Goal: Task Accomplishment & Management: Manage account settings

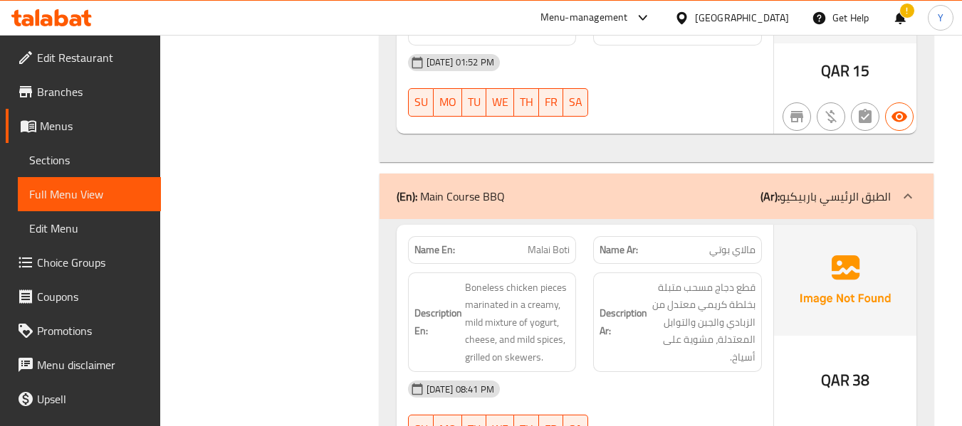
scroll to position [5466, 0]
click at [844, 367] on span "QAR" at bounding box center [835, 381] width 28 height 28
copy div "QAR 38"
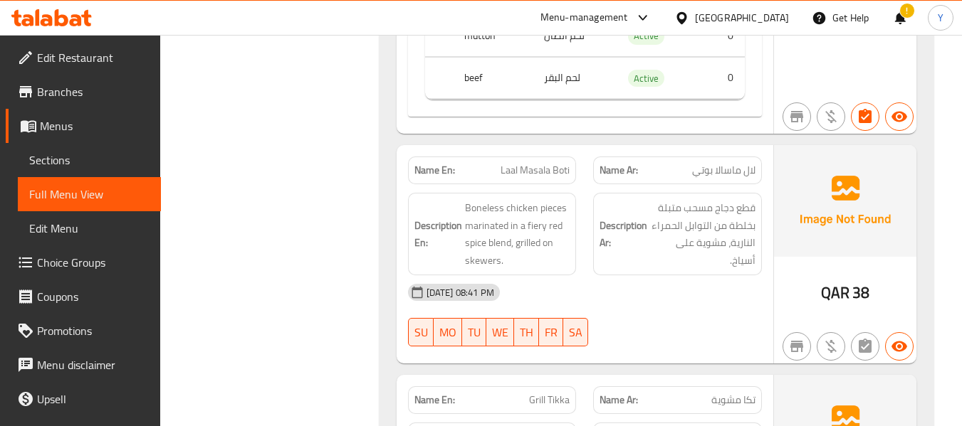
scroll to position [6648, 0]
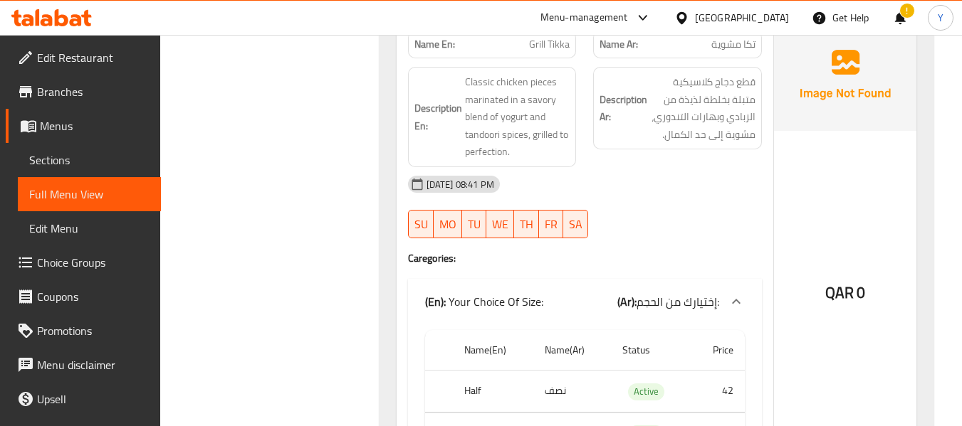
click at [885, 295] on div "QAR 0" at bounding box center [845, 254] width 142 height 471
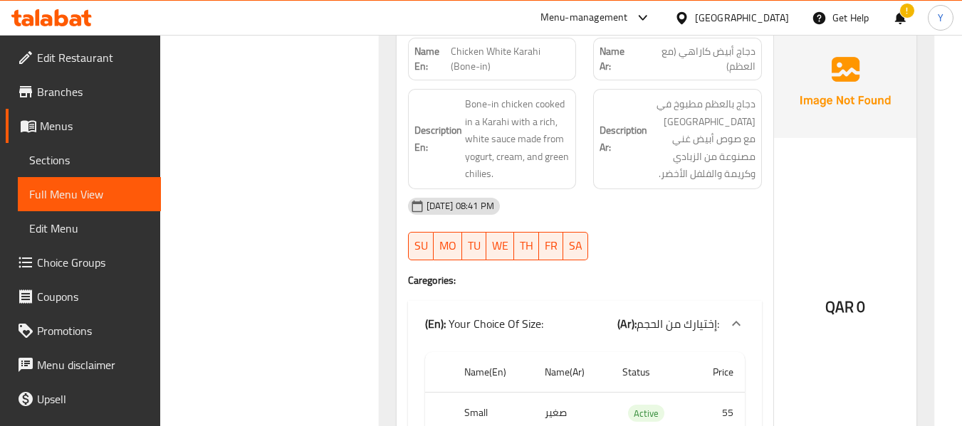
scroll to position [11355, 0]
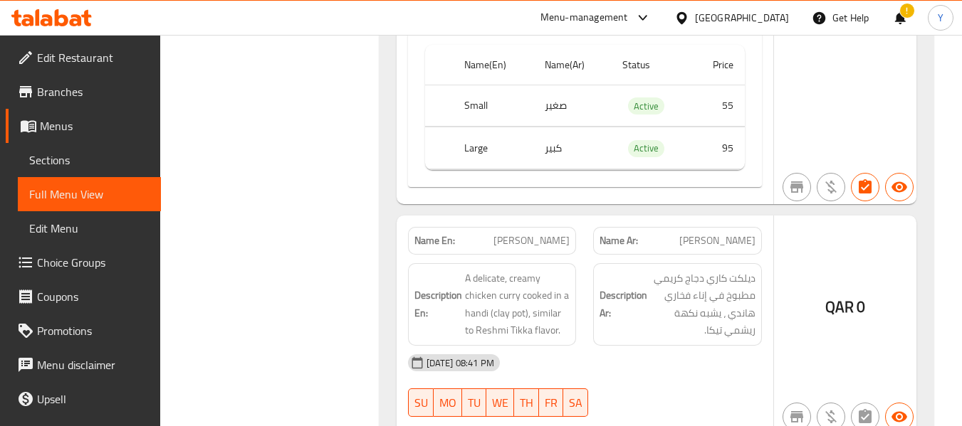
click at [543, 233] on span "Reshmi Handi" at bounding box center [531, 240] width 76 height 15
click at [543, 233] on span "[PERSON_NAME]" at bounding box center [531, 240] width 76 height 15
copy span "[PERSON_NAME]"
click at [543, 233] on span "[PERSON_NAME]" at bounding box center [531, 240] width 76 height 15
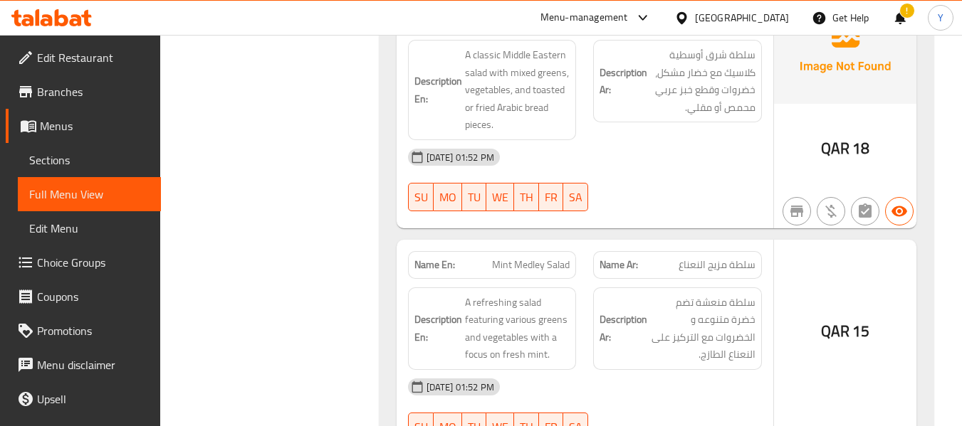
scroll to position [5369, 0]
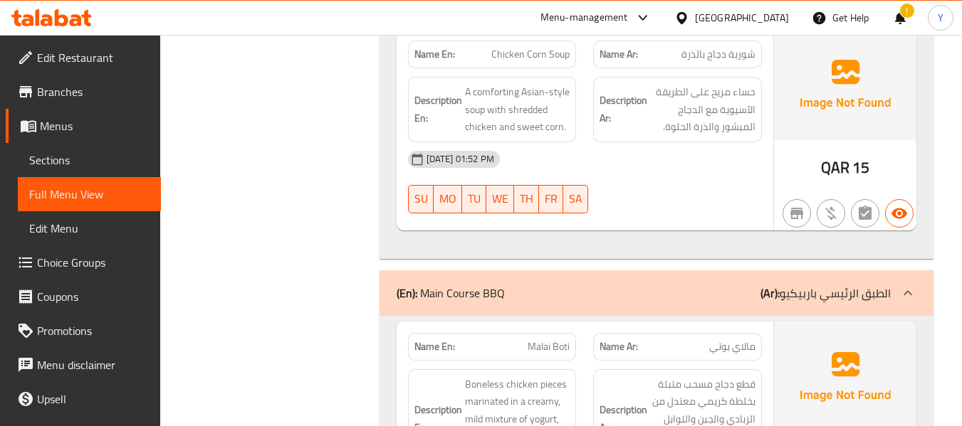
click at [484, 340] on p "Name En: Malai Boti" at bounding box center [492, 347] width 156 height 15
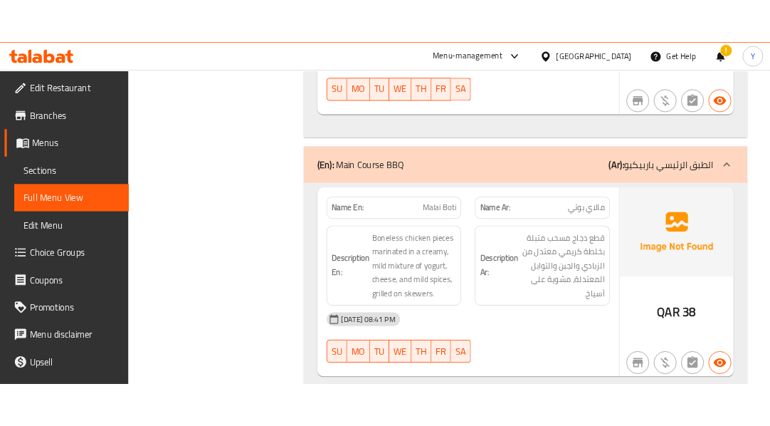
scroll to position [5512, 0]
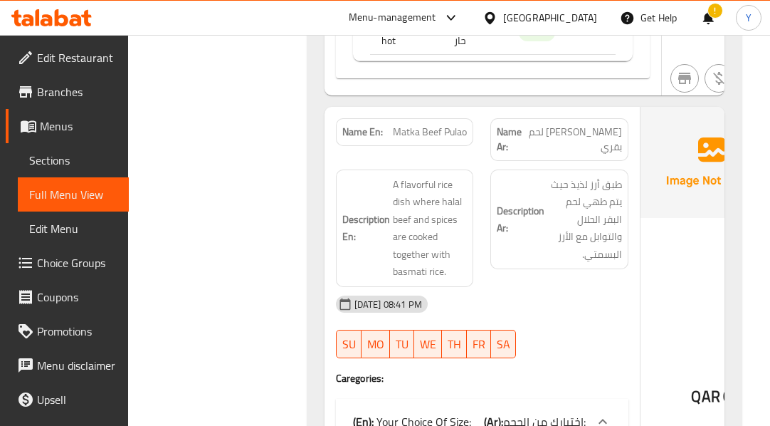
click at [548, 287] on div "29-09-2025 08:41 PM SU MO TU WE TH FR SA" at bounding box center [482, 327] width 310 height 80
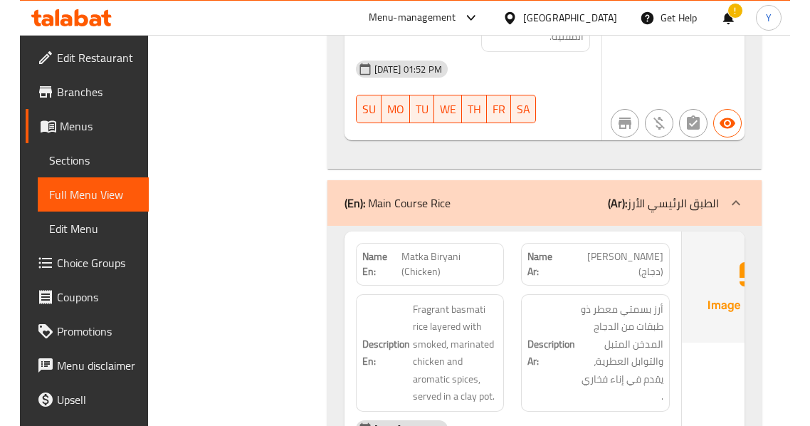
scroll to position [2664, 0]
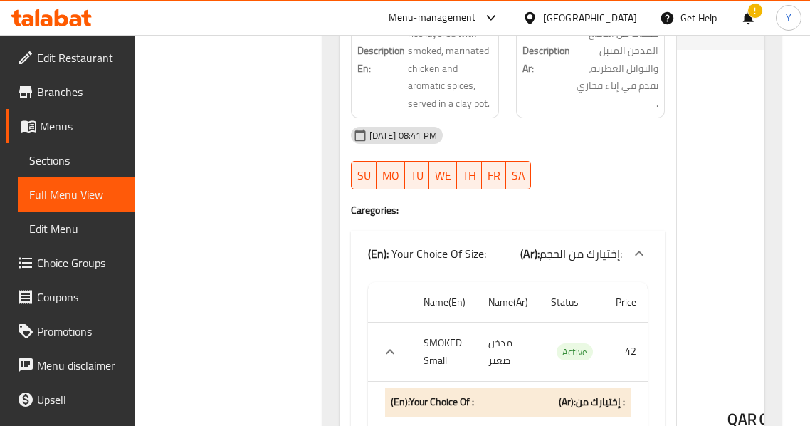
click at [715, 179] on div "QAR 0" at bounding box center [748, 380] width 142 height 885
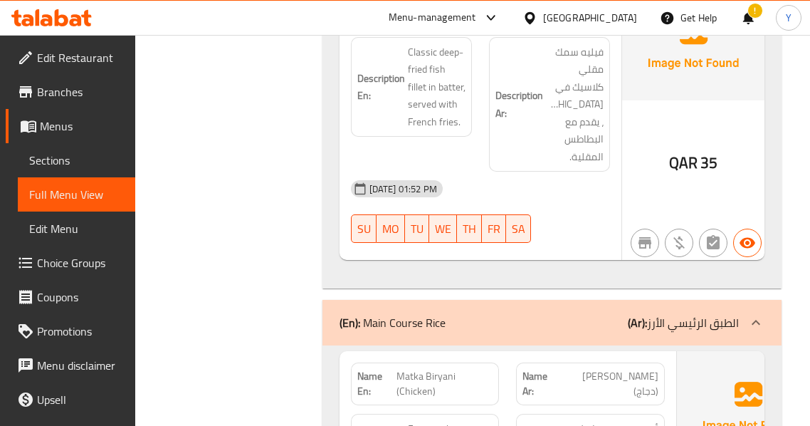
scroll to position [2266, 0]
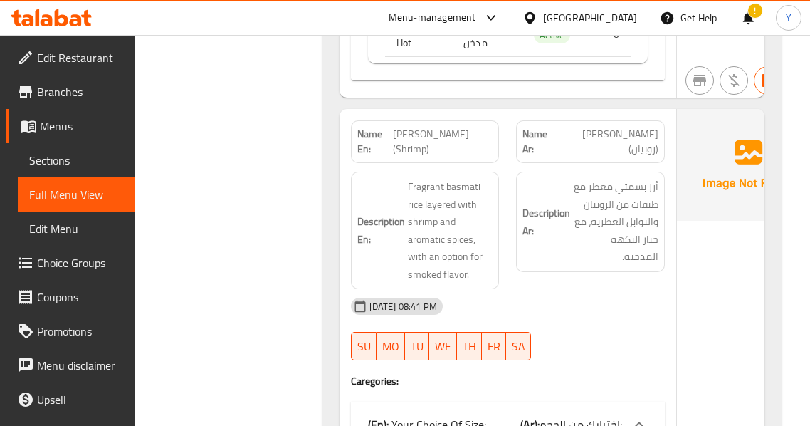
scroll to position [4287, 0]
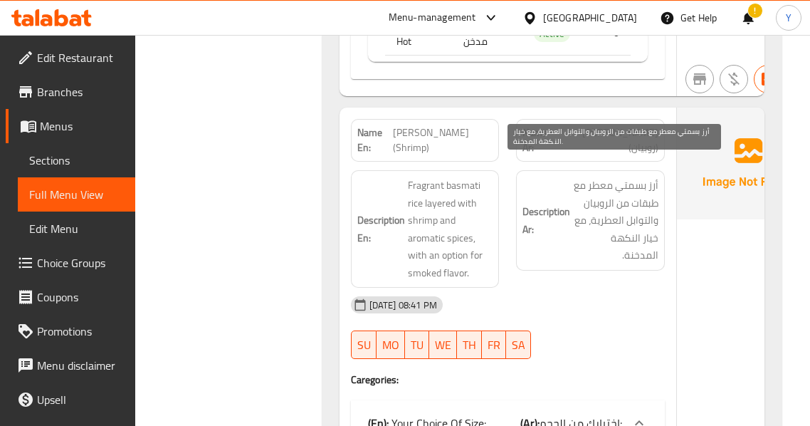
click at [643, 244] on span "أرز بسمتي معطر مع طبقات من الروبيان والتوابل العطرية، مع خيار النكهة المدخنة." at bounding box center [615, 221] width 85 height 88
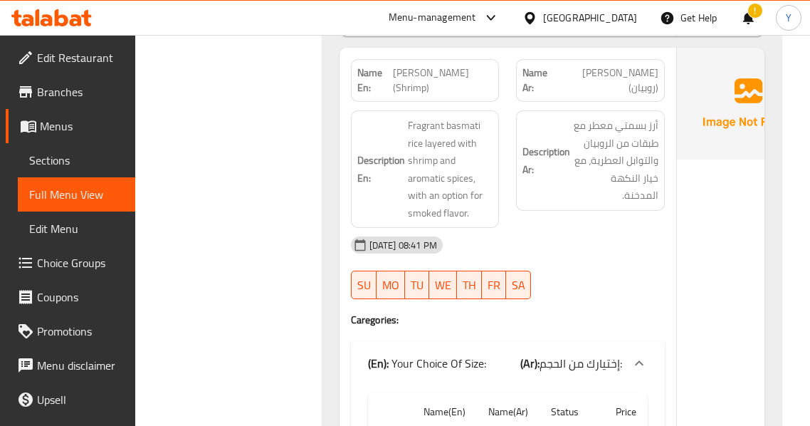
scroll to position [4344, 0]
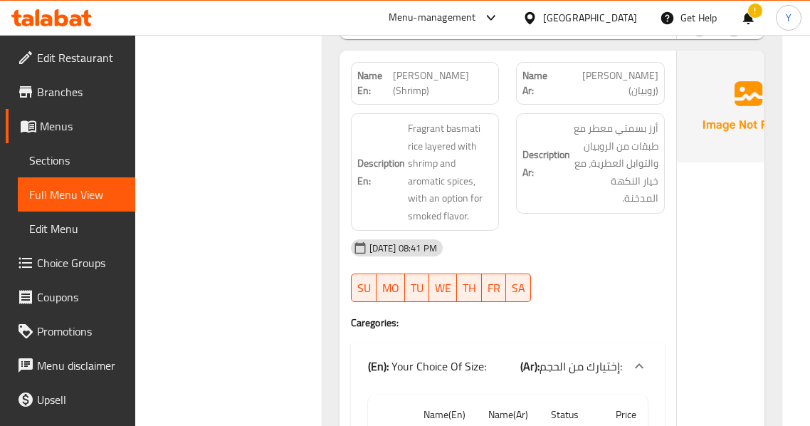
click at [426, 68] on span "[PERSON_NAME] (Shrimp)" at bounding box center [443, 83] width 100 height 30
copy span "[PERSON_NAME] (Shrimp)"
click at [594, 274] on div "29-09-2025 08:41 PM SU MO TU WE TH FR SA" at bounding box center [507, 271] width 331 height 80
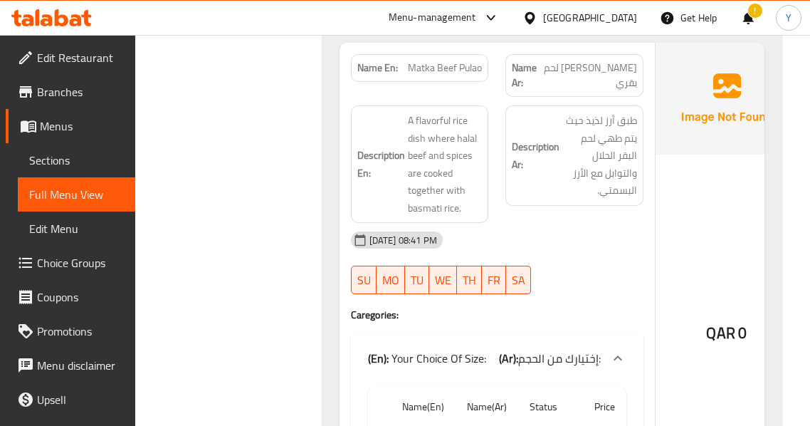
scroll to position [6552, 0]
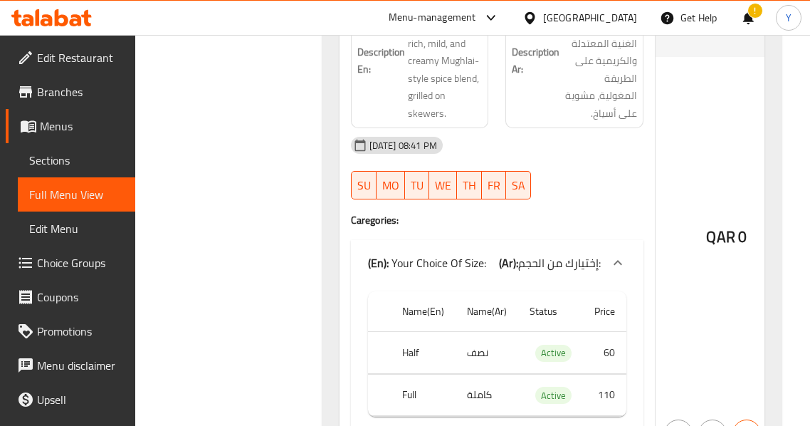
scroll to position [8659, 0]
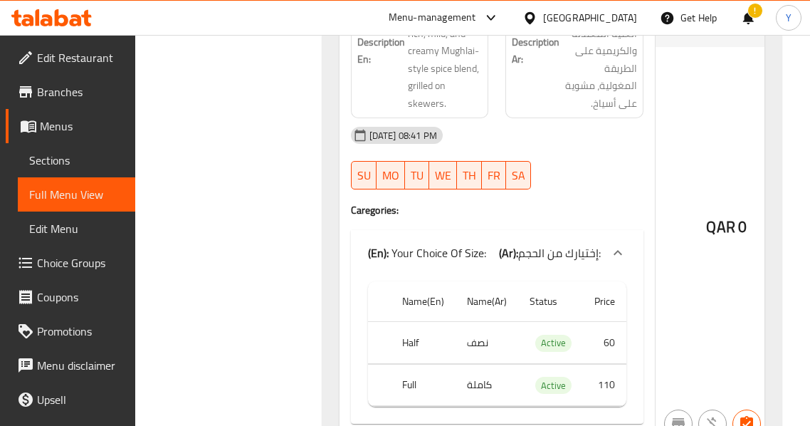
click at [655, 211] on hr at bounding box center [655, 188] width 1 height 505
click at [694, 266] on div "QAR 0" at bounding box center [727, 188] width 142 height 505
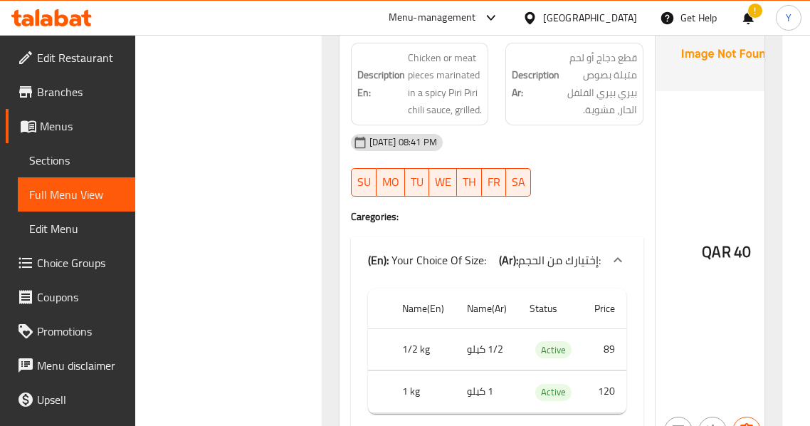
scroll to position [10281, 0]
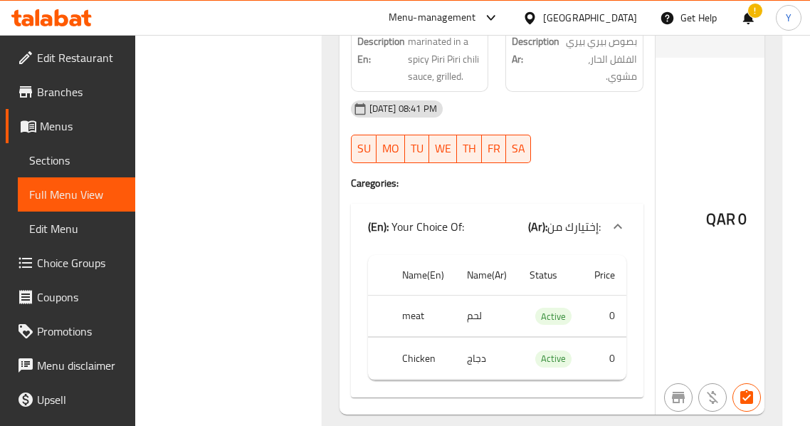
scroll to position [10623, 0]
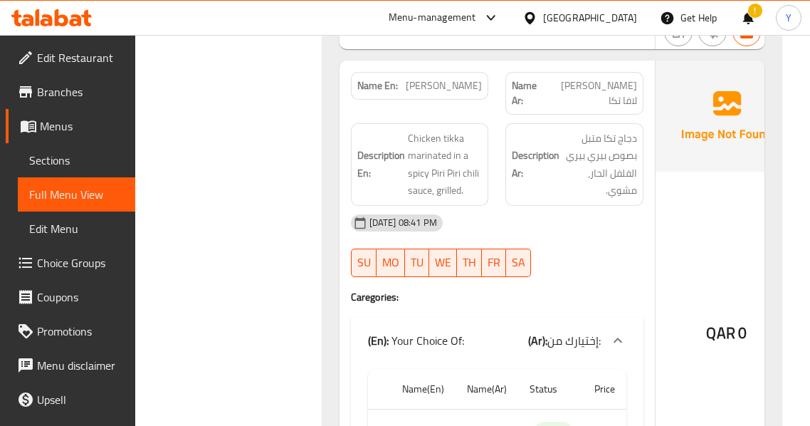
click at [419, 78] on span "[PERSON_NAME]" at bounding box center [444, 85] width 76 height 15
copy span "[PERSON_NAME]"
click at [572, 206] on div "[DATE] 08:41 PM" at bounding box center [497, 223] width 310 height 34
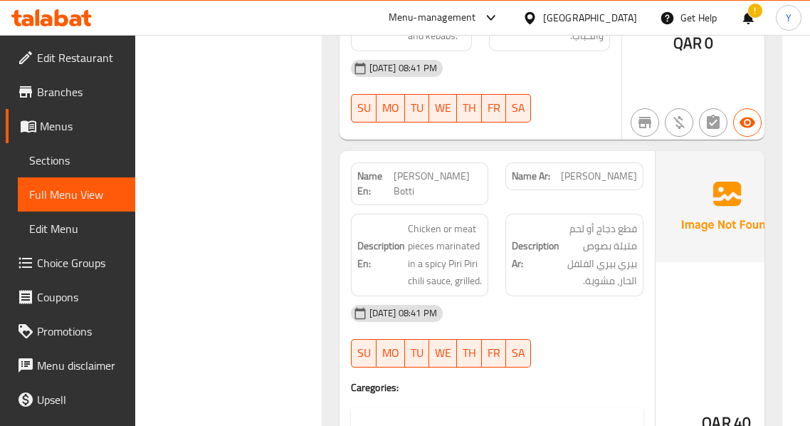
scroll to position [10168, 0]
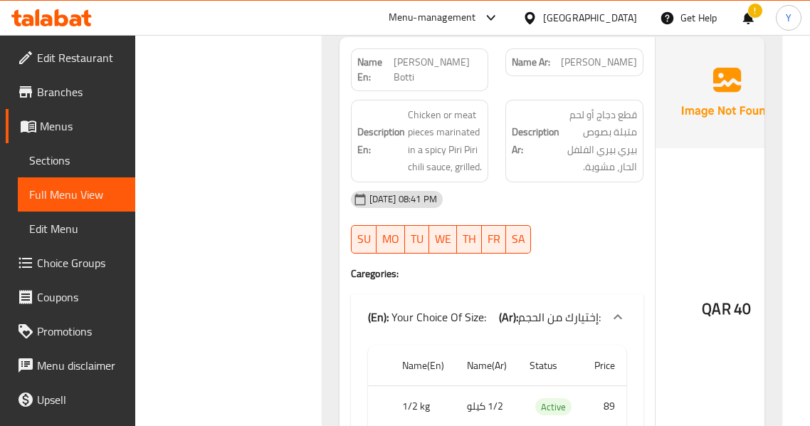
click at [685, 172] on div "QAR 40" at bounding box center [727, 271] width 142 height 468
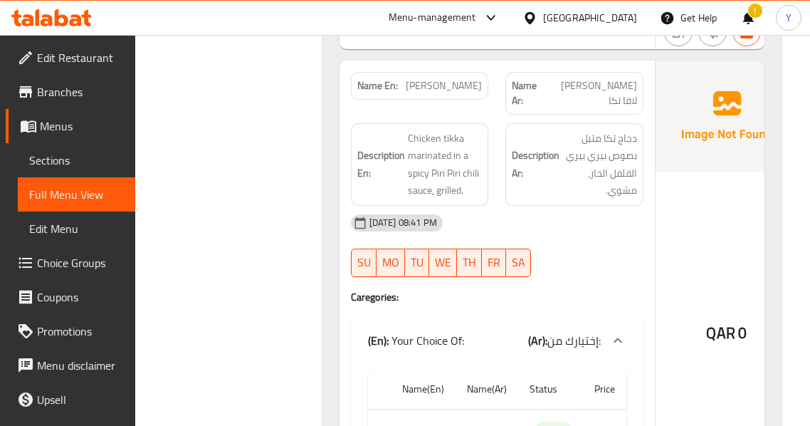
scroll to position [10595, 0]
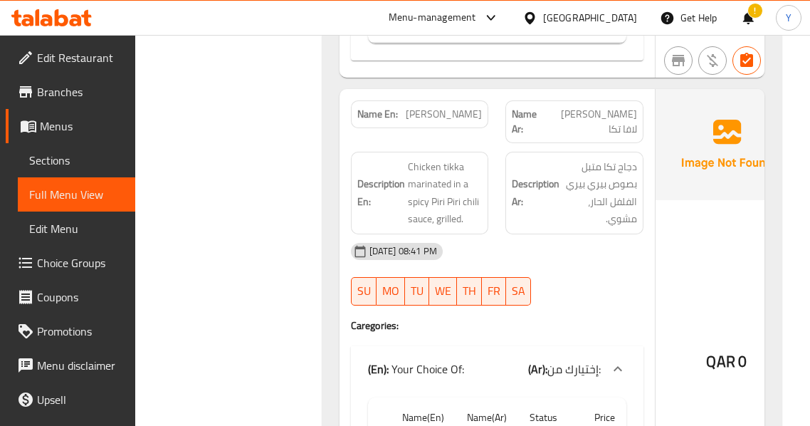
click at [435, 107] on span "[PERSON_NAME]" at bounding box center [444, 114] width 76 height 15
copy span "[PERSON_NAME]"
click at [641, 234] on div "29-09-2025 08:41 PM" at bounding box center [497, 251] width 310 height 34
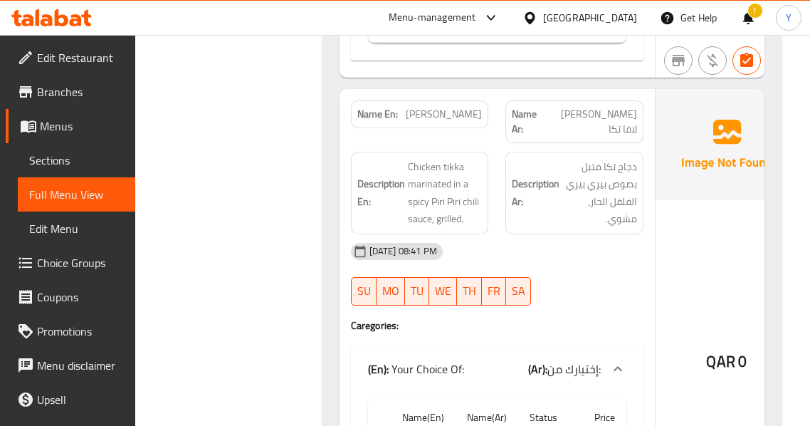
scroll to position [19364, 0]
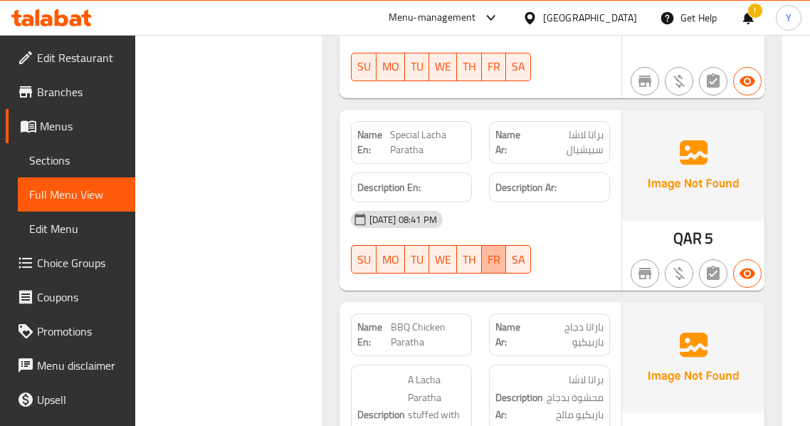
click at [505, 245] on button "FR" at bounding box center [494, 259] width 24 height 28
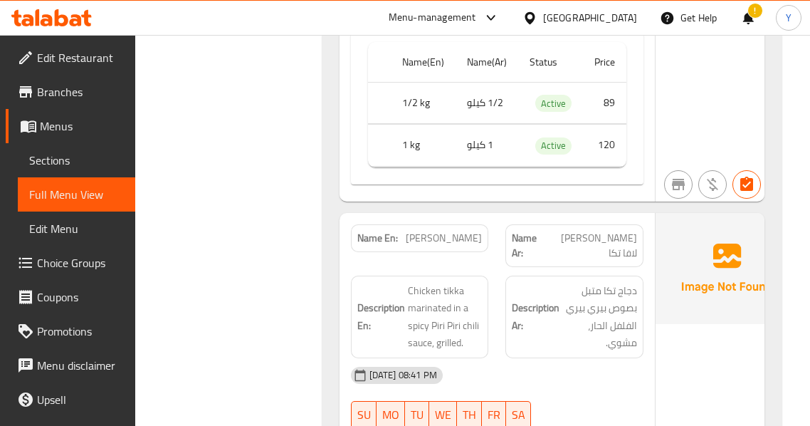
click at [612, 231] on span "بيري بيري لافا تكا" at bounding box center [591, 246] width 92 height 30
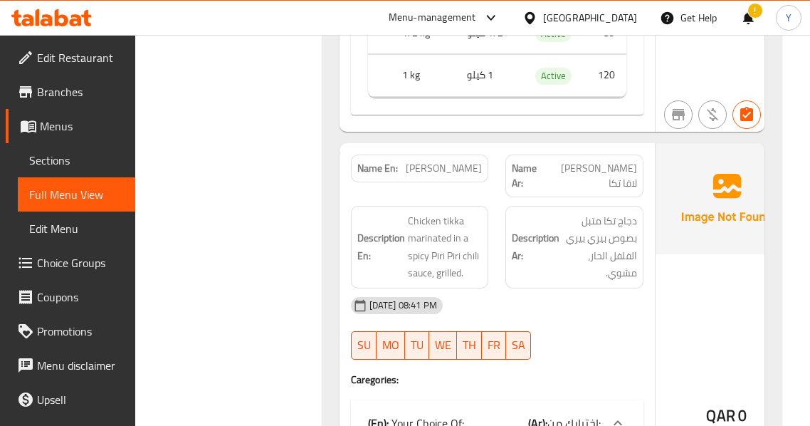
scroll to position [10670, 0]
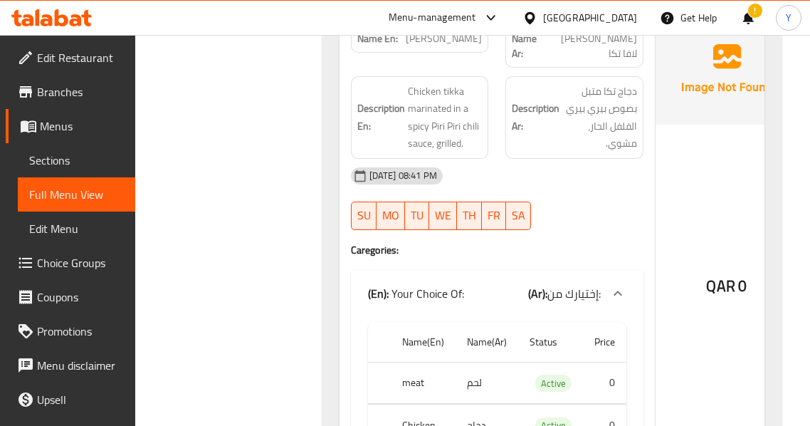
click at [589, 186] on div "29-09-2025 08:41 PM SU MO TU WE TH FR SA" at bounding box center [497, 199] width 310 height 80
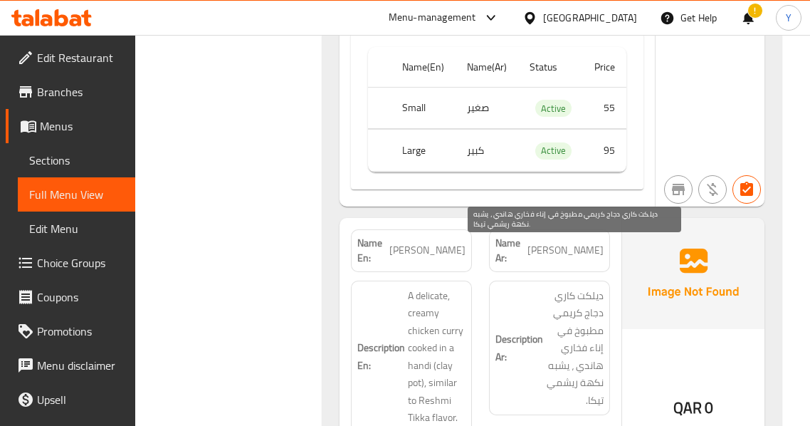
click at [594, 332] on span "ديلكت كاري دجاج كريمي مطبوخ في إناء فخاري هاندي ، يشبه نكهة ريشمي تيكا." at bounding box center [575, 348] width 58 height 122
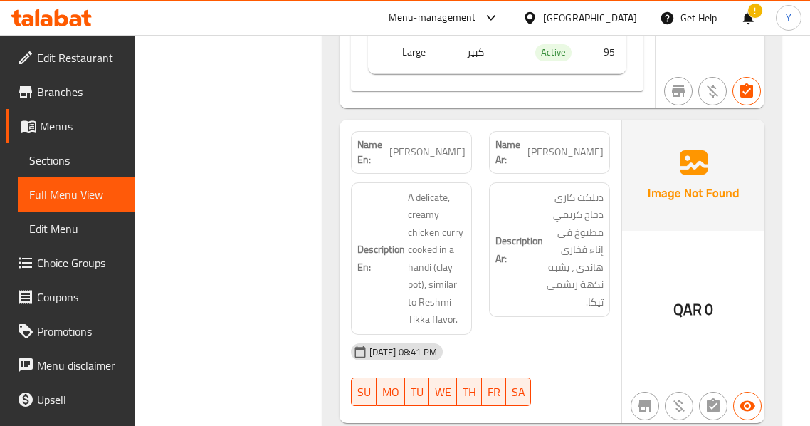
scroll to position [13634, 0]
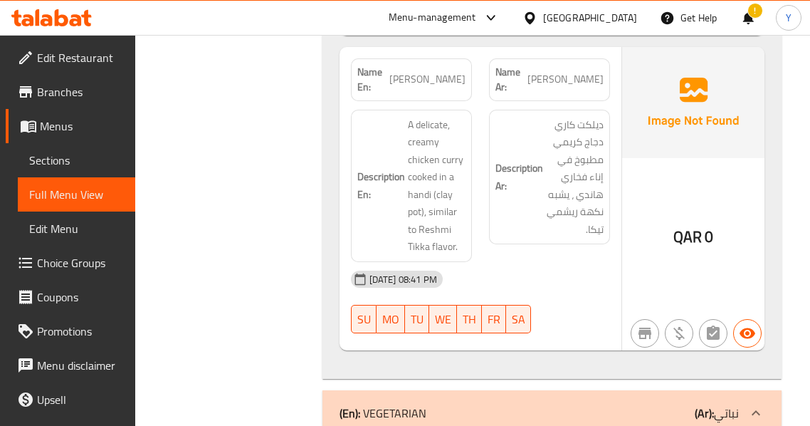
click at [618, 278] on div "29-09-2025 08:41 PM SU MO TU WE TH FR SA" at bounding box center [480, 302] width 276 height 80
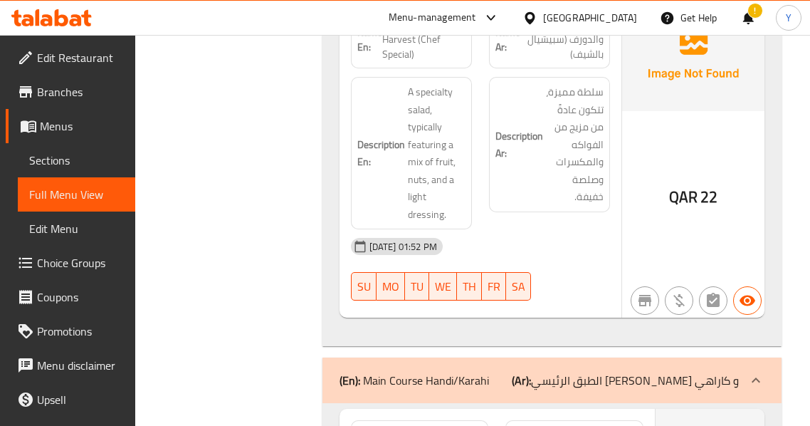
scroll to position [12210, 0]
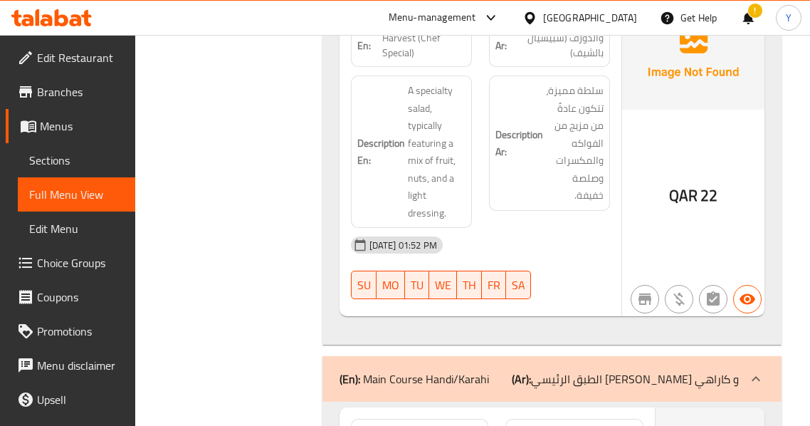
click at [586, 256] on div "29-09-2025 01:52 PM SU MO TU WE TH FR SA" at bounding box center [480, 268] width 276 height 80
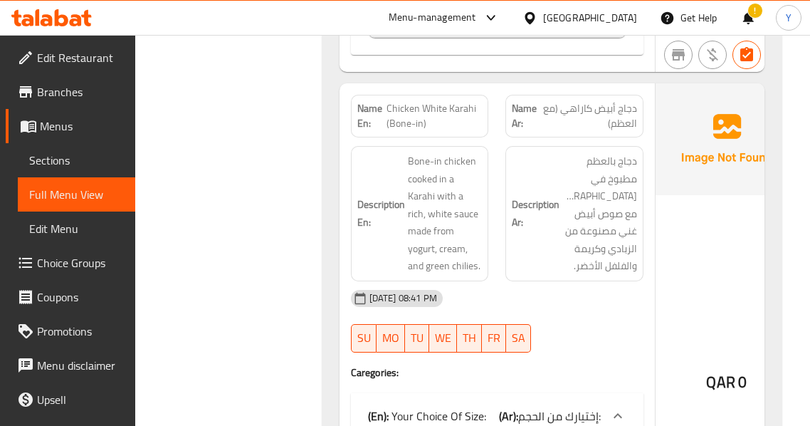
scroll to position [13065, 0]
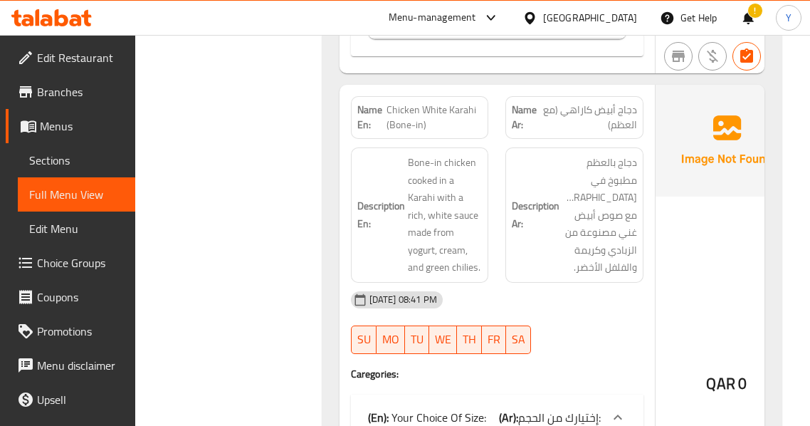
click at [456, 103] on span "Chicken White Karahi (Bone-in)" at bounding box center [434, 118] width 95 height 30
copy span "Chicken White Karahi (Bone-in)"
click at [636, 248] on div "Description Ar: دجاج بالعظم مطبوخ في كاراهي مع صوص أبيض غني مصنوعة من الزبادي و…" at bounding box center [574, 214] width 138 height 135
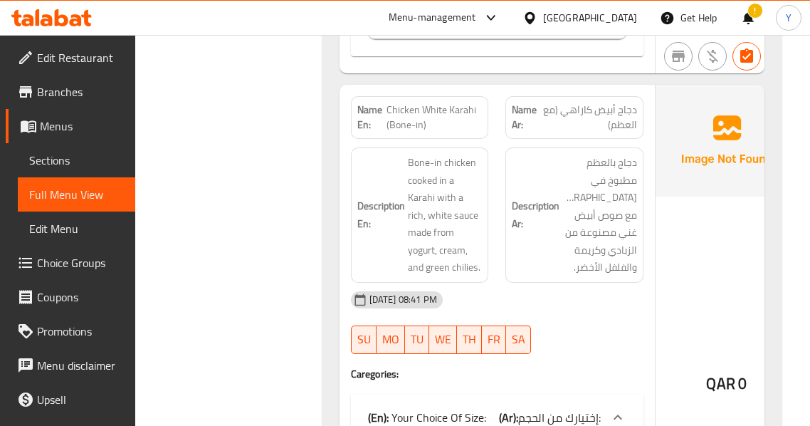
click at [637, 283] on div "29-09-2025 08:41 PM" at bounding box center [497, 300] width 310 height 34
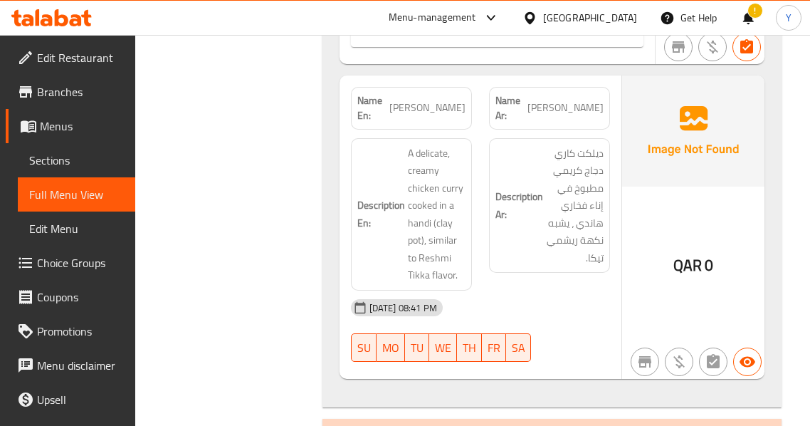
scroll to position [13435, 0]
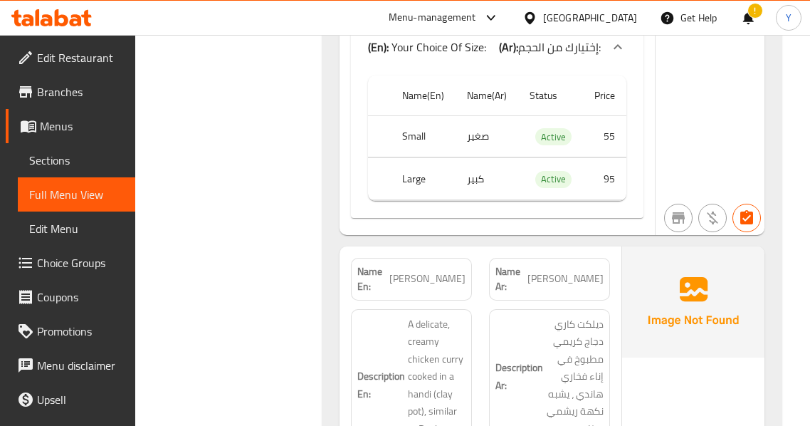
click at [644, 359] on div "QAR 0" at bounding box center [693, 397] width 142 height 303
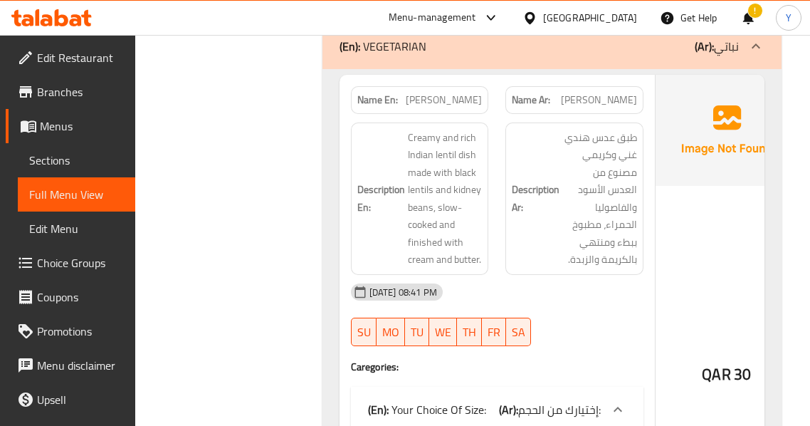
scroll to position [14004, 0]
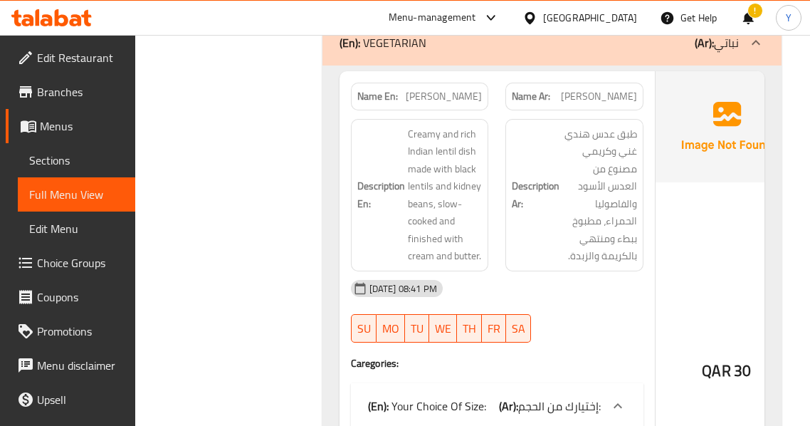
click at [644, 359] on div "Name En: Daal Makhni Name Ar: دال ماخاني Description En: Creamy and rich Indian…" at bounding box center [497, 332] width 315 height 522
click at [584, 243] on div "Description Ar: طبق عدس هندي غني وكريمي مصنوع من العدس الأسود والفاصوليا الحمرا…" at bounding box center [574, 194] width 155 height 169
click at [670, 141] on div "QAR 30" at bounding box center [727, 332] width 142 height 522
click at [714, 132] on img at bounding box center [727, 126] width 142 height 111
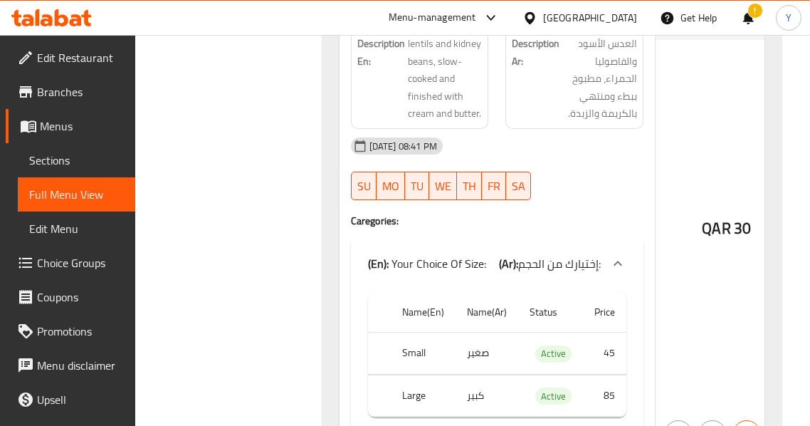
scroll to position [14175, 0]
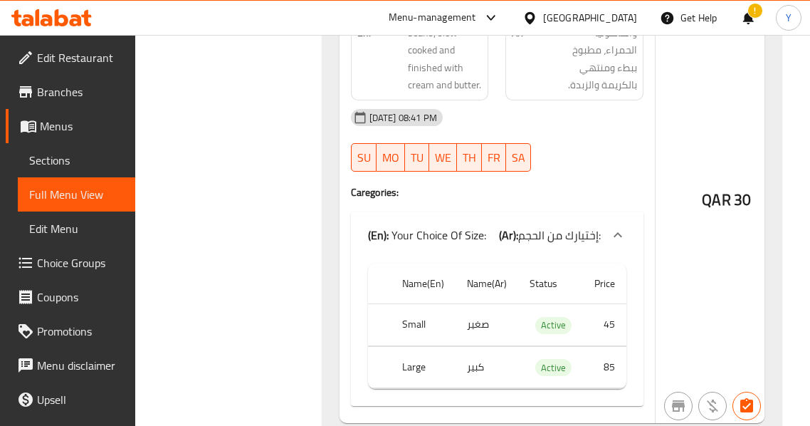
click at [600, 100] on div "29-09-2025 08:41 PM" at bounding box center [497, 117] width 310 height 34
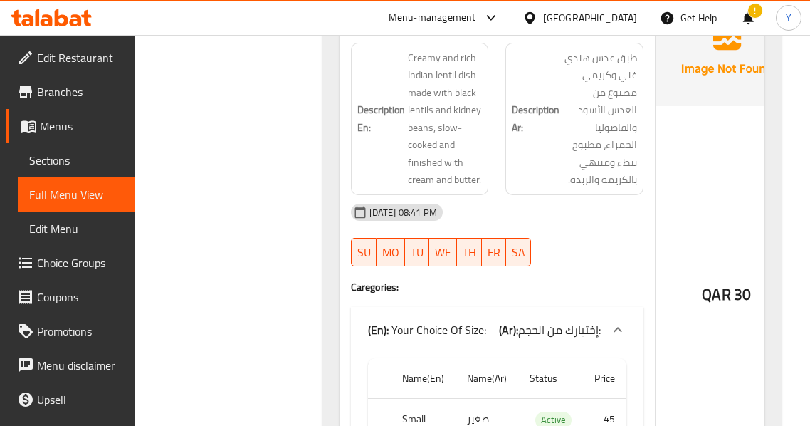
scroll to position [14004, 0]
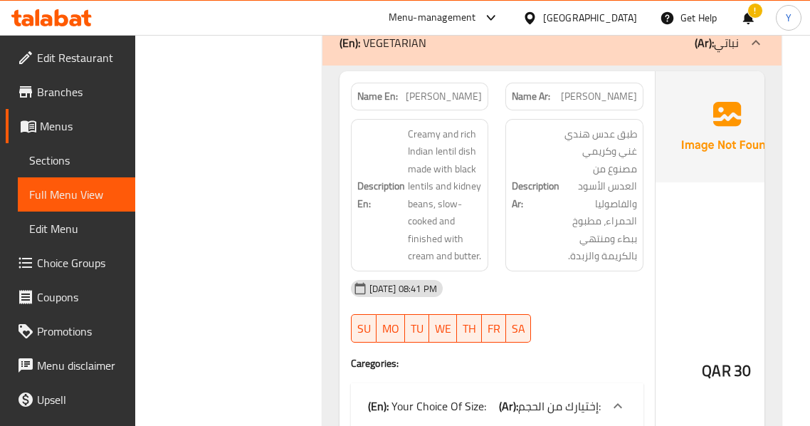
click at [447, 89] on span "Daal Makhni" at bounding box center [444, 96] width 76 height 15
copy span "Daal Makhni"
click at [615, 271] on div "29-09-2025 08:41 PM" at bounding box center [497, 288] width 310 height 34
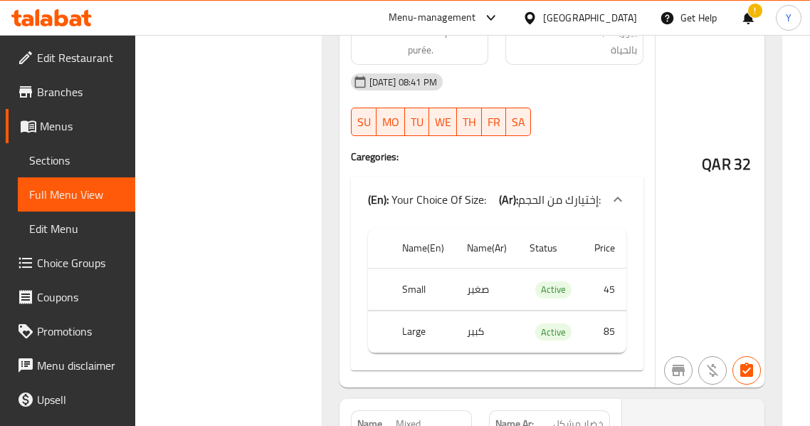
scroll to position [14545, 0]
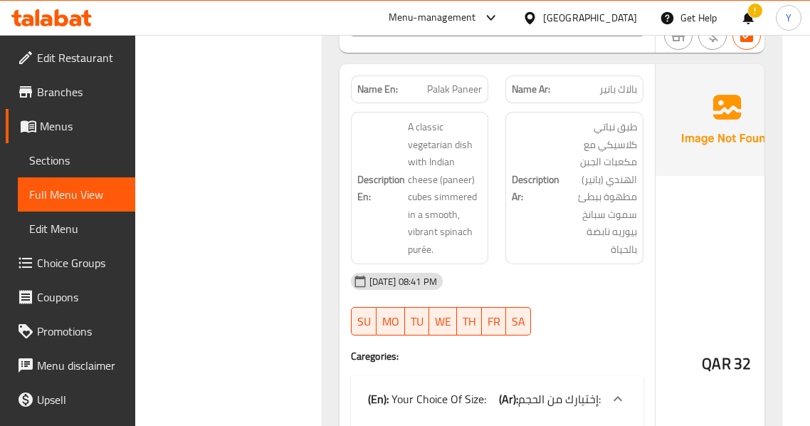
click at [456, 82] on span "Palak Paneer" at bounding box center [454, 89] width 55 height 15
copy span "Palak Paneer"
click at [446, 82] on span "Palak Paneer" at bounding box center [454, 89] width 55 height 15
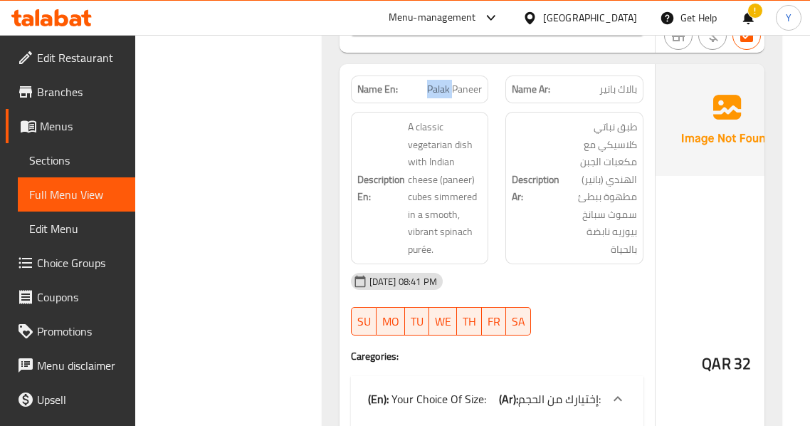
click at [446, 82] on span "Palak Paneer" at bounding box center [454, 89] width 55 height 15
click at [684, 278] on div "QAR 32" at bounding box center [727, 325] width 142 height 522
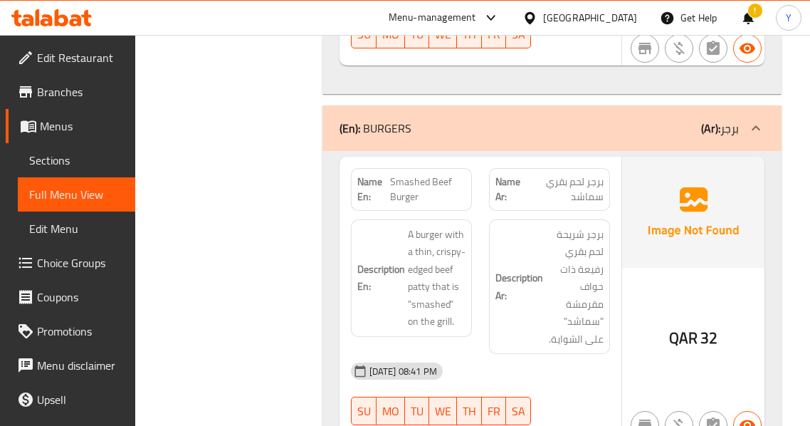
scroll to position [15399, 0]
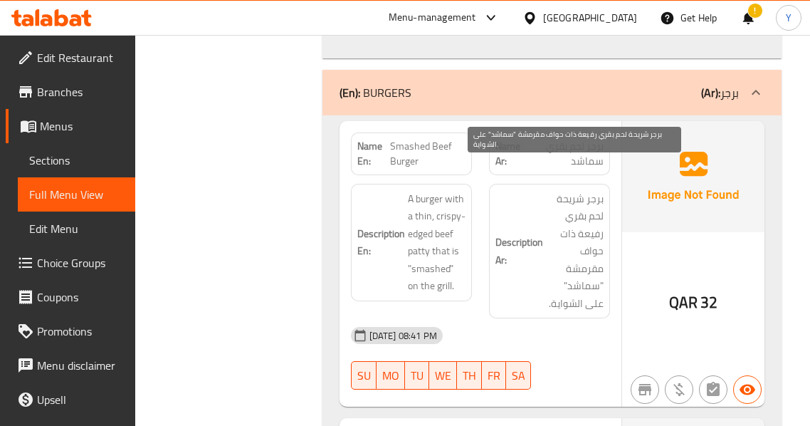
click at [578, 279] on span "برجر شريحة لحم بقري رفيعة ذات حواف مقرمشة "سماشد" على الشواية." at bounding box center [575, 251] width 58 height 122
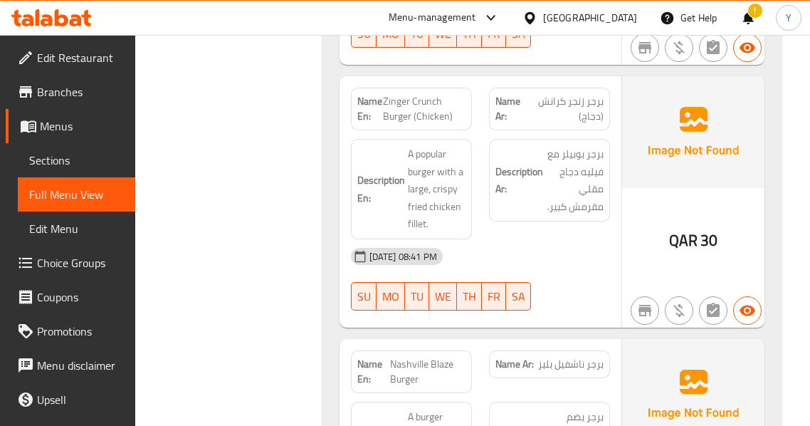
scroll to position [15627, 0]
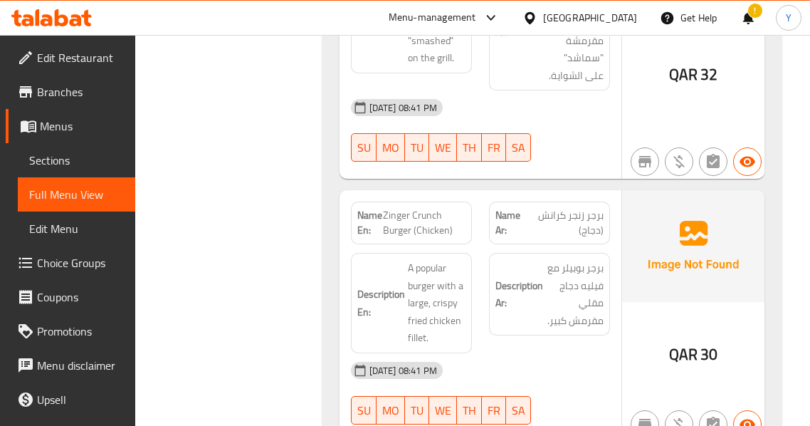
click at [607, 353] on div "29-09-2025 08:41 PM" at bounding box center [480, 370] width 276 height 34
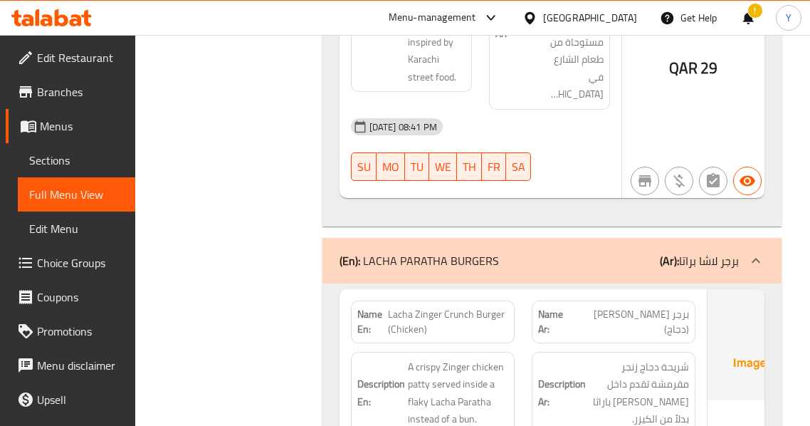
scroll to position [18161, 0]
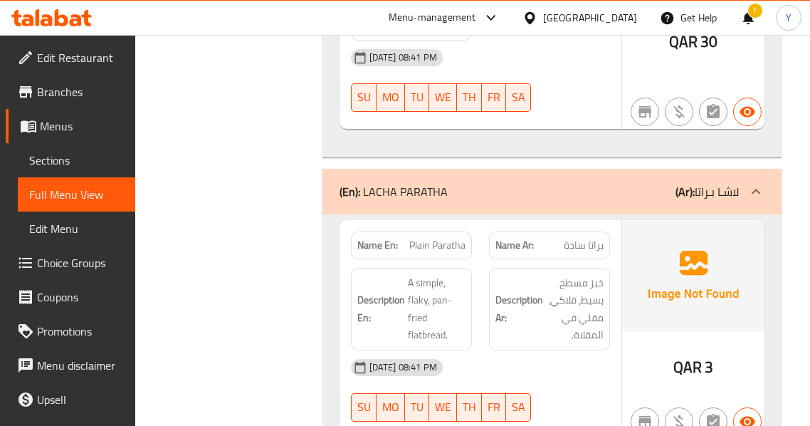
scroll to position [19072, 0]
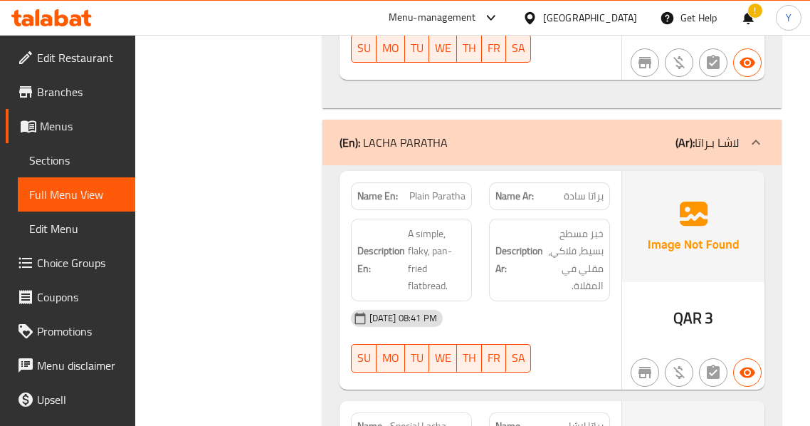
click at [613, 301] on div "29-09-2025 08:41 PM" at bounding box center [480, 318] width 276 height 34
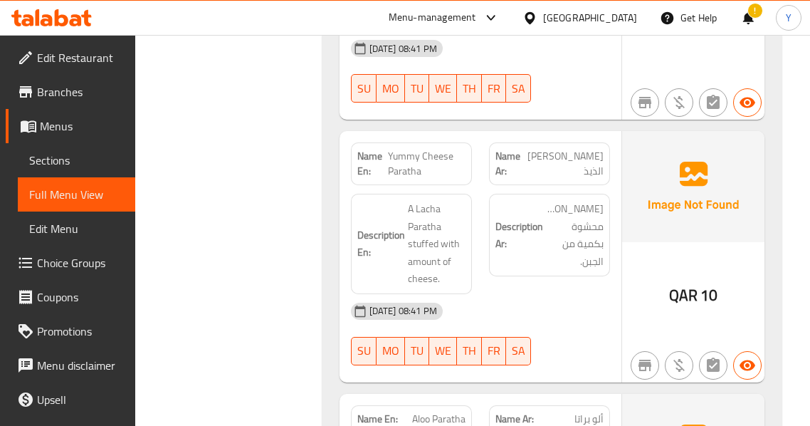
scroll to position [19898, 0]
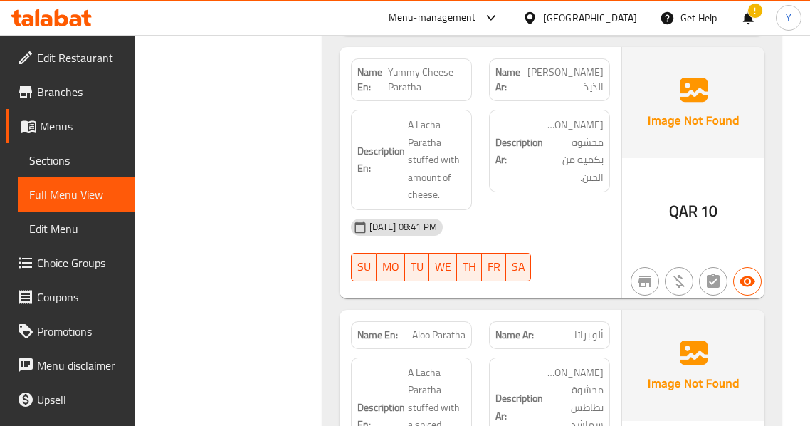
click at [693, 310] on img at bounding box center [693, 365] width 142 height 111
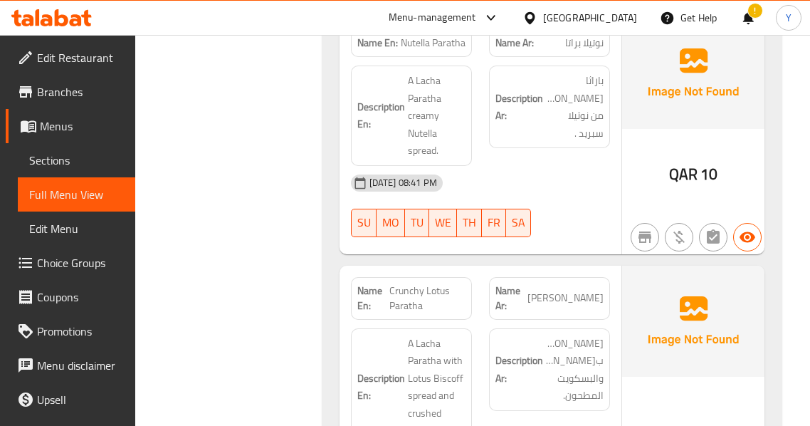
scroll to position [20838, 0]
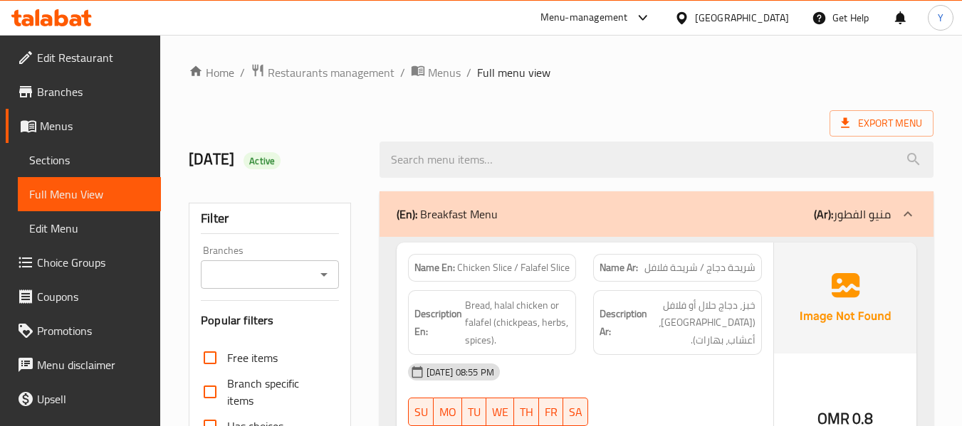
click at [424, 280] on div "Name En: Chicken Slice / Falafel Slice" at bounding box center [492, 268] width 169 height 28
copy strong "Name En:"
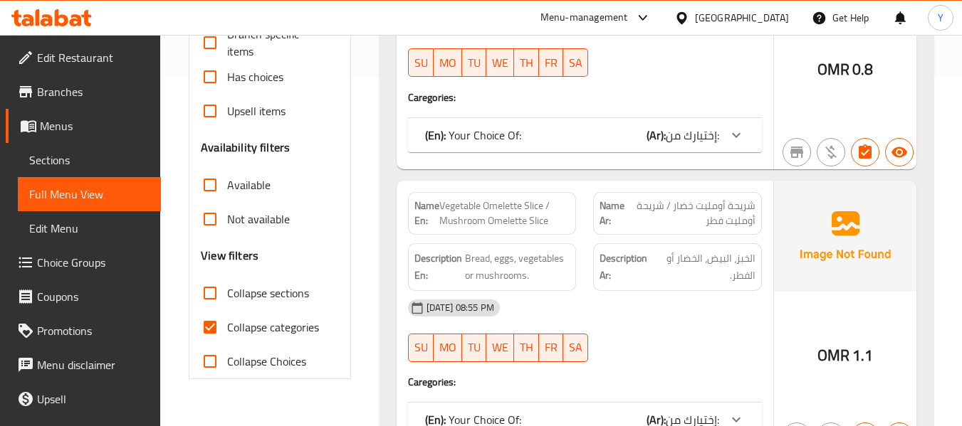
click at [458, 218] on span "Vegetable Omelette Slice / Mushroom Omelette Slice" at bounding box center [504, 214] width 131 height 30
click at [217, 330] on input "Collapse categories" at bounding box center [210, 327] width 34 height 34
checkbox input "false"
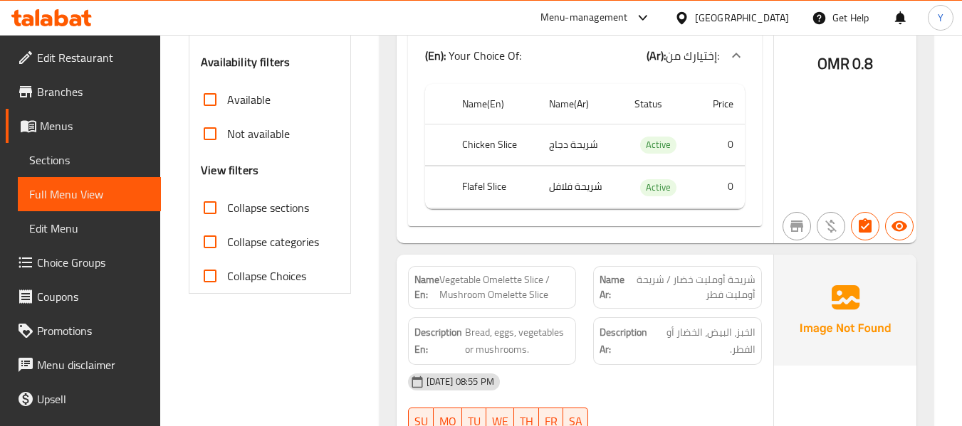
scroll to position [509, 0]
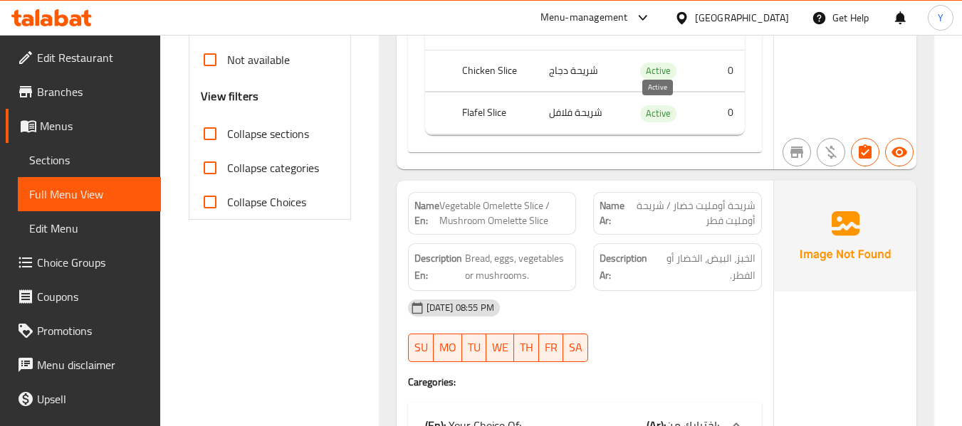
click at [656, 114] on span "Active" at bounding box center [658, 113] width 36 height 16
copy span "Active"
click at [656, 114] on span "Active" at bounding box center [658, 113] width 36 height 16
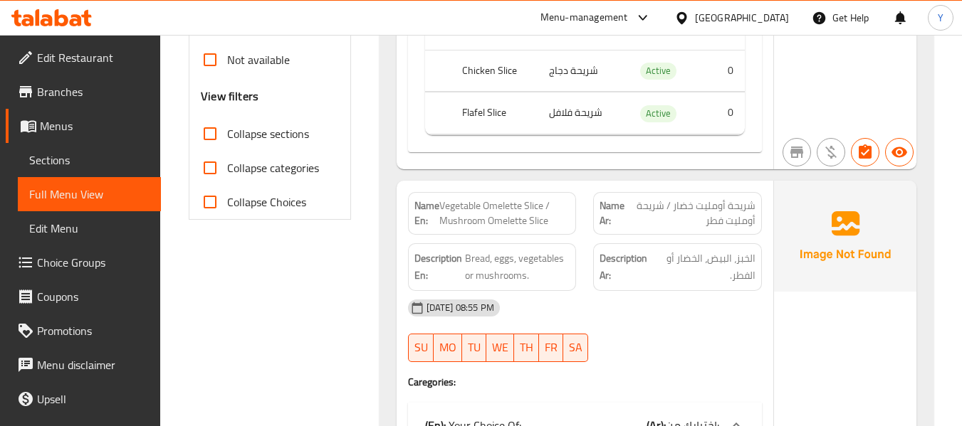
click at [651, 279] on strong "Description Ar:" at bounding box center [625, 267] width 53 height 35
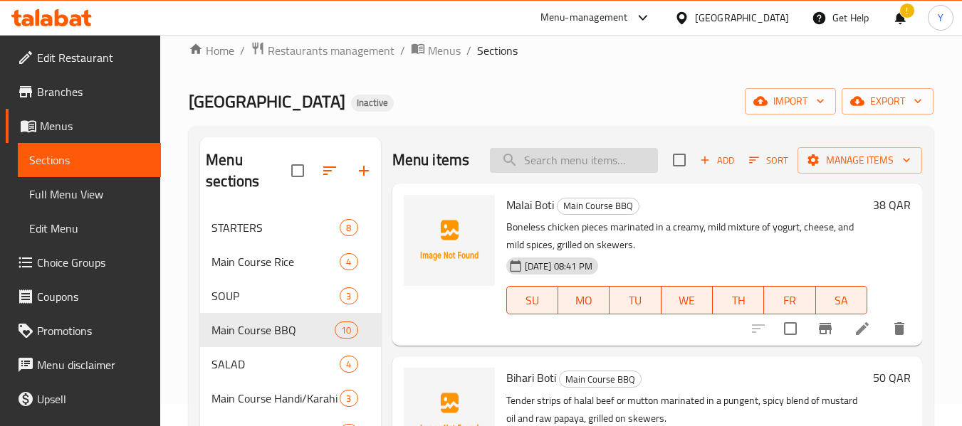
click at [603, 164] on input "search" at bounding box center [574, 160] width 168 height 25
paste input "[PERSON_NAME]"
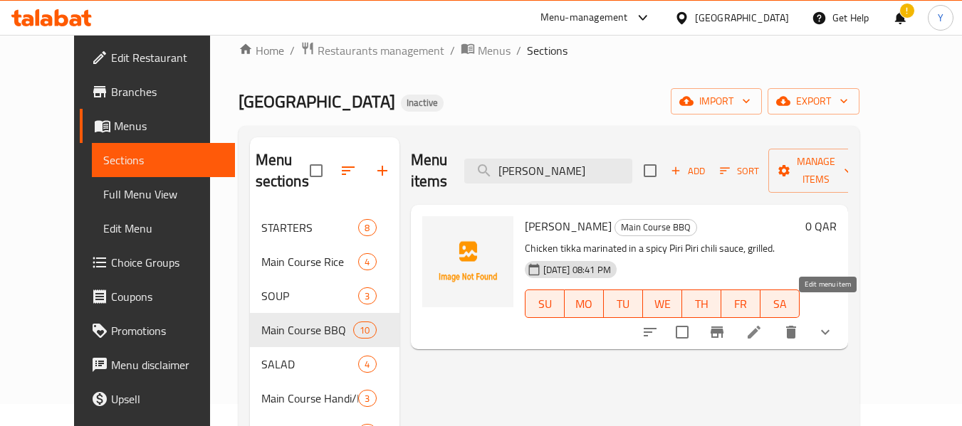
type input "[PERSON_NAME]"
click at [762, 324] on icon at bounding box center [753, 332] width 17 height 17
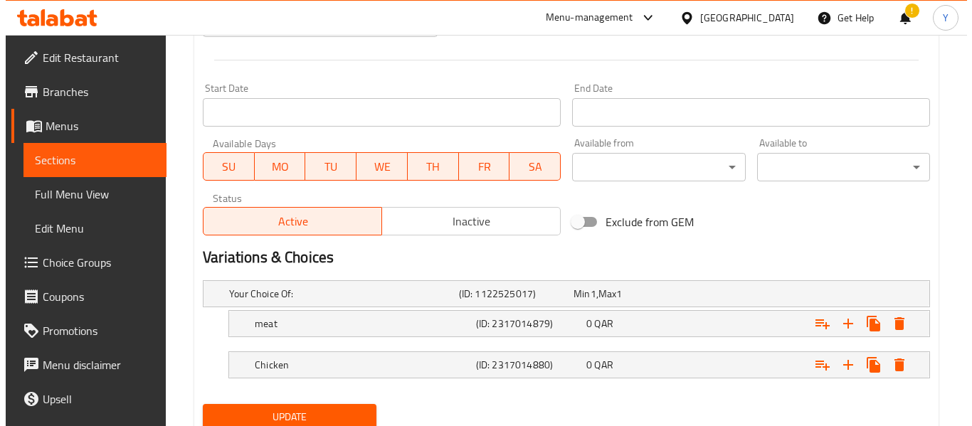
scroll to position [611, 0]
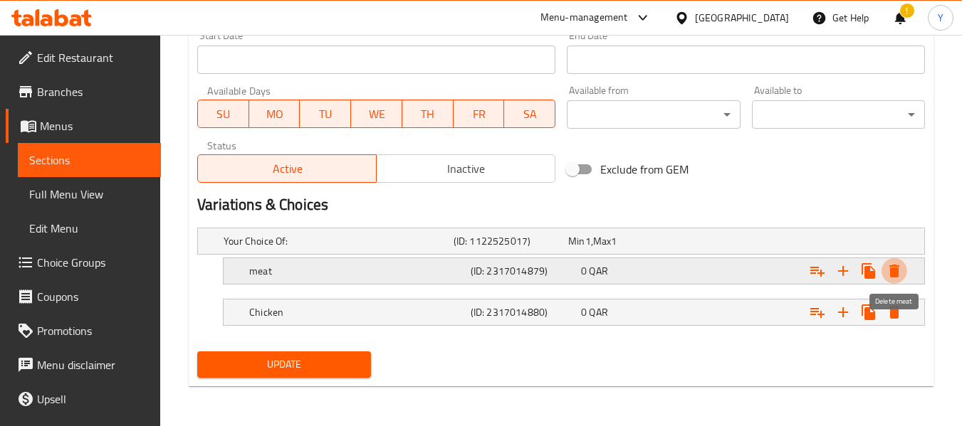
click at [888, 276] on icon "Expand" at bounding box center [893, 271] width 17 height 17
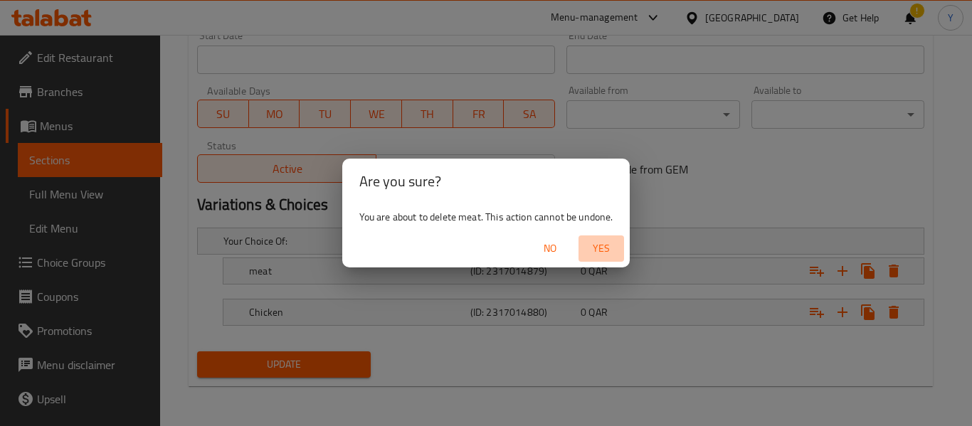
click at [591, 243] on span "Yes" at bounding box center [601, 249] width 34 height 18
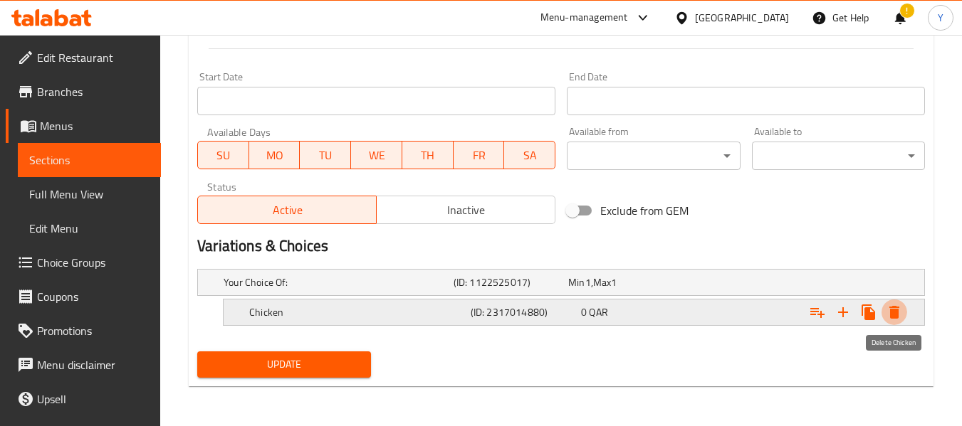
click at [893, 306] on icon "Expand" at bounding box center [894, 312] width 10 height 13
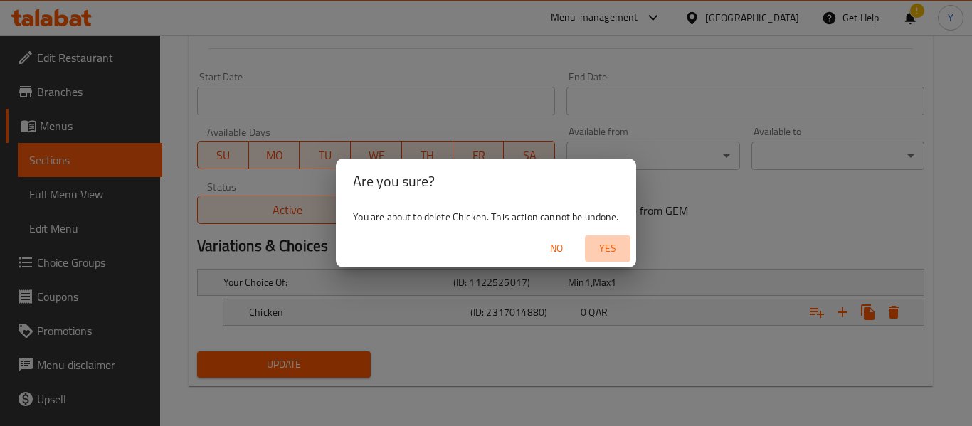
click at [614, 246] on span "Yes" at bounding box center [608, 249] width 34 height 18
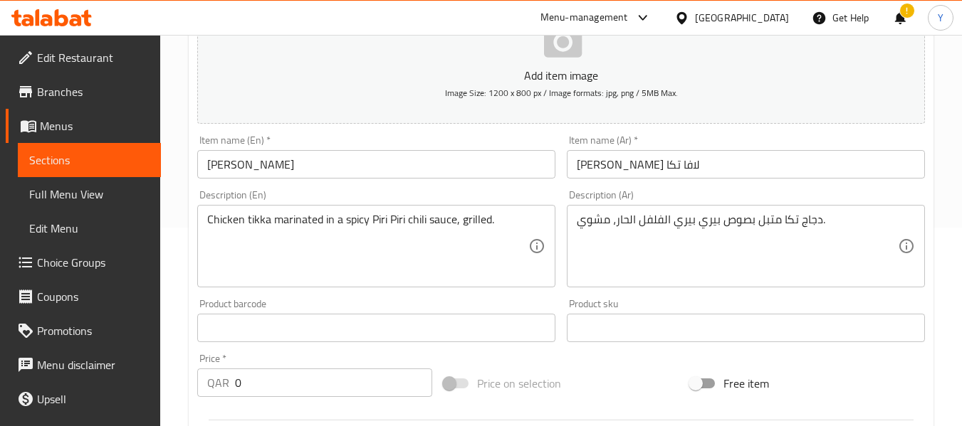
scroll to position [208, 0]
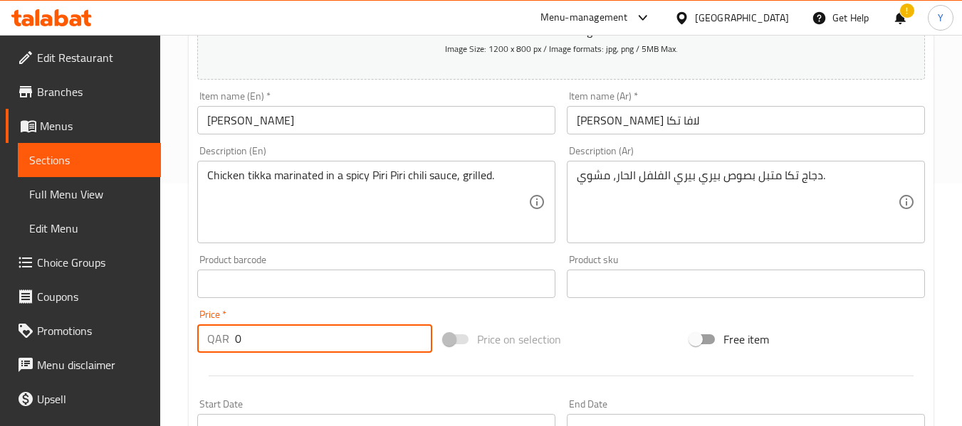
drag, startPoint x: 268, startPoint y: 376, endPoint x: 121, endPoint y: 421, distance: 154.2
click at [121, 421] on div "Edit Restaurant Branches Menus Sections Full Menu View Edit Menu Choice Groups …" at bounding box center [481, 277] width 962 height 971
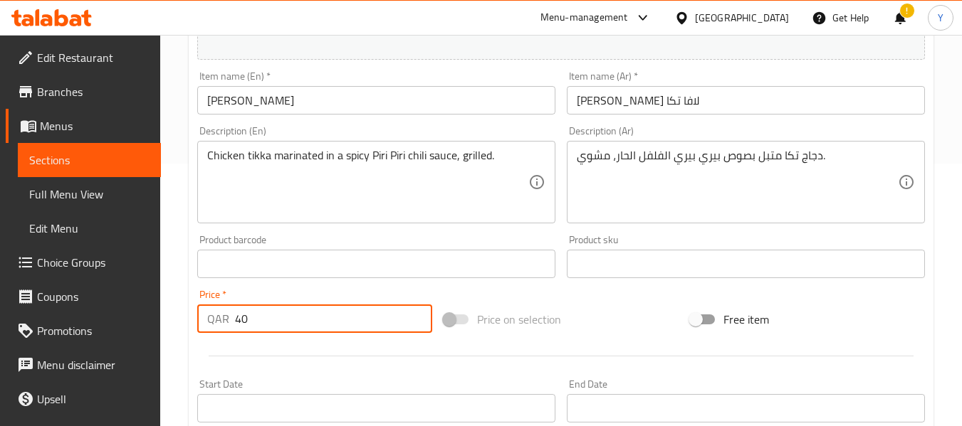
type input "40"
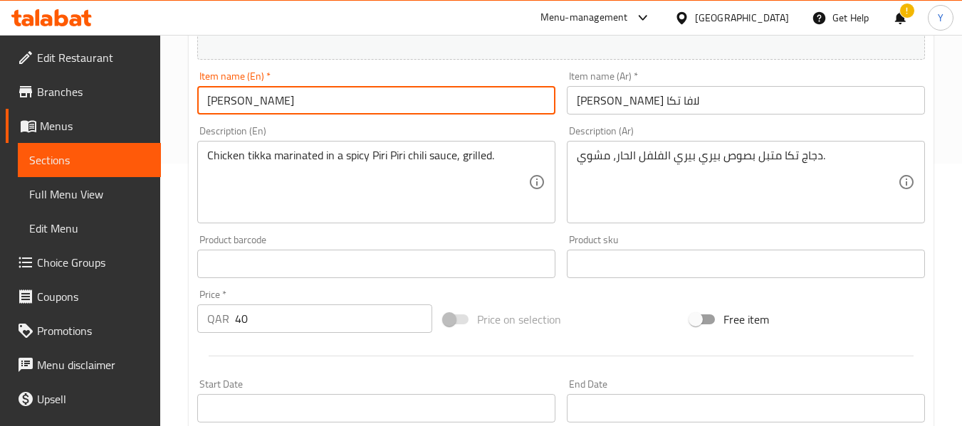
click at [487, 86] on input "[PERSON_NAME]" at bounding box center [376, 100] width 358 height 28
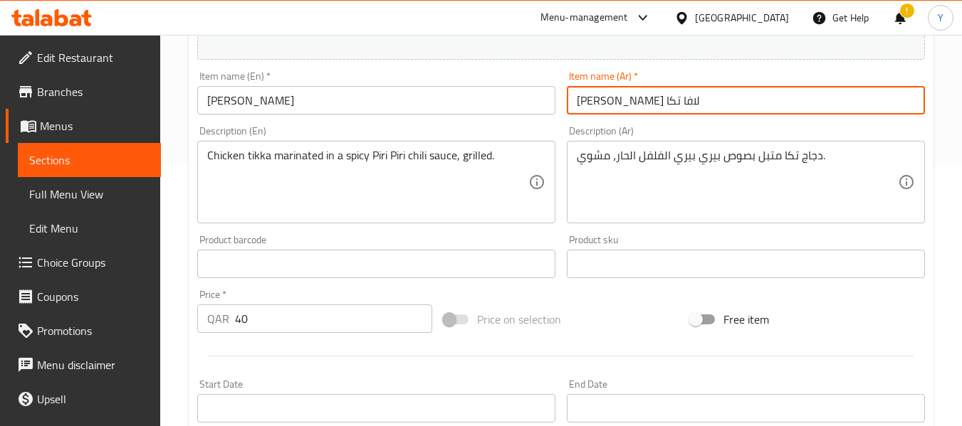
click at [727, 90] on input "بيري بيري لافا تكا" at bounding box center [746, 100] width 358 height 28
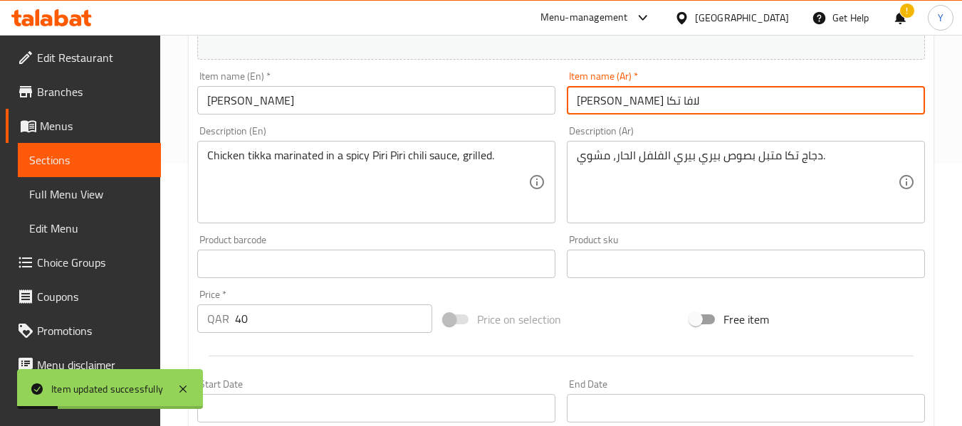
scroll to position [0, 0]
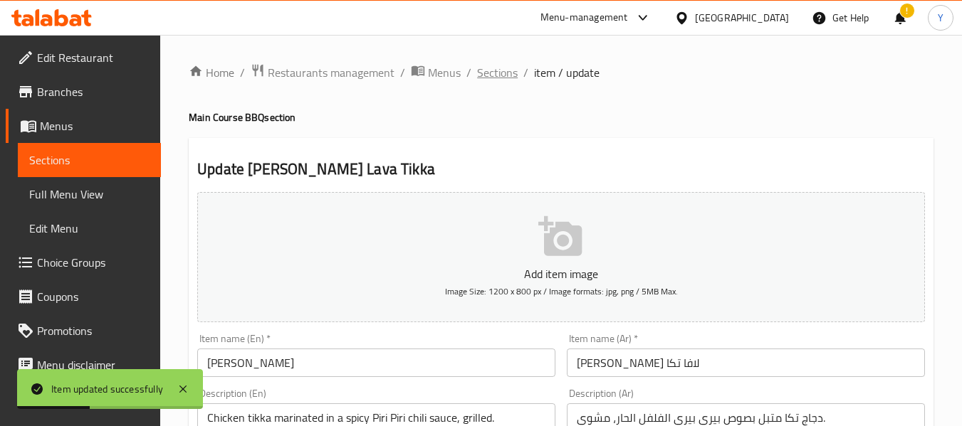
click at [507, 72] on span "Sections" at bounding box center [497, 72] width 41 height 17
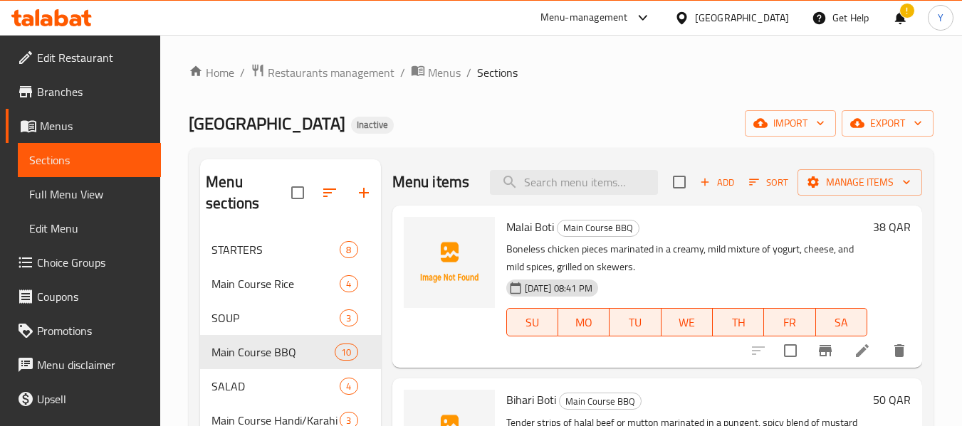
click at [542, 206] on div "Menu items Add Sort Manage items" at bounding box center [657, 182] width 530 height 46
click at [550, 192] on input "search" at bounding box center [574, 182] width 168 height 25
paste input "[PERSON_NAME]"
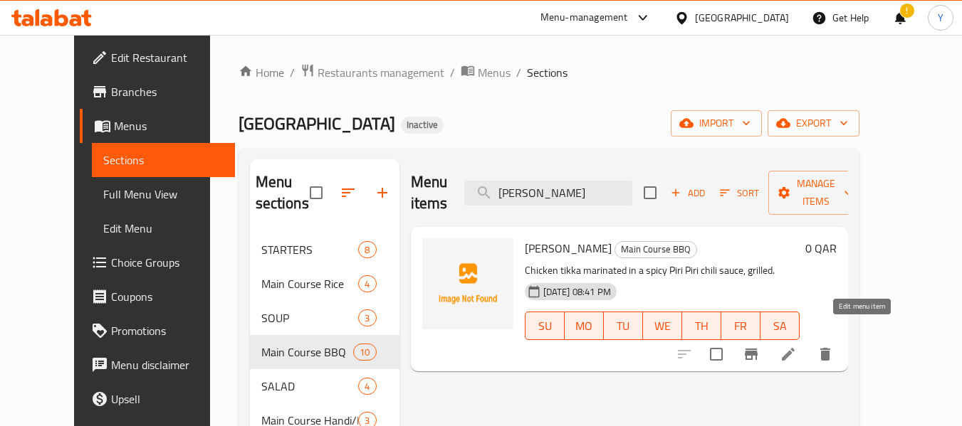
type input "[PERSON_NAME]"
click at [794, 348] on icon at bounding box center [788, 354] width 13 height 13
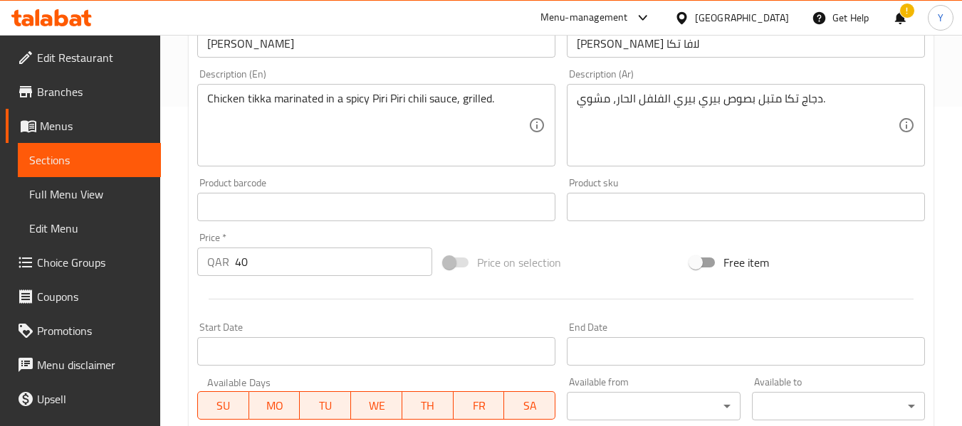
scroll to position [310, 0]
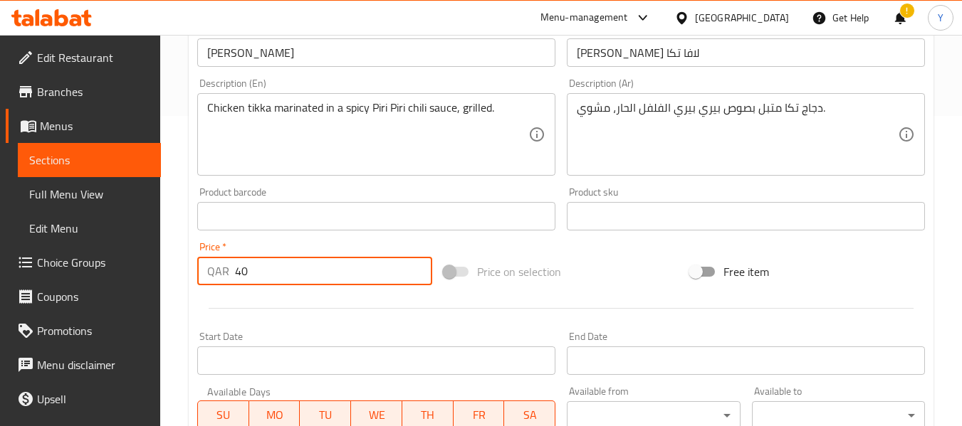
drag, startPoint x: 248, startPoint y: 265, endPoint x: 144, endPoint y: 289, distance: 106.7
click at [144, 289] on div "Edit Restaurant Branches Menus Sections Full Menu View Edit Menu Choice Groups …" at bounding box center [481, 210] width 962 height 971
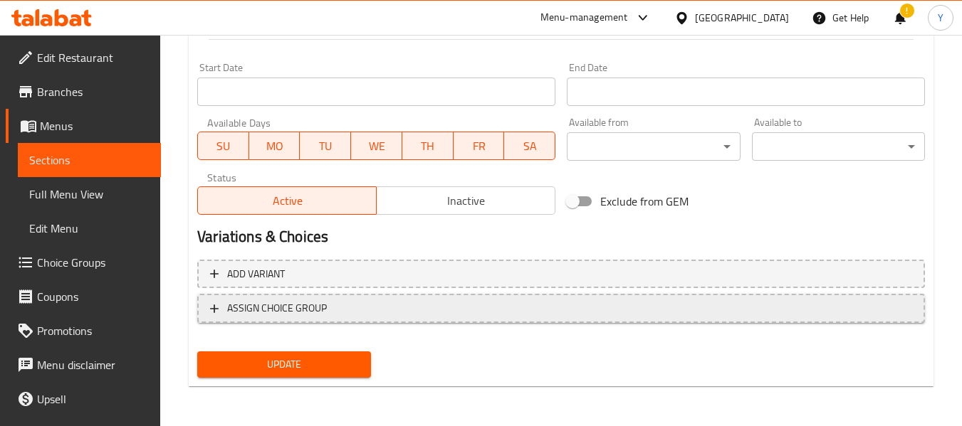
type input "0"
click at [237, 321] on button "ASSIGN CHOICE GROUP" at bounding box center [560, 308] width 727 height 29
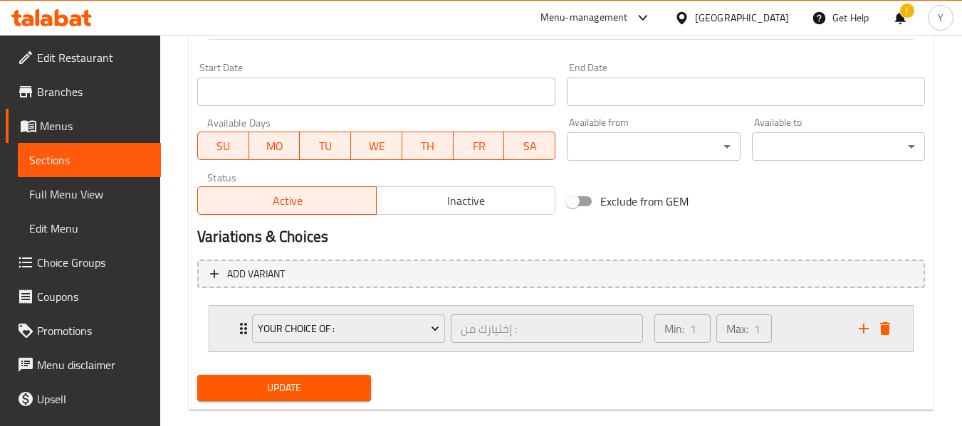
click at [234, 329] on div "Your Choice Of : إختيارك من : ​ Min: 1 ​ Max: 1 ​" at bounding box center [560, 329] width 703 height 46
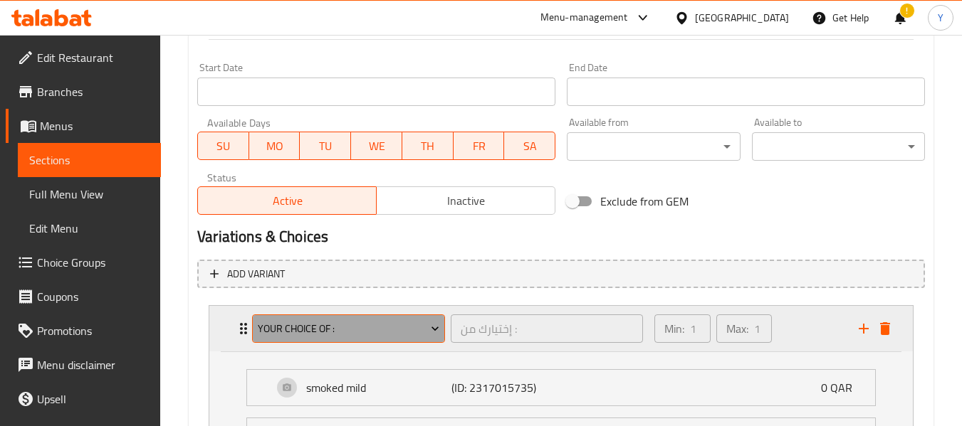
click at [295, 324] on span "Your Choice Of :" at bounding box center [349, 329] width 182 height 18
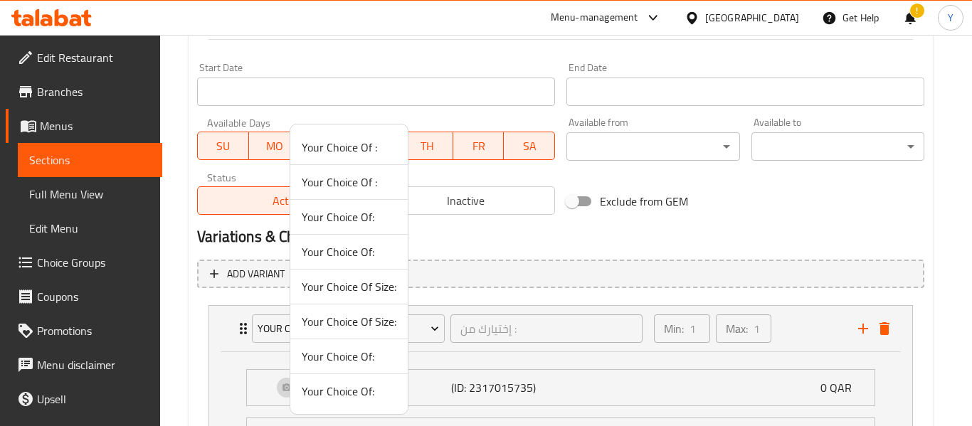
click at [350, 145] on span "Your Choice Of :" at bounding box center [349, 147] width 95 height 17
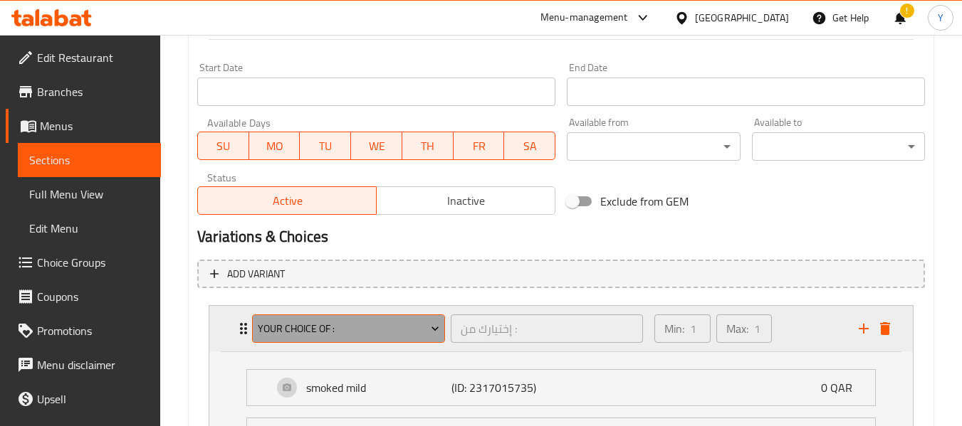
click at [336, 330] on span "Your Choice Of :" at bounding box center [349, 329] width 182 height 18
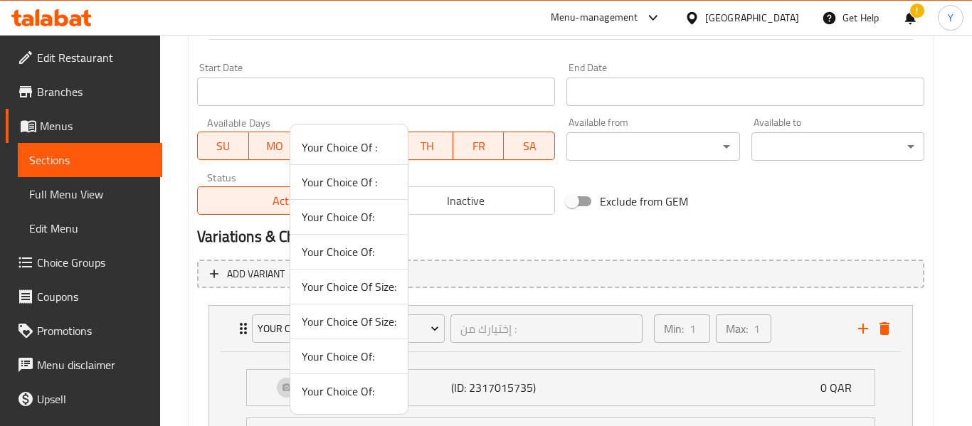
click at [345, 189] on span "Your Choice Of :" at bounding box center [349, 182] width 95 height 17
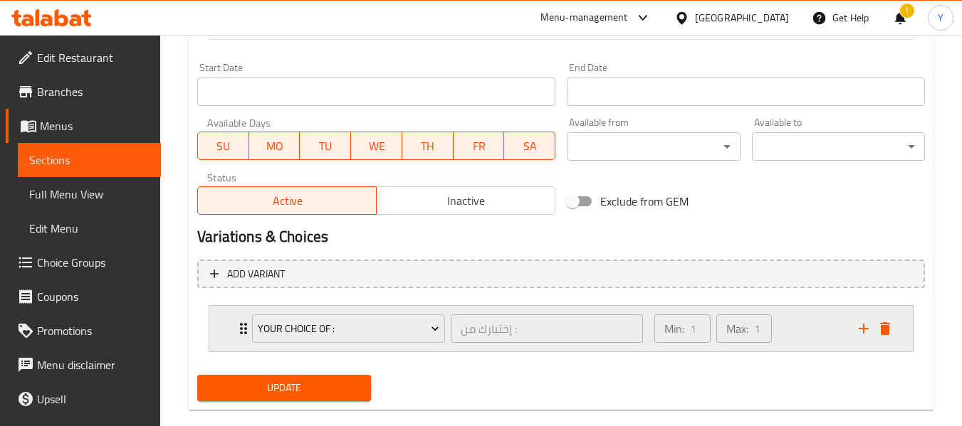
click at [243, 327] on div "Your Choice Of : إختيارك من : ​" at bounding box center [447, 329] width 408 height 46
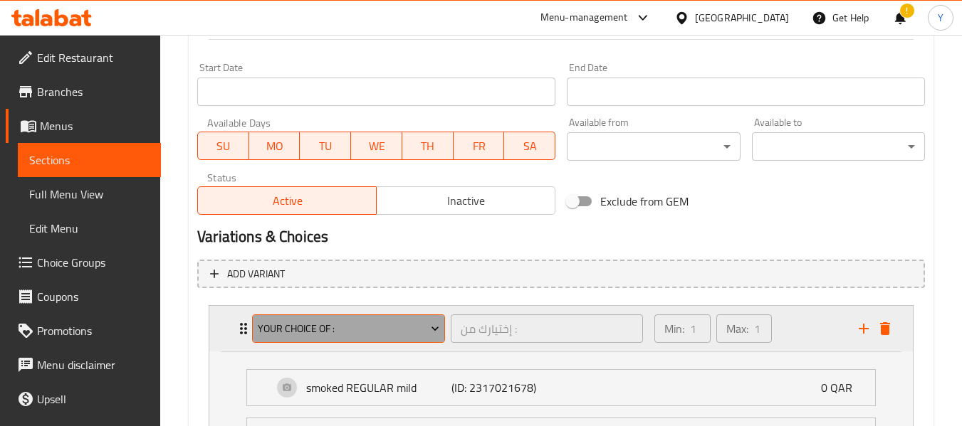
click at [308, 324] on span "Your Choice Of :" at bounding box center [349, 329] width 182 height 18
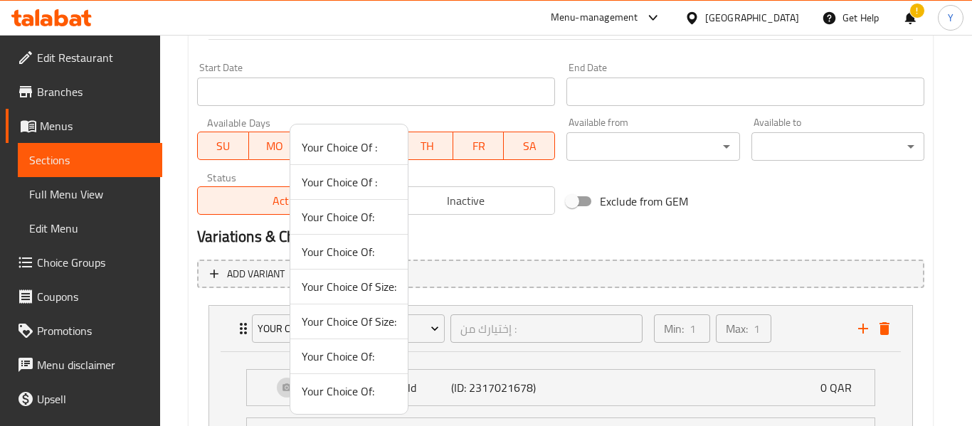
click at [337, 222] on span "Your Choice Of:" at bounding box center [349, 217] width 95 height 17
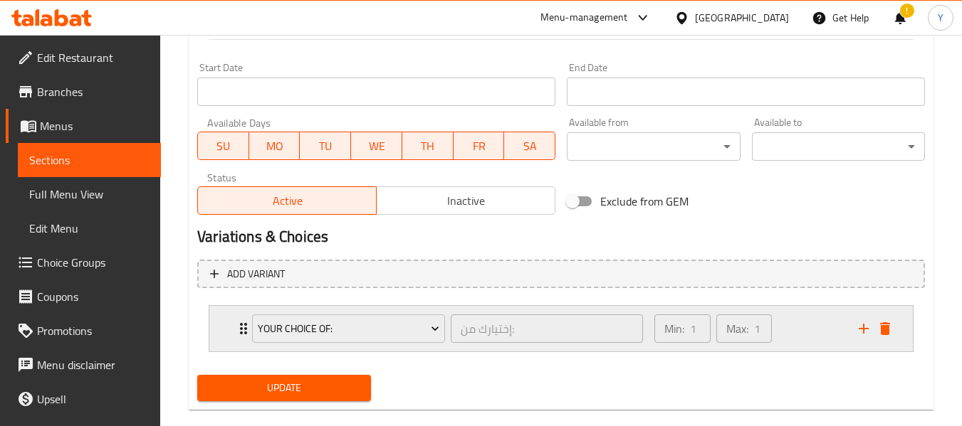
click at [241, 332] on icon "Expand" at bounding box center [243, 328] width 7 height 11
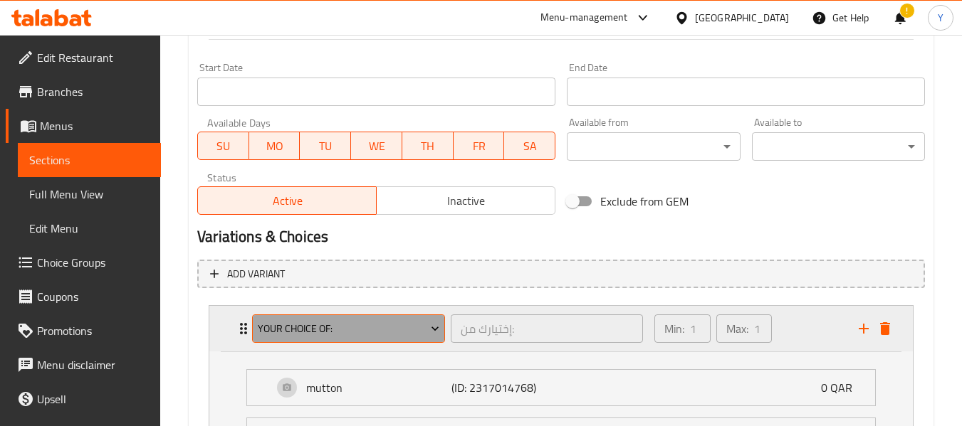
click at [319, 330] on span "Your Choice Of:" at bounding box center [349, 329] width 182 height 18
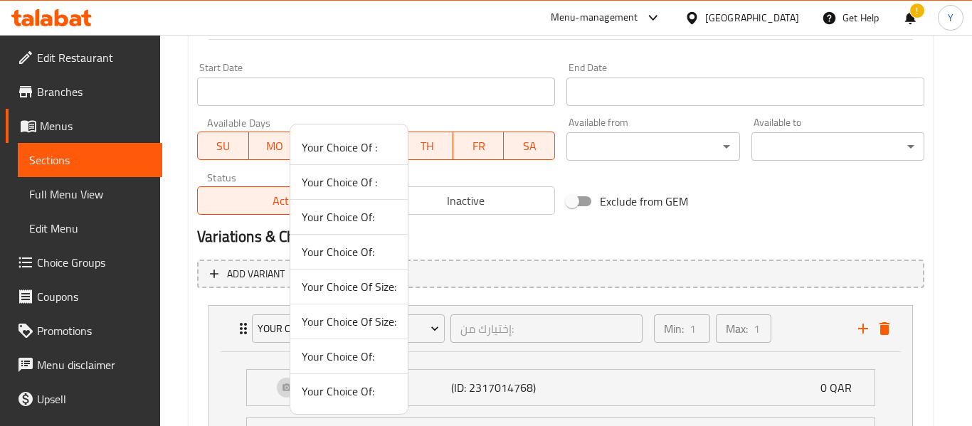
click at [352, 253] on span "Your Choice Of:" at bounding box center [349, 251] width 95 height 17
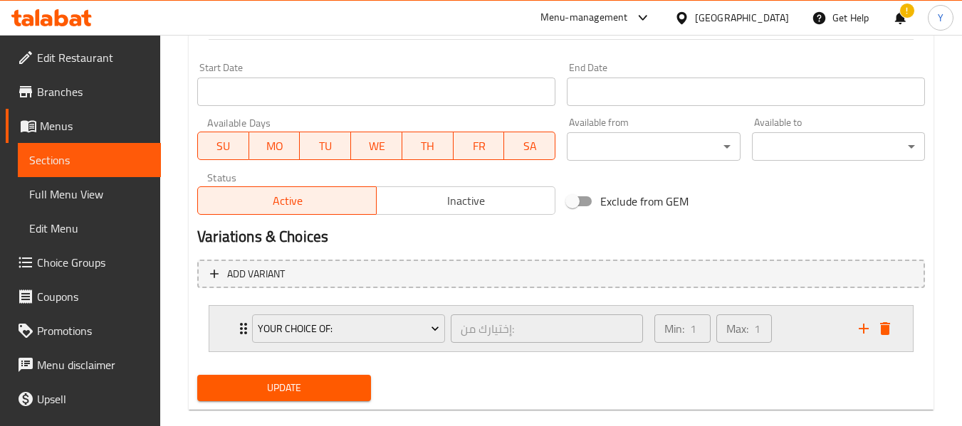
click at [239, 325] on icon "Expand" at bounding box center [243, 328] width 17 height 17
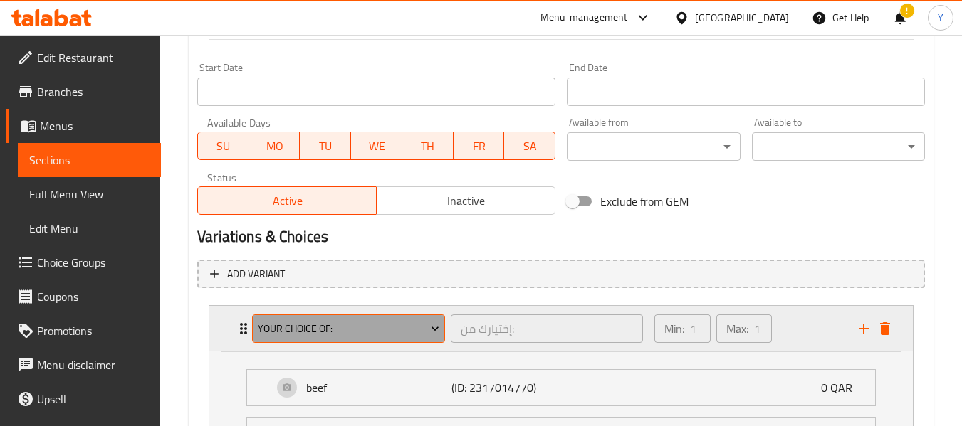
click at [275, 327] on span "Your Choice Of:" at bounding box center [349, 329] width 182 height 18
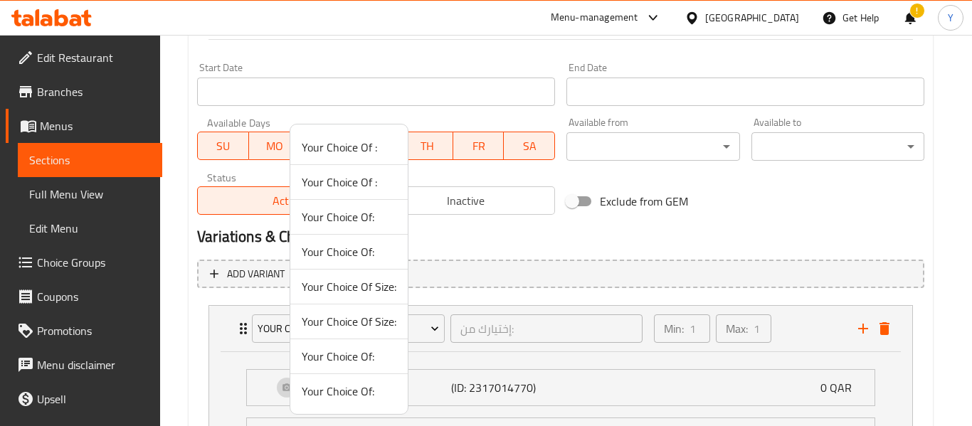
click at [325, 285] on span "Your Choice Of Size:" at bounding box center [349, 286] width 95 height 17
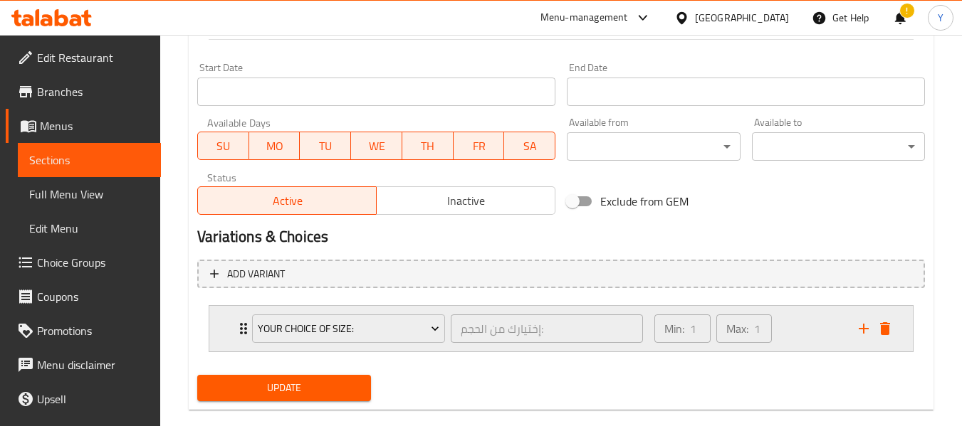
click at [236, 324] on icon "Expand" at bounding box center [243, 328] width 17 height 17
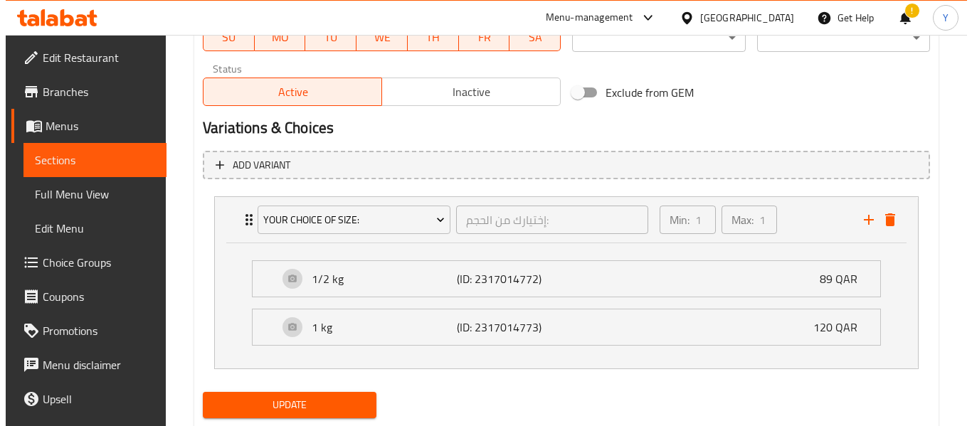
scroll to position [693, 0]
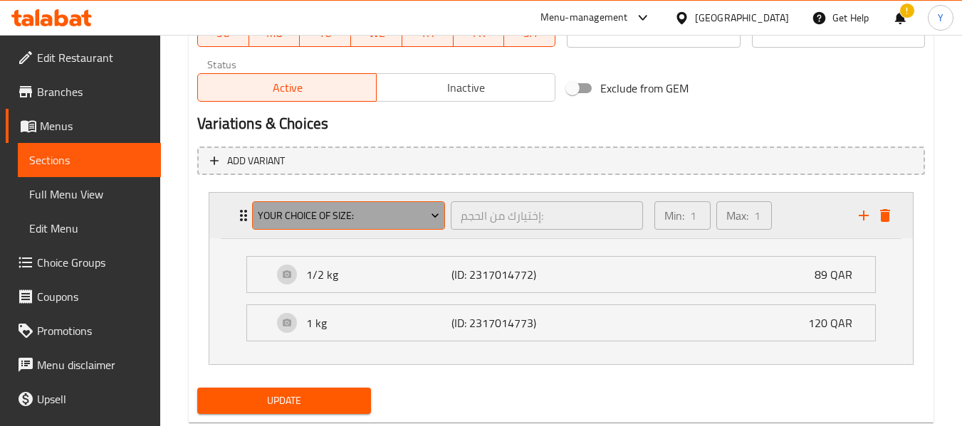
click at [308, 215] on span "Your Choice Of Size:" at bounding box center [349, 216] width 182 height 18
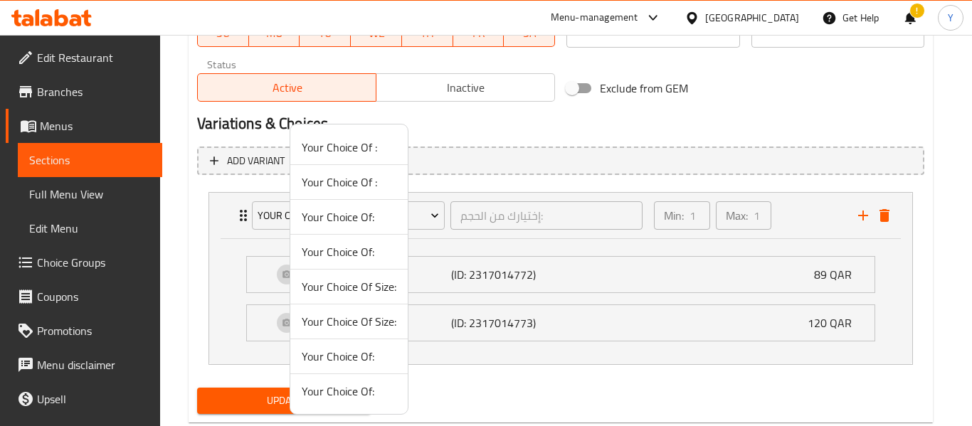
click at [335, 327] on span "Your Choice Of Size:" at bounding box center [349, 321] width 95 height 17
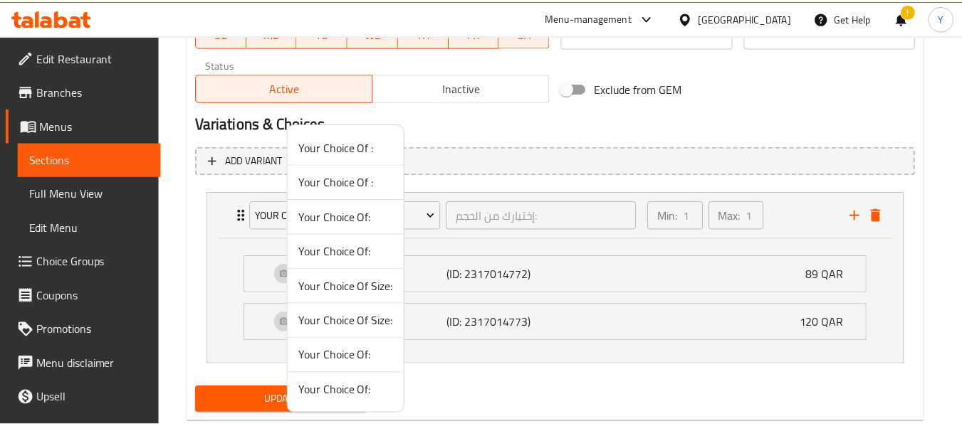
scroll to position [603, 0]
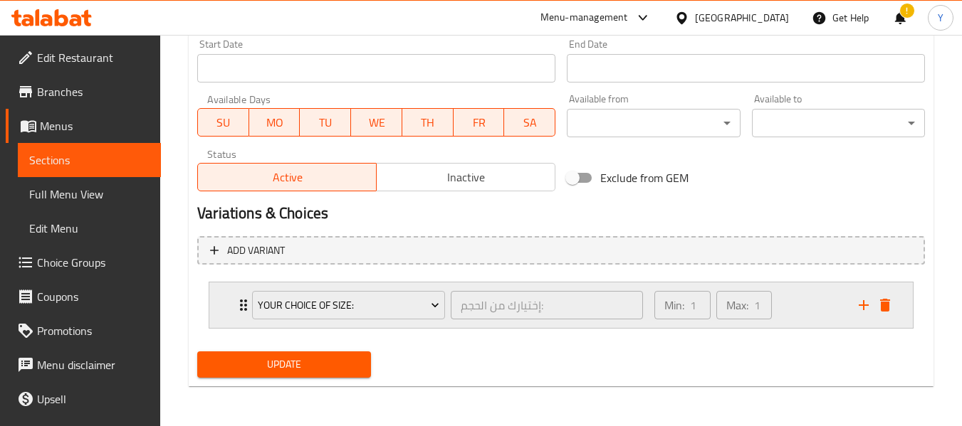
click at [244, 305] on div "Your Choice Of Size: إختيارك من الحجم: ​" at bounding box center [447, 306] width 408 height 46
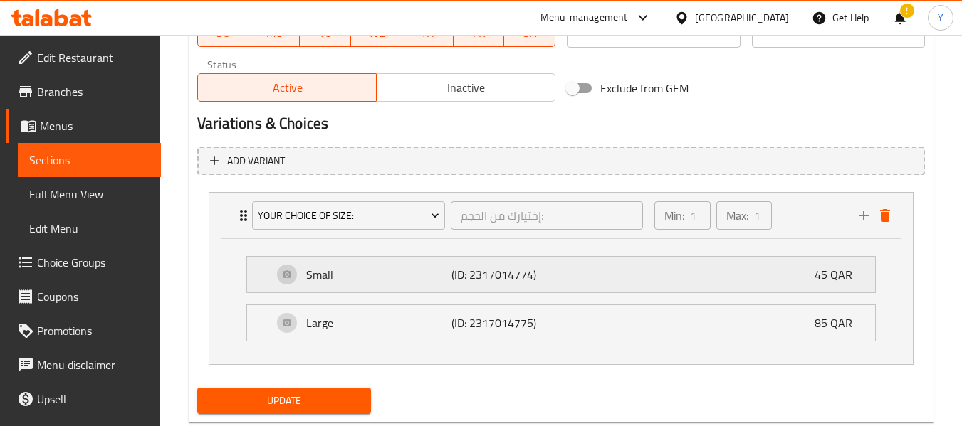
click at [645, 285] on div "Small (ID: 2317014774) 45 QAR" at bounding box center [565, 275] width 585 height 36
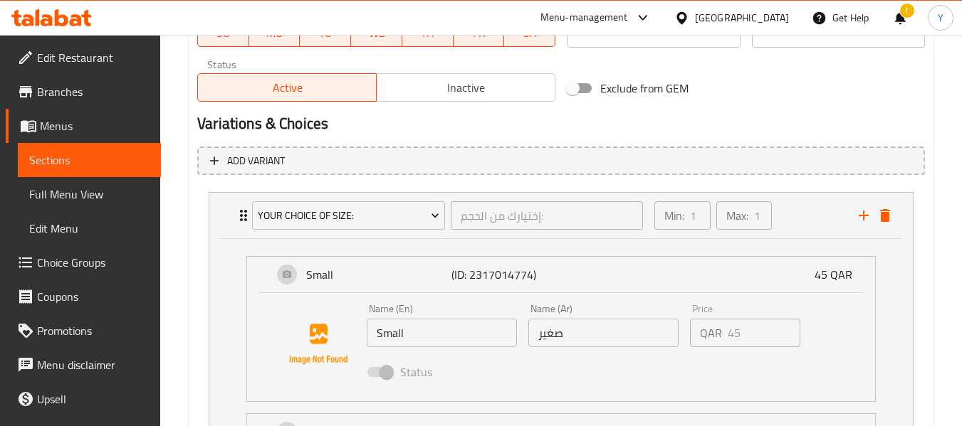
click at [789, 305] on div "Price QAR 45 Price" at bounding box center [745, 325] width 110 height 43
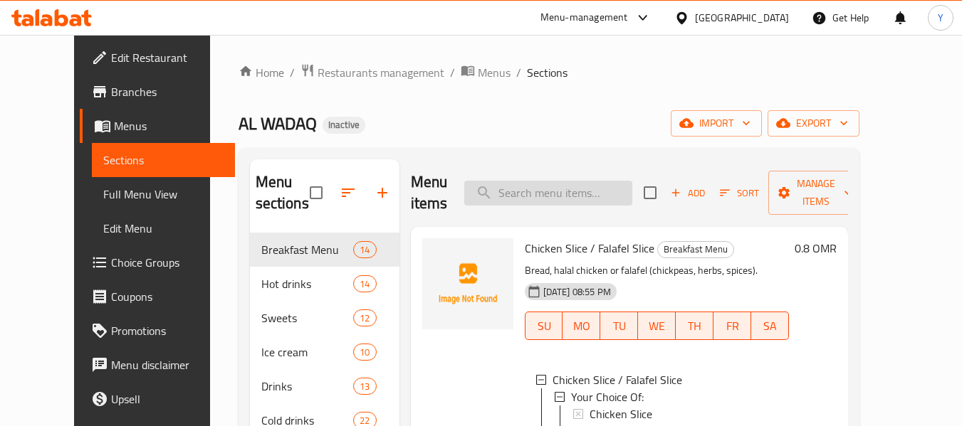
click at [587, 199] on input "search" at bounding box center [548, 193] width 168 height 25
paste input "[PERSON_NAME]"
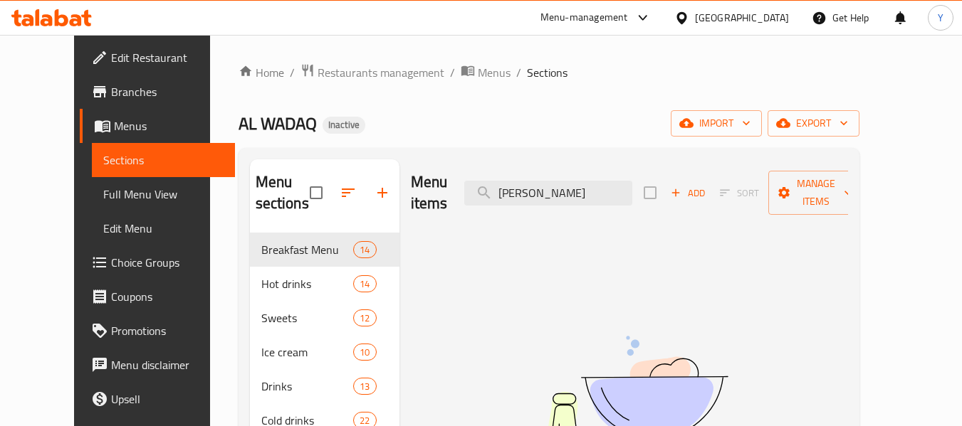
type input "[PERSON_NAME]"
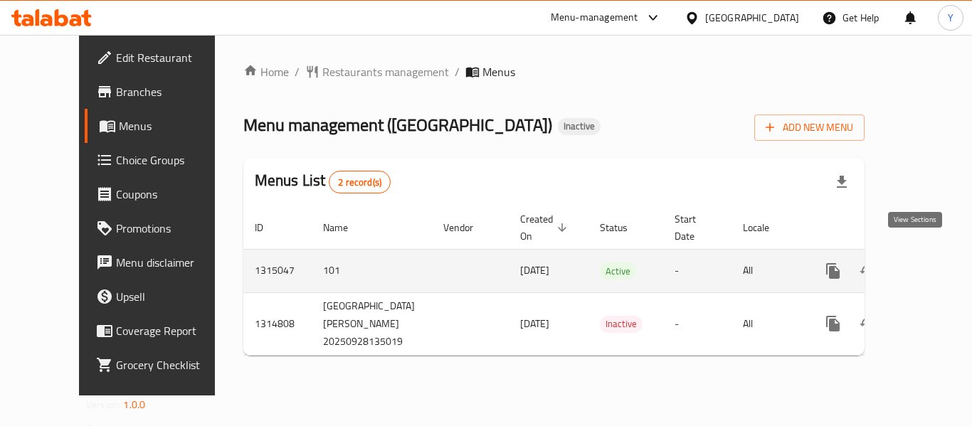
click at [927, 263] on icon "enhanced table" at bounding box center [935, 271] width 17 height 17
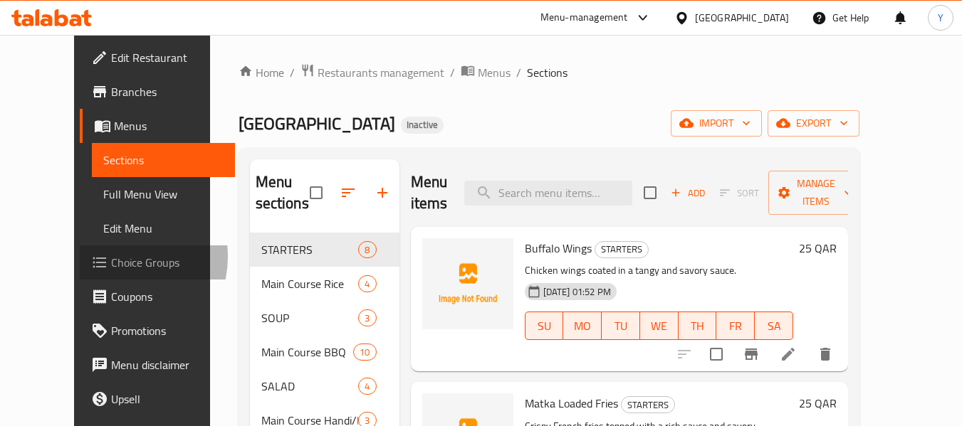
click at [111, 257] on span "Choice Groups" at bounding box center [167, 262] width 112 height 17
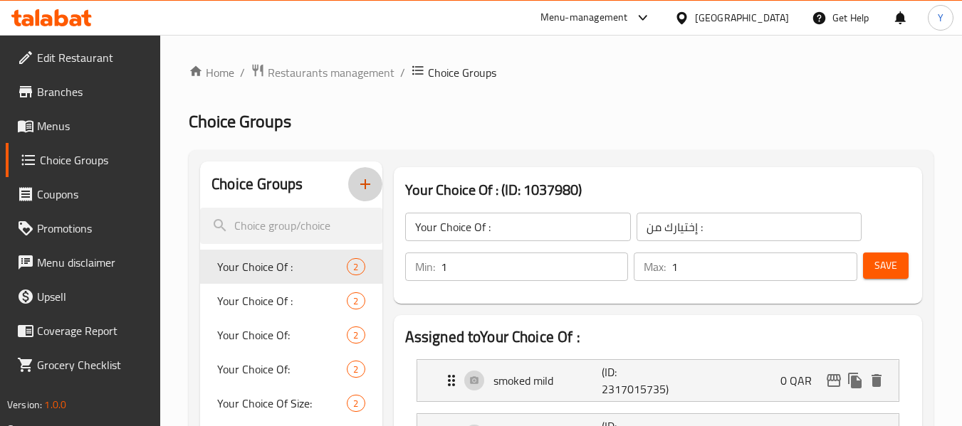
click at [364, 195] on button "button" at bounding box center [365, 184] width 34 height 34
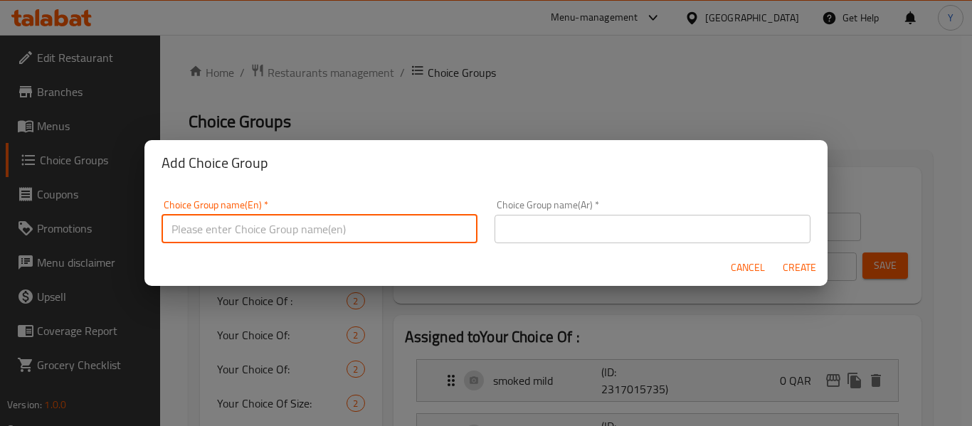
click at [352, 225] on input "text" at bounding box center [320, 229] width 316 height 28
type input "Your Choice Of Size :"
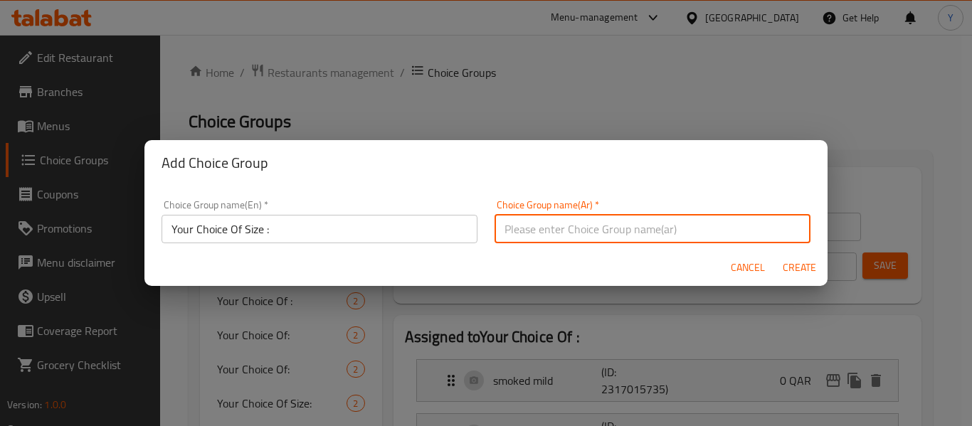
click at [522, 231] on input "text" at bounding box center [653, 229] width 316 height 28
type input "اختيارك من الحجم :"
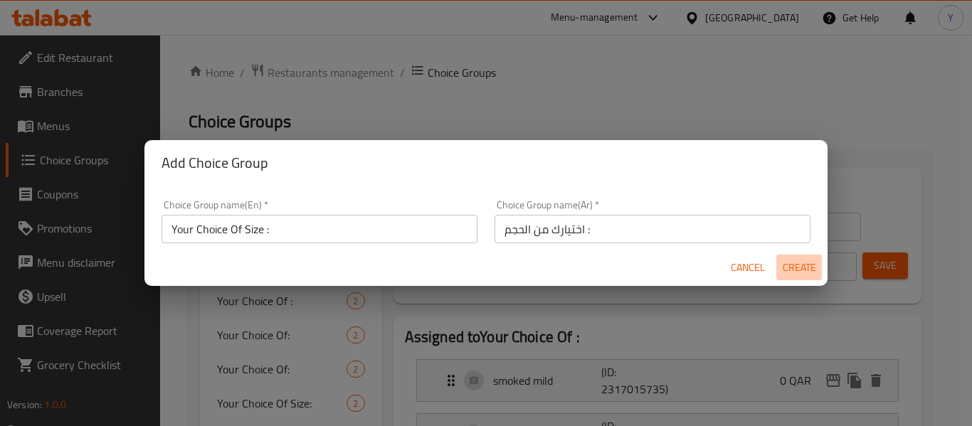
click at [818, 263] on button "Create" at bounding box center [800, 268] width 46 height 26
type input "Your Choice Of Size :"
type input "اختيارك من الحجم :"
type input "0"
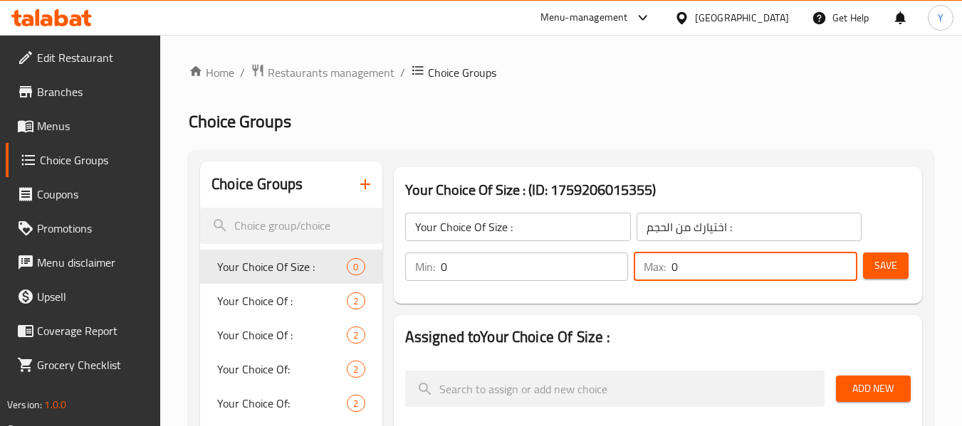
drag, startPoint x: 722, startPoint y: 261, endPoint x: 511, endPoint y: 249, distance: 211.8
click at [511, 249] on div "Min: 0 ​ Max: 0 ​" at bounding box center [630, 267] width 463 height 40
type input "1"
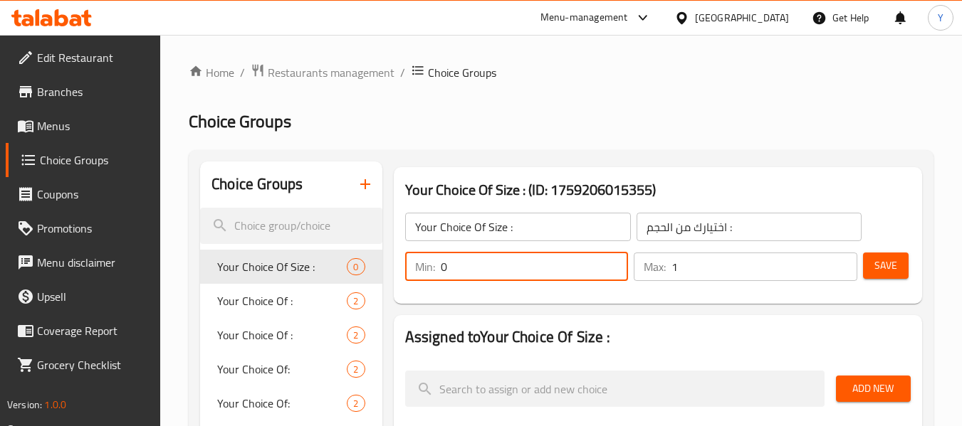
type input "1"
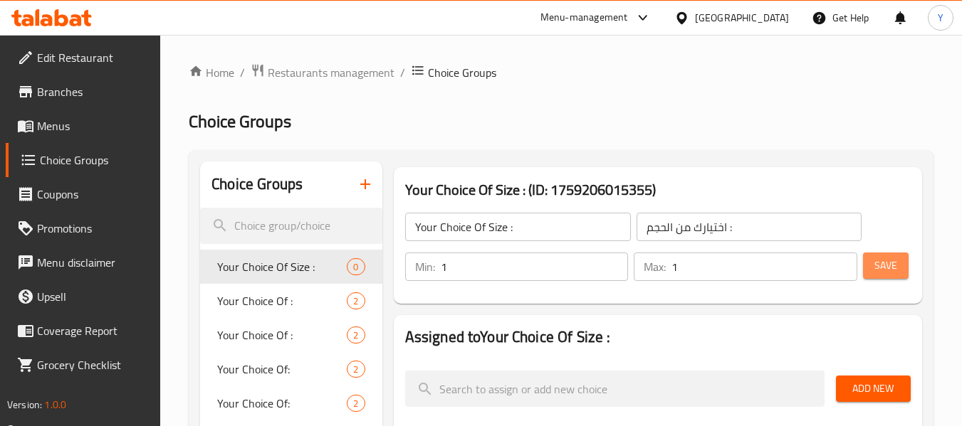
click at [885, 265] on span "Save" at bounding box center [885, 266] width 23 height 18
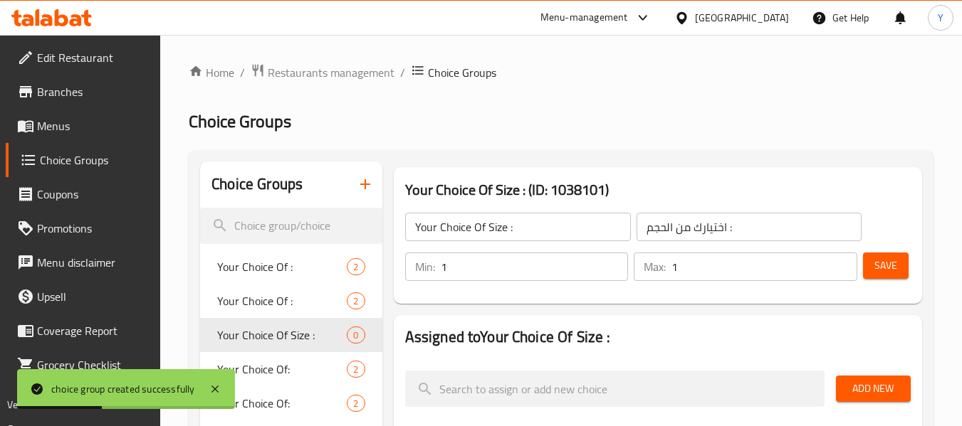
scroll to position [373, 0]
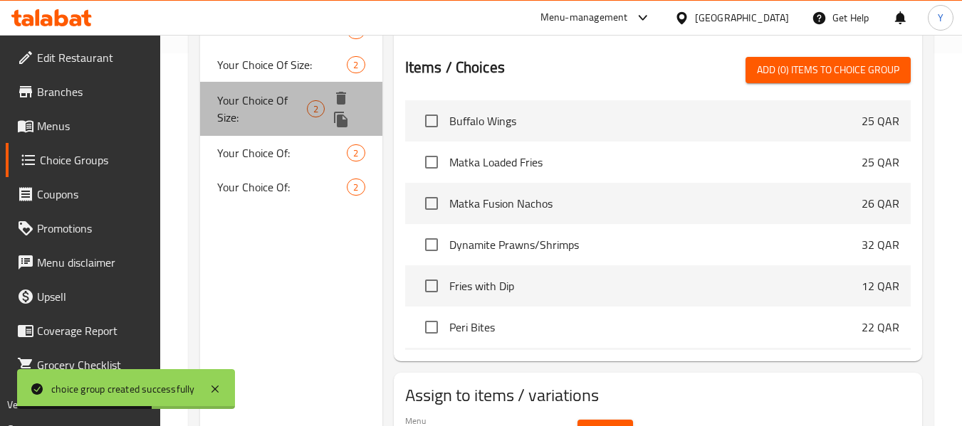
click at [247, 105] on span "Your Choice Of Size:" at bounding box center [262, 109] width 90 height 34
type input "Your Choice Of Size:"
type input "إختيارك من الحجم:"
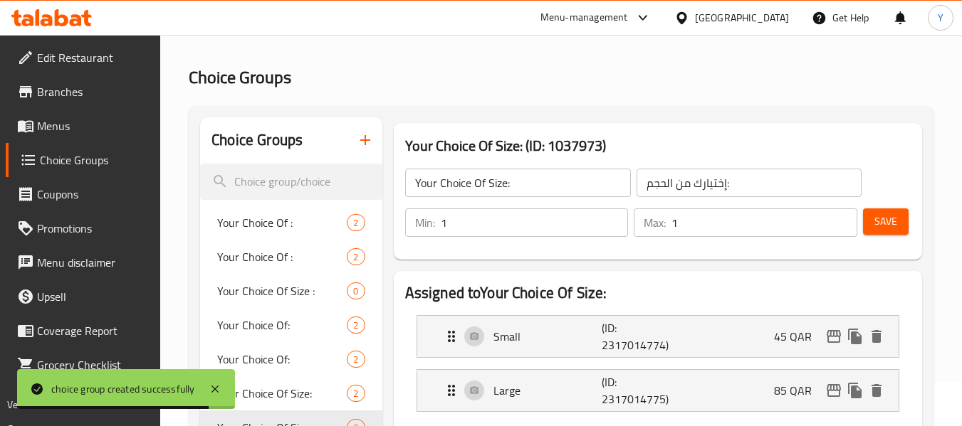
scroll to position [48, 0]
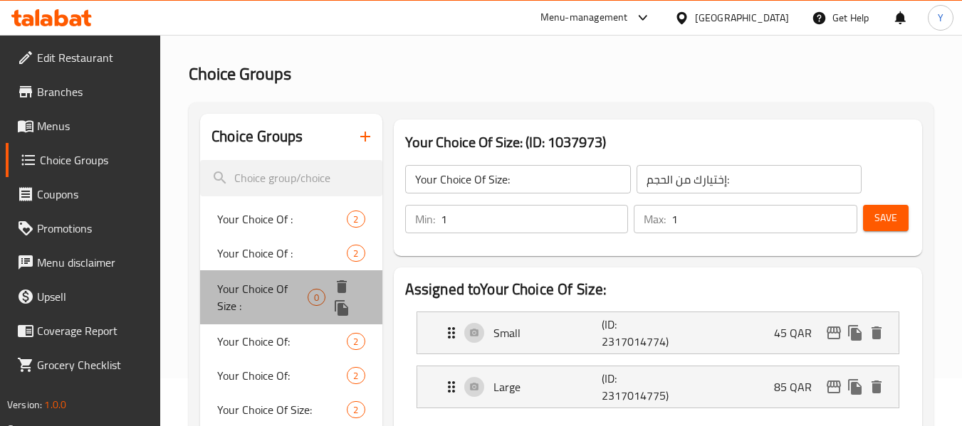
click at [261, 298] on span "Your Choice Of Size :" at bounding box center [262, 297] width 90 height 34
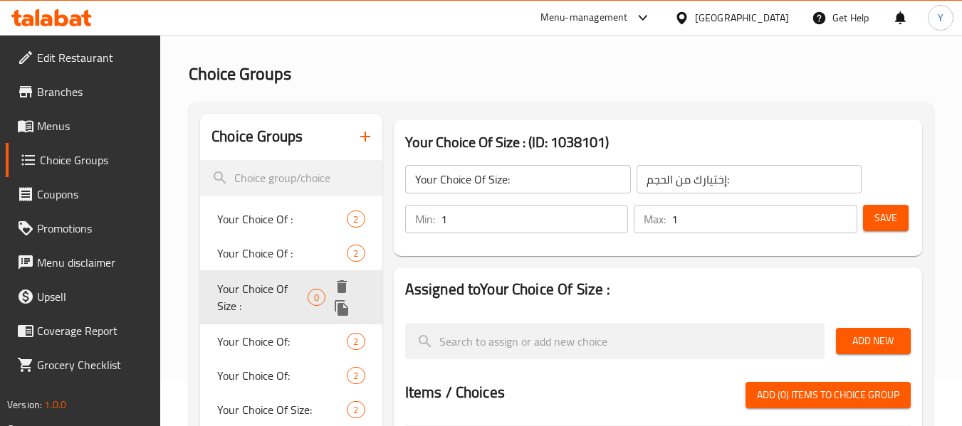
type input "Your Choice Of Size :"
type input "اختيارك من الحجم :"
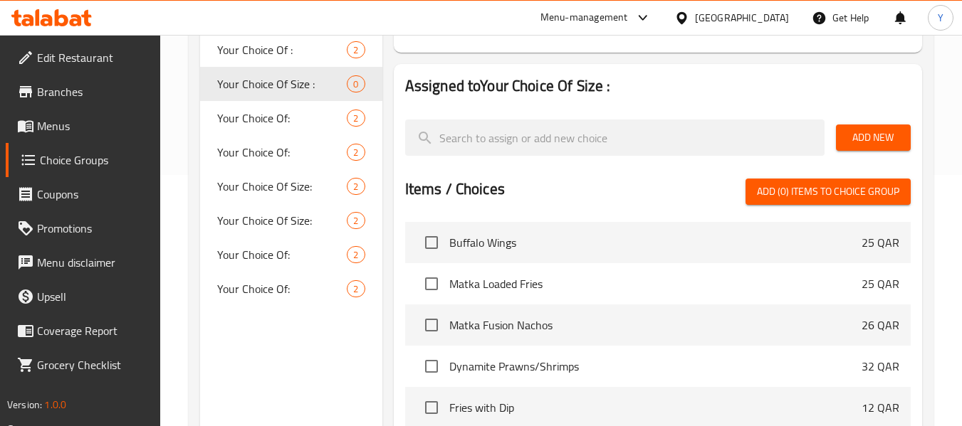
scroll to position [238, 0]
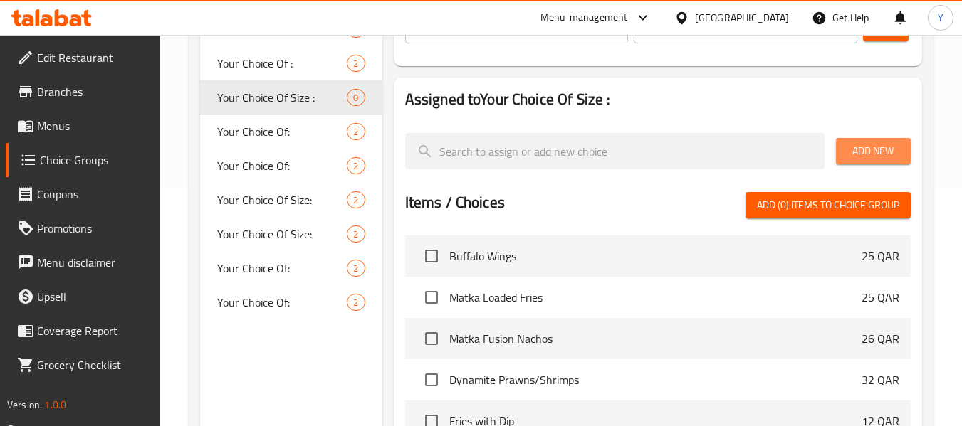
click at [882, 142] on span "Add New" at bounding box center [873, 151] width 52 height 18
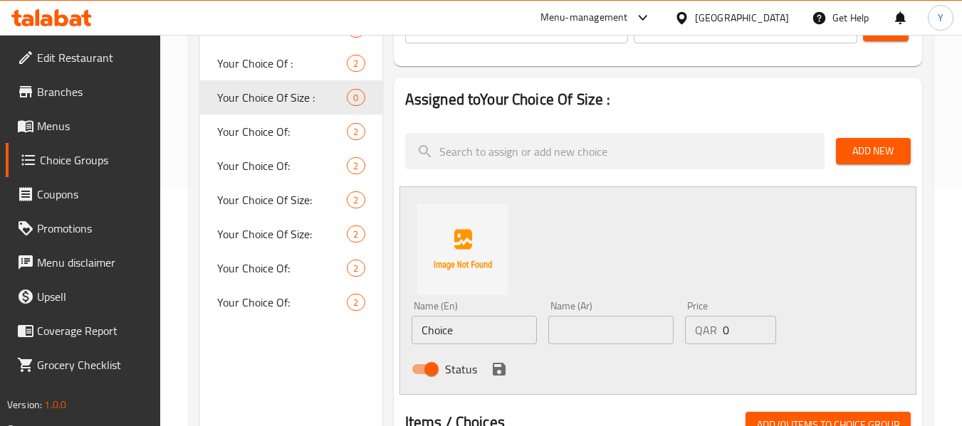
click at [480, 337] on input "Choice" at bounding box center [473, 330] width 125 height 28
type input "Small"
click at [611, 337] on input "text" at bounding box center [610, 330] width 125 height 28
type input "صغير"
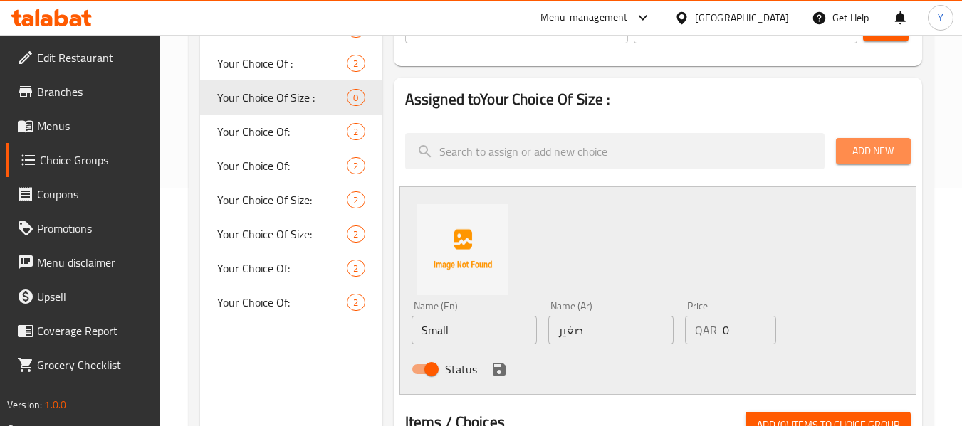
click at [902, 148] on button "Add New" at bounding box center [873, 151] width 75 height 26
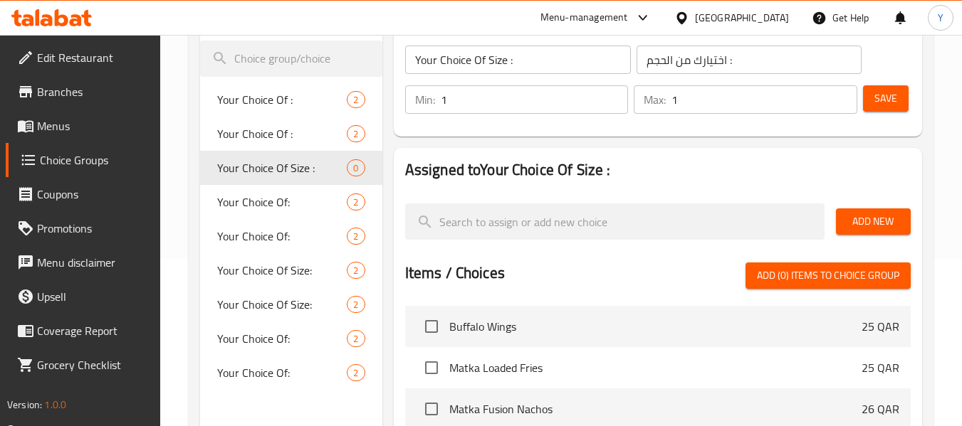
scroll to position [169, 0]
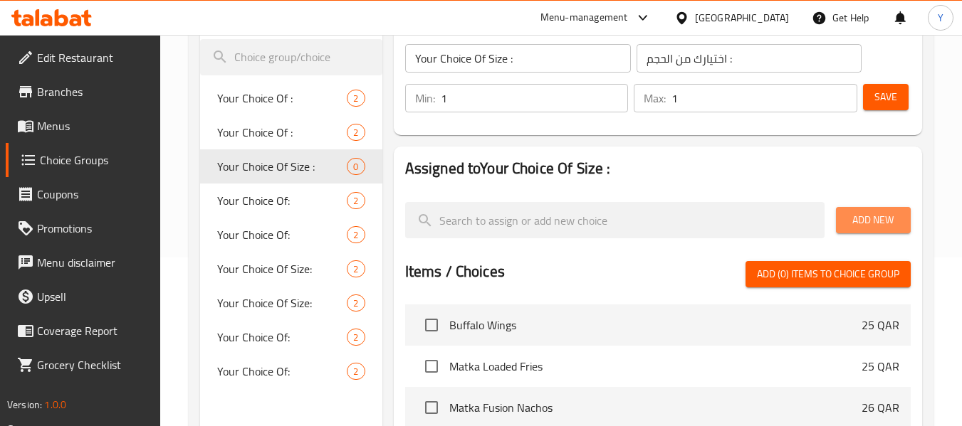
click at [869, 219] on span "Add New" at bounding box center [873, 220] width 52 height 18
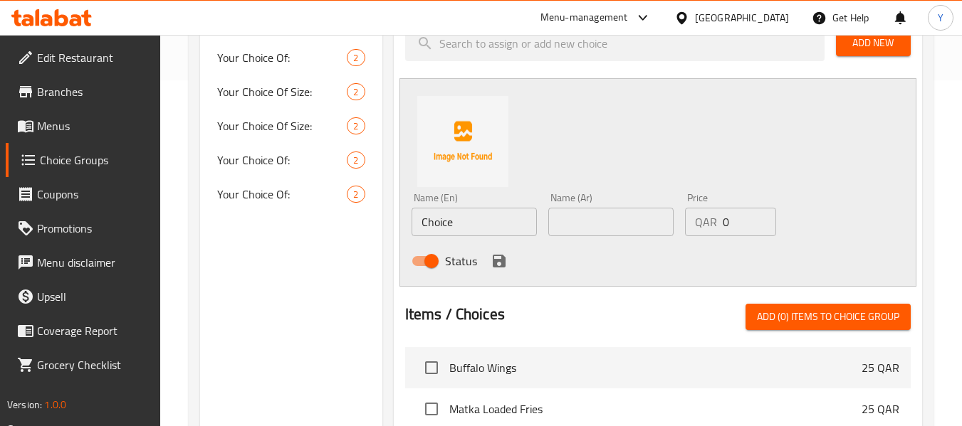
scroll to position [329, 0]
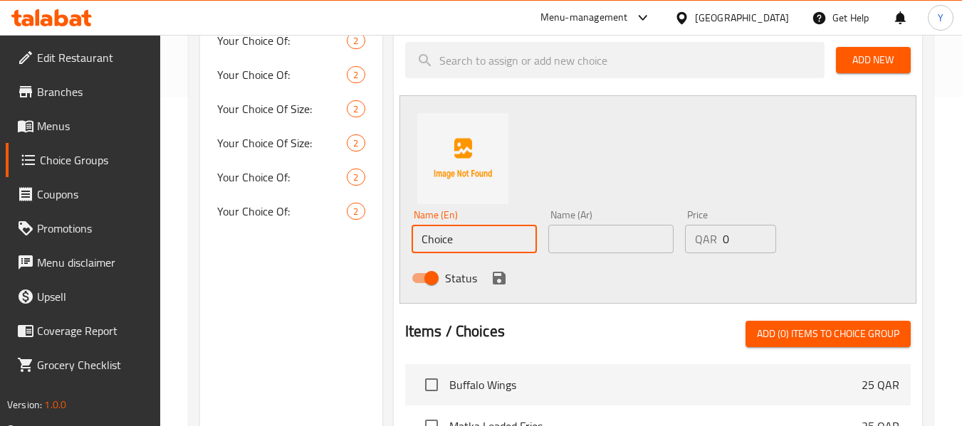
click at [493, 250] on input "Choice" at bounding box center [473, 239] width 125 height 28
type input "ٍ"
type input "Small"
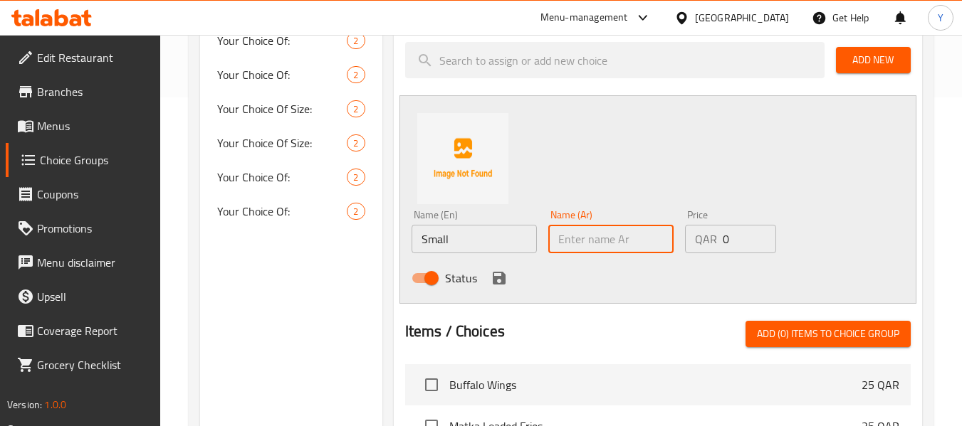
click at [584, 235] on input "text" at bounding box center [610, 239] width 125 height 28
type input "صغير"
click at [388, 288] on div "Assigned to Your Choice Of Size : Add New Name (En) Small Name (En) Name (Ar) ص…" at bounding box center [658, 306] width 540 height 651
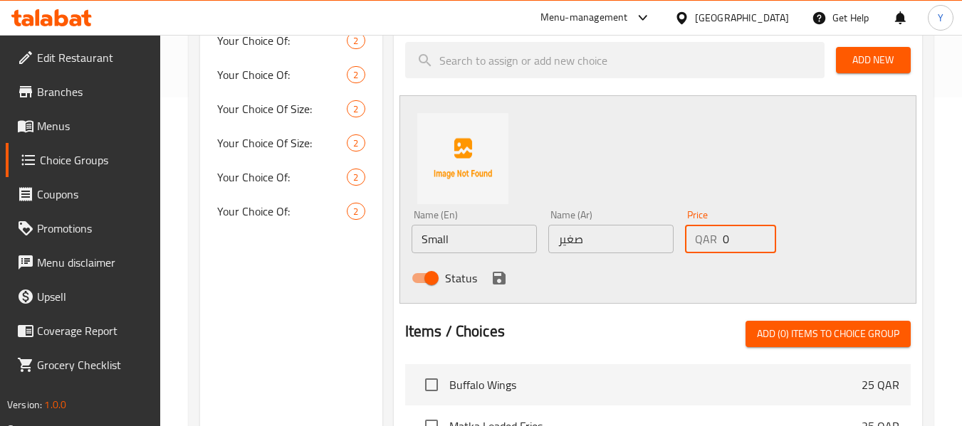
drag, startPoint x: 746, startPoint y: 240, endPoint x: 628, endPoint y: 253, distance: 118.9
click at [628, 253] on div "Name (En) Small Name (En) Name (Ar) صغير Name (Ar) Price QAR 0 Price Status" at bounding box center [611, 250] width 411 height 93
type input "48"
click at [497, 278] on icon "save" at bounding box center [499, 278] width 13 height 13
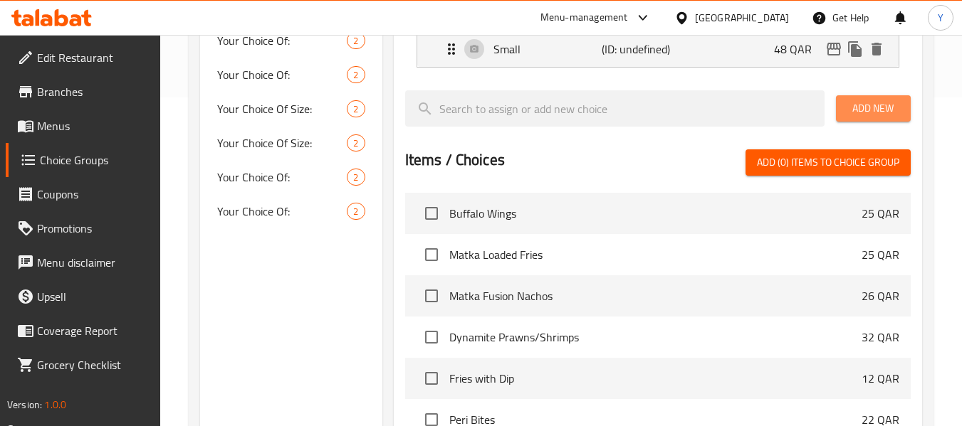
click at [882, 110] on span "Add New" at bounding box center [873, 109] width 52 height 18
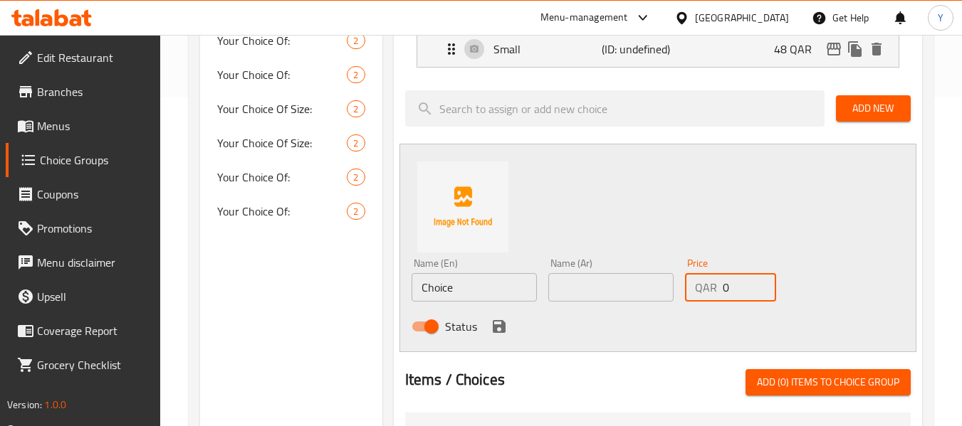
drag, startPoint x: 739, startPoint y: 290, endPoint x: 695, endPoint y: 298, distance: 44.3
click at [695, 298] on div "QAR 0 Price" at bounding box center [730, 287] width 91 height 28
type input "85"
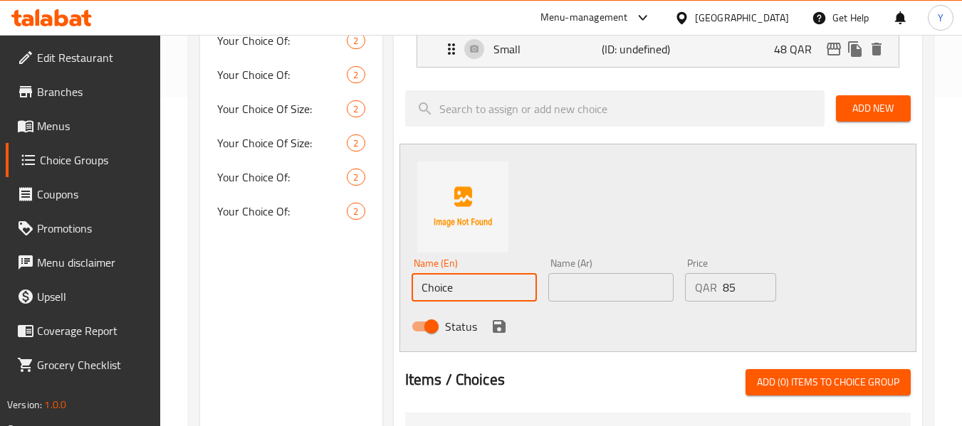
click at [451, 278] on input "Choice" at bounding box center [473, 287] width 125 height 28
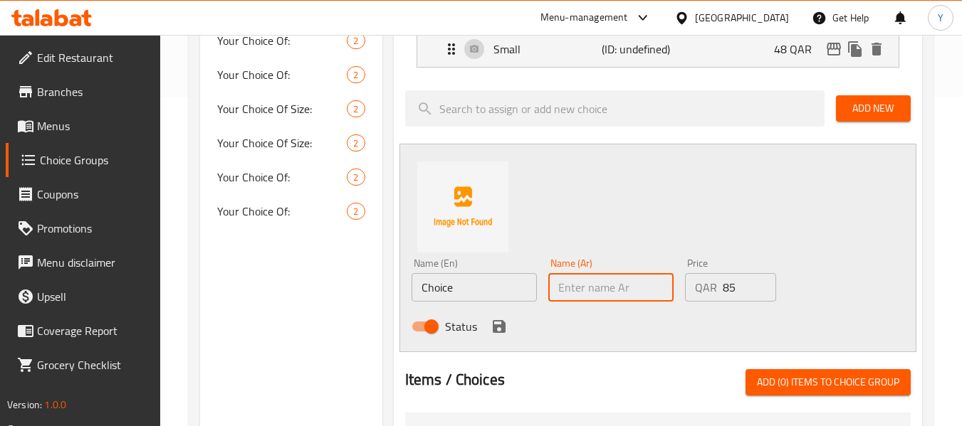
click at [652, 290] on input "text" at bounding box center [610, 287] width 125 height 28
type input ";fdv"
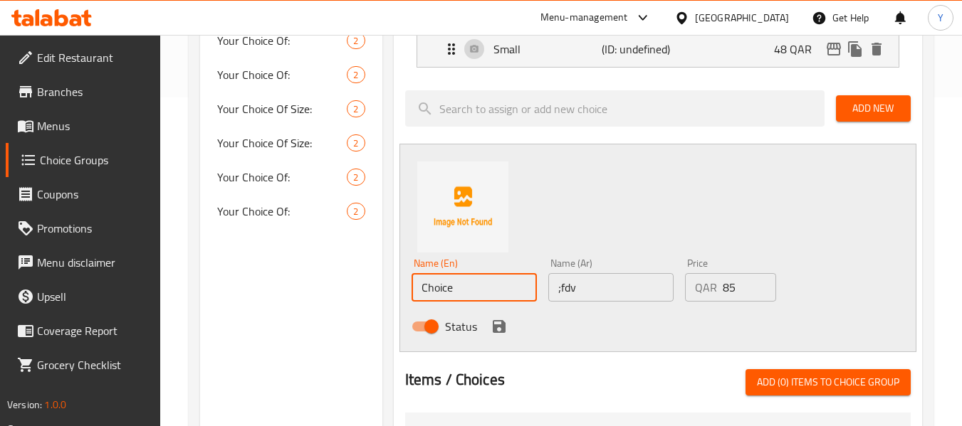
click at [484, 285] on input "Choice" at bounding box center [473, 287] width 125 height 28
type input "Large"
click at [578, 290] on input ";fdv" at bounding box center [610, 287] width 125 height 28
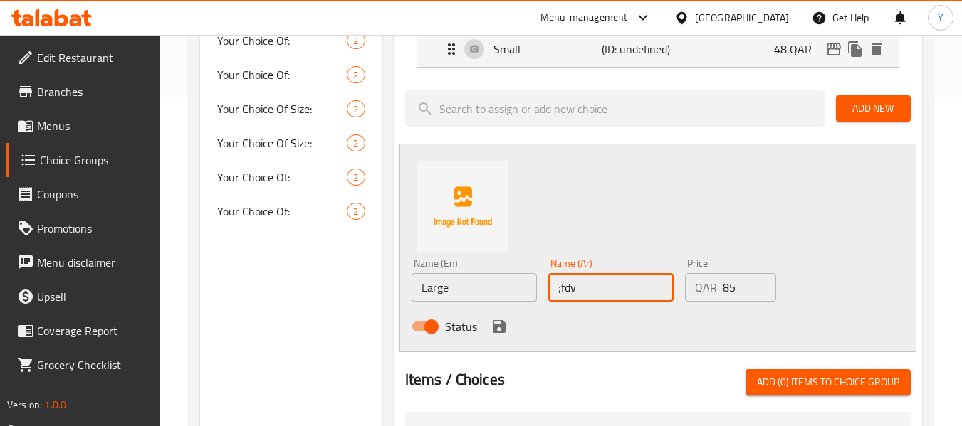
click at [578, 290] on input ";fdv" at bounding box center [610, 287] width 125 height 28
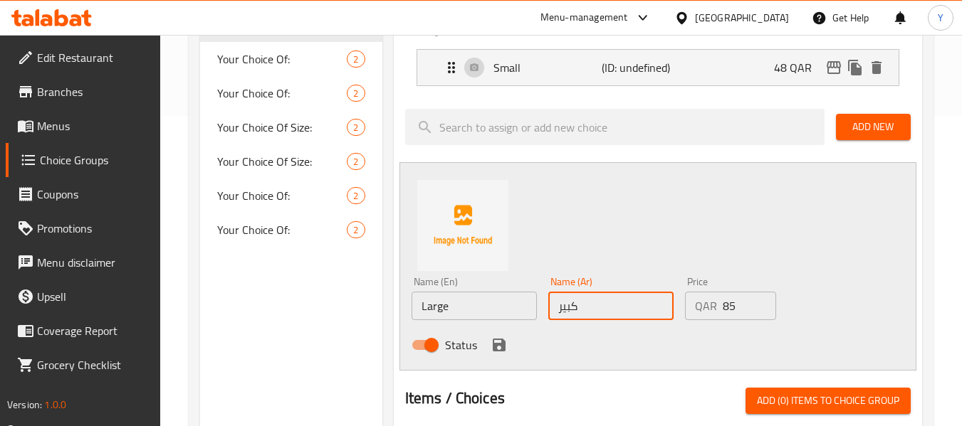
scroll to position [306, 0]
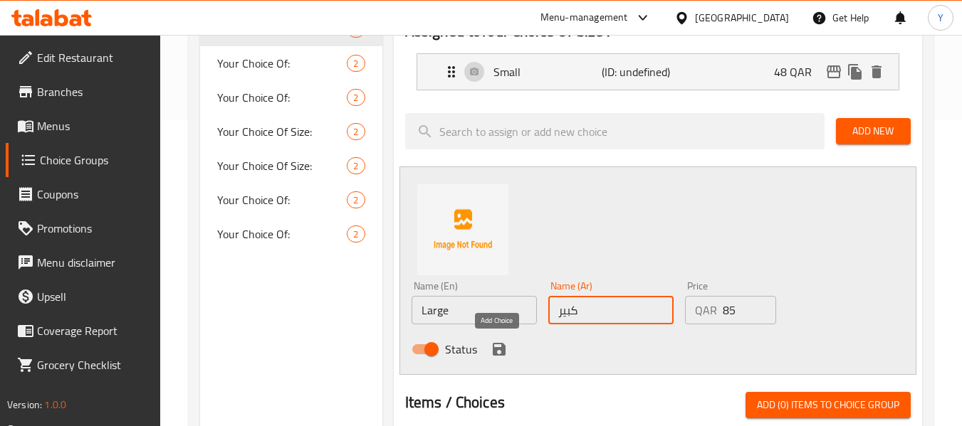
type input "كبير"
click at [495, 350] on icon "save" at bounding box center [499, 349] width 13 height 13
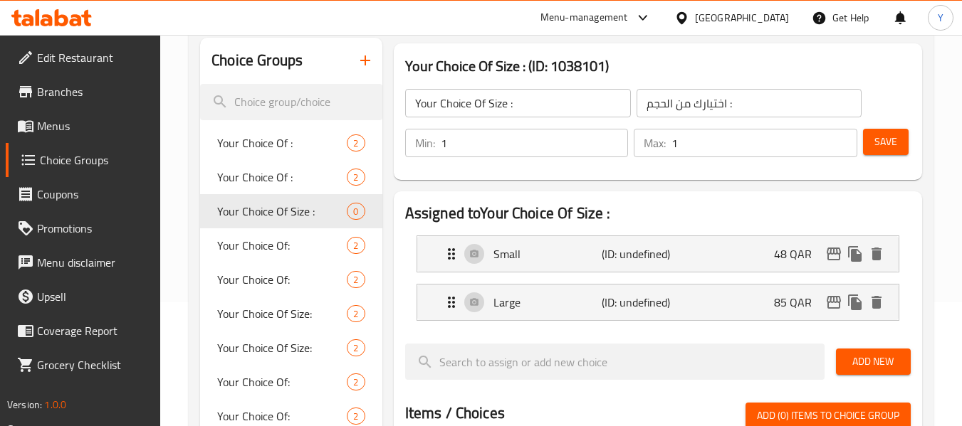
scroll to position [120, 0]
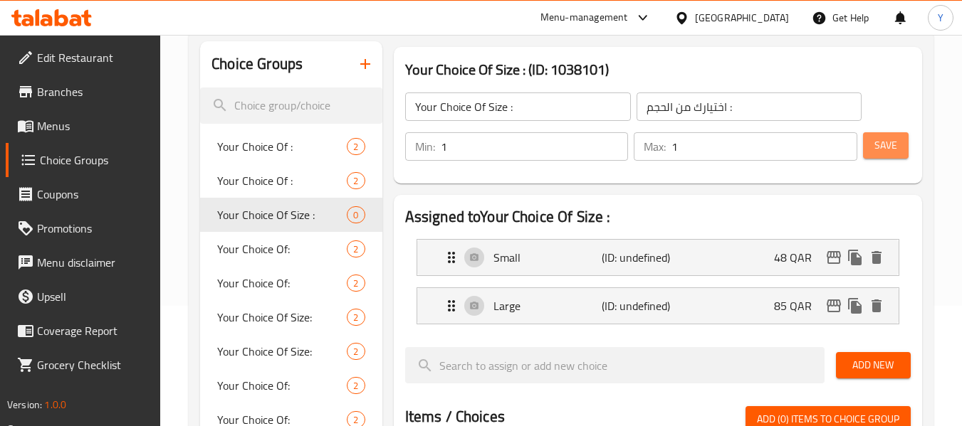
click at [888, 140] on span "Save" at bounding box center [885, 146] width 23 height 18
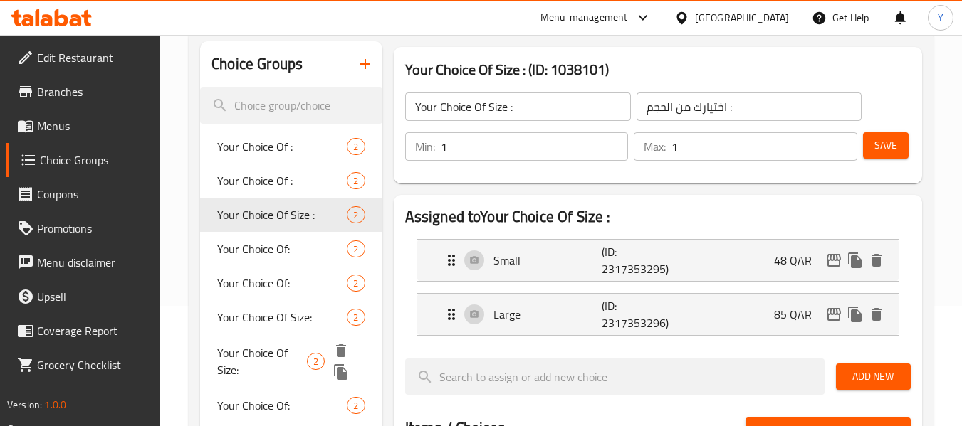
click at [273, 350] on span "Your Choice Of Size:" at bounding box center [262, 362] width 90 height 34
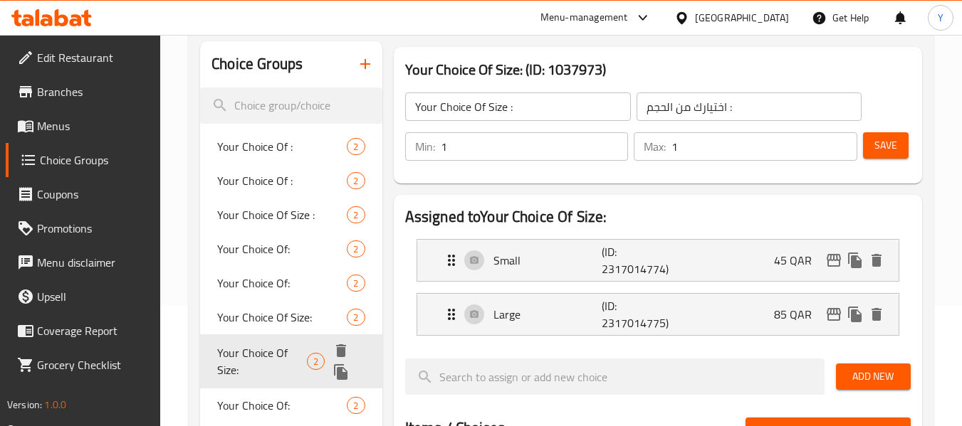
type input "Your Choice Of Size:"
type input "إختيارك من الحجم:"
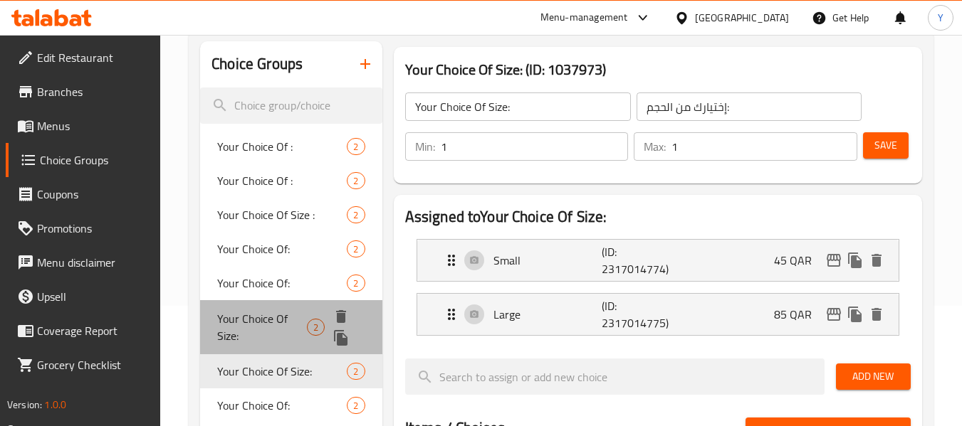
click at [275, 317] on span "Your Choice Of Size:" at bounding box center [262, 327] width 90 height 34
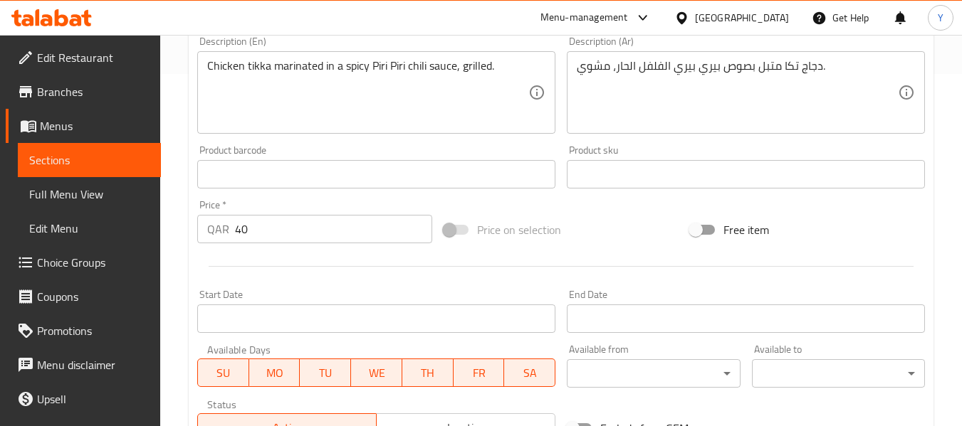
scroll to position [356, 0]
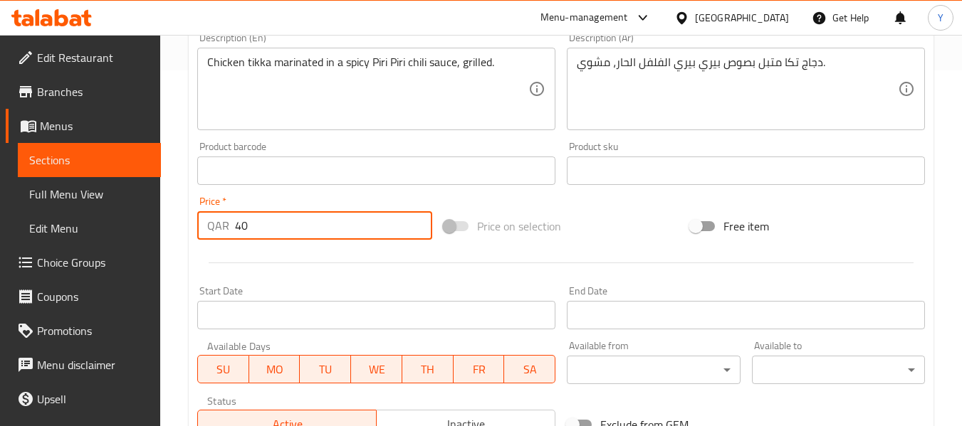
click at [293, 216] on input "40" at bounding box center [333, 225] width 197 height 28
drag, startPoint x: 293, startPoint y: 216, endPoint x: 131, endPoint y: 234, distance: 162.6
click at [131, 234] on div "Edit Restaurant Branches Menus Sections Full Menu View Edit Menu Choice Groups …" at bounding box center [481, 164] width 962 height 971
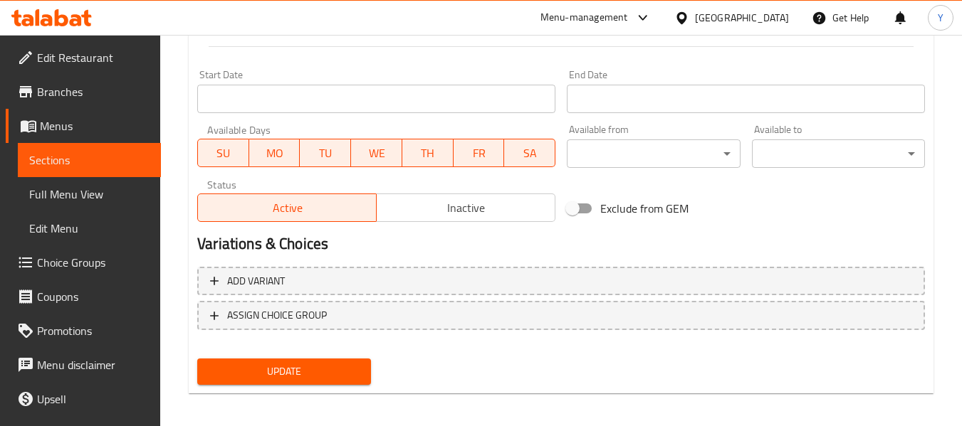
scroll to position [579, 0]
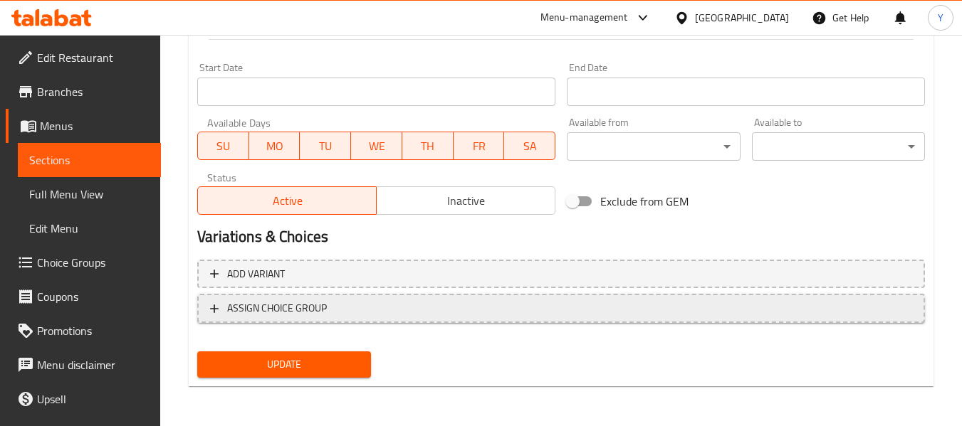
type input "0"
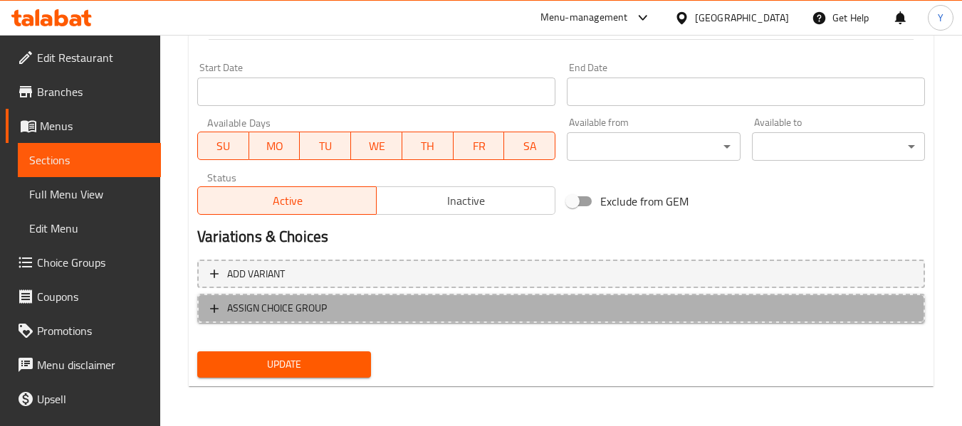
click at [344, 316] on span "ASSIGN CHOICE GROUP" at bounding box center [561, 309] width 702 height 18
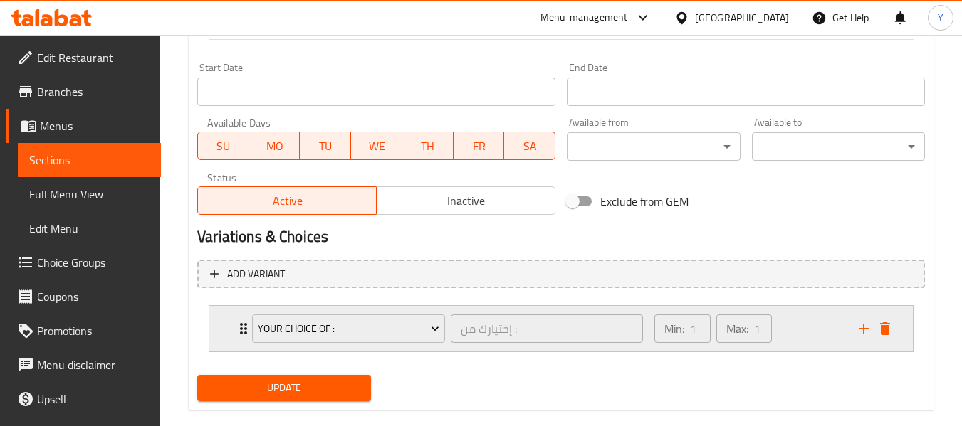
click at [237, 332] on icon "Expand" at bounding box center [243, 328] width 17 height 17
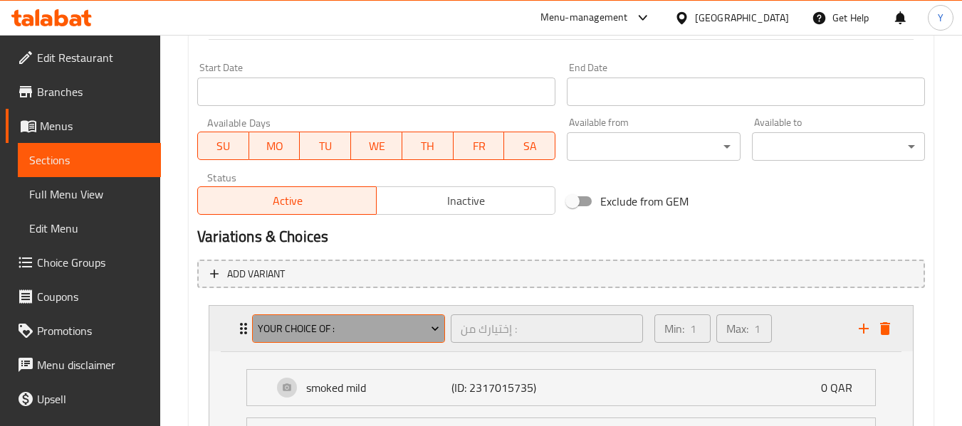
click at [305, 315] on button "Your Choice Of :" at bounding box center [348, 329] width 193 height 28
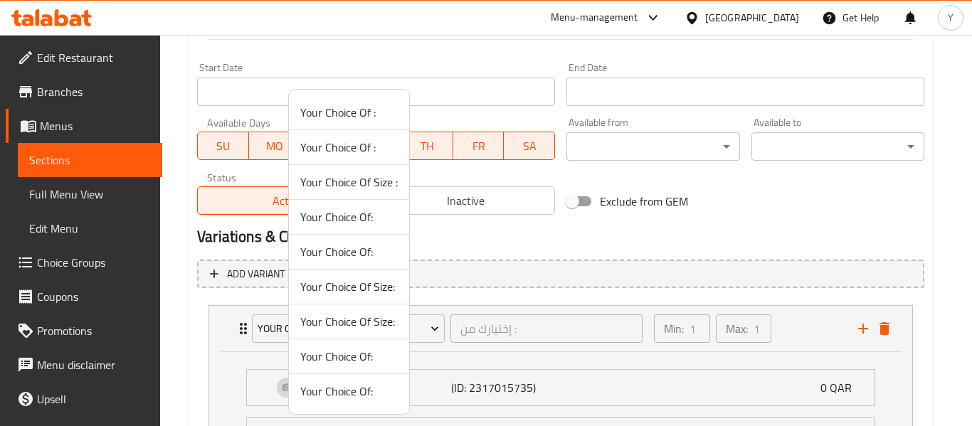
click at [357, 184] on span "Your Choice Of Size :" at bounding box center [349, 182] width 98 height 17
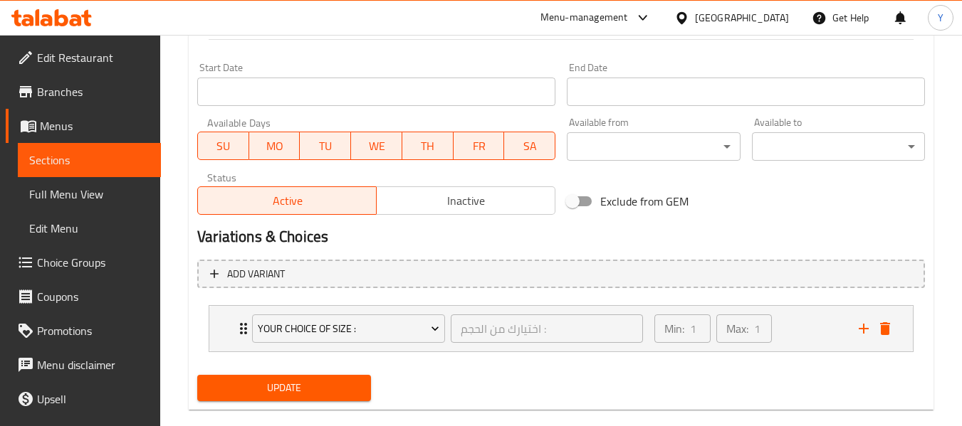
scroll to position [603, 0]
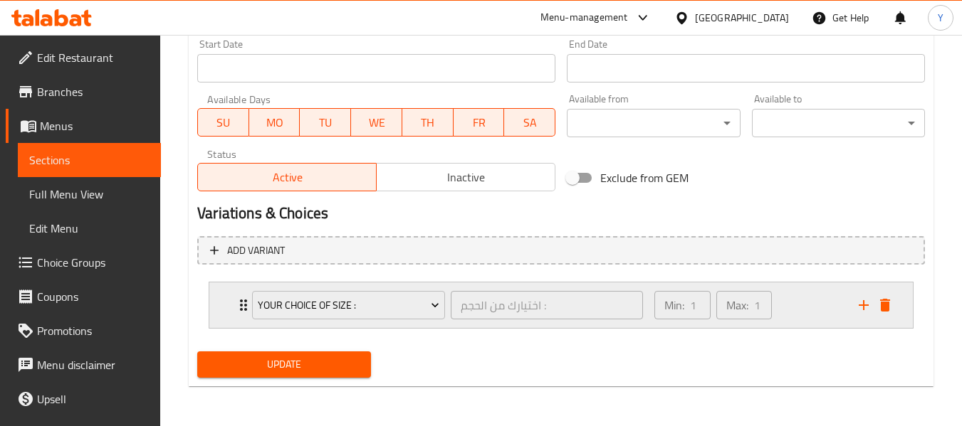
click at [244, 308] on div "Your Choice Of Size : اختيارك من الحجم : ​" at bounding box center [447, 306] width 408 height 46
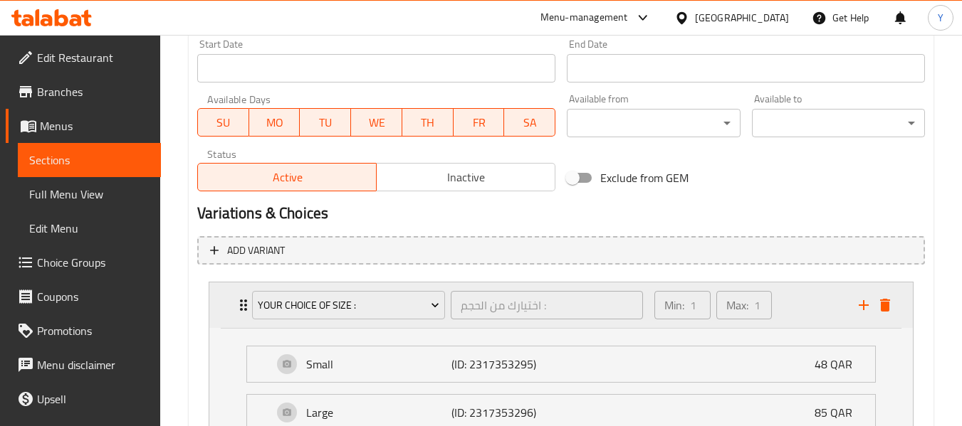
click at [244, 308] on div "Your Choice Of Size : اختيارك من الحجم : ​" at bounding box center [447, 306] width 408 height 46
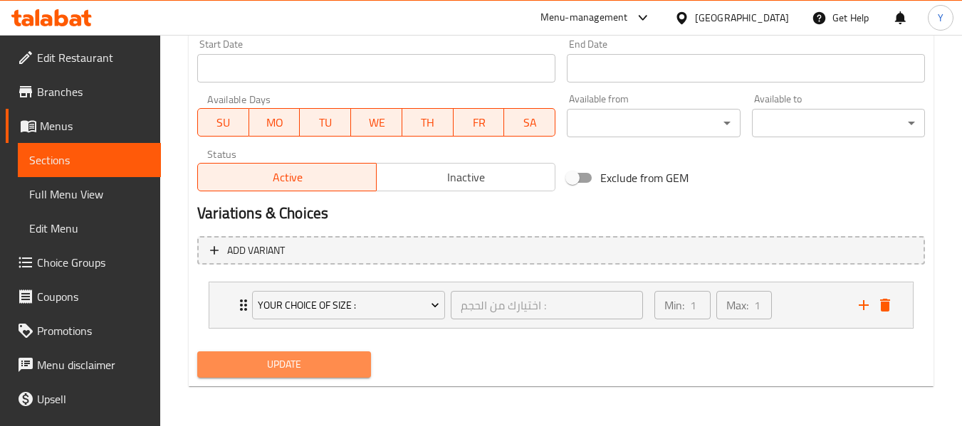
click at [275, 377] on button "Update" at bounding box center [283, 365] width 173 height 26
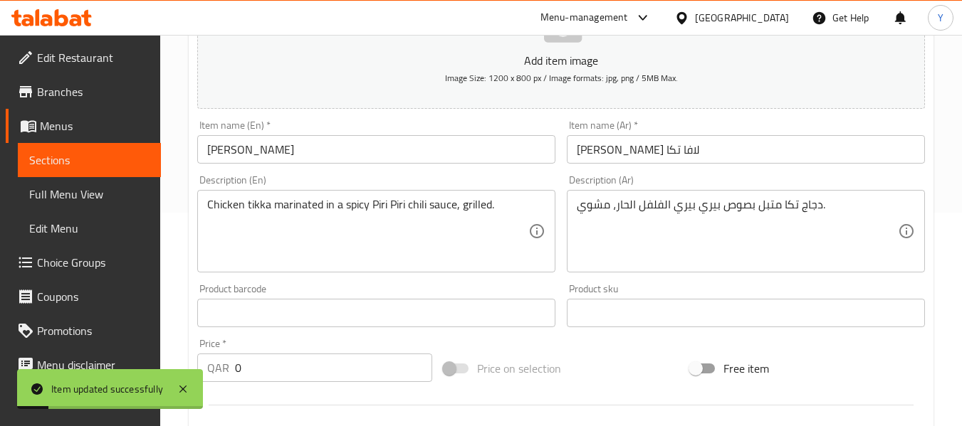
scroll to position [209, 0]
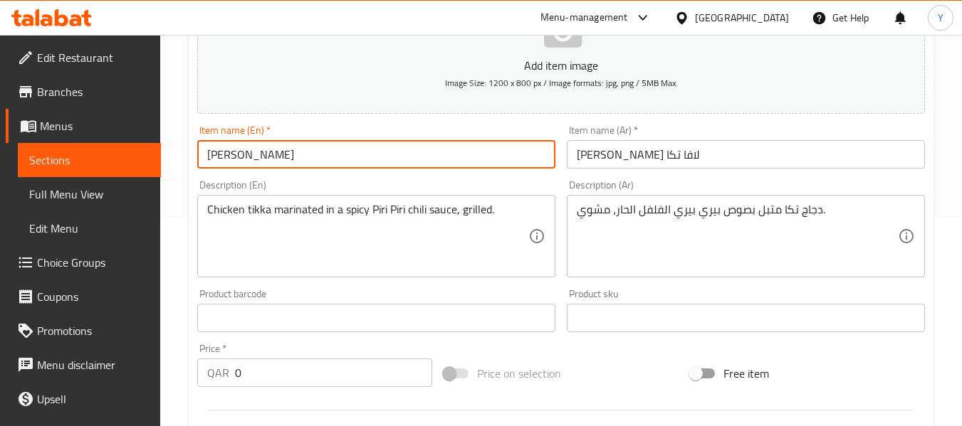
click at [424, 155] on input "[PERSON_NAME]" at bounding box center [376, 154] width 358 height 28
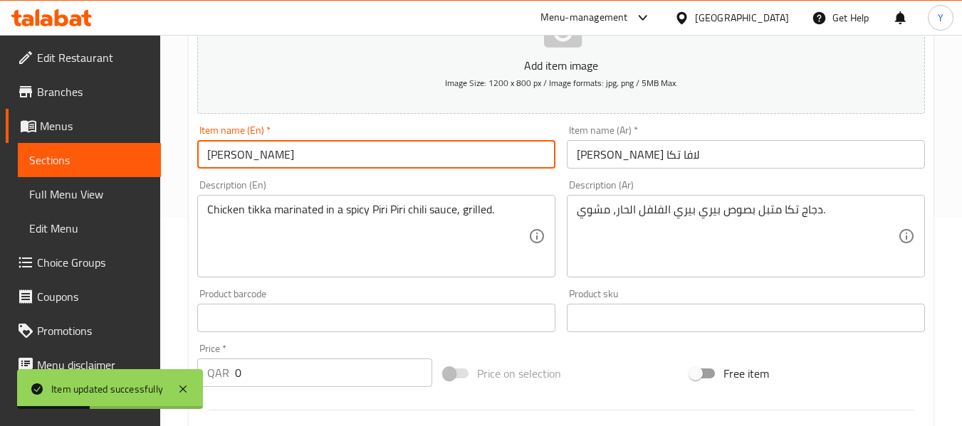
scroll to position [0, 0]
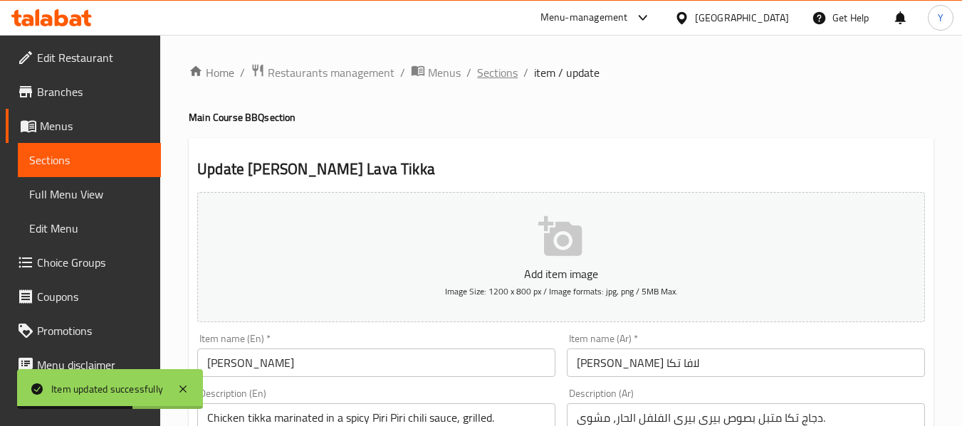
click at [498, 72] on span "Sections" at bounding box center [497, 72] width 41 height 17
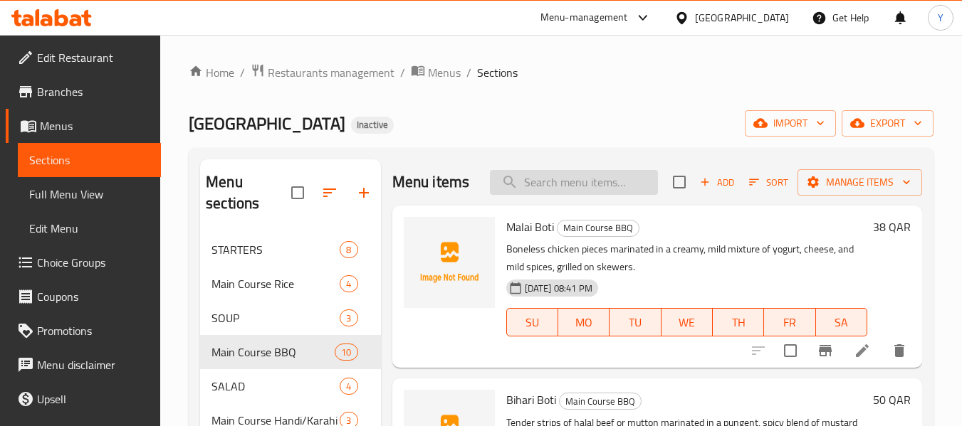
click at [586, 182] on input "search" at bounding box center [574, 182] width 168 height 25
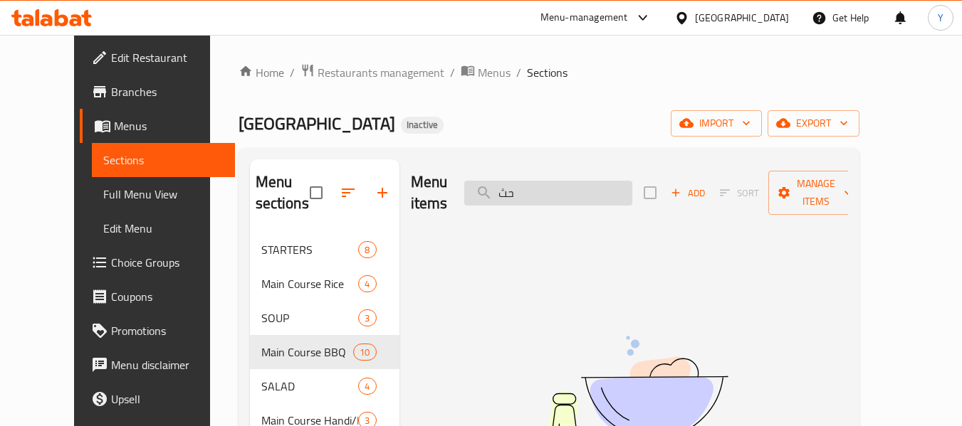
type input "ح"
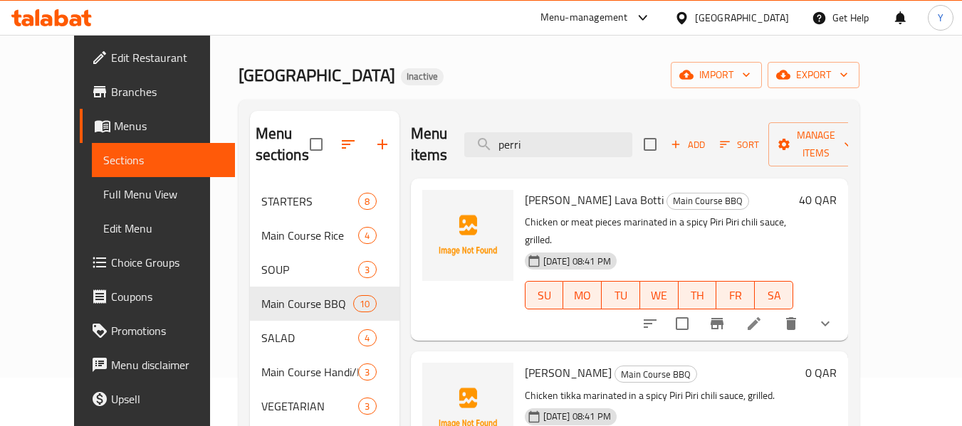
scroll to position [63, 0]
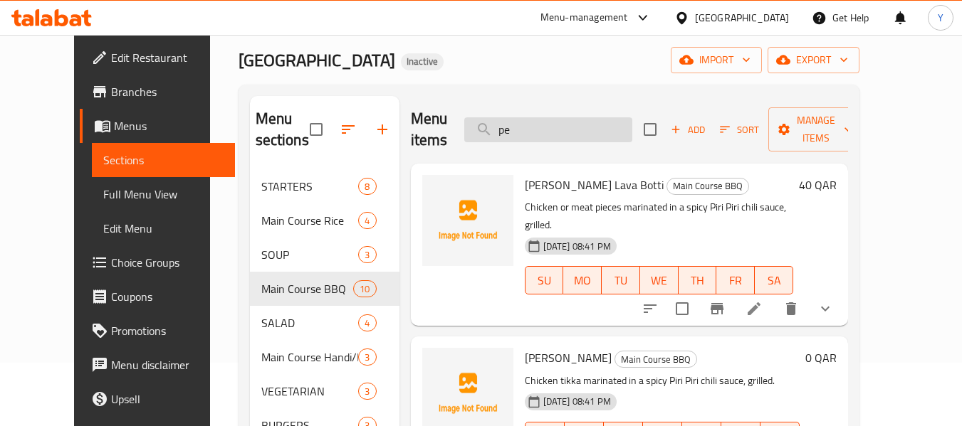
type input "p"
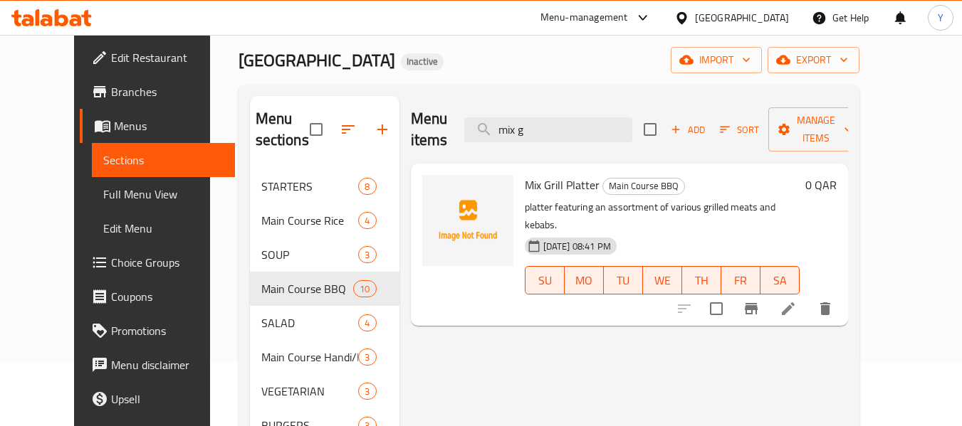
type input "mix g"
click at [797, 300] on icon at bounding box center [787, 308] width 17 height 17
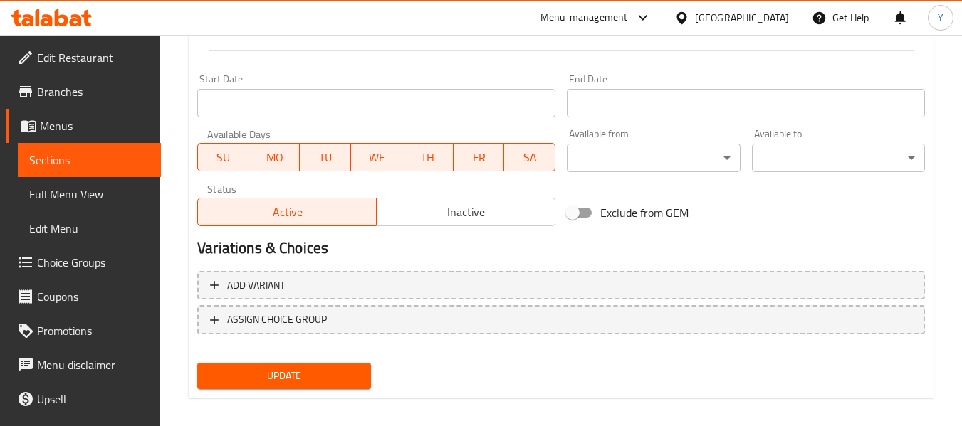
scroll to position [569, 0]
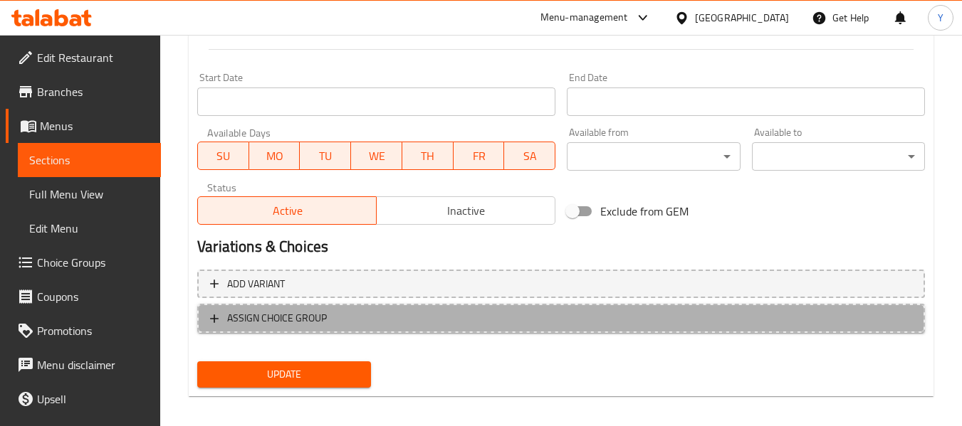
click at [688, 316] on span "ASSIGN CHOICE GROUP" at bounding box center [561, 319] width 702 height 18
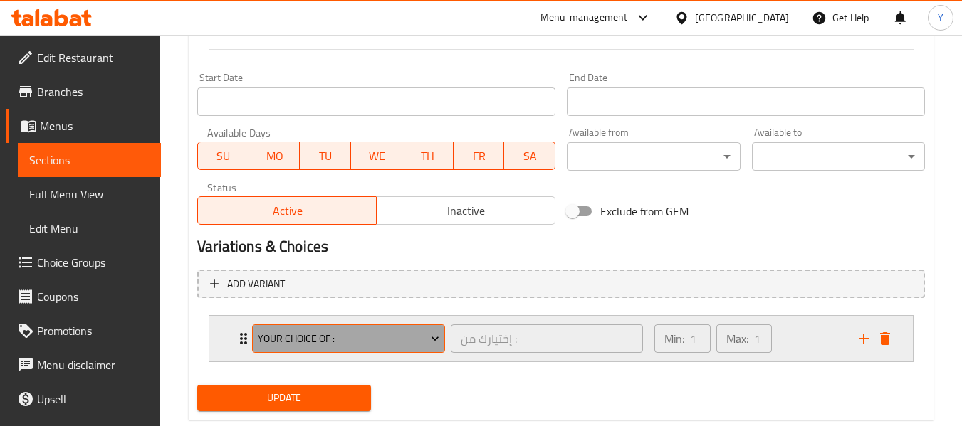
click at [430, 342] on icon "Expand" at bounding box center [435, 339] width 14 height 14
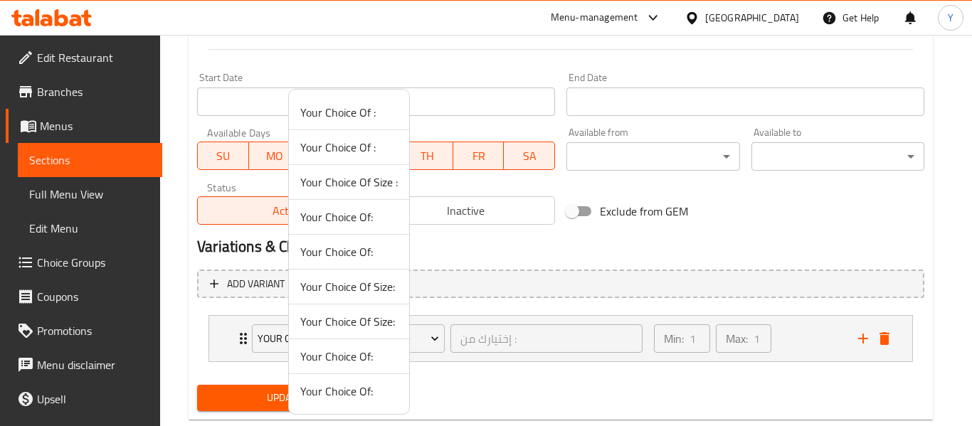
click at [401, 323] on li "Your Choice Of Size:" at bounding box center [349, 322] width 120 height 35
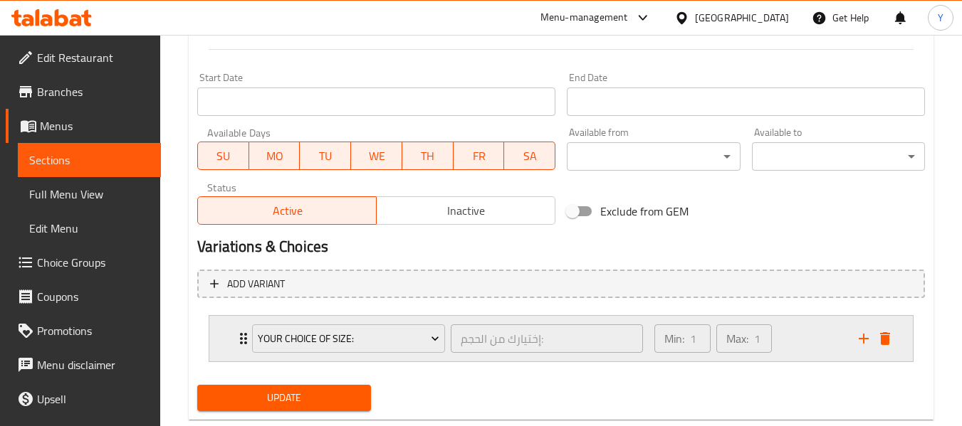
click at [236, 337] on icon "Expand" at bounding box center [243, 338] width 17 height 17
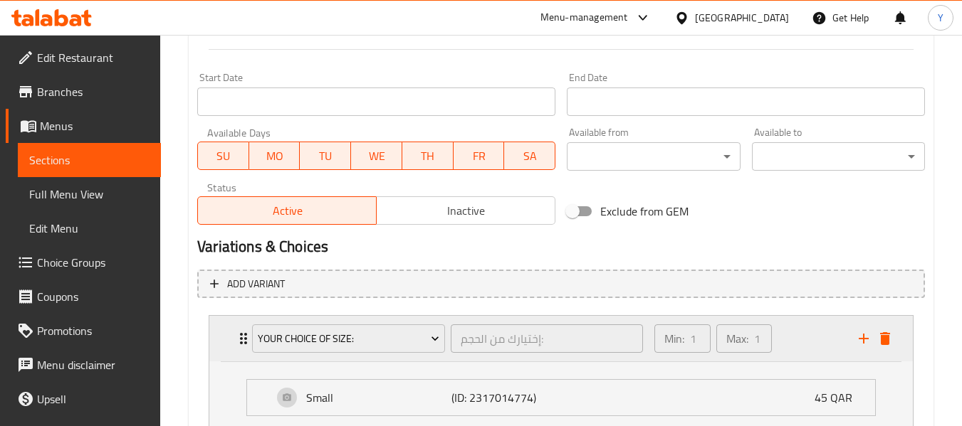
click at [236, 337] on icon "Expand" at bounding box center [243, 338] width 17 height 17
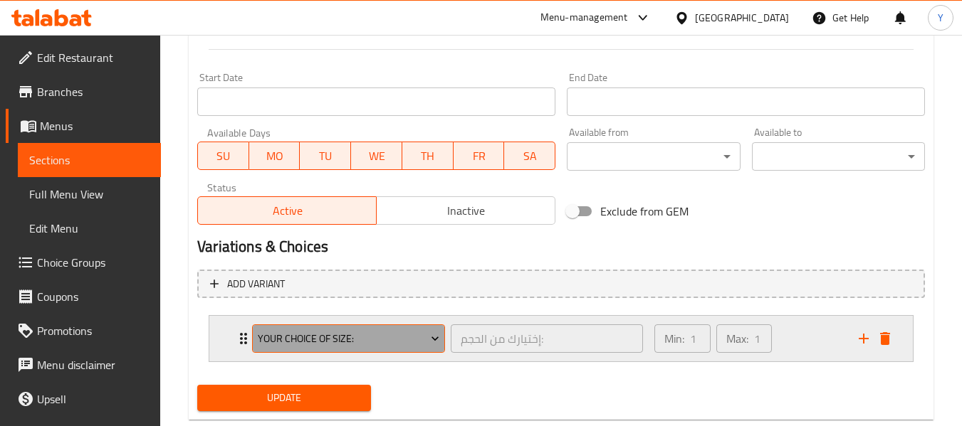
click at [321, 336] on span "Your Choice Of Size:" at bounding box center [349, 339] width 182 height 18
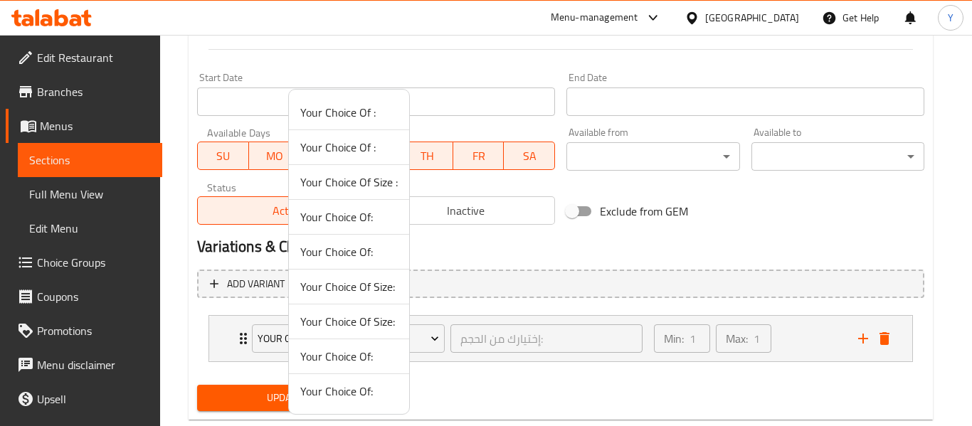
click at [321, 286] on span "Your Choice Of Size:" at bounding box center [349, 286] width 98 height 17
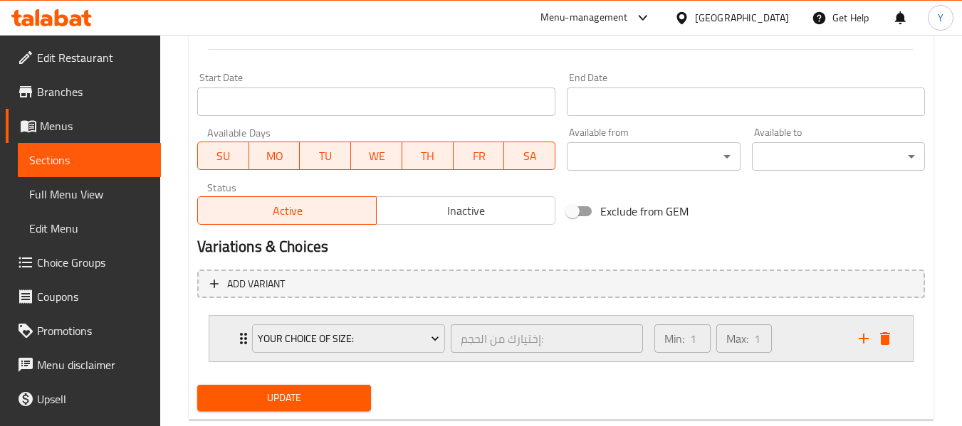
click at [233, 339] on div "Your Choice Of Size: إختيارك من الحجم: ​ Min: 1 ​ Max: 1 ​" at bounding box center [560, 339] width 703 height 46
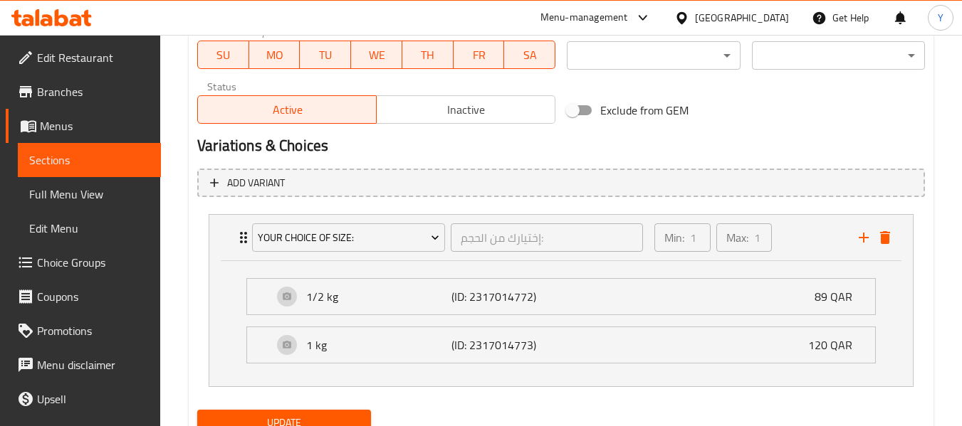
scroll to position [676, 0]
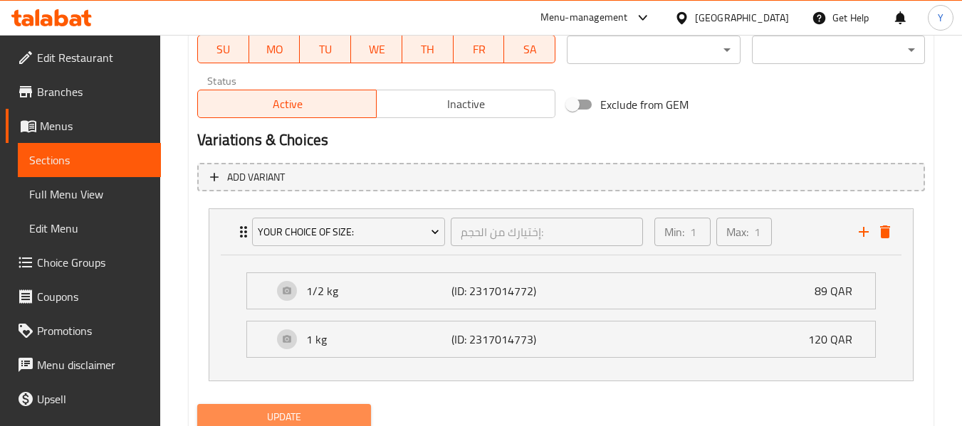
click at [278, 412] on span "Update" at bounding box center [284, 418] width 150 height 18
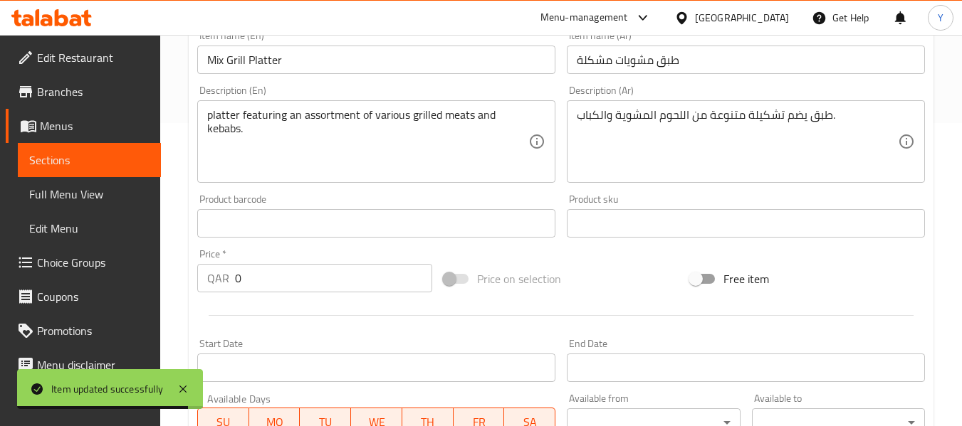
scroll to position [0, 0]
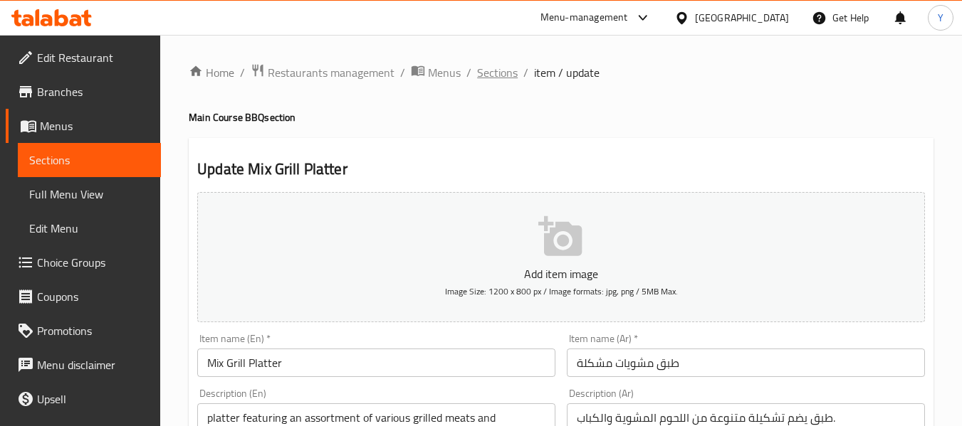
click at [504, 70] on span "Sections" at bounding box center [497, 72] width 41 height 17
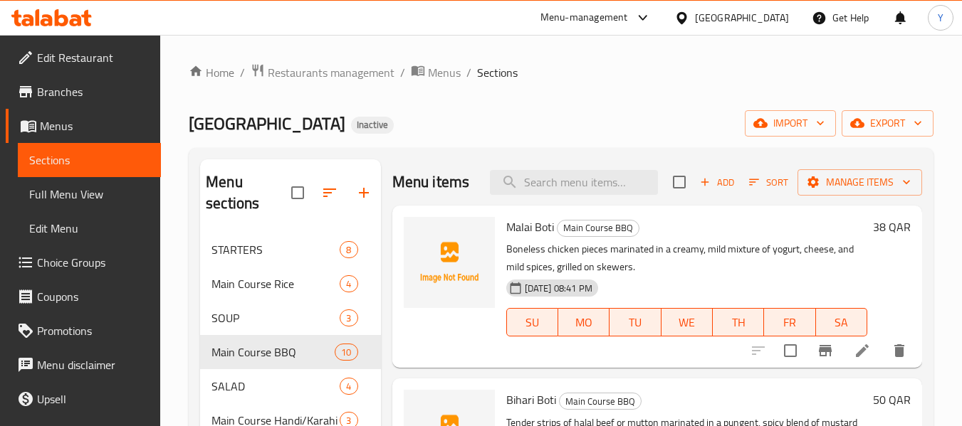
click at [409, 138] on div "Home / Restaurants management / Menus / Sections Matka Junction Inactive import…" at bounding box center [561, 429] width 745 height 733
click at [528, 411] on span "Bihari Boti" at bounding box center [531, 399] width 50 height 21
click at [543, 192] on input "search" at bounding box center [574, 182] width 168 height 25
paste input "Chicken White Karahi (Bone-in)"
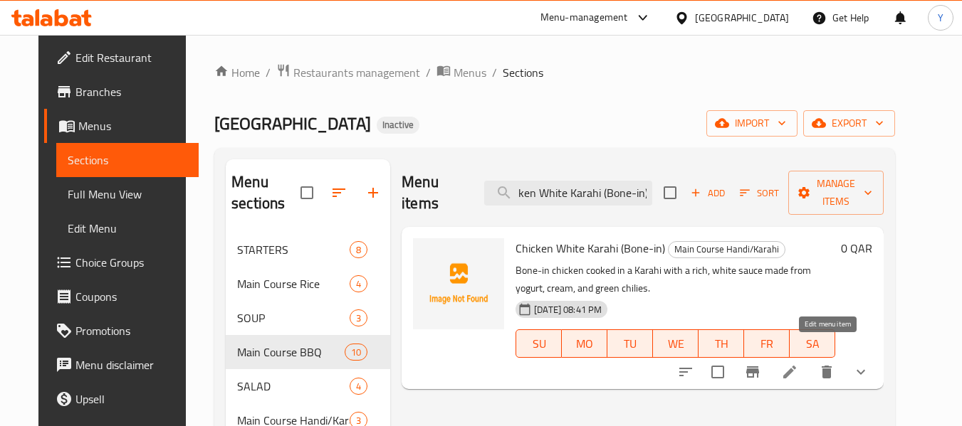
type input "Chicken White Karahi (Bone-in)"
click at [798, 364] on icon at bounding box center [789, 372] width 17 height 17
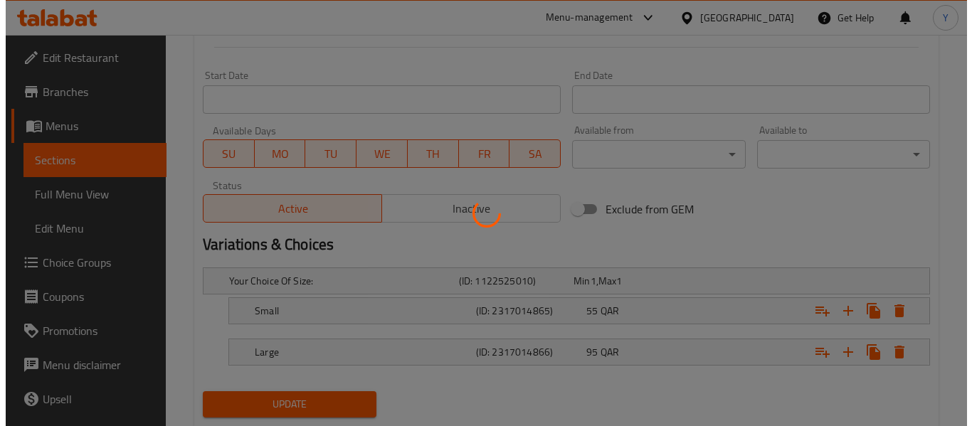
scroll to position [611, 0]
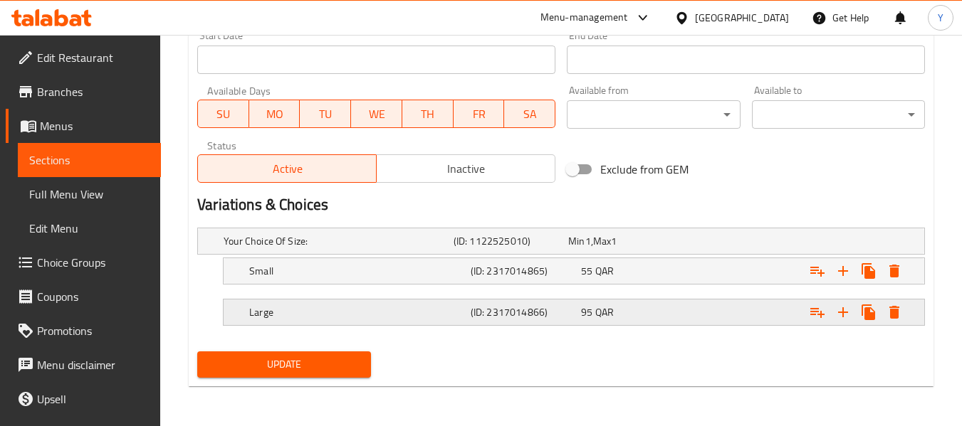
click at [477, 308] on h5 "(ID: 2317014866)" at bounding box center [523, 312] width 105 height 14
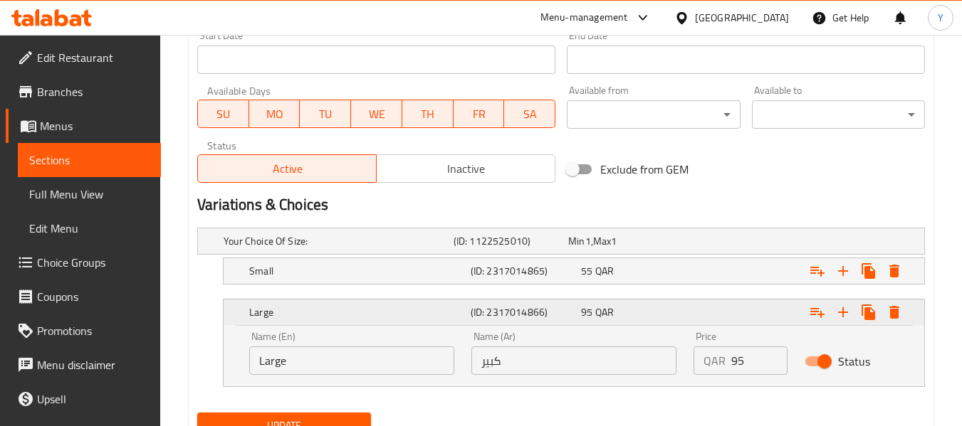
click at [477, 308] on h5 "(ID: 2317014866)" at bounding box center [523, 312] width 105 height 14
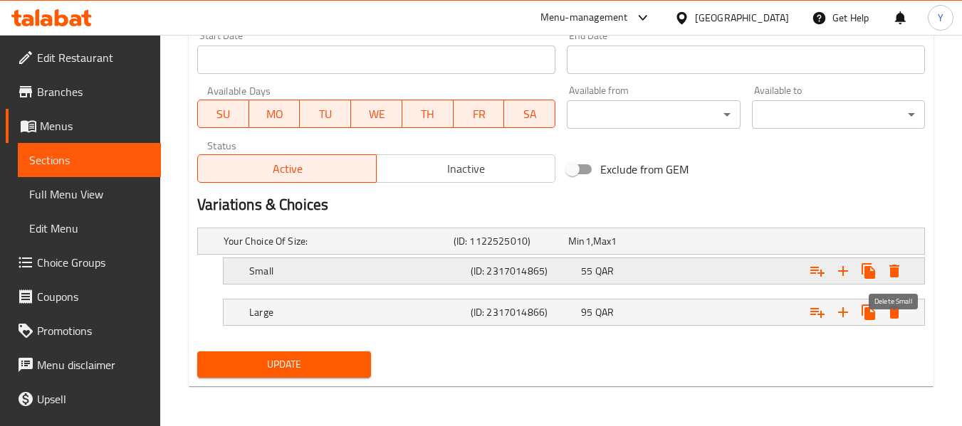
click at [885, 273] on icon "Expand" at bounding box center [893, 271] width 17 height 17
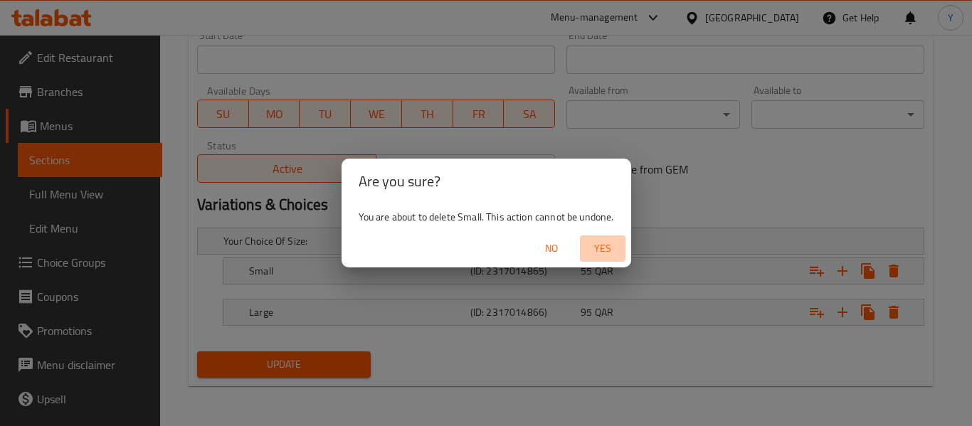
click at [601, 238] on button "Yes" at bounding box center [603, 249] width 46 height 26
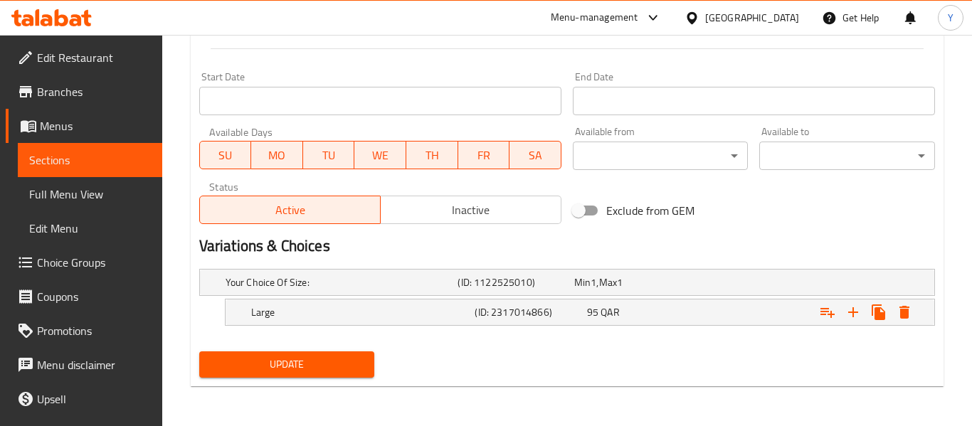
scroll to position [570, 0]
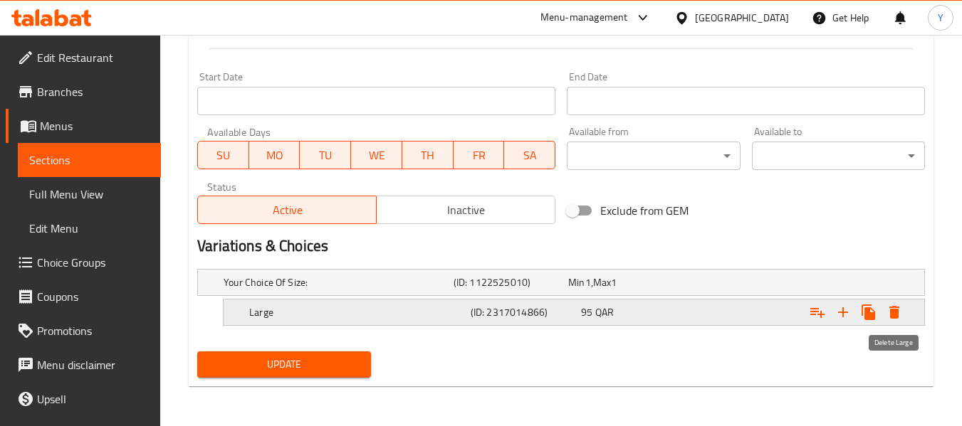
click at [894, 315] on icon "Expand" at bounding box center [894, 312] width 10 height 13
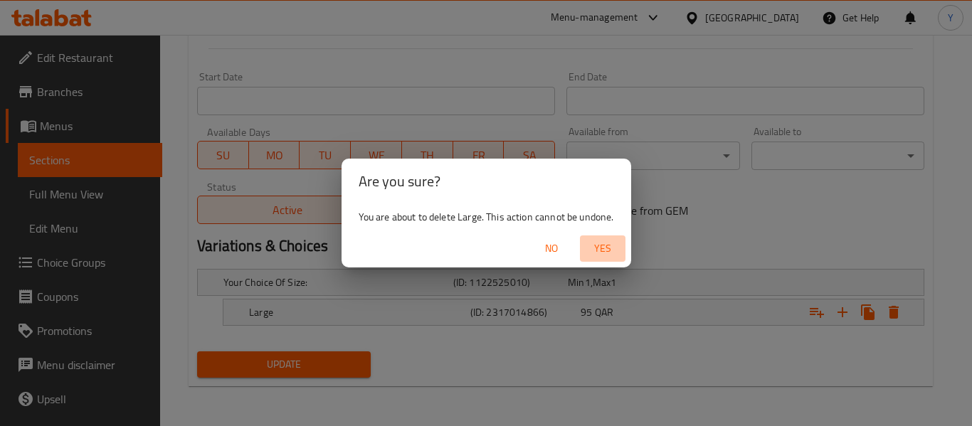
click at [611, 258] on button "Yes" at bounding box center [603, 249] width 46 height 26
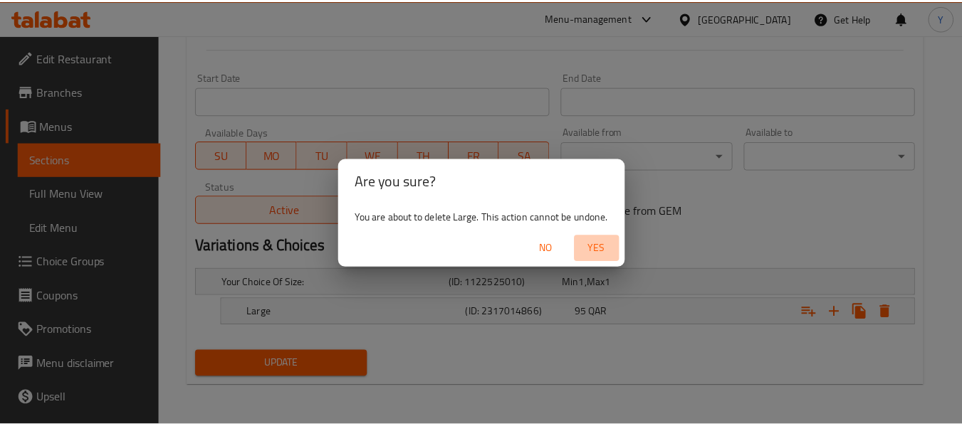
scroll to position [565, 0]
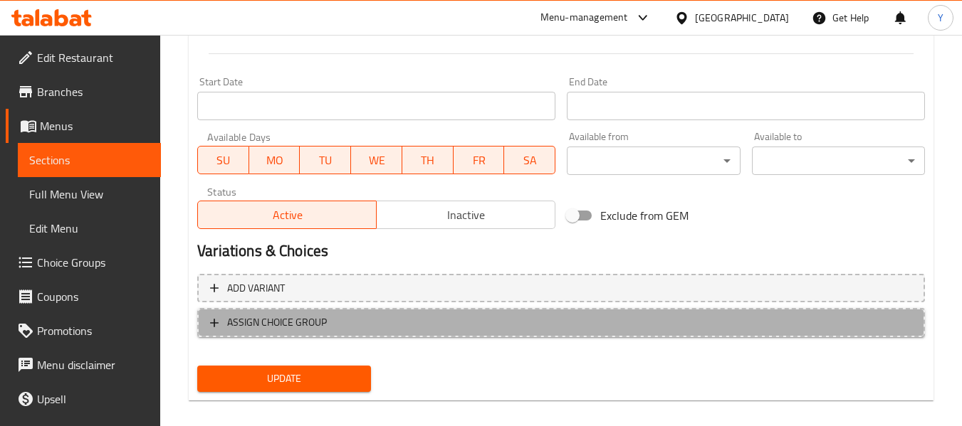
click at [382, 320] on span "ASSIGN CHOICE GROUP" at bounding box center [561, 323] width 702 height 18
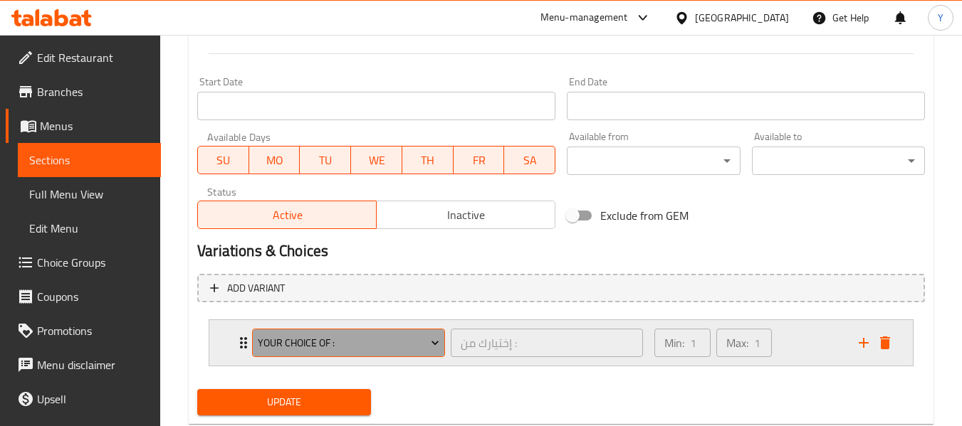
click at [399, 345] on span "Your Choice Of :" at bounding box center [349, 344] width 182 height 18
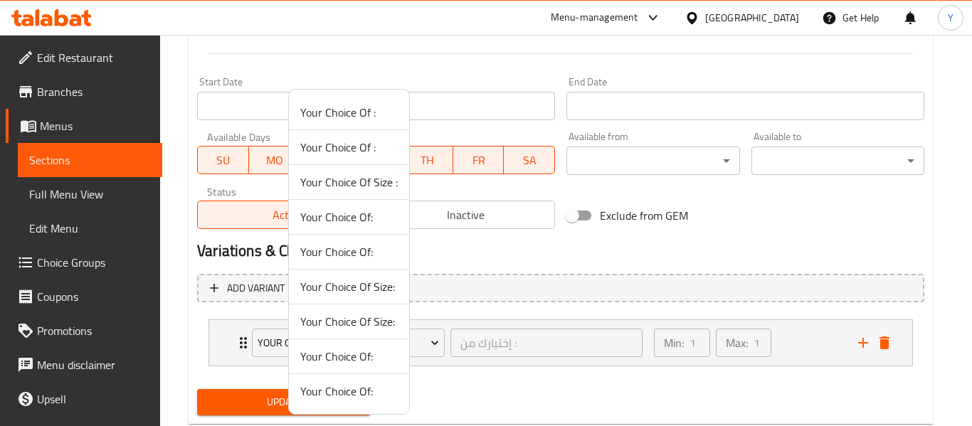
click at [243, 345] on div at bounding box center [486, 213] width 972 height 426
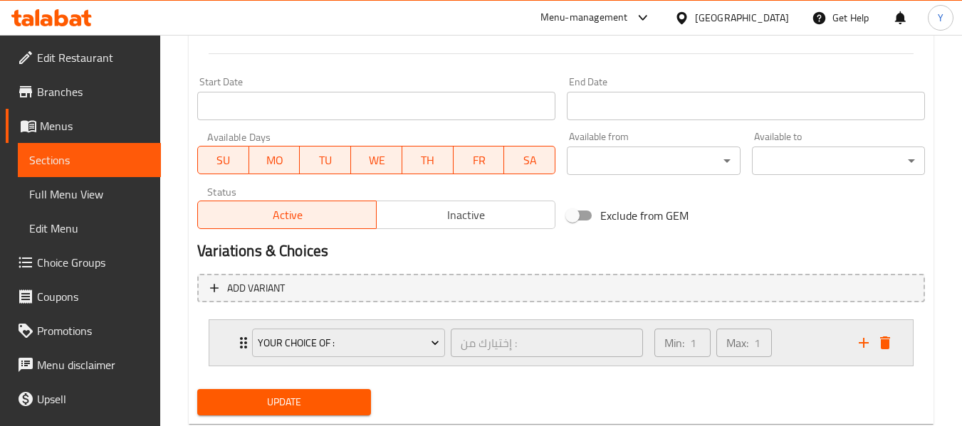
click at [248, 345] on div "Your Choice Of : إختيارك من : ​" at bounding box center [447, 343] width 408 height 46
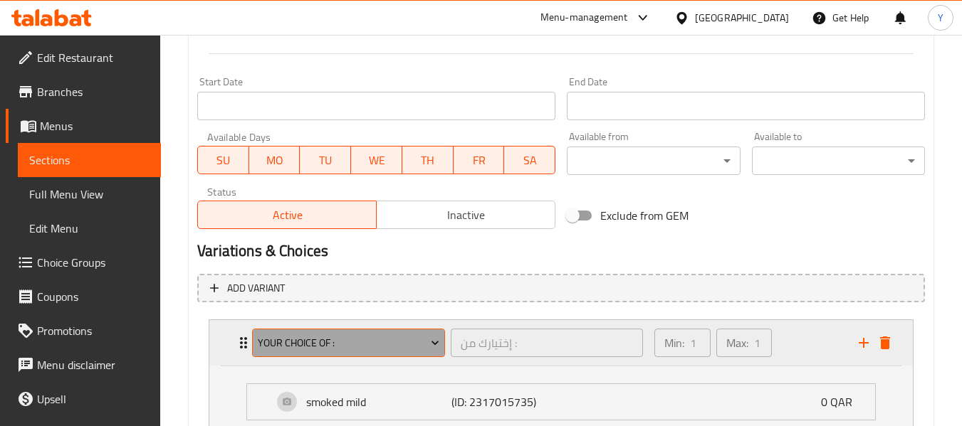
click at [292, 335] on span "Your Choice Of :" at bounding box center [349, 344] width 182 height 18
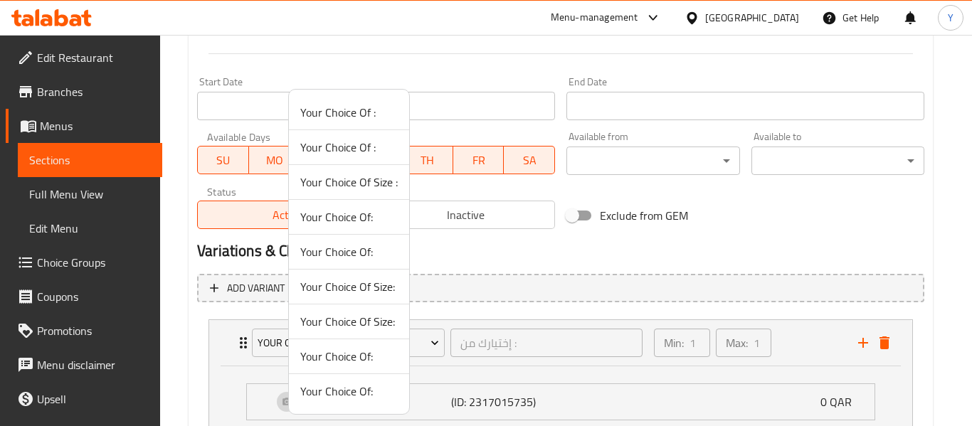
click at [346, 144] on span "Your Choice Of :" at bounding box center [349, 147] width 98 height 17
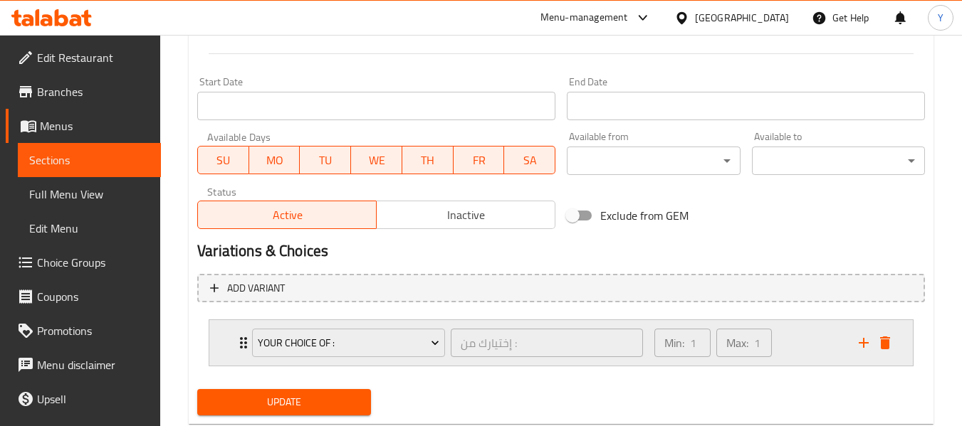
click at [243, 345] on div "Your Choice Of : إختيارك من : ​" at bounding box center [447, 343] width 408 height 46
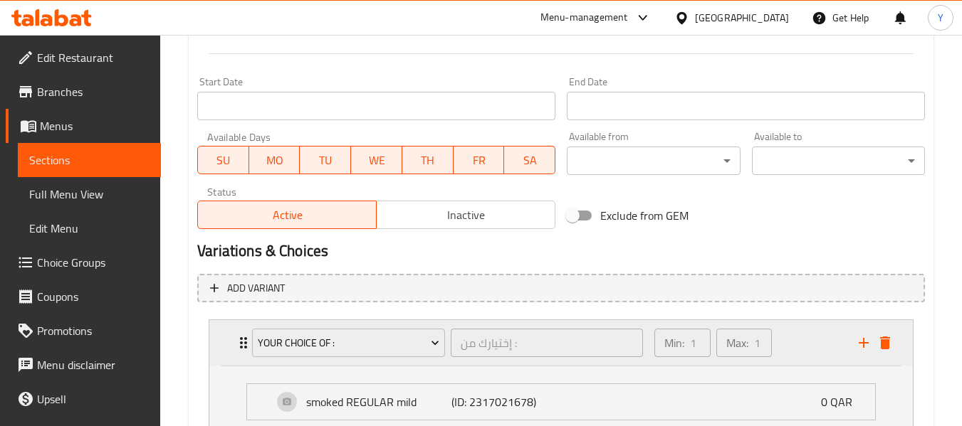
click at [243, 345] on div "Your Choice Of : إختيارك من : ​" at bounding box center [447, 343] width 408 height 46
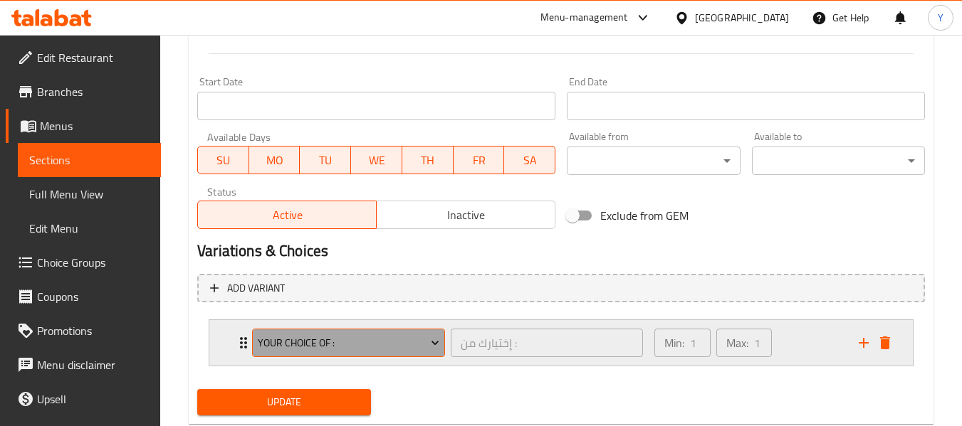
click at [324, 337] on span "Your Choice Of :" at bounding box center [349, 344] width 182 height 18
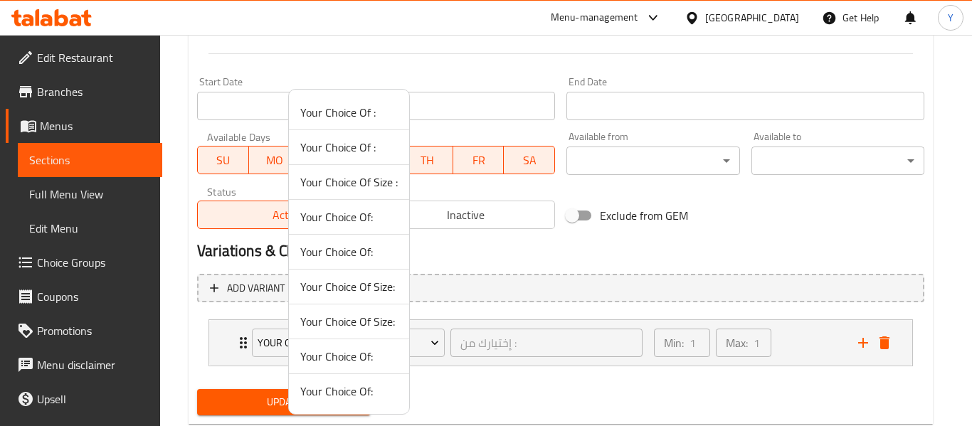
click at [338, 118] on span "Your Choice Of :" at bounding box center [349, 112] width 98 height 17
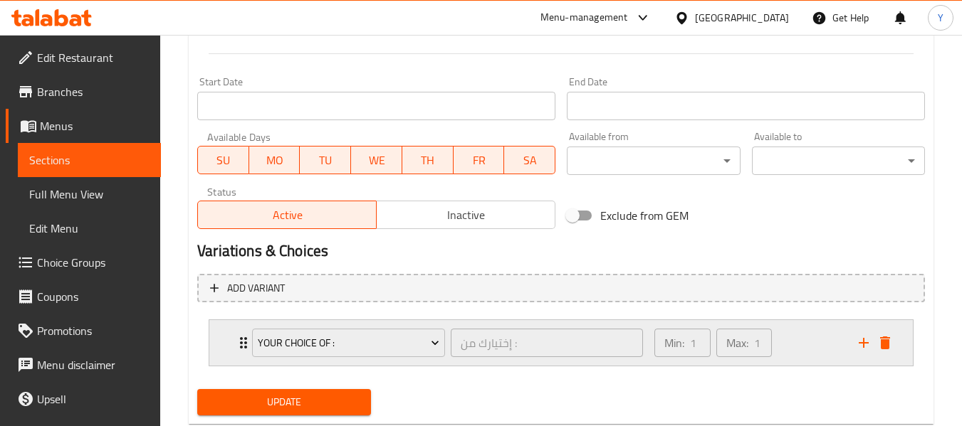
click at [245, 340] on div "Your Choice Of : إختيارك من : ​" at bounding box center [447, 343] width 408 height 46
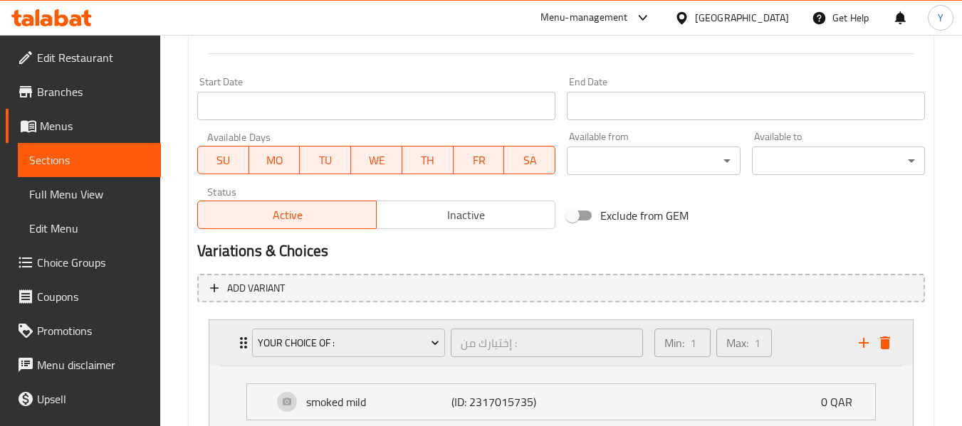
click at [245, 340] on div "Your Choice Of : إختيارك من : ​" at bounding box center [447, 343] width 408 height 46
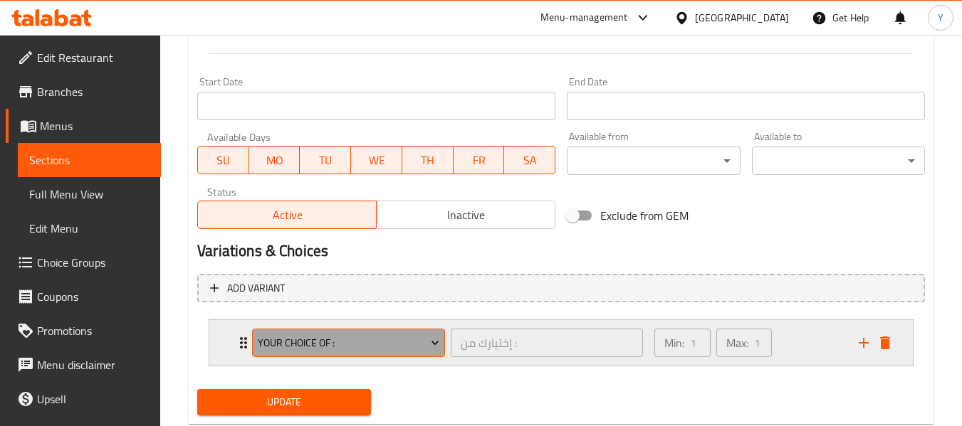
click at [313, 340] on span "Your Choice Of :" at bounding box center [349, 344] width 182 height 18
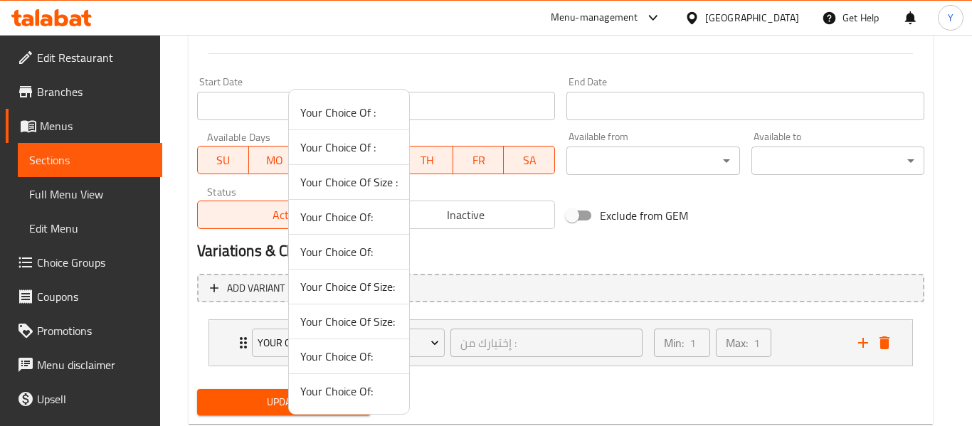
click at [369, 221] on span "Your Choice Of:" at bounding box center [349, 217] width 98 height 17
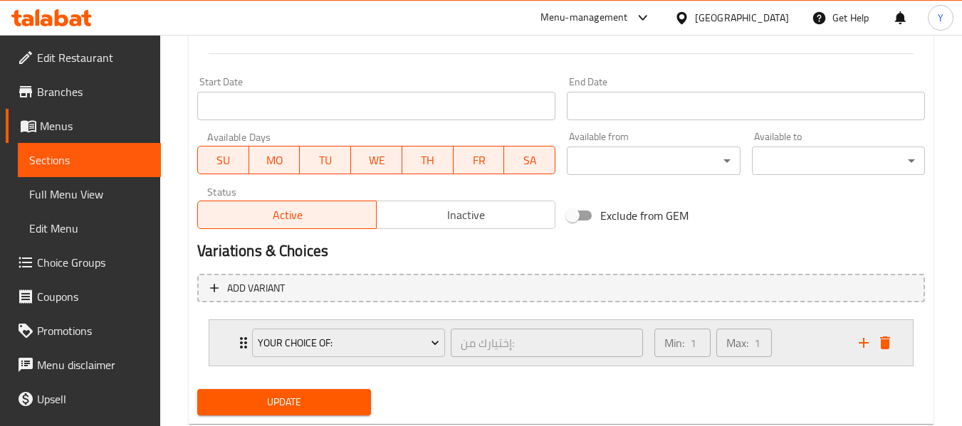
click at [243, 346] on div "Your Choice Of: إختيارك من: ​" at bounding box center [447, 343] width 408 height 46
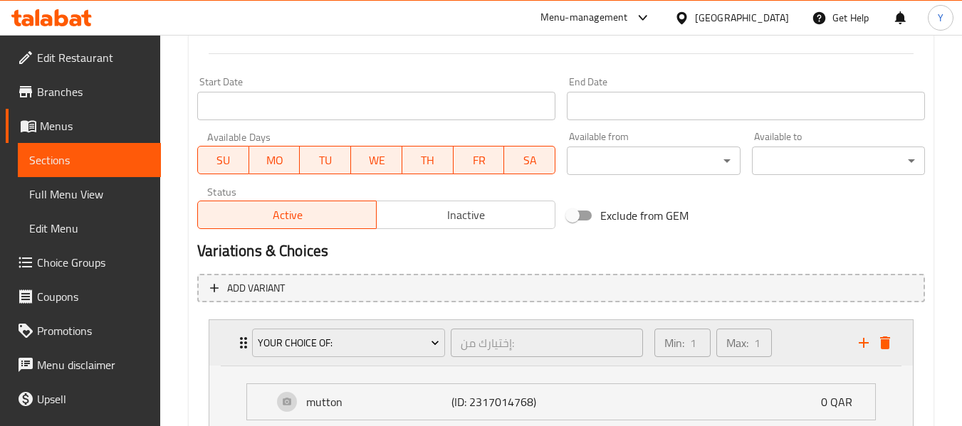
click at [243, 346] on div "Your Choice Of: إختيارك من: ​" at bounding box center [447, 343] width 408 height 46
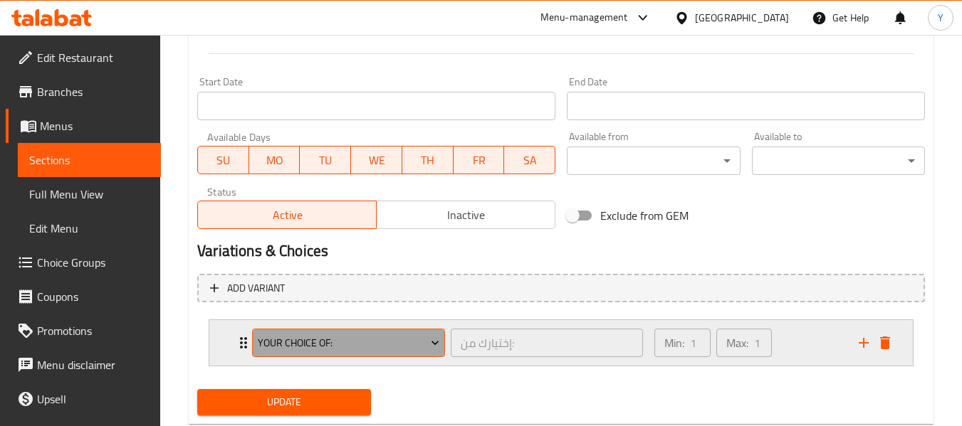
click at [307, 351] on span "Your Choice Of:" at bounding box center [349, 344] width 182 height 18
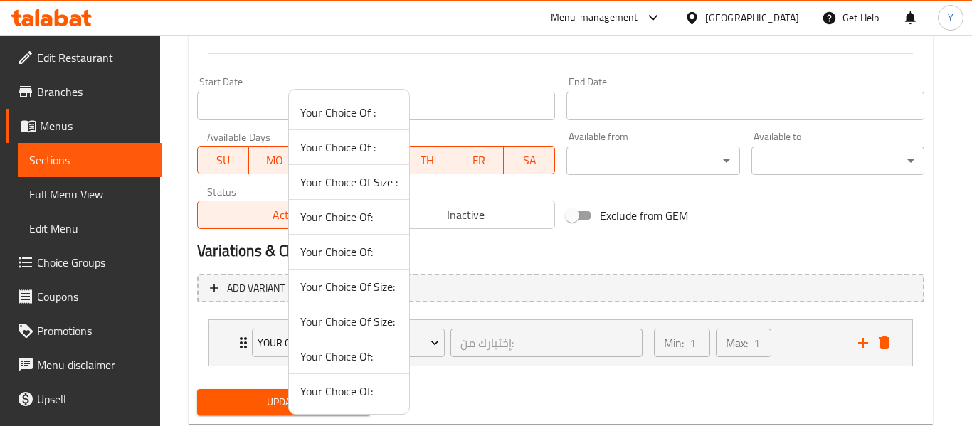
click at [344, 253] on span "Your Choice Of:" at bounding box center [349, 251] width 98 height 17
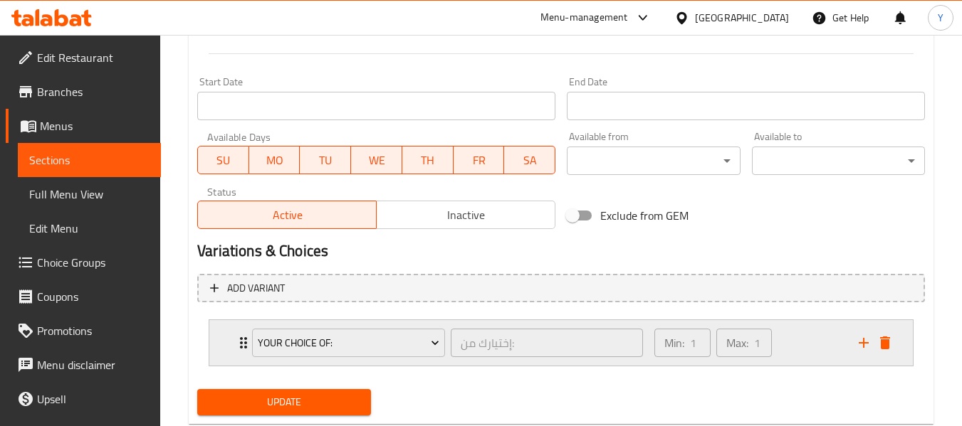
click at [247, 342] on div "Your Choice Of: إختيارك من: ​" at bounding box center [447, 343] width 408 height 46
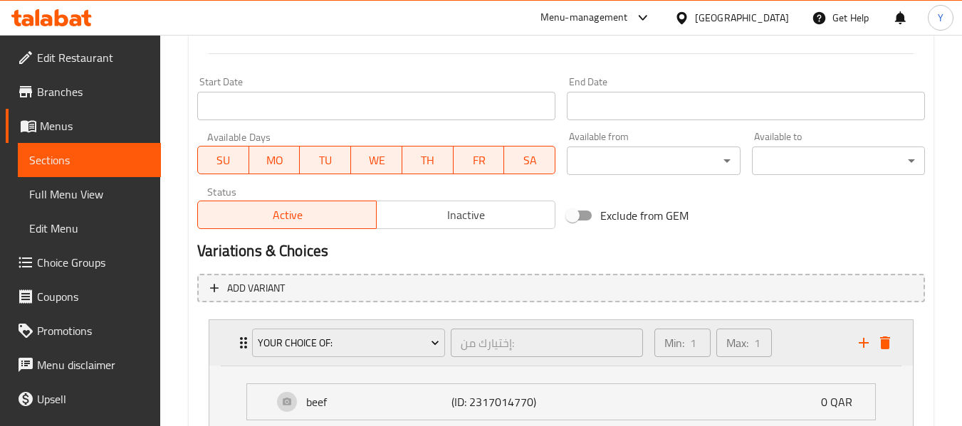
click at [247, 342] on div "Your Choice Of: إختيارك من: ​" at bounding box center [447, 343] width 408 height 46
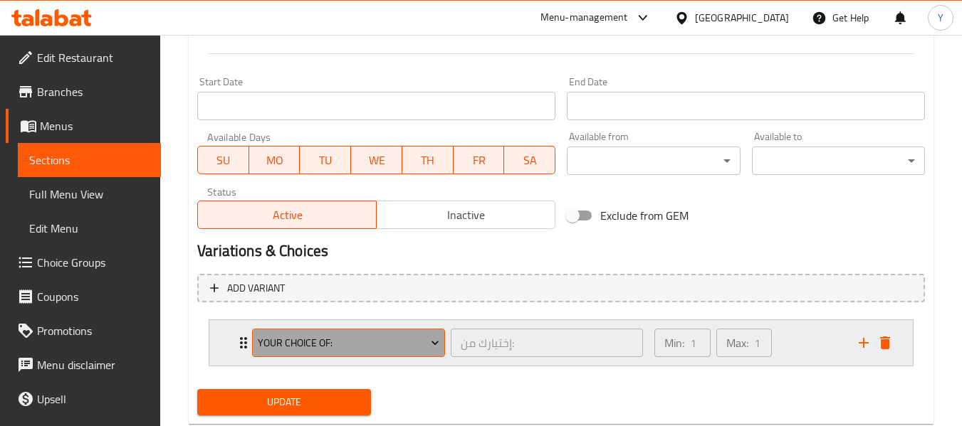
click at [300, 354] on button "Your Choice Of:" at bounding box center [348, 343] width 193 height 28
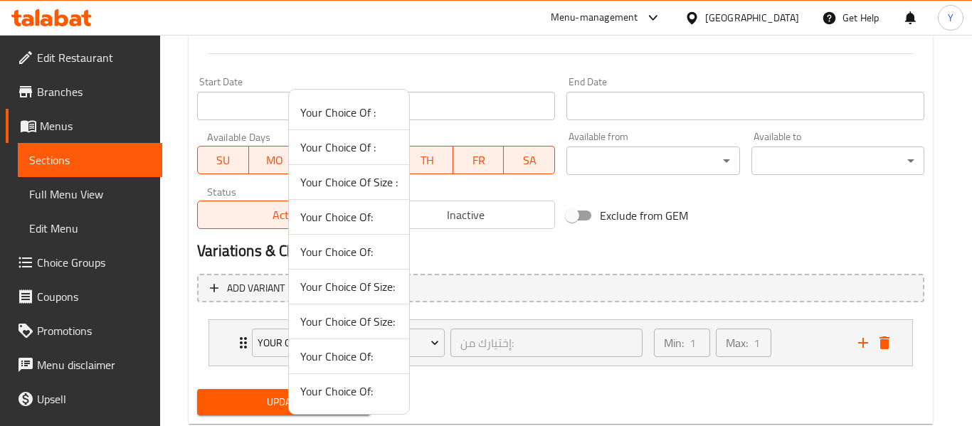
click at [362, 177] on span "Your Choice Of Size :" at bounding box center [349, 182] width 98 height 17
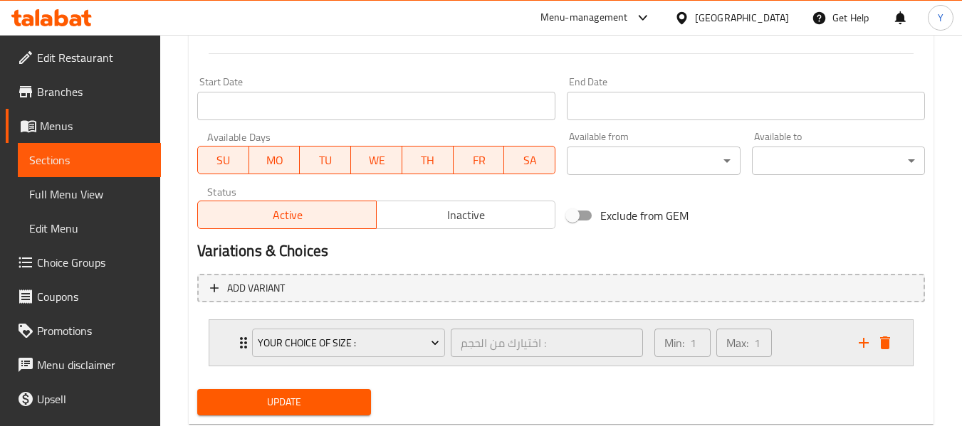
click at [251, 346] on div "Your Choice Of Size :" at bounding box center [348, 343] width 199 height 34
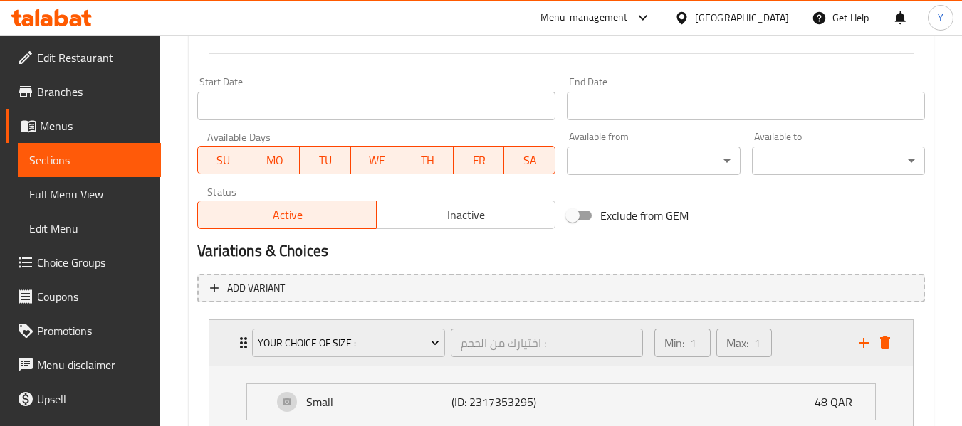
click at [251, 346] on div "Your Choice Of Size :" at bounding box center [348, 343] width 199 height 34
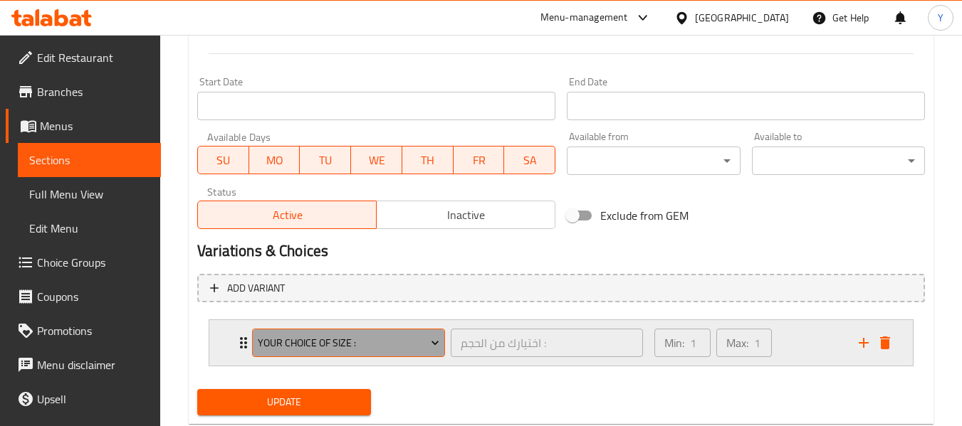
click at [287, 338] on span "Your Choice Of Size :" at bounding box center [349, 344] width 182 height 18
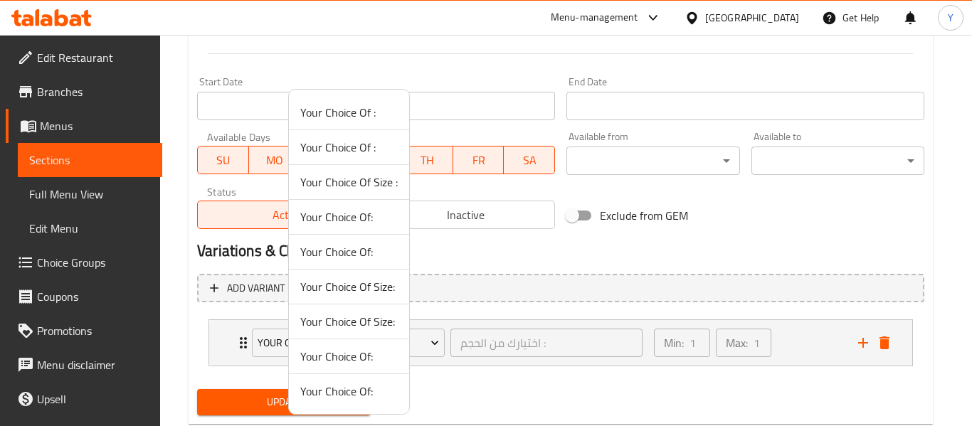
click at [327, 322] on span "Your Choice Of Size:" at bounding box center [349, 321] width 98 height 17
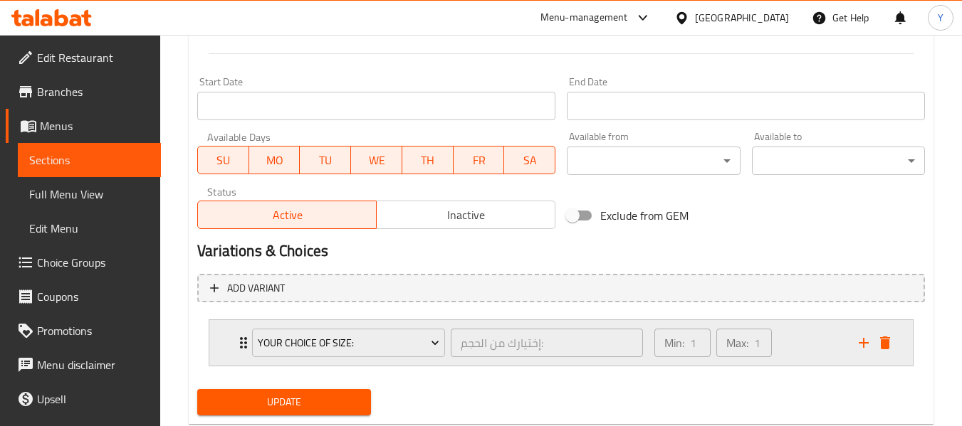
click at [246, 344] on div "Your Choice Of Size: إختيارك من الحجم: ​" at bounding box center [447, 343] width 408 height 46
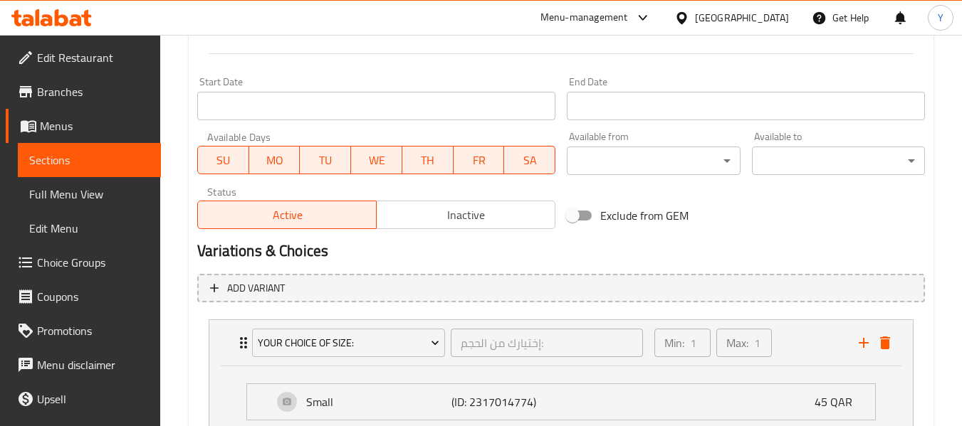
click at [925, 344] on div "Add variant Your Choice Of Size: إختيارك من الحجم: ​ Min: 1 ​ Max: 1 ​ Small (I…" at bounding box center [560, 389] width 739 height 242
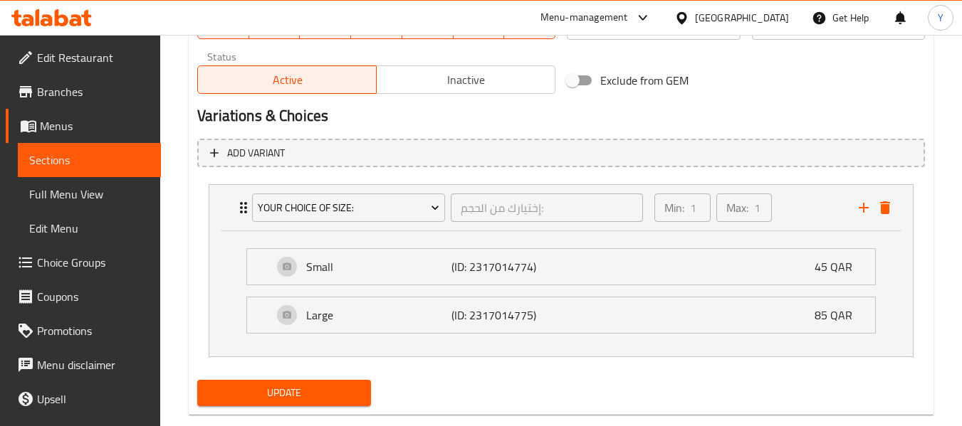
scroll to position [715, 0]
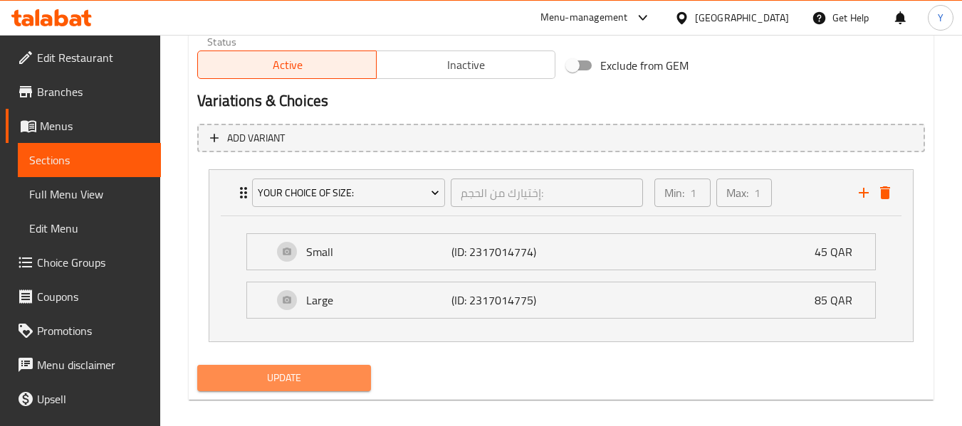
click at [323, 380] on span "Update" at bounding box center [284, 378] width 150 height 18
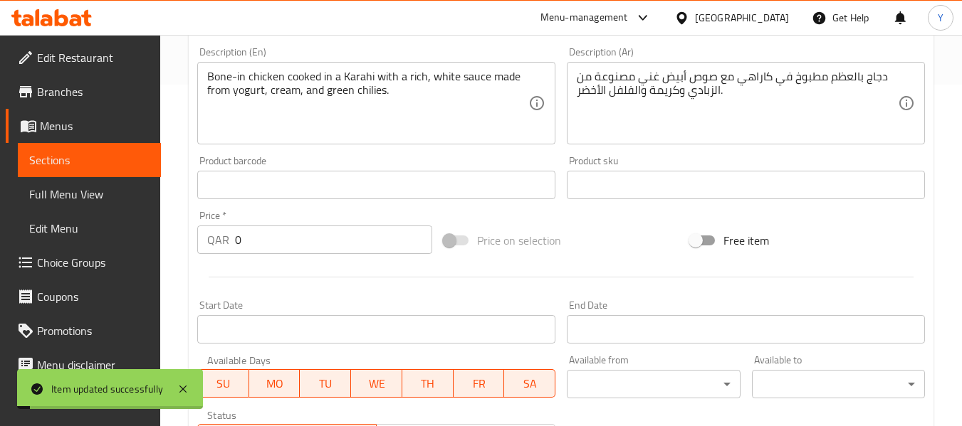
scroll to position [343, 0]
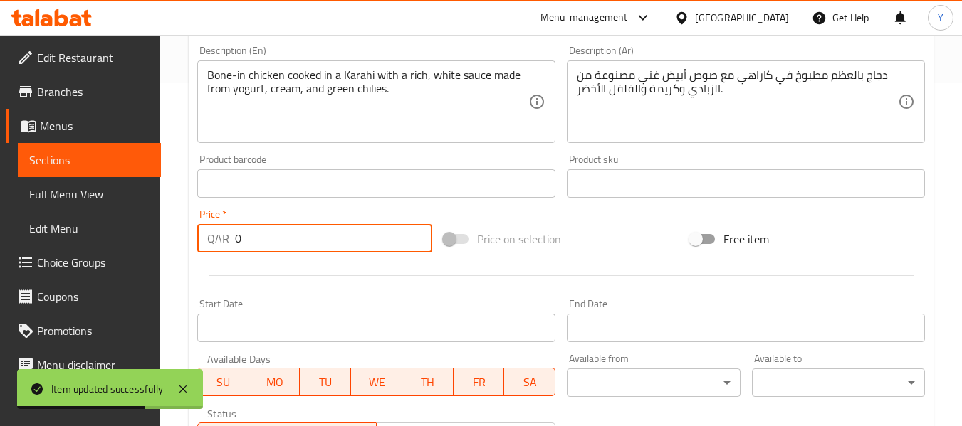
click at [342, 224] on input "0" at bounding box center [333, 238] width 197 height 28
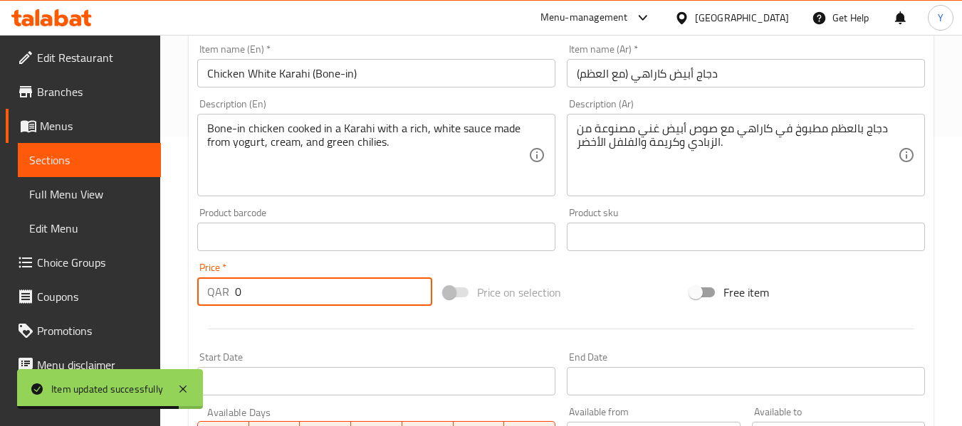
scroll to position [273, 0]
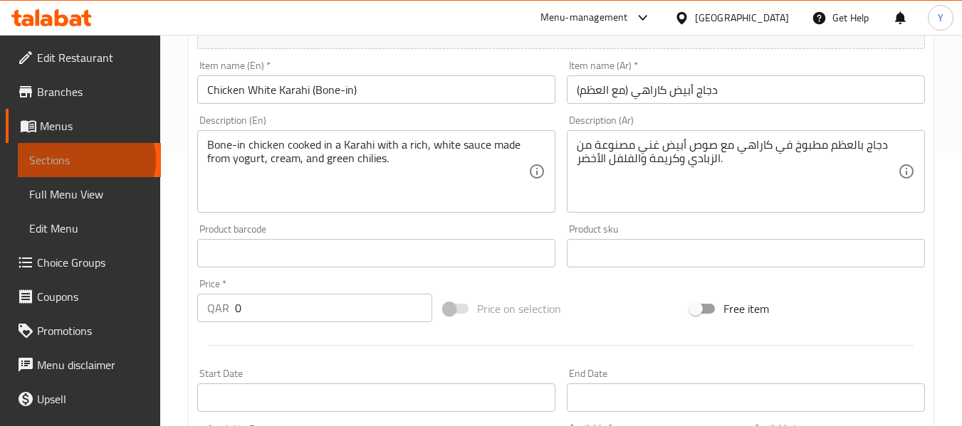
click at [85, 160] on span "Sections" at bounding box center [89, 160] width 120 height 17
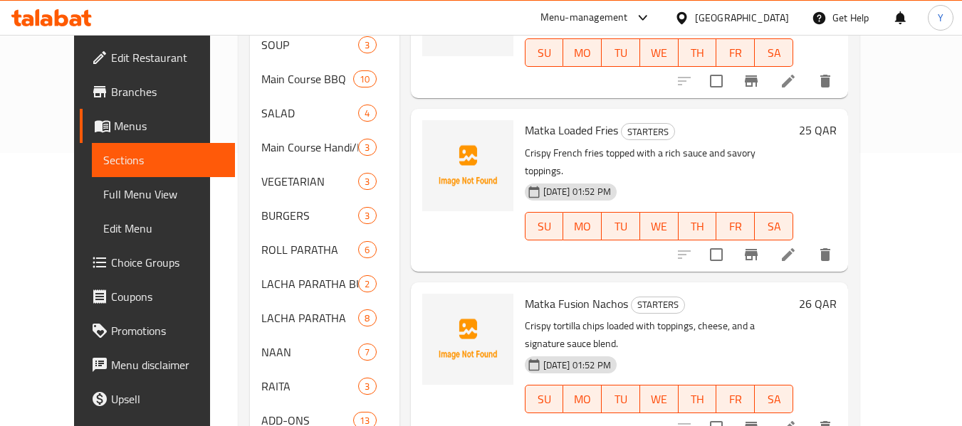
scroll to position [228, 0]
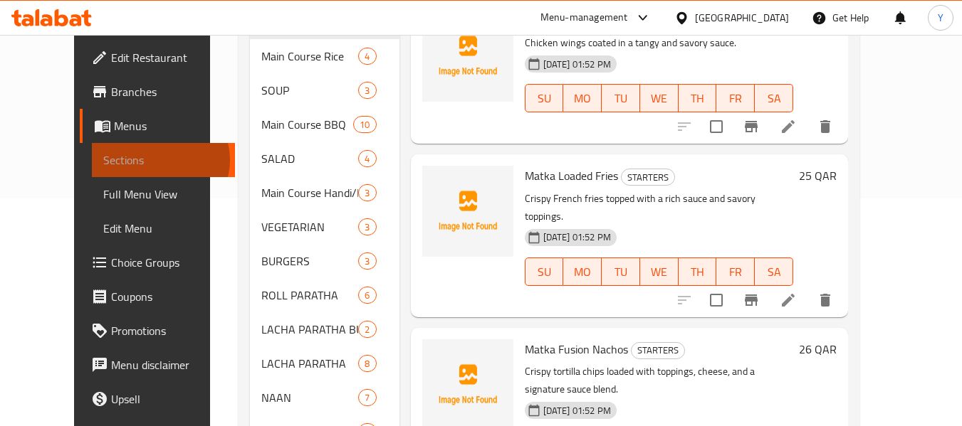
click at [103, 160] on span "Sections" at bounding box center [163, 160] width 120 height 17
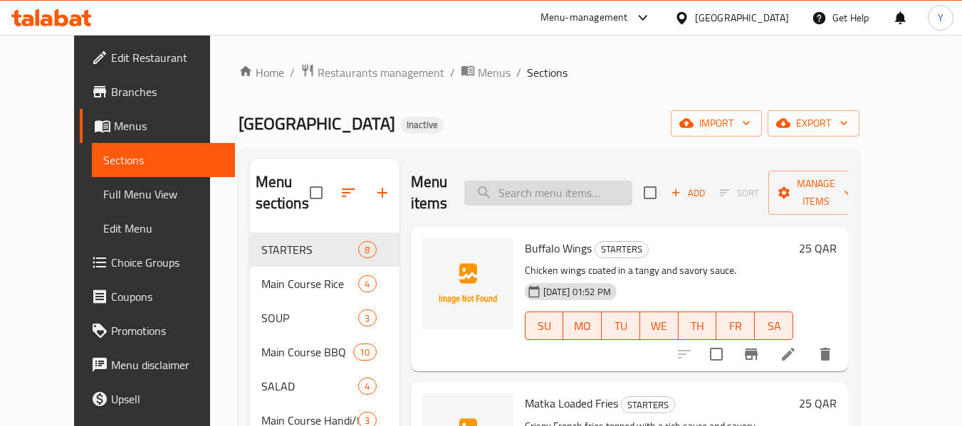
click at [619, 192] on input "search" at bounding box center [548, 193] width 168 height 25
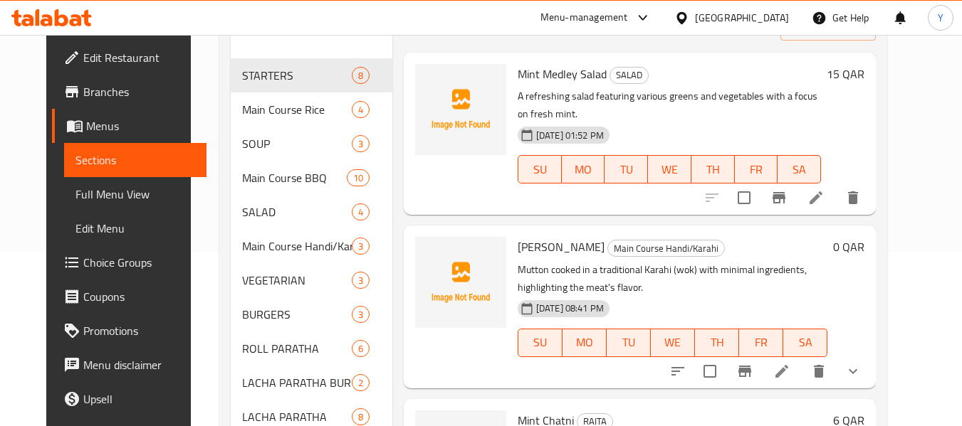
scroll to position [206, 0]
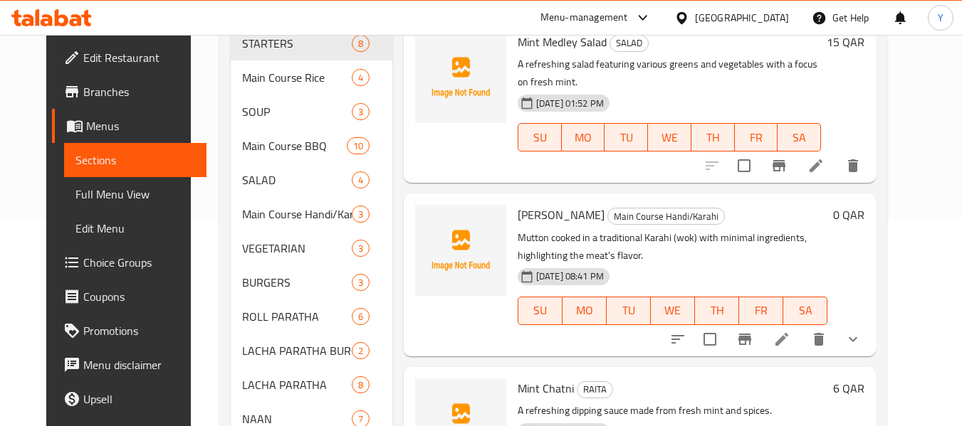
type input "shin"
click at [810, 353] on div at bounding box center [765, 339] width 209 height 34
click at [788, 340] on icon at bounding box center [781, 339] width 13 height 13
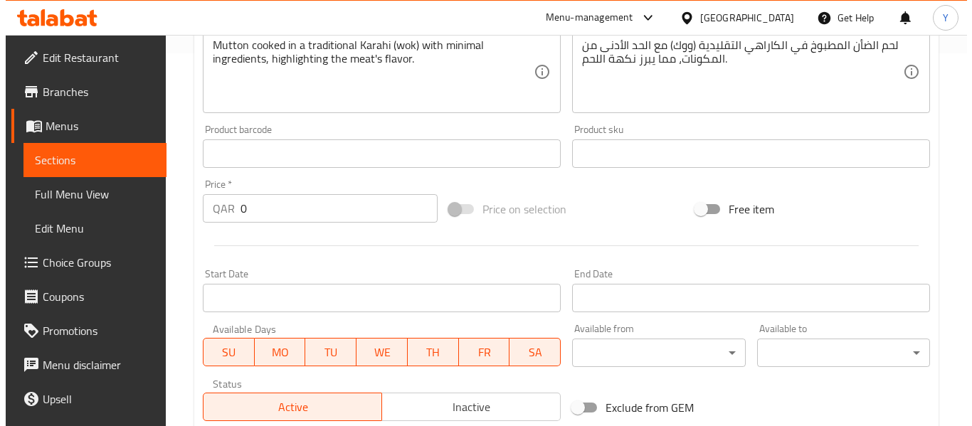
scroll to position [611, 0]
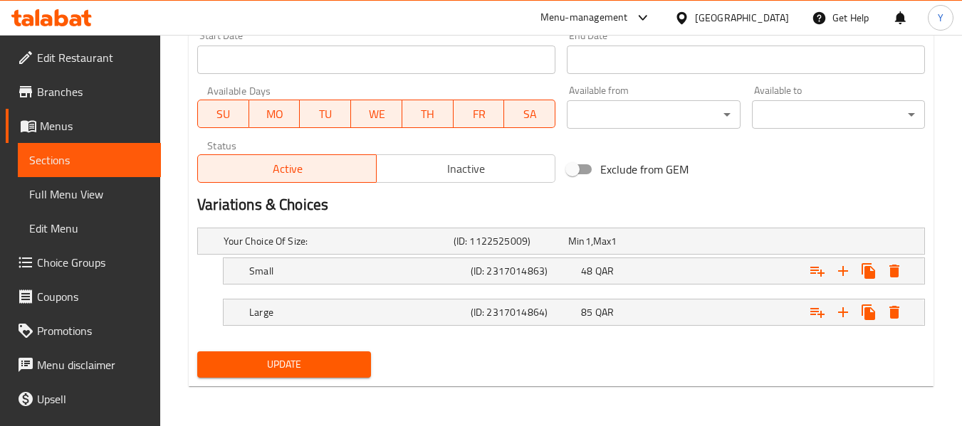
click at [735, 201] on h2 "Variations & Choices" at bounding box center [560, 204] width 727 height 21
click at [893, 269] on icon "Expand" at bounding box center [894, 271] width 10 height 13
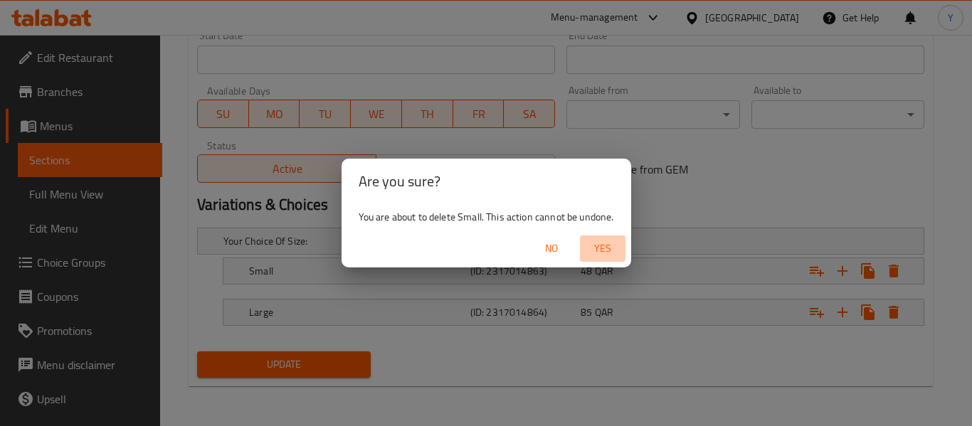
click at [609, 248] on span "Yes" at bounding box center [603, 249] width 34 height 18
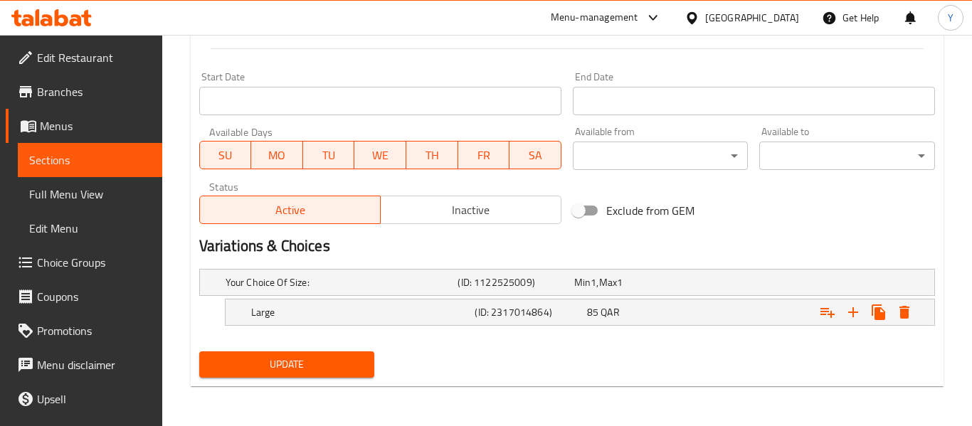
scroll to position [570, 0]
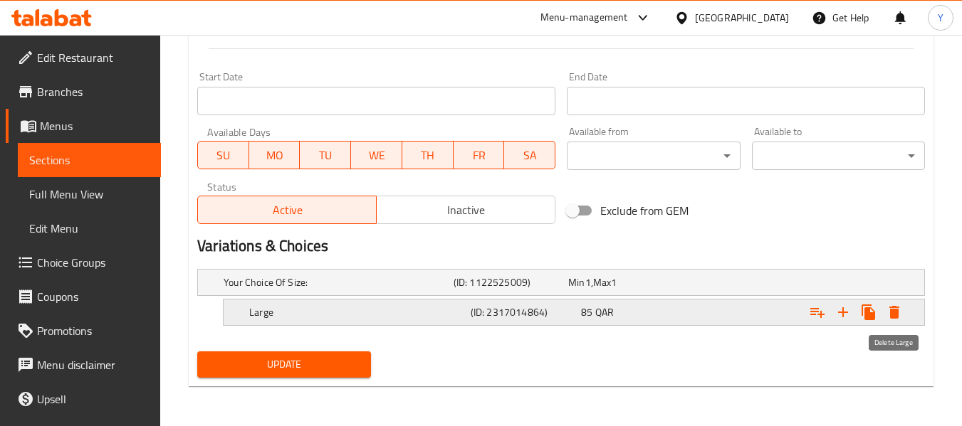
click at [890, 310] on icon "Expand" at bounding box center [894, 312] width 10 height 13
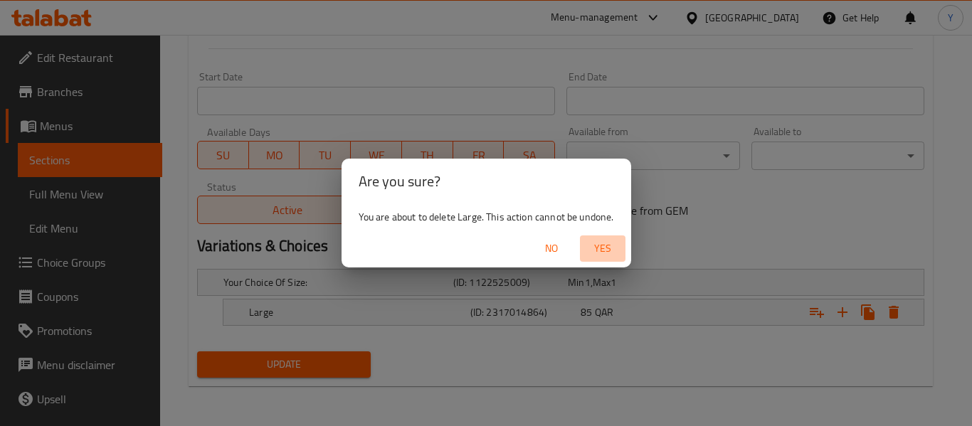
click at [619, 250] on span "Yes" at bounding box center [603, 249] width 34 height 18
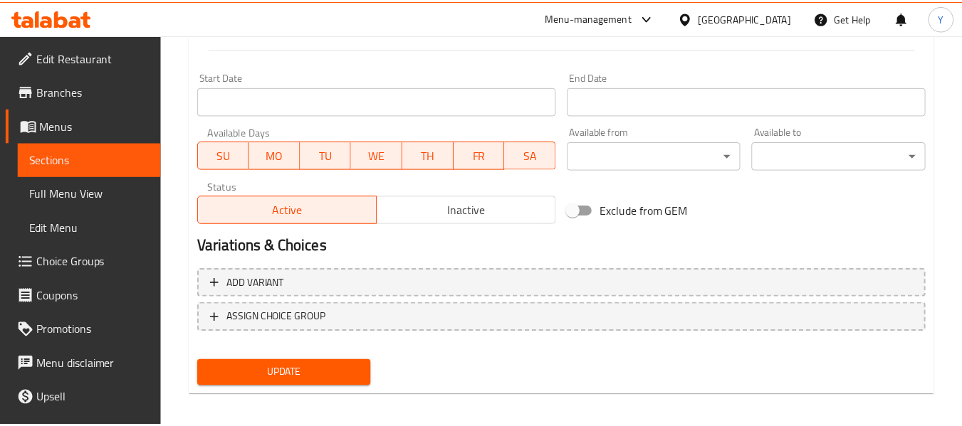
scroll to position [565, 0]
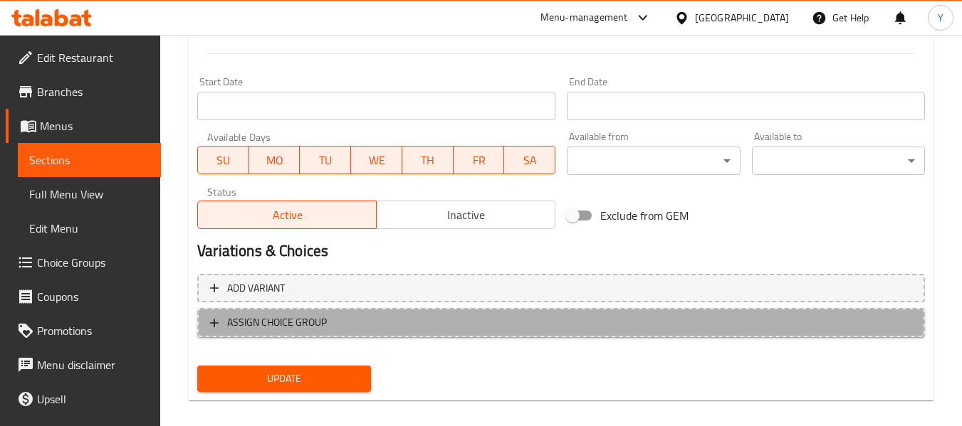
click at [224, 327] on span "ASSIGN CHOICE GROUP" at bounding box center [561, 323] width 702 height 18
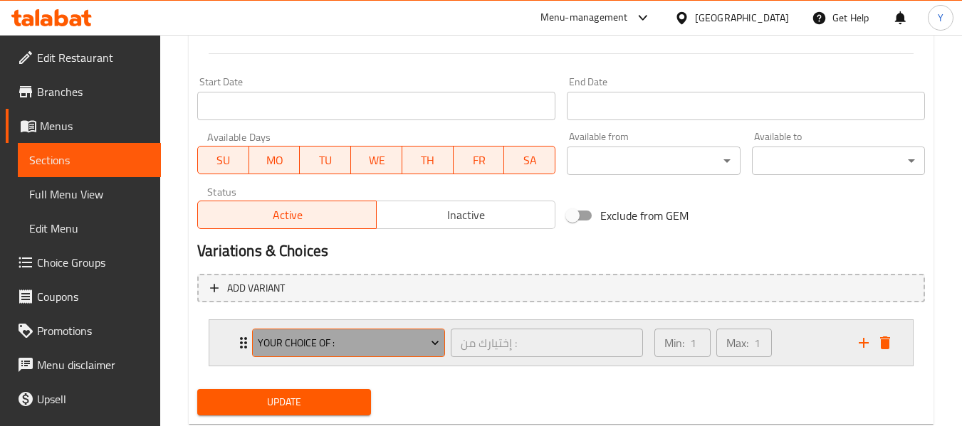
click at [290, 343] on span "Your Choice Of :" at bounding box center [349, 344] width 182 height 18
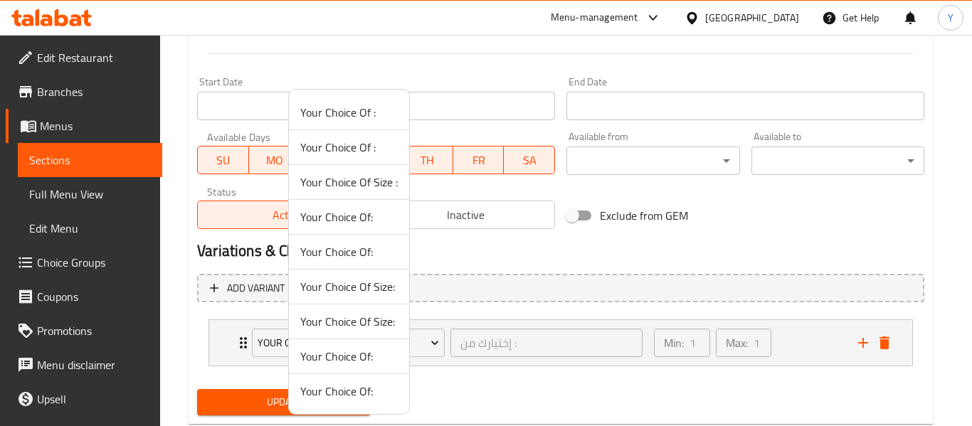
click at [367, 188] on span "Your Choice Of Size :" at bounding box center [349, 182] width 98 height 17
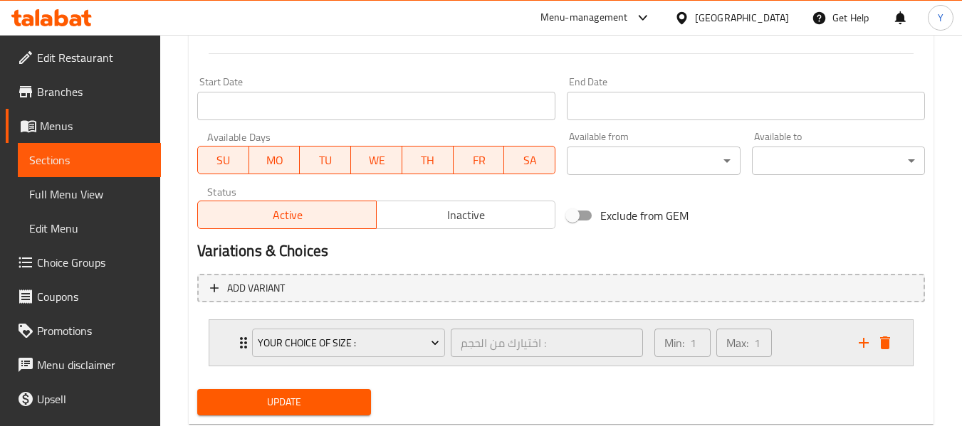
click at [236, 340] on icon "Expand" at bounding box center [243, 343] width 17 height 17
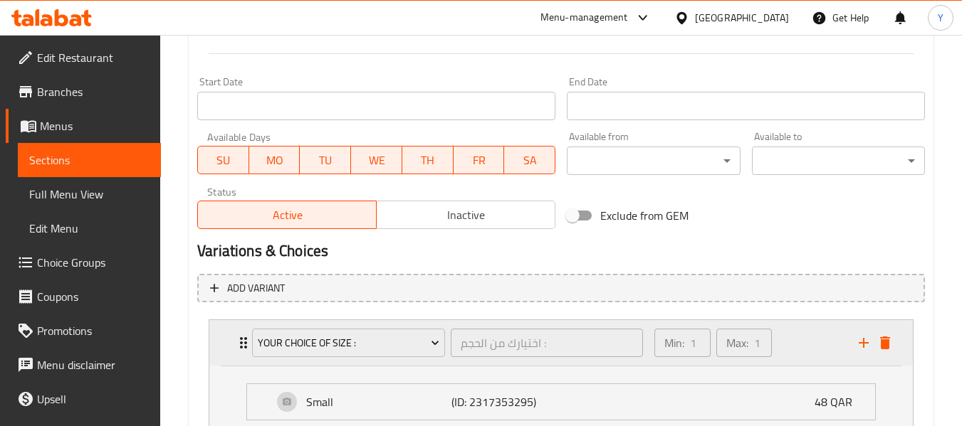
click at [236, 340] on icon "Expand" at bounding box center [243, 343] width 17 height 17
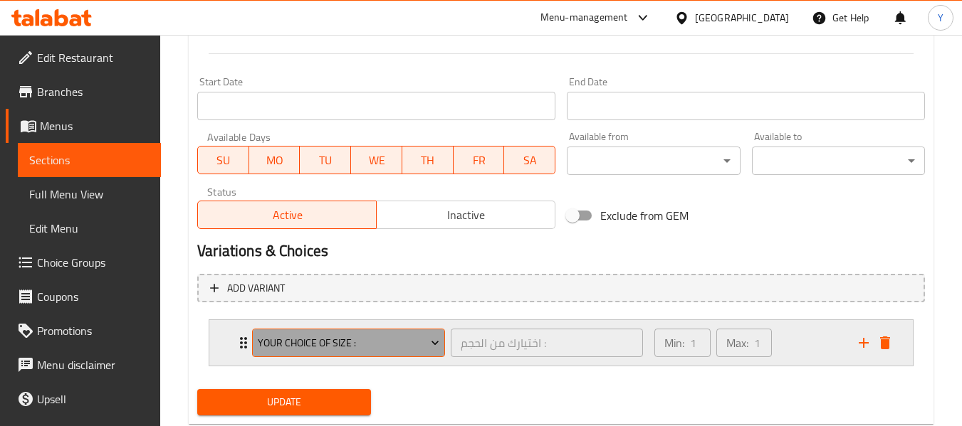
click at [332, 338] on span "Your Choice Of Size :" at bounding box center [349, 344] width 182 height 18
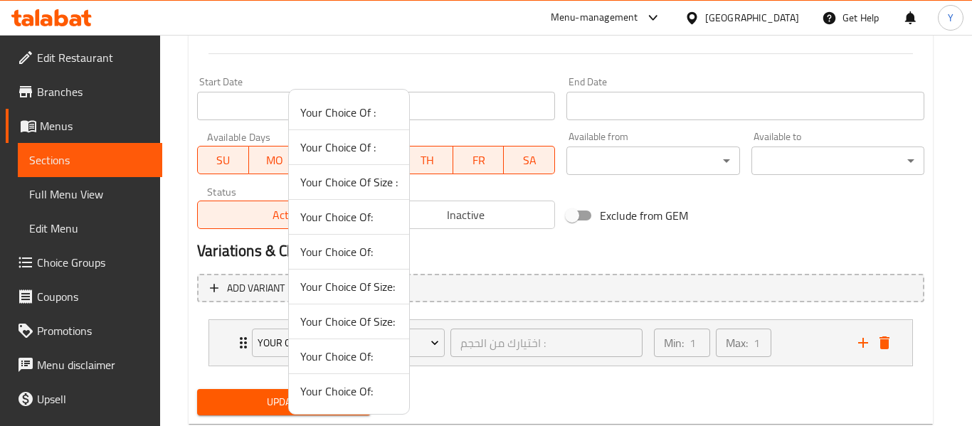
click at [335, 285] on span "Your Choice Of Size:" at bounding box center [349, 286] width 98 height 17
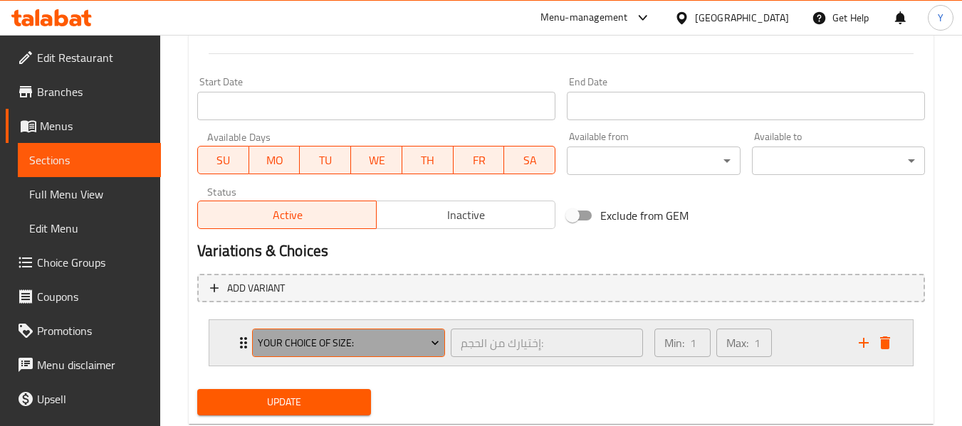
click at [335, 350] on span "Your Choice Of Size:" at bounding box center [349, 344] width 182 height 18
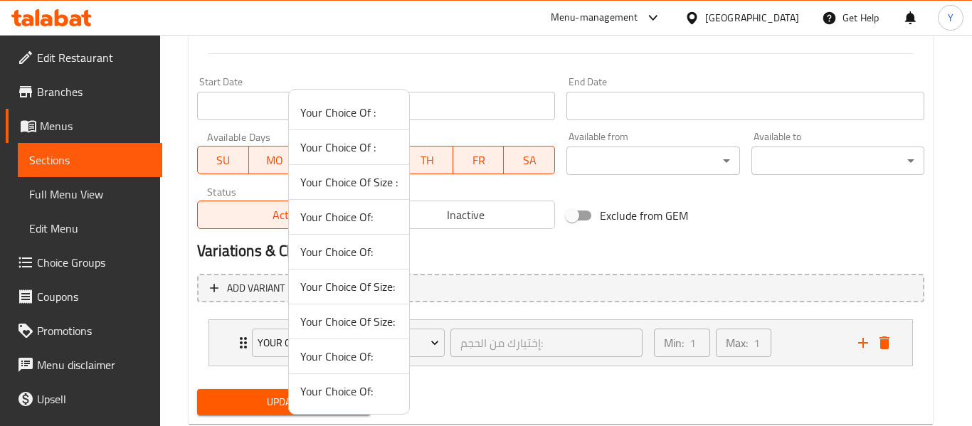
click at [243, 342] on div at bounding box center [486, 213] width 972 height 426
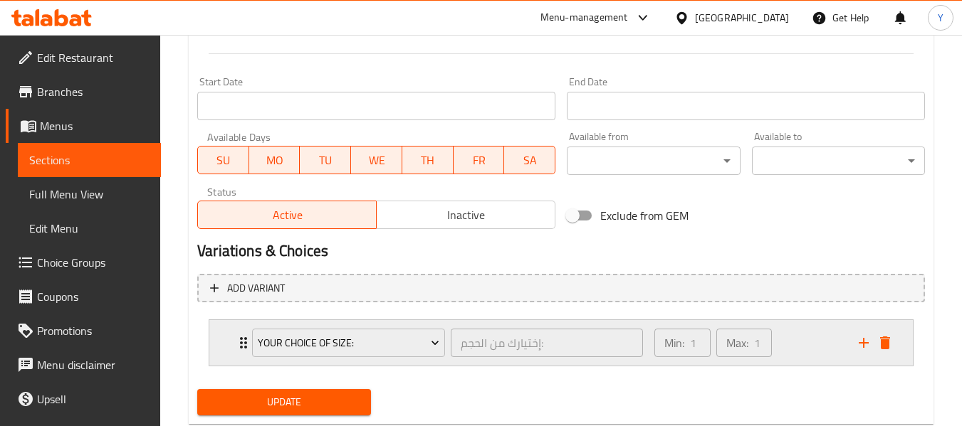
click at [242, 345] on icon "Expand" at bounding box center [243, 342] width 7 height 11
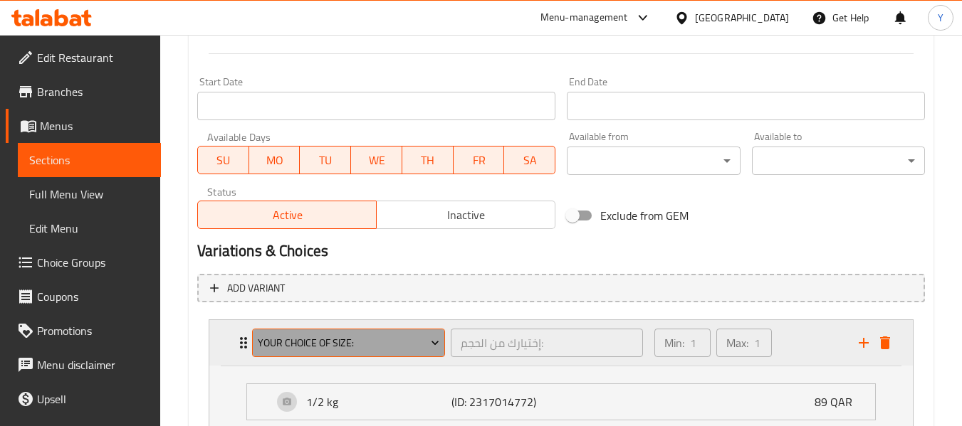
click at [314, 335] on span "Your Choice Of Size:" at bounding box center [349, 344] width 182 height 18
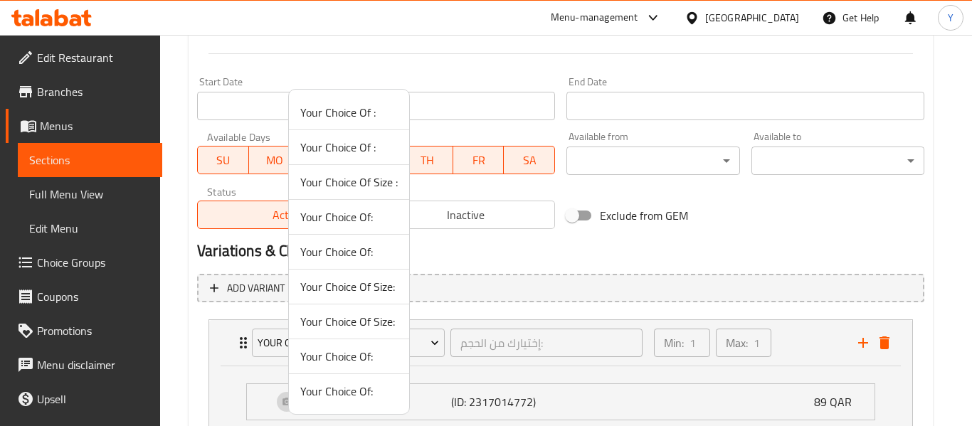
click at [320, 249] on span "Your Choice Of:" at bounding box center [349, 251] width 98 height 17
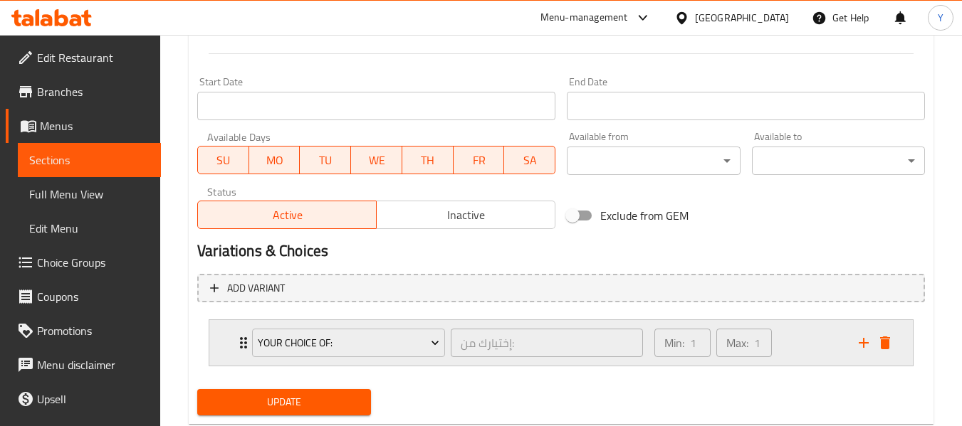
click at [241, 350] on icon "Expand" at bounding box center [243, 343] width 17 height 17
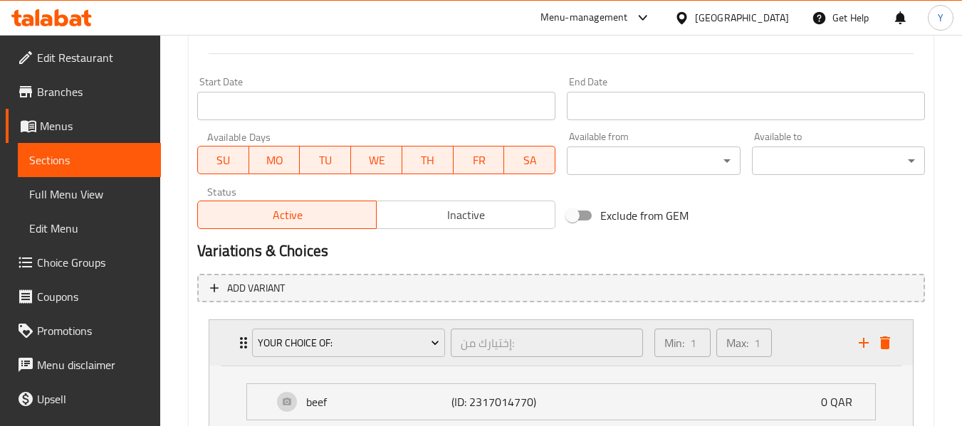
click at [241, 350] on icon "Expand" at bounding box center [243, 343] width 17 height 17
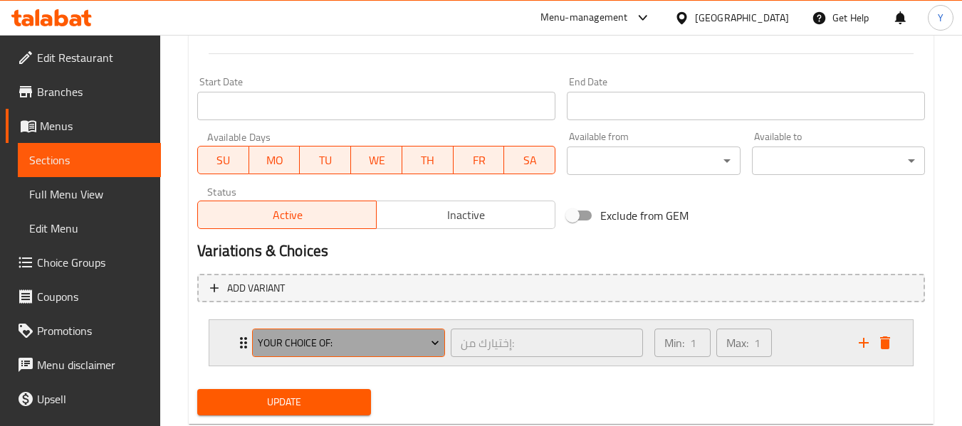
click at [333, 336] on span "Your Choice Of:" at bounding box center [349, 344] width 182 height 18
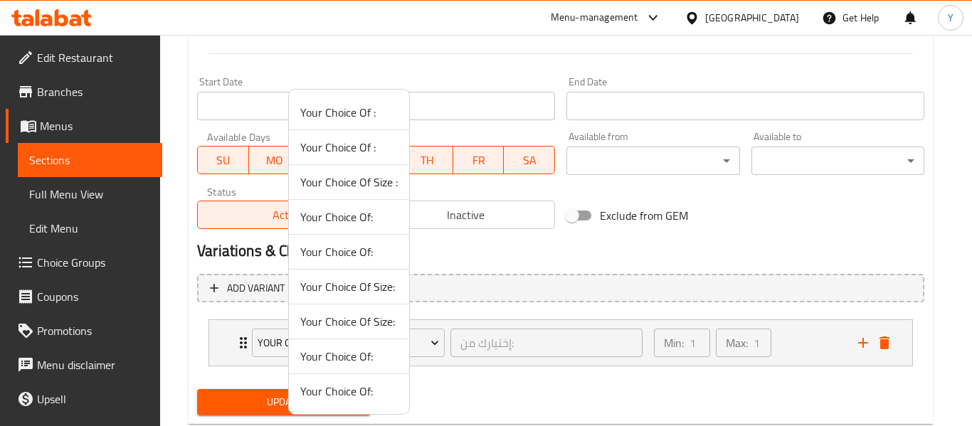
click at [363, 319] on span "Your Choice Of Size:" at bounding box center [349, 321] width 98 height 17
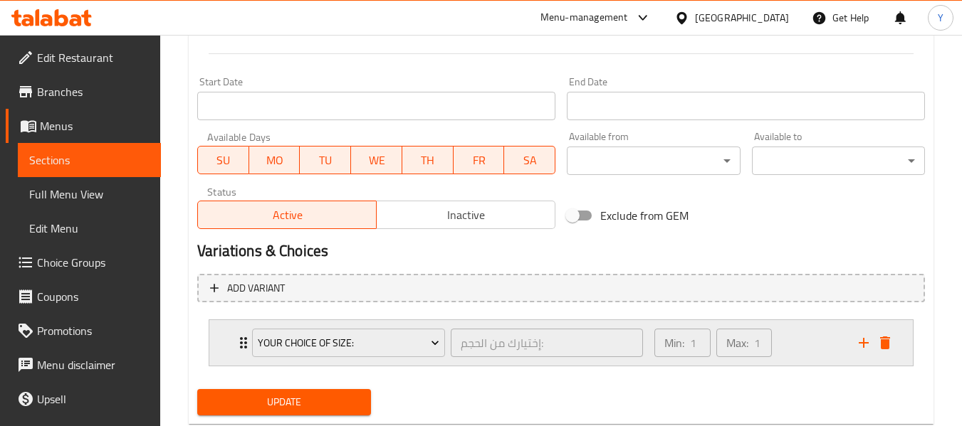
click at [236, 343] on icon "Expand" at bounding box center [243, 343] width 17 height 17
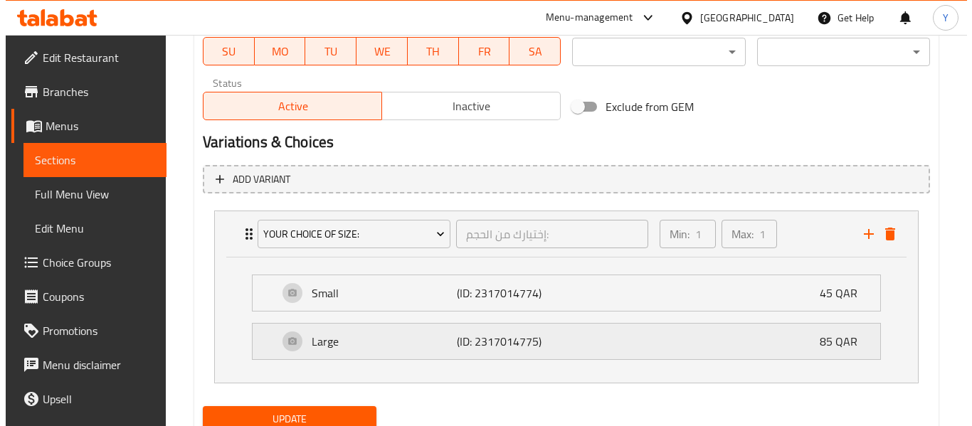
scroll to position [682, 0]
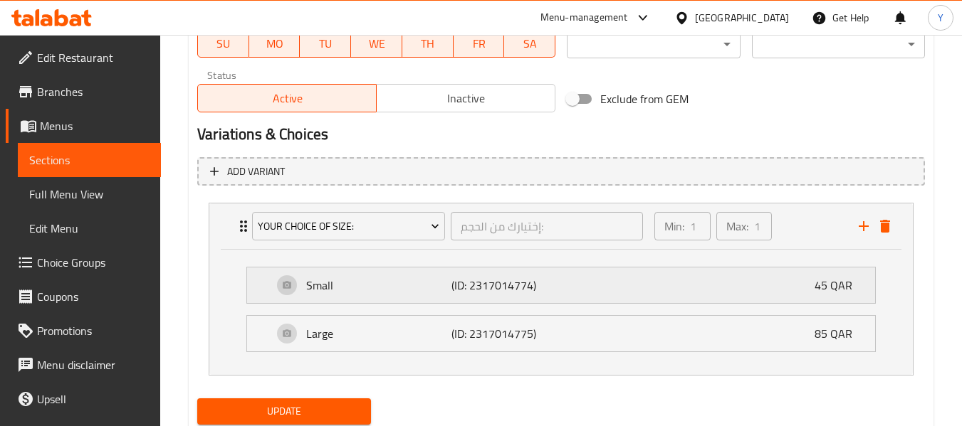
click at [819, 298] on div "Small (ID: 2317014774) 45 QAR" at bounding box center [565, 286] width 585 height 36
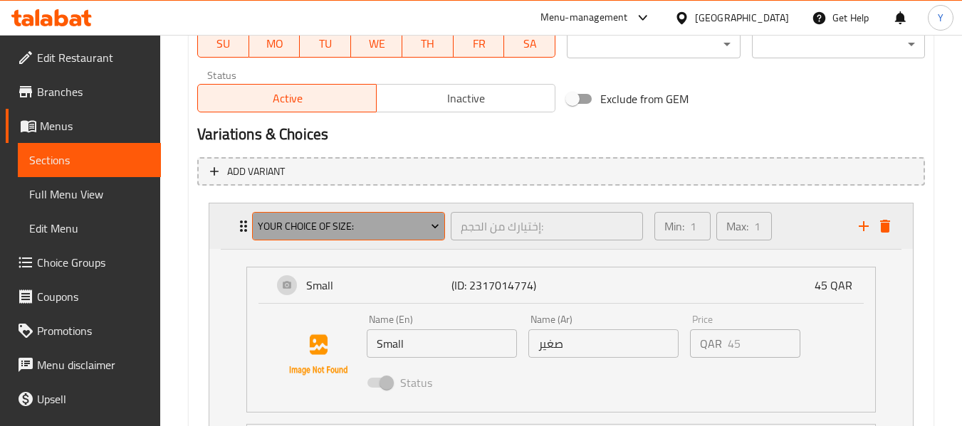
click at [281, 226] on span "Your Choice Of Size:" at bounding box center [349, 227] width 182 height 18
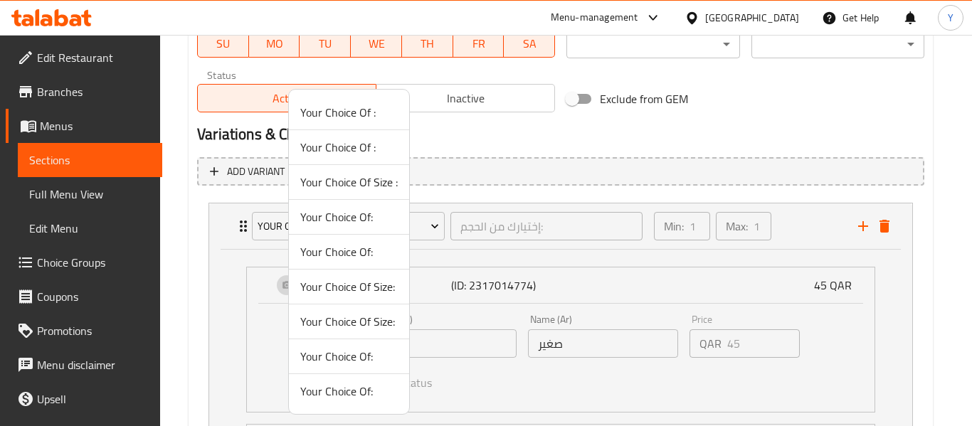
click at [351, 383] on span "Your Choice Of:" at bounding box center [349, 391] width 98 height 17
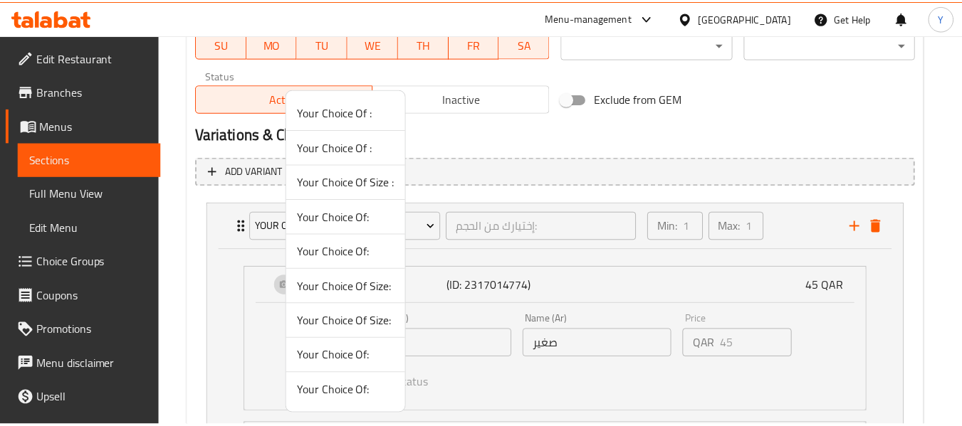
scroll to position [603, 0]
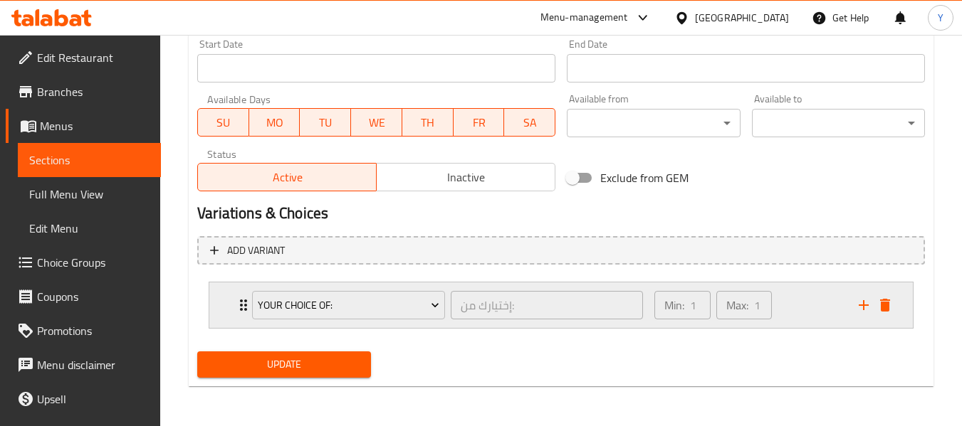
click at [236, 300] on icon "Expand" at bounding box center [243, 305] width 17 height 17
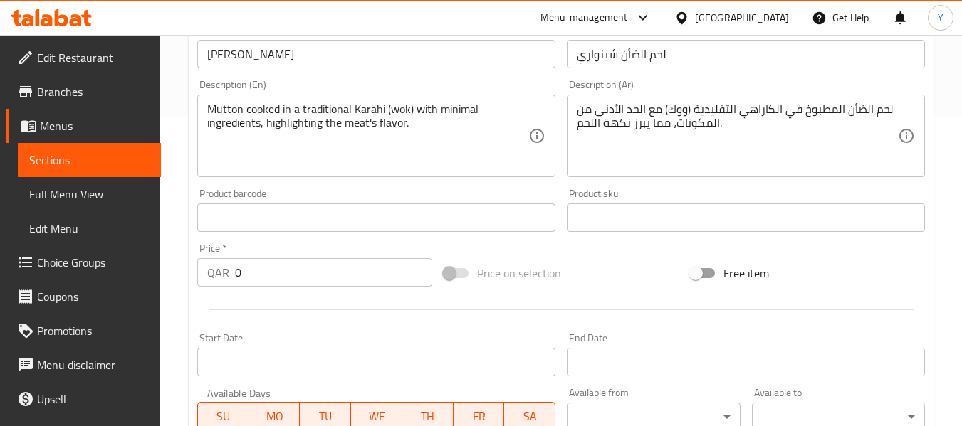
scroll to position [227, 0]
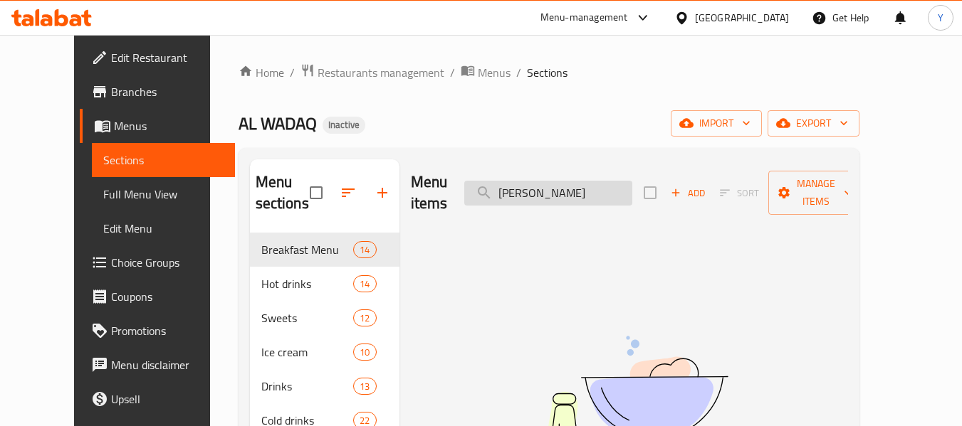
click at [535, 194] on input "[PERSON_NAME]" at bounding box center [548, 193] width 168 height 25
type input "Chicken White Karahi (Bone-in)"
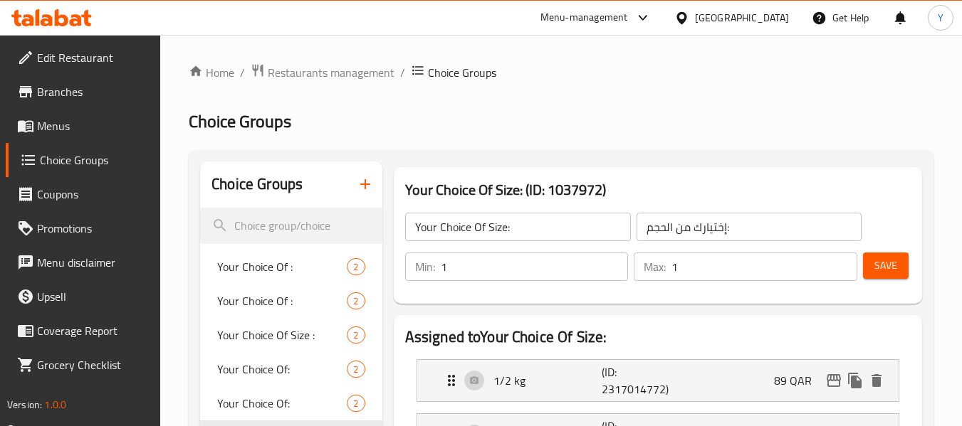
scroll to position [120, 0]
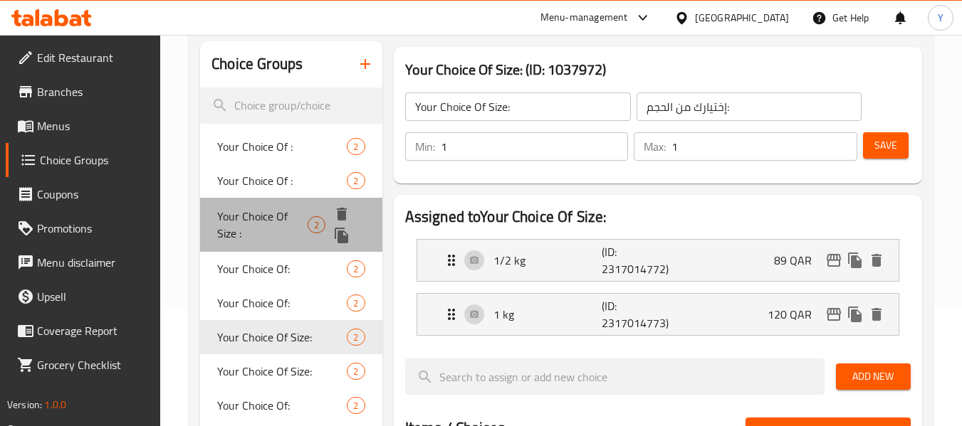
click at [266, 235] on span "Your Choice Of Size :" at bounding box center [262, 225] width 90 height 34
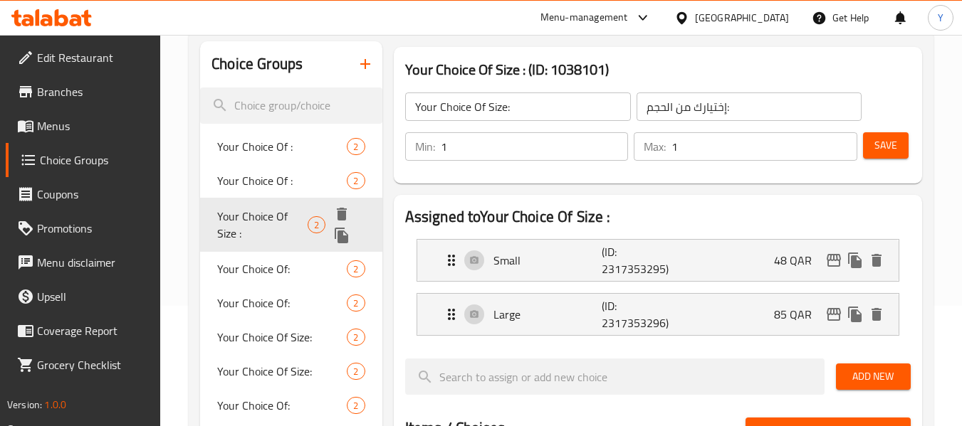
type input "Your Choice Of Size :"
type input "اختيارك من الحجم :"
click at [341, 236] on icon "duplicate" at bounding box center [342, 236] width 14 height 16
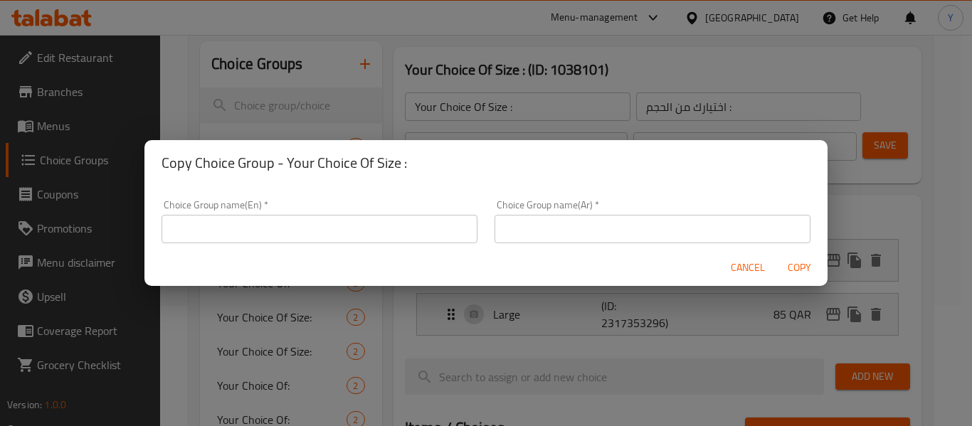
click at [341, 236] on input "text" at bounding box center [320, 229] width 316 height 28
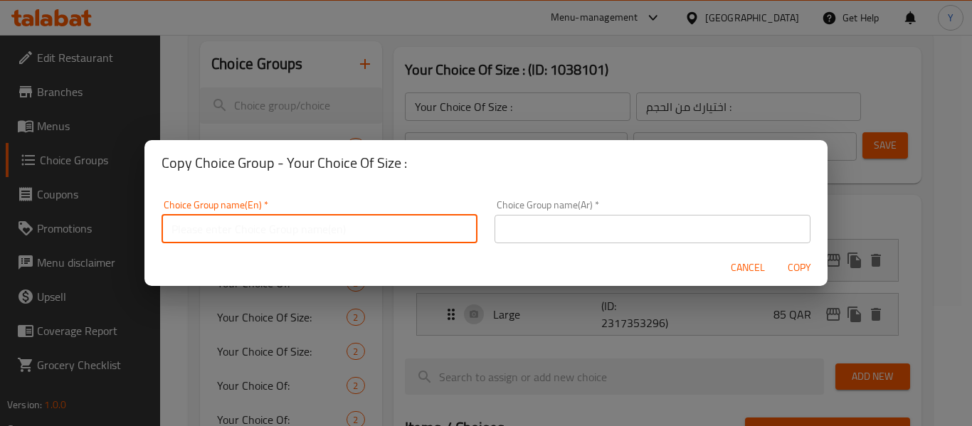
type input "Your Choice Of Size:"
click at [520, 238] on input "text" at bounding box center [653, 229] width 316 height 28
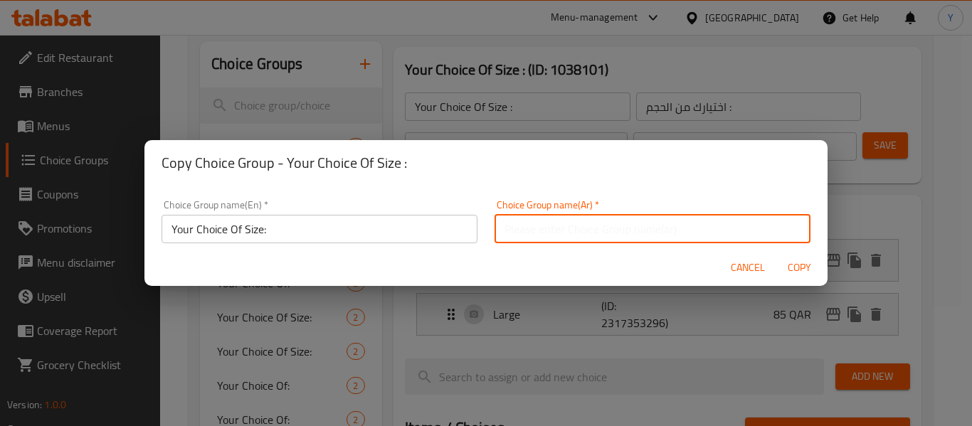
type input "اختيارك من الحجم:"
click at [786, 273] on span "Copy" at bounding box center [799, 268] width 34 height 18
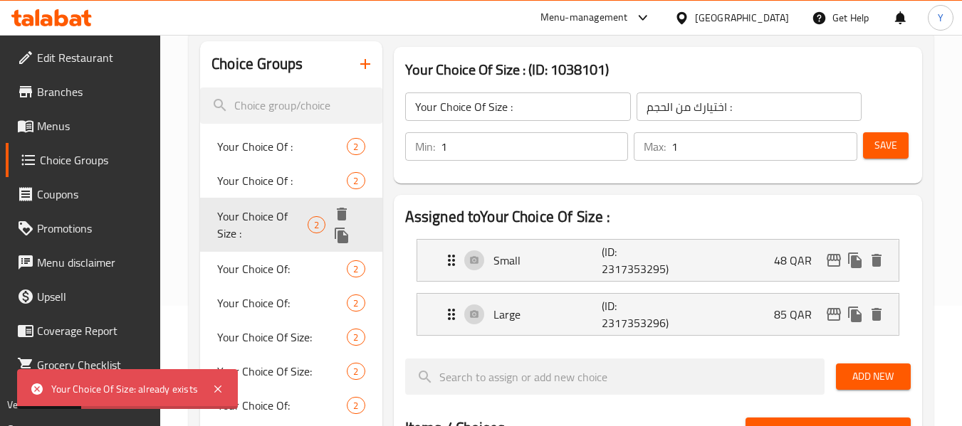
click at [342, 238] on icon "duplicate" at bounding box center [342, 236] width 14 height 16
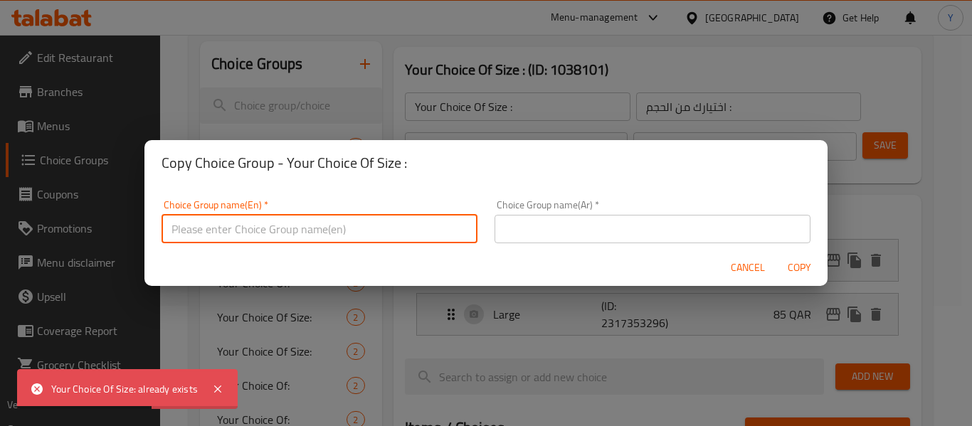
click at [341, 238] on input "text" at bounding box center [320, 229] width 316 height 28
click at [263, 231] on input "Your Choice Of Size:" at bounding box center [320, 229] width 316 height 28
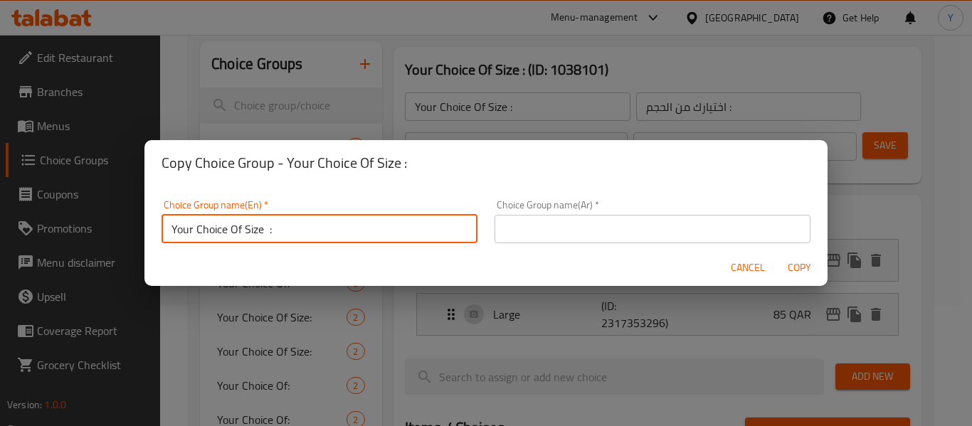
type input "Your Choice Of Size :"
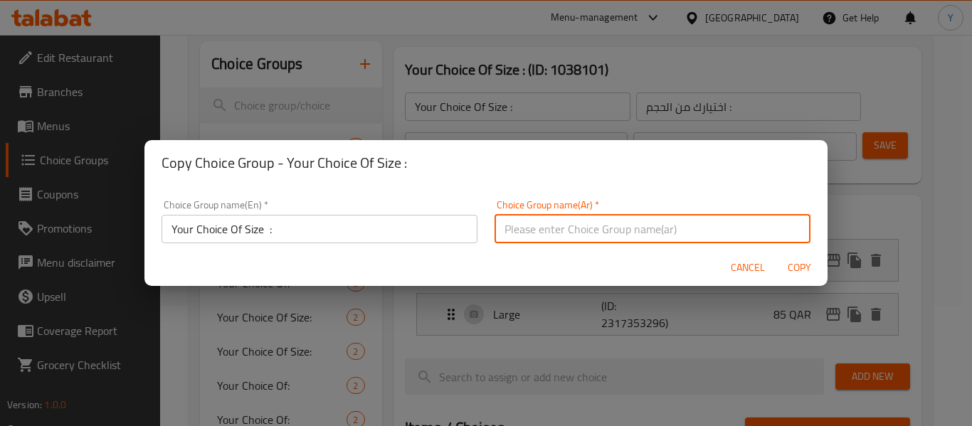
click at [523, 236] on input "text" at bounding box center [653, 229] width 316 height 28
click at [578, 231] on input "اختيارك من الحجم:" at bounding box center [653, 229] width 316 height 28
click at [580, 231] on input "اختيارك من الحجم:" at bounding box center [653, 229] width 316 height 28
type input "اختيارك من الحجم :"
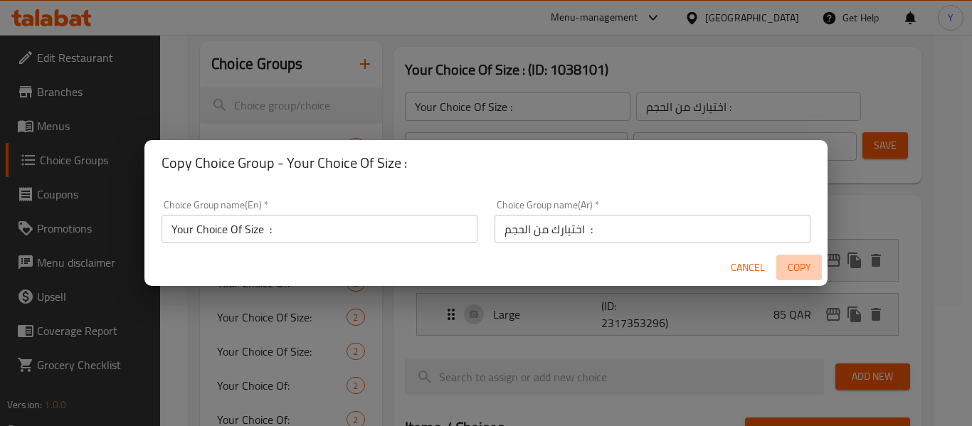
click at [795, 263] on span "Copy" at bounding box center [799, 268] width 34 height 18
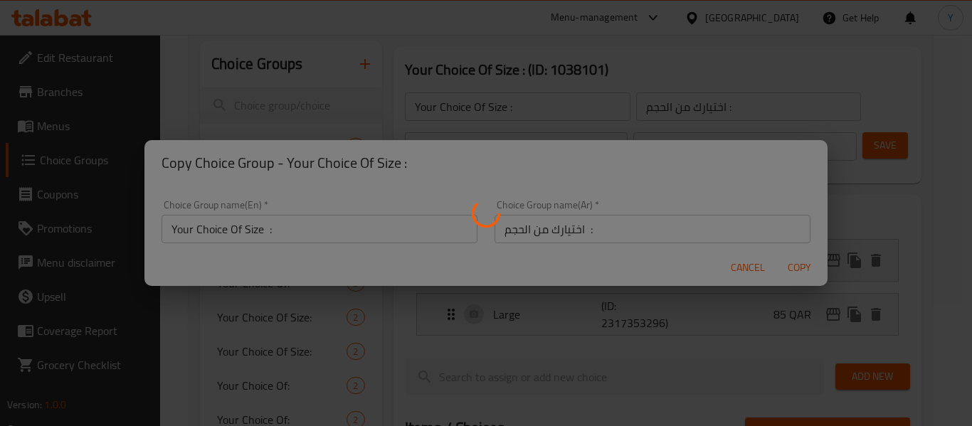
type input "Your Choice Of Size :"
type input "اختيارك من الحجم :"
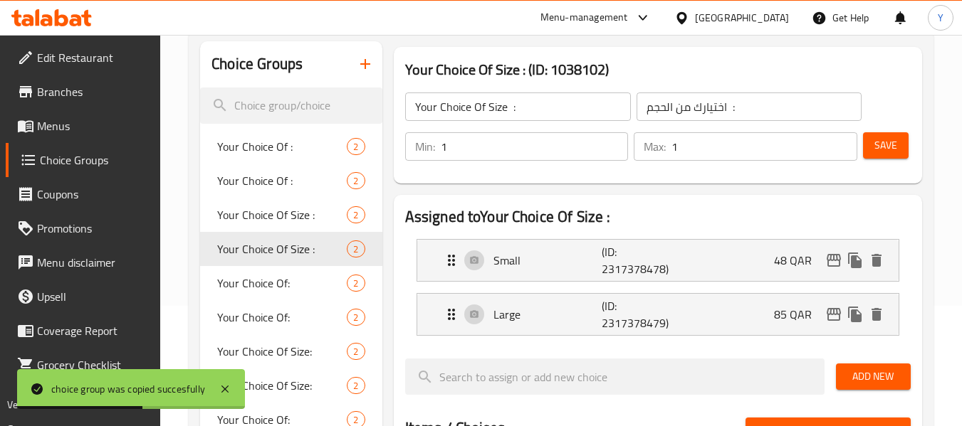
click at [795, 263] on p "48 QAR" at bounding box center [798, 260] width 49 height 17
click at [714, 272] on div "Small (ID: 2317378478) 48 QAR" at bounding box center [662, 260] width 438 height 41
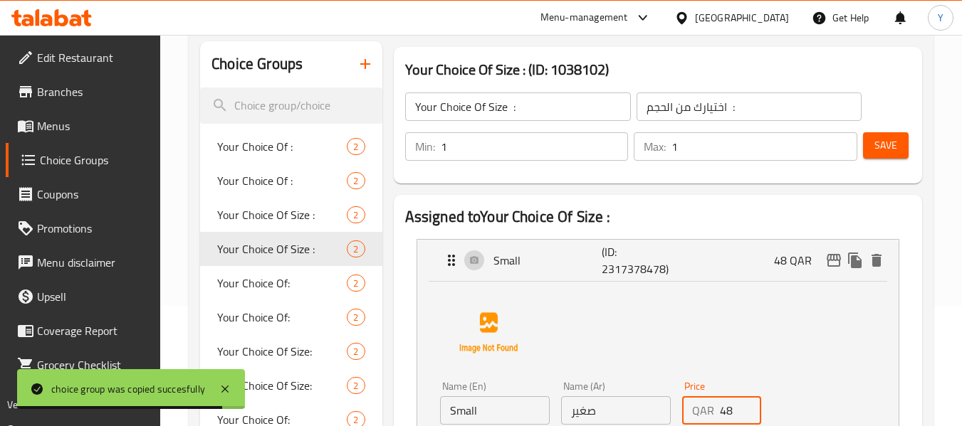
drag, startPoint x: 734, startPoint y: 418, endPoint x: 646, endPoint y: 413, distance: 87.7
click at [646, 413] on div "Name (En) Small Name (En) Name (Ar) صغير Name (Ar) Price QAR 48 Price Status" at bounding box center [615, 422] width 363 height 93
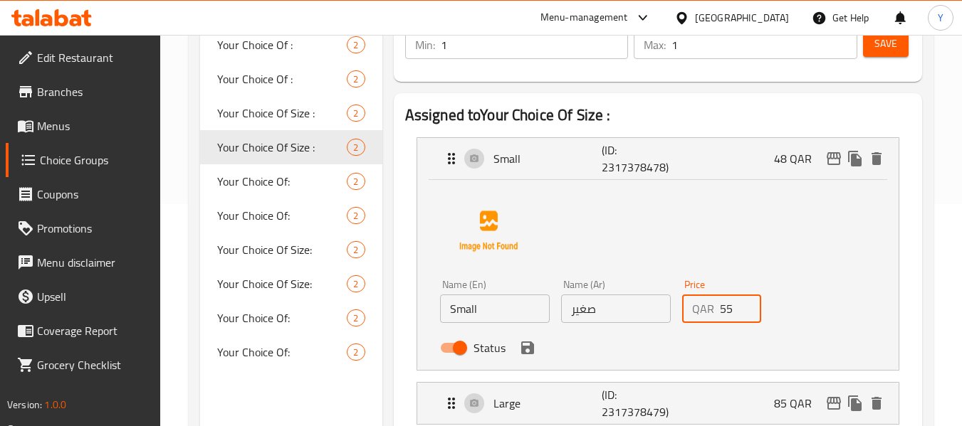
scroll to position [241, 0]
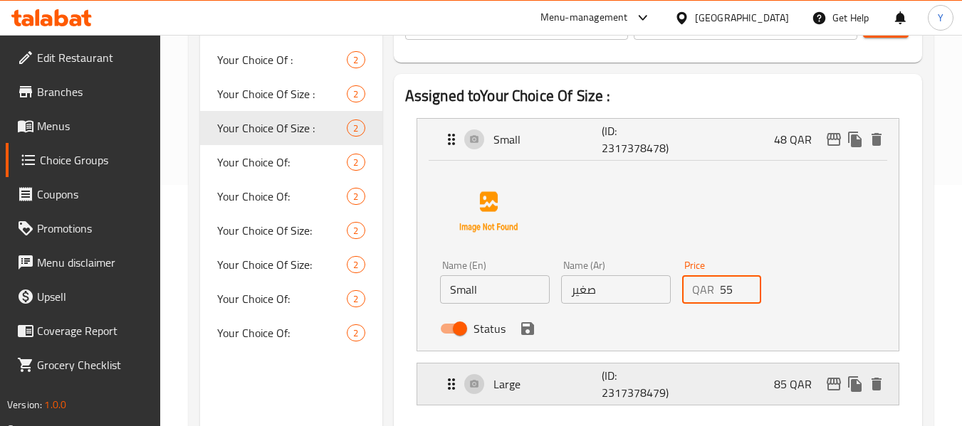
click at [730, 388] on div "Large (ID: 2317378479) 85 QAR" at bounding box center [662, 384] width 438 height 41
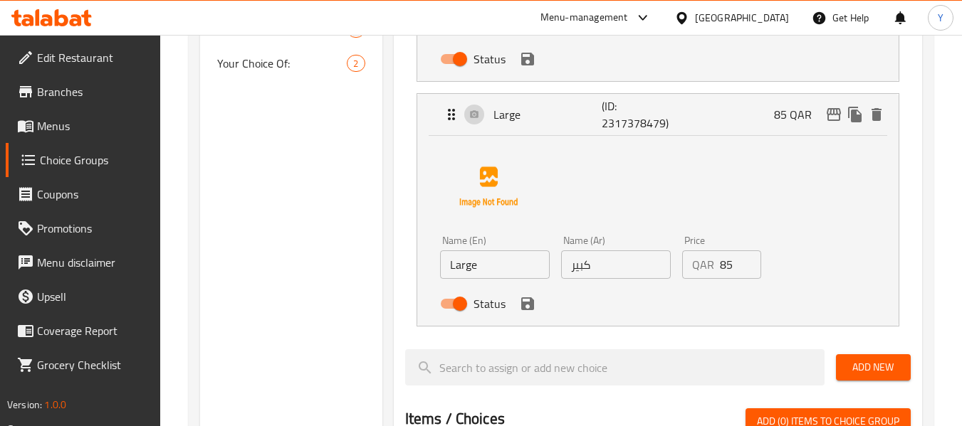
scroll to position [521, 0]
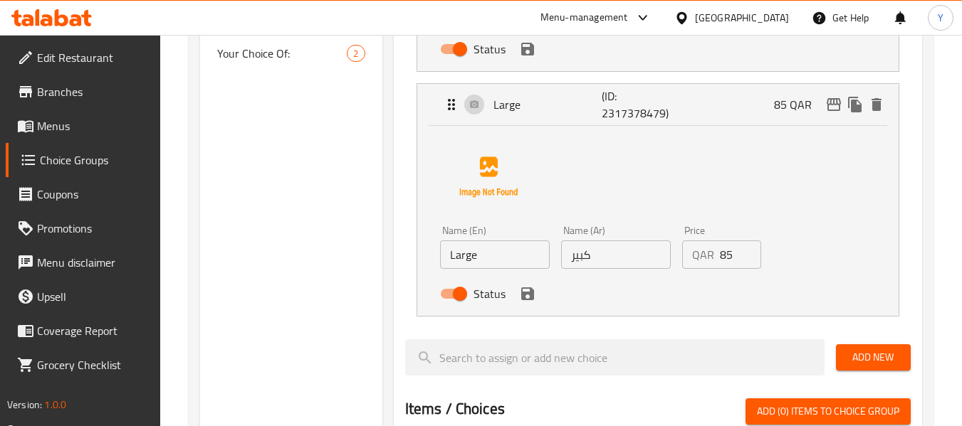
type input "55"
drag, startPoint x: 725, startPoint y: 260, endPoint x: 658, endPoint y: 280, distance: 69.3
click at [658, 280] on div "Name (En) Large Name (En) Name (Ar) كبير Name (Ar) Price QAR 85 Price Status" at bounding box center [615, 266] width 363 height 93
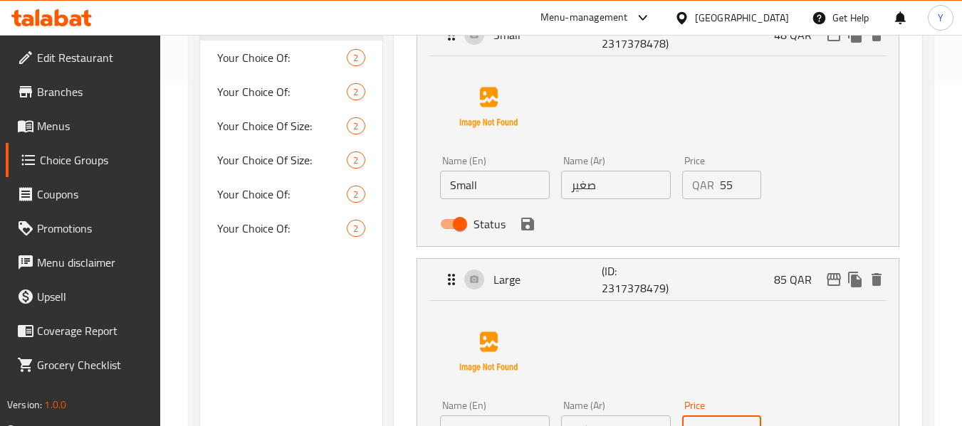
scroll to position [431, 0]
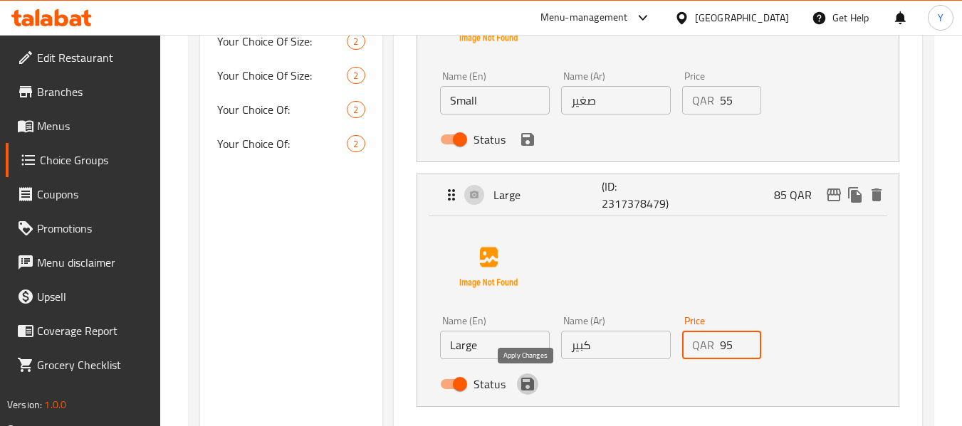
click at [532, 387] on icon "save" at bounding box center [527, 384] width 13 height 13
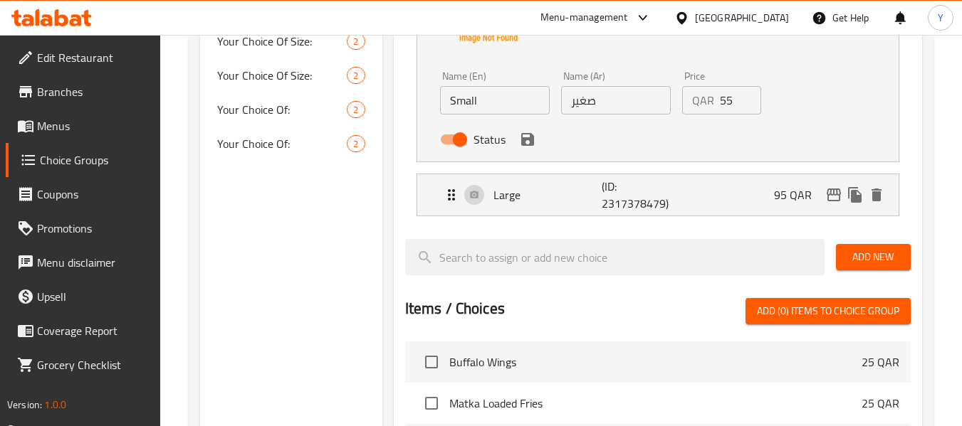
type input "95"
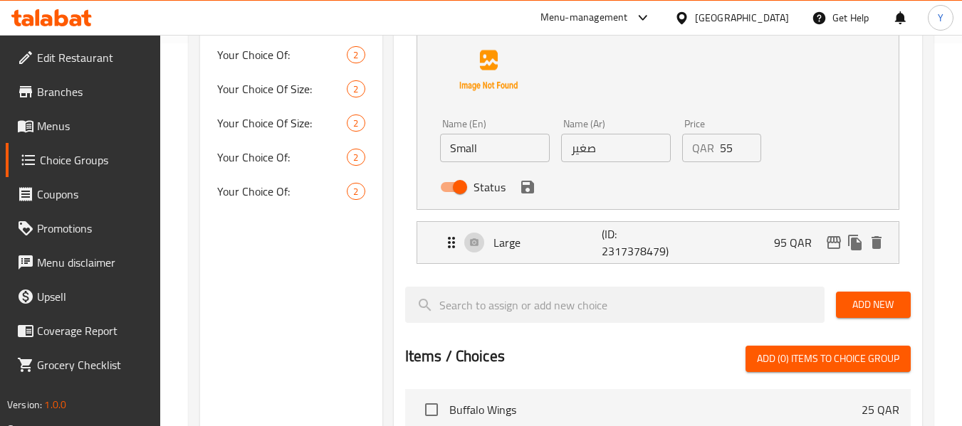
scroll to position [357, 0]
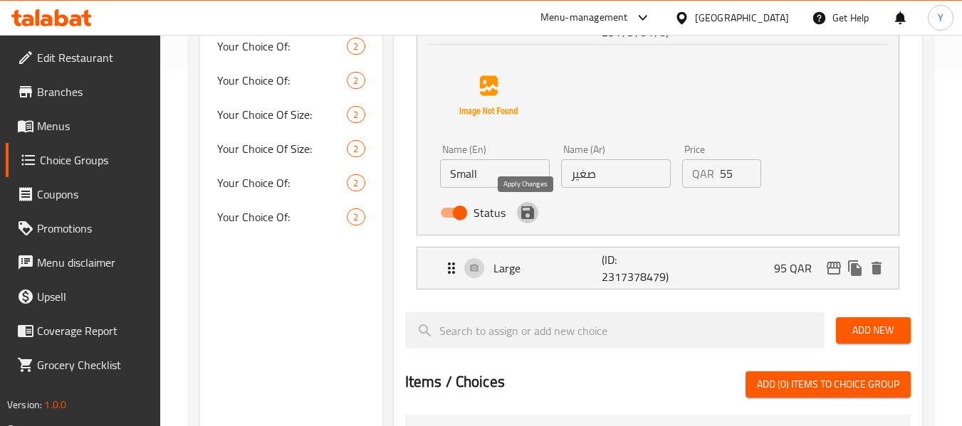
click at [528, 213] on icon "save" at bounding box center [527, 212] width 13 height 13
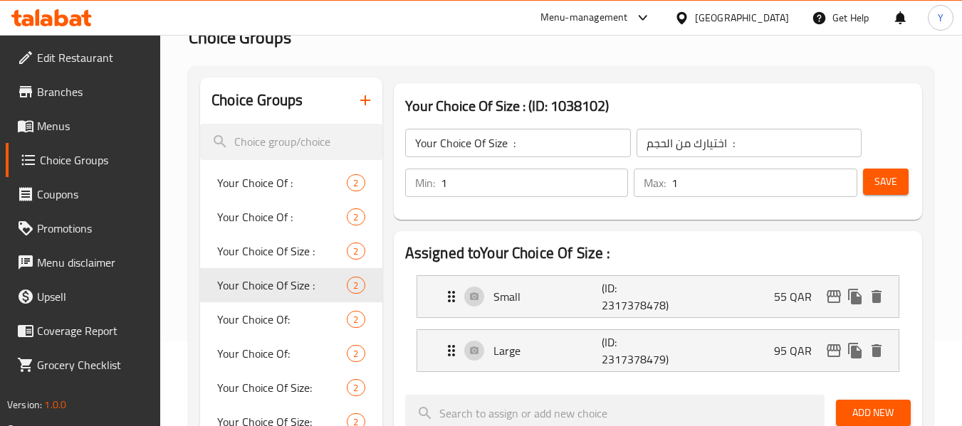
scroll to position [77, 0]
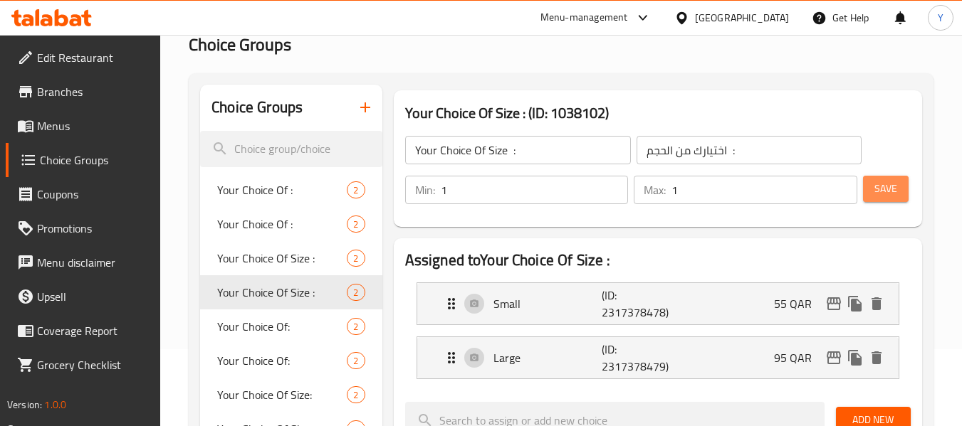
click at [867, 194] on button "Save" at bounding box center [886, 189] width 46 height 26
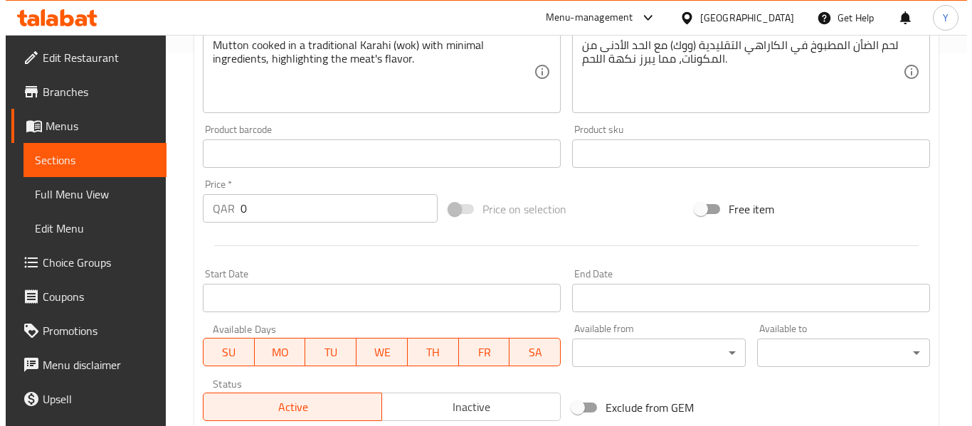
scroll to position [611, 0]
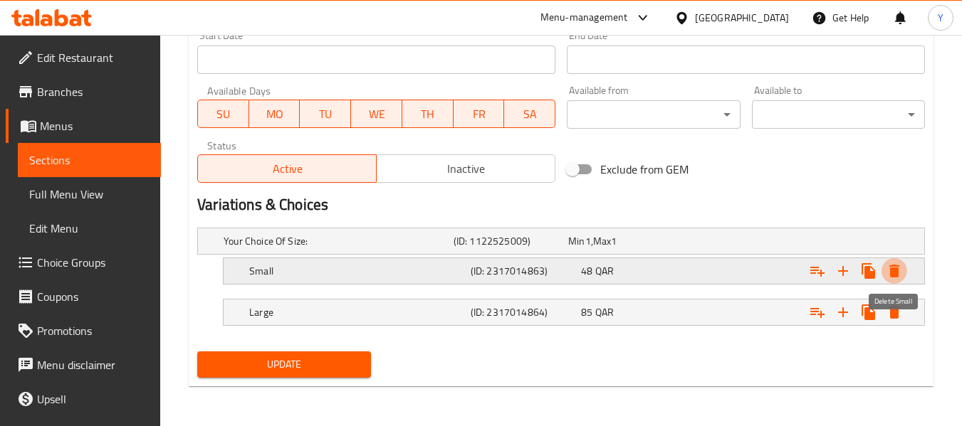
click at [896, 268] on icon "Expand" at bounding box center [894, 271] width 10 height 13
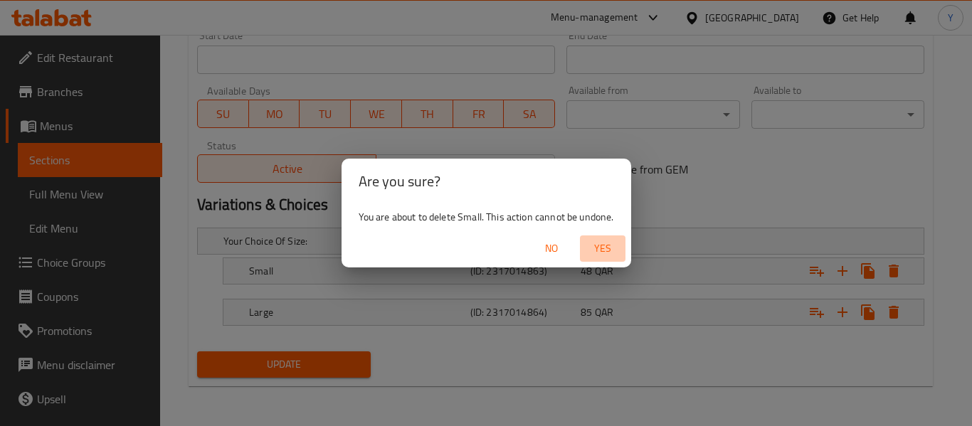
click at [597, 248] on span "Yes" at bounding box center [603, 249] width 34 height 18
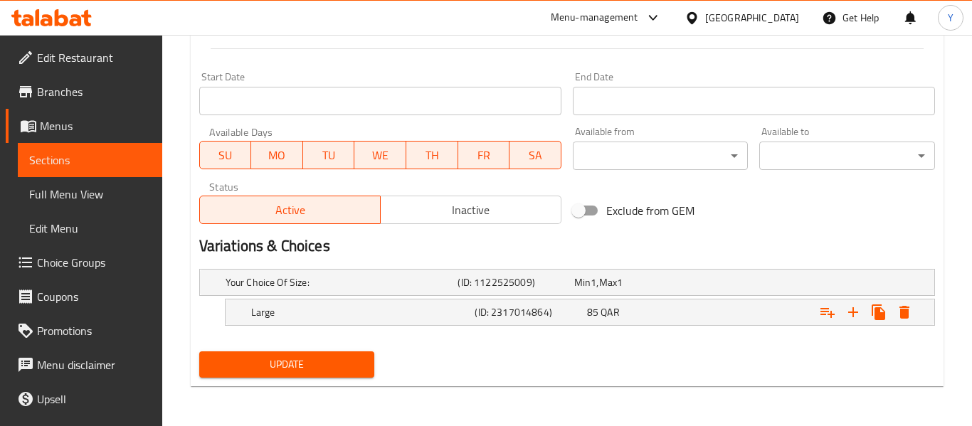
scroll to position [570, 0]
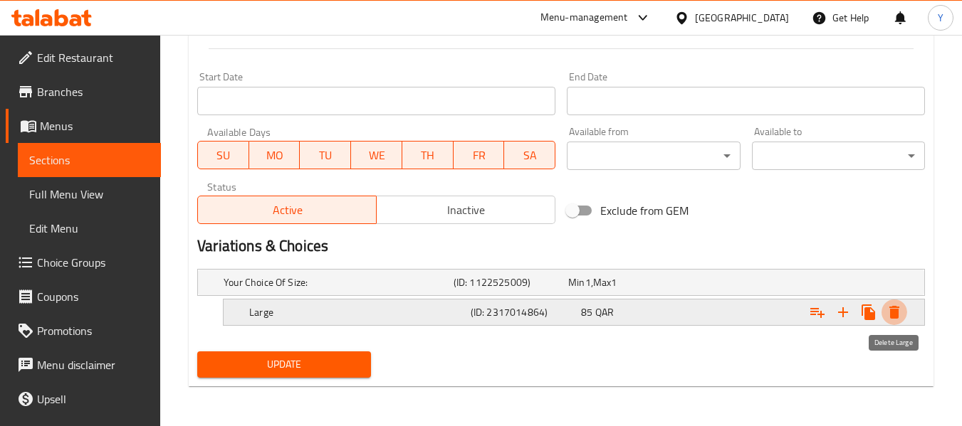
click at [893, 308] on icon "Expand" at bounding box center [893, 312] width 17 height 17
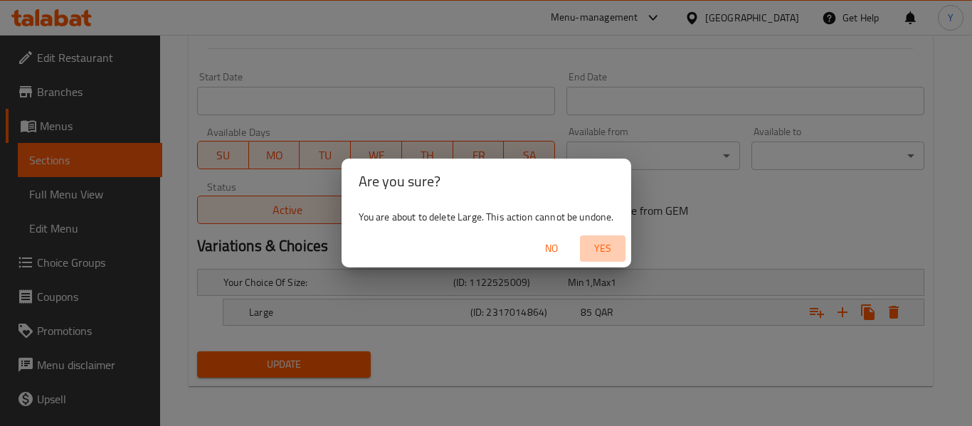
click at [608, 242] on span "Yes" at bounding box center [603, 249] width 34 height 18
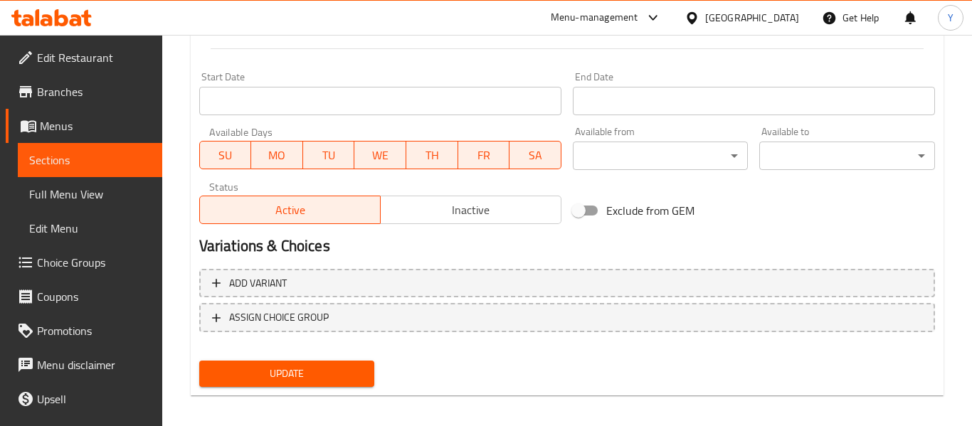
scroll to position [565, 0]
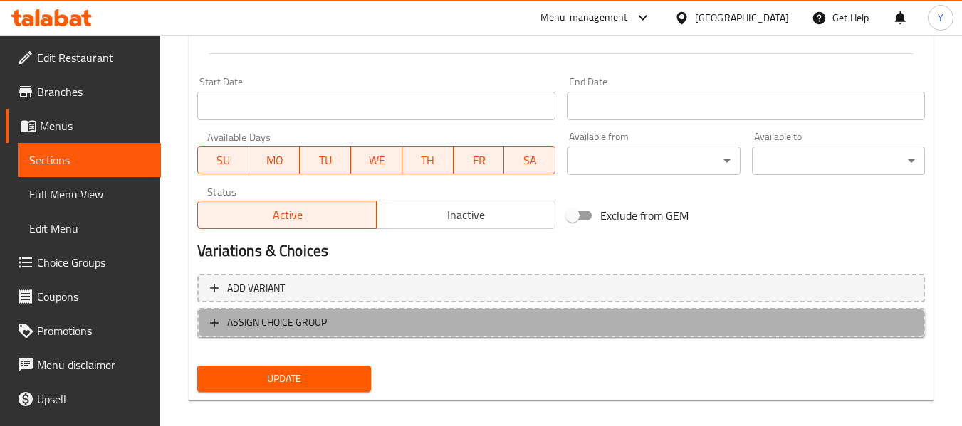
click at [402, 325] on span "ASSIGN CHOICE GROUP" at bounding box center [561, 323] width 702 height 18
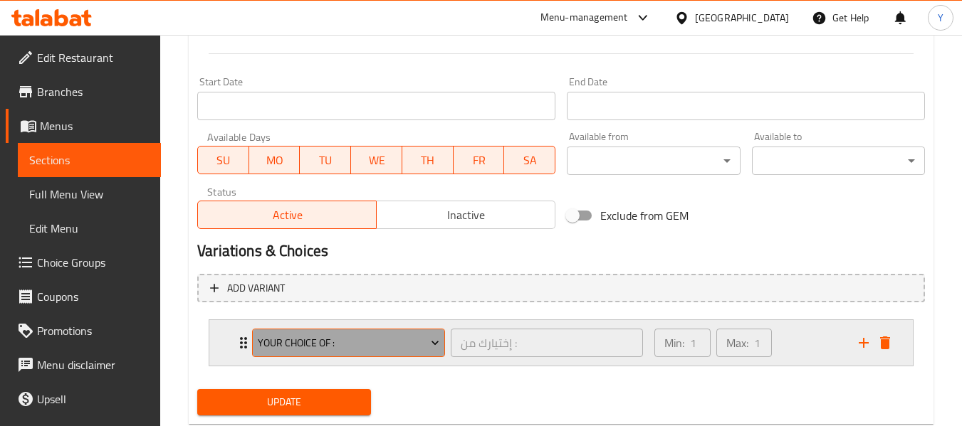
click at [291, 340] on span "Your Choice Of :" at bounding box center [349, 344] width 182 height 18
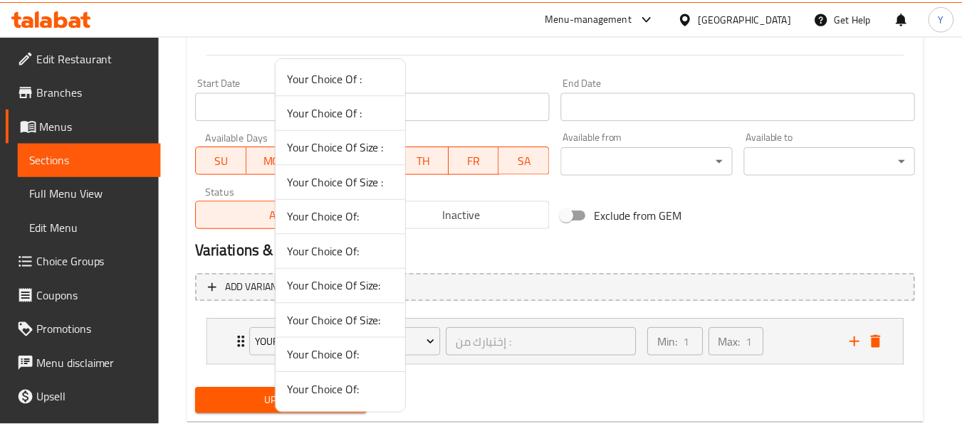
scroll to position [0, 0]
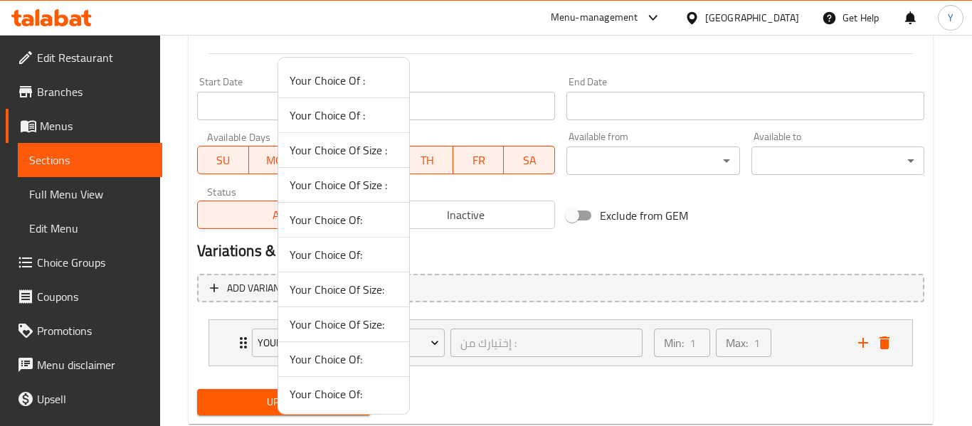
click at [373, 144] on span "Your Choice Of Size :" at bounding box center [344, 150] width 108 height 17
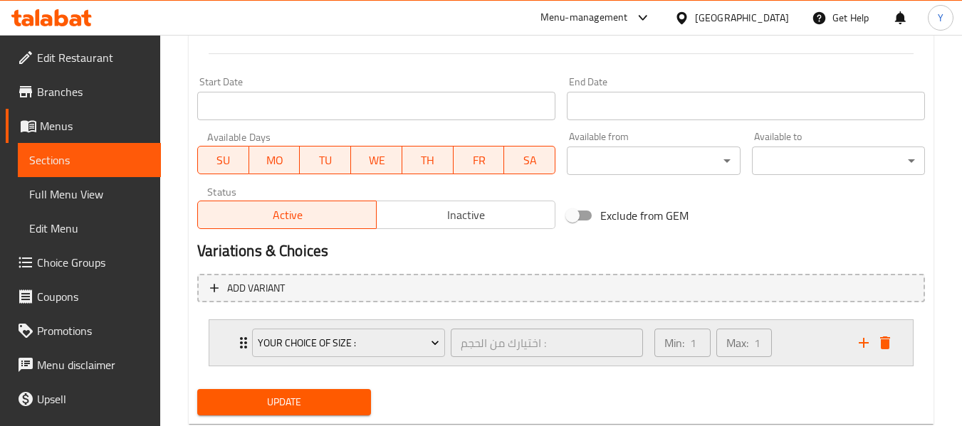
click at [237, 338] on icon "Expand" at bounding box center [243, 343] width 17 height 17
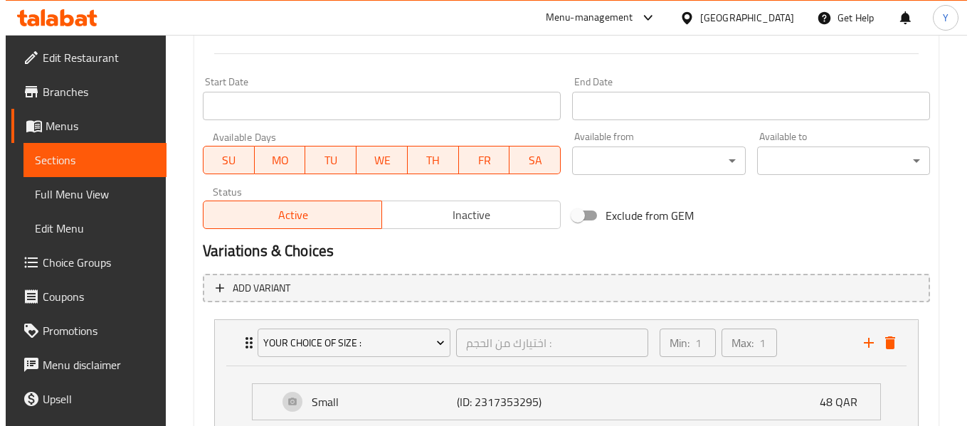
scroll to position [729, 0]
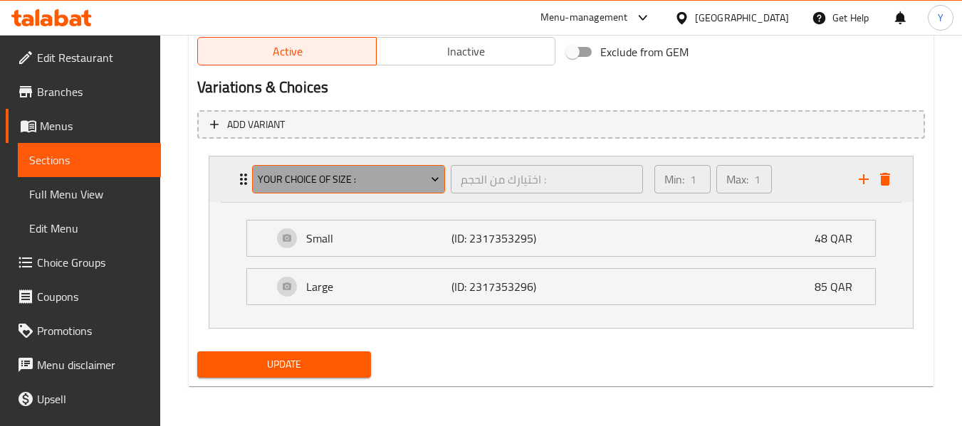
click at [282, 173] on span "Your Choice Of Size :" at bounding box center [349, 180] width 182 height 18
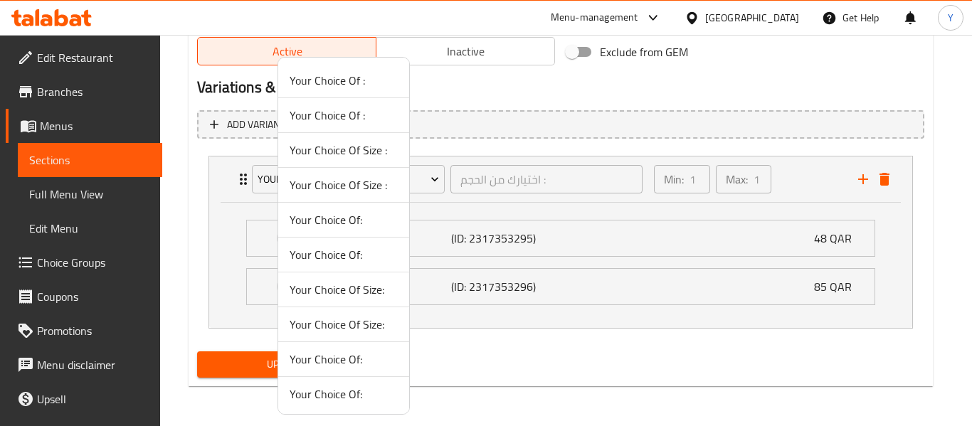
click at [374, 179] on span "Your Choice Of Size :" at bounding box center [344, 185] width 108 height 17
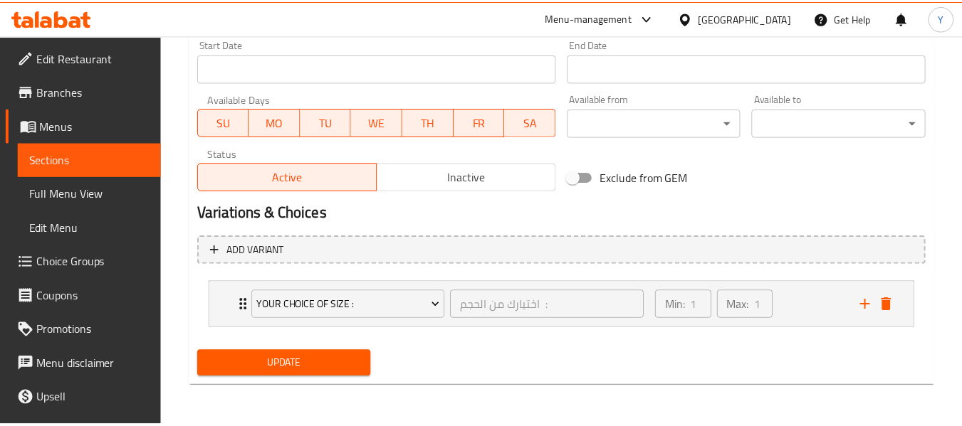
scroll to position [603, 0]
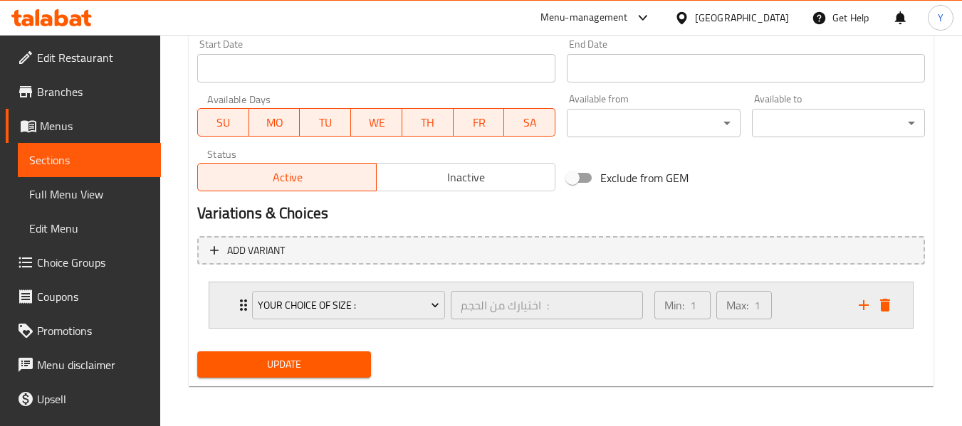
click at [239, 303] on icon "Expand" at bounding box center [243, 305] width 17 height 17
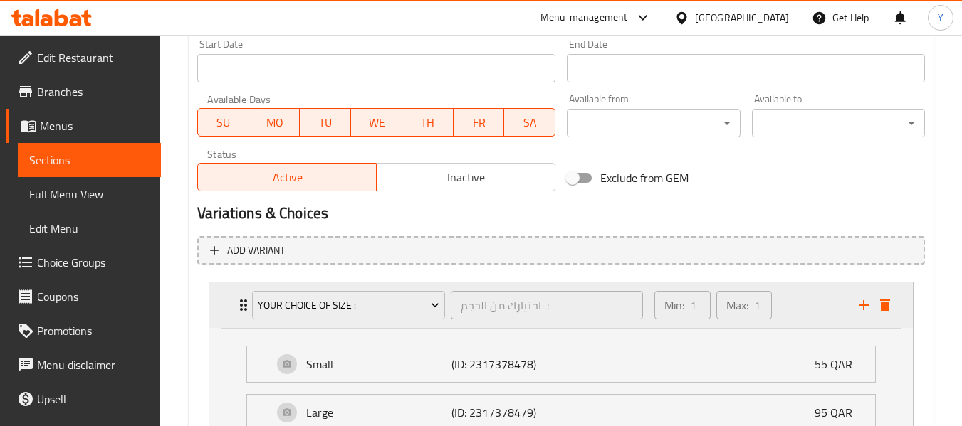
scroll to position [729, 0]
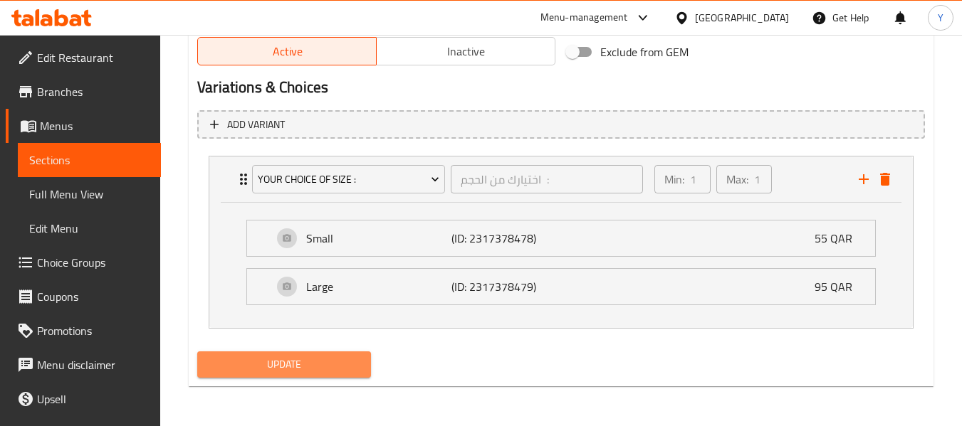
click at [335, 368] on span "Update" at bounding box center [284, 365] width 150 height 18
click at [356, 374] on span "Update" at bounding box center [284, 365] width 150 height 18
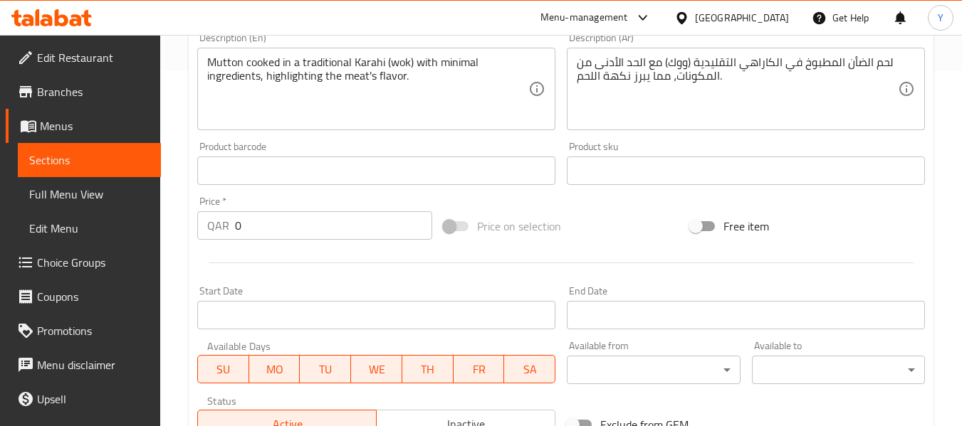
scroll to position [0, 0]
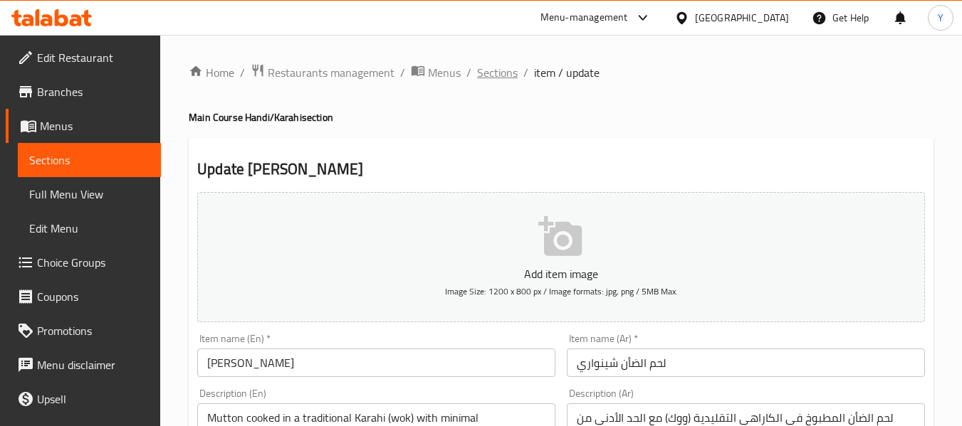
click at [481, 72] on span "Sections" at bounding box center [497, 72] width 41 height 17
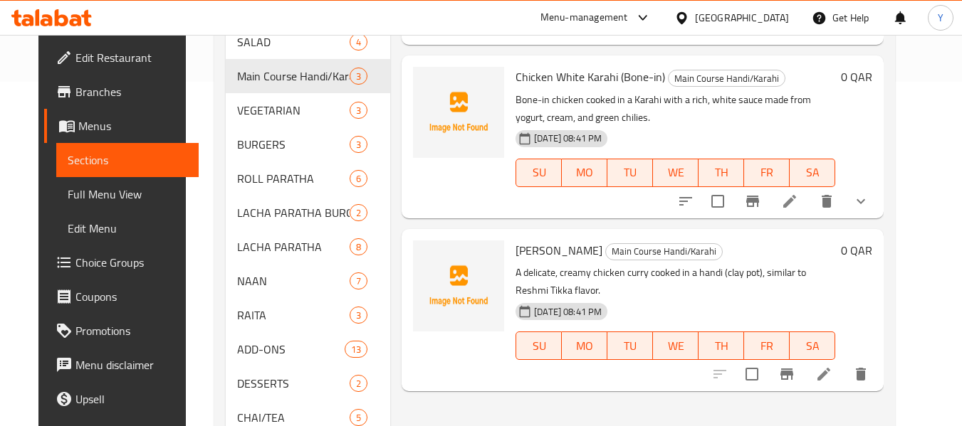
scroll to position [367, 0]
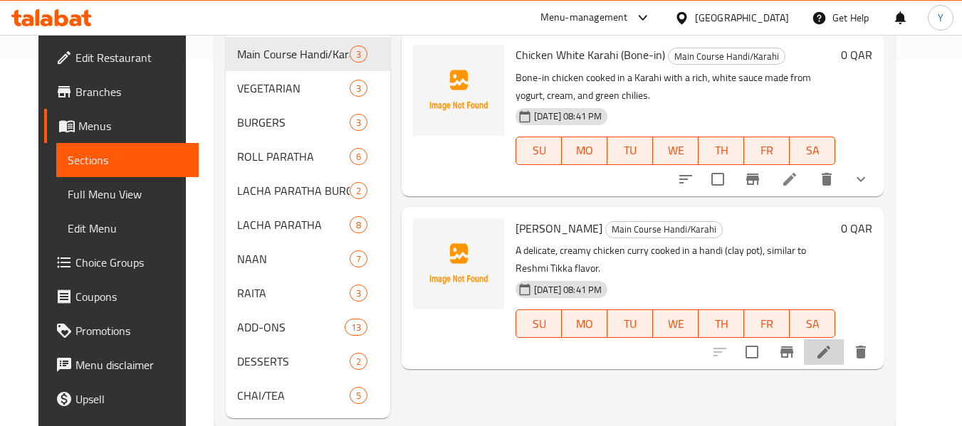
click at [844, 340] on li at bounding box center [824, 353] width 40 height 26
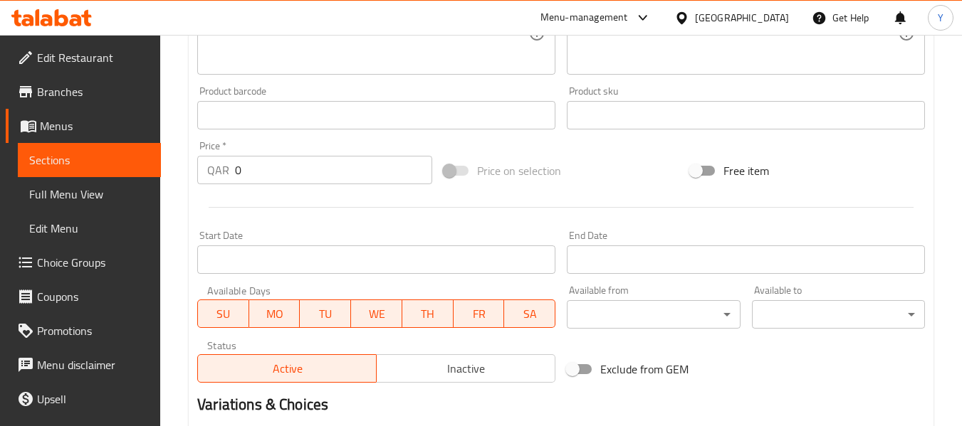
scroll to position [579, 0]
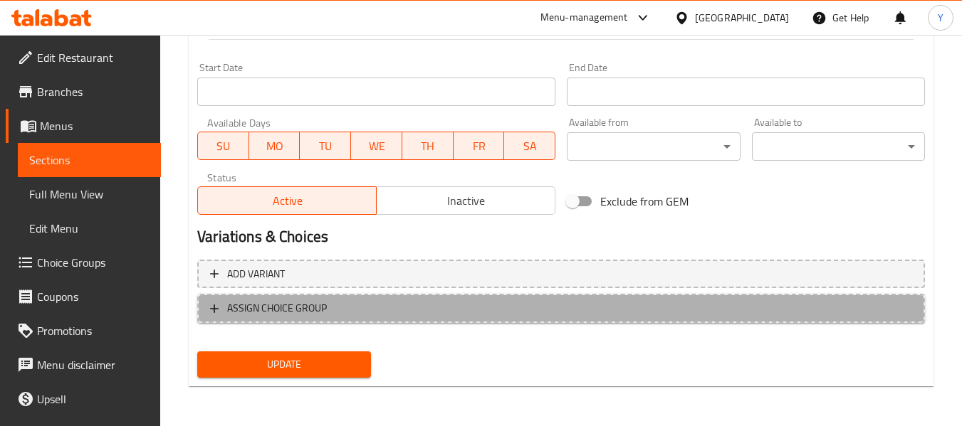
click at [217, 313] on icon "button" at bounding box center [214, 309] width 14 height 14
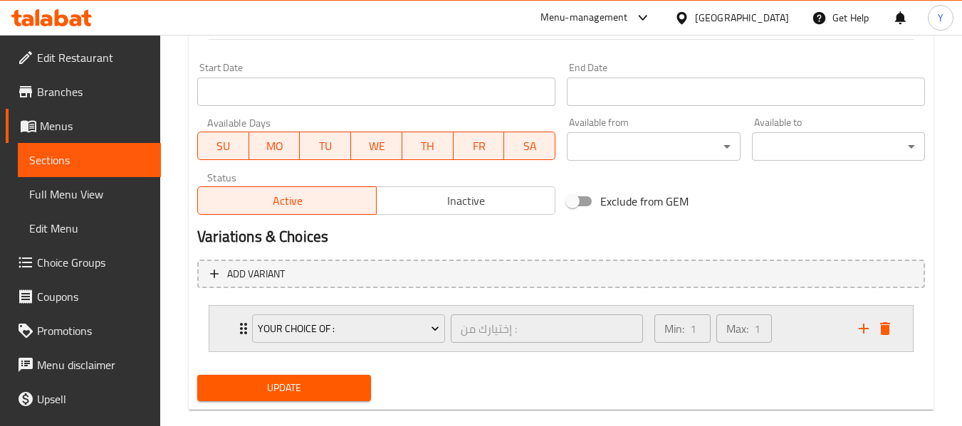
click at [241, 327] on icon "Expand" at bounding box center [243, 328] width 17 height 17
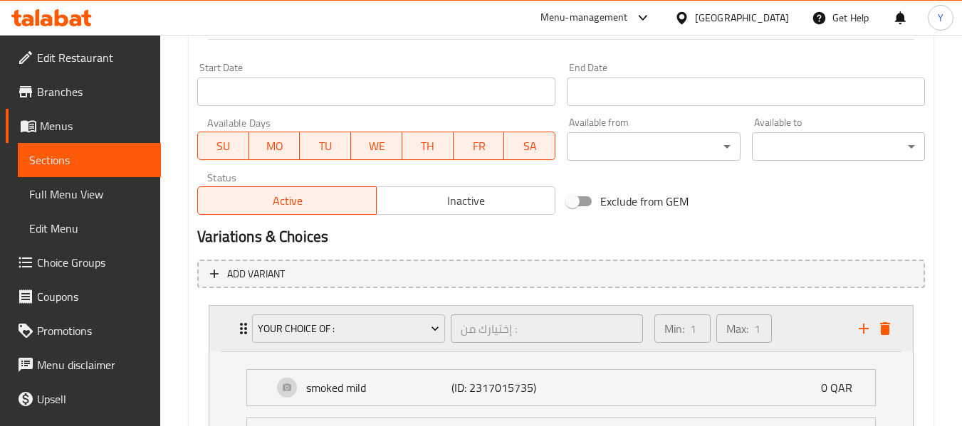
click at [241, 327] on icon "Expand" at bounding box center [243, 328] width 17 height 17
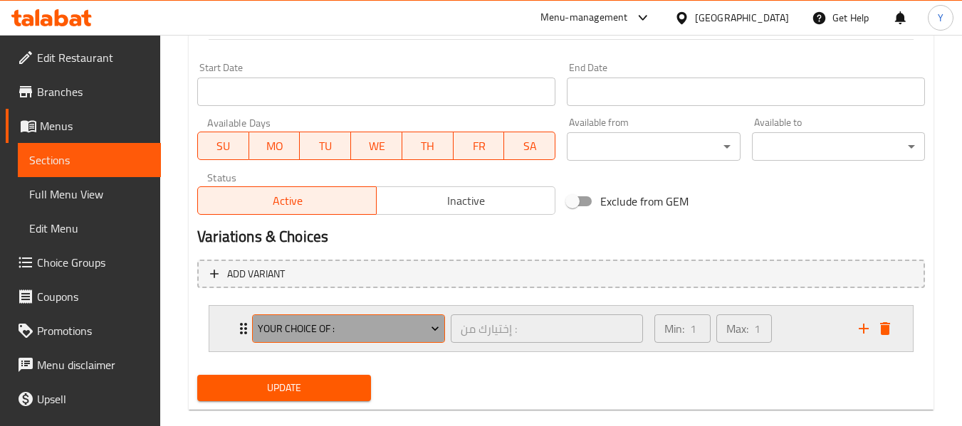
click at [279, 325] on span "Your Choice Of :" at bounding box center [349, 329] width 182 height 18
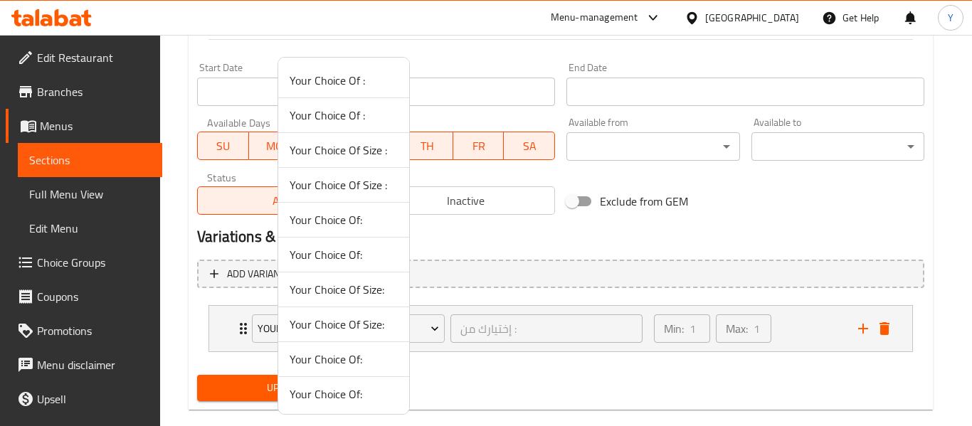
click at [324, 152] on span "Your Choice Of Size :" at bounding box center [344, 150] width 108 height 17
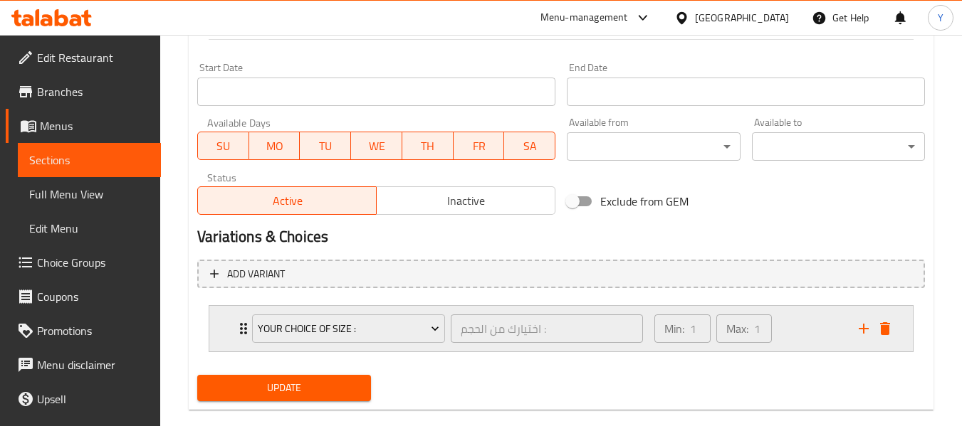
click at [241, 335] on icon "Expand" at bounding box center [243, 328] width 7 height 11
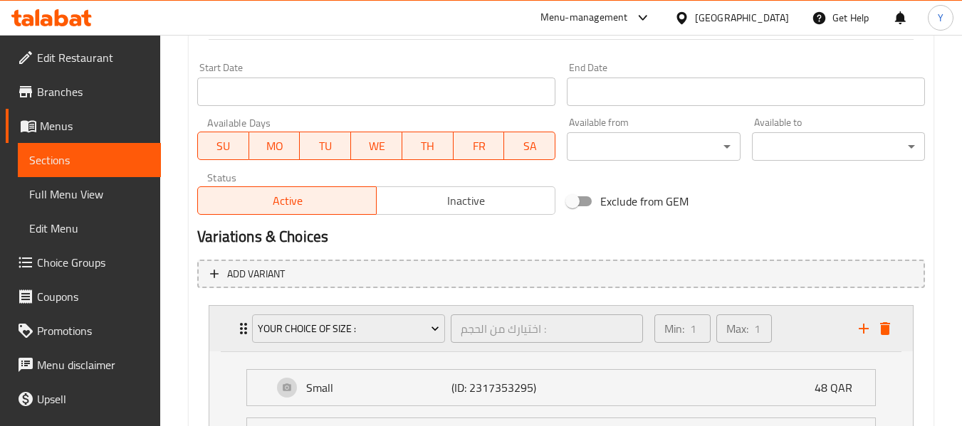
click at [241, 335] on icon "Expand" at bounding box center [243, 328] width 7 height 11
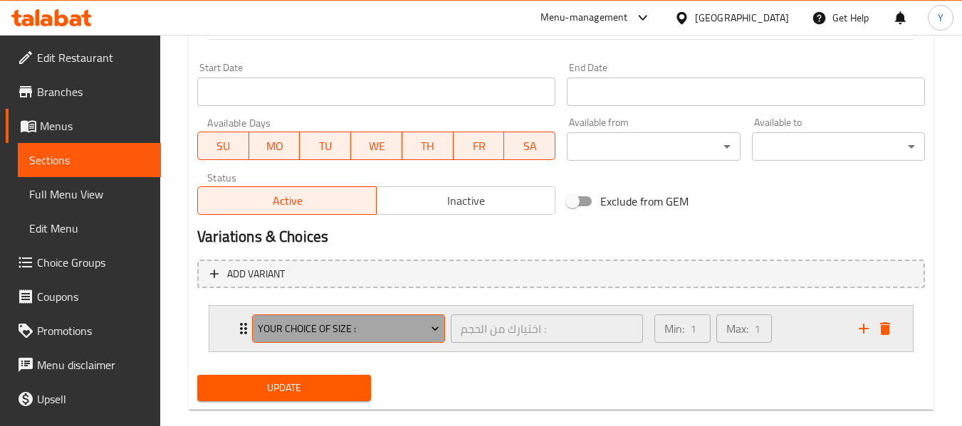
click at [293, 332] on span "Your Choice Of Size :" at bounding box center [349, 329] width 182 height 18
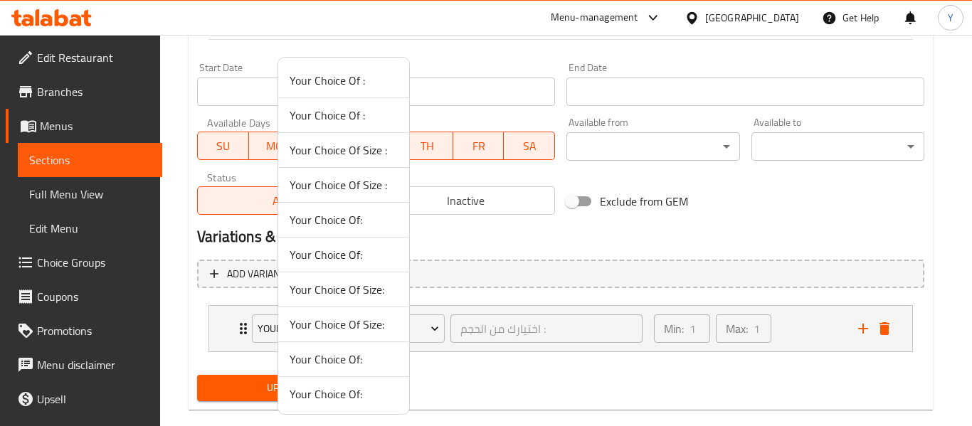
click at [393, 182] on span "Your Choice Of Size :" at bounding box center [344, 185] width 108 height 17
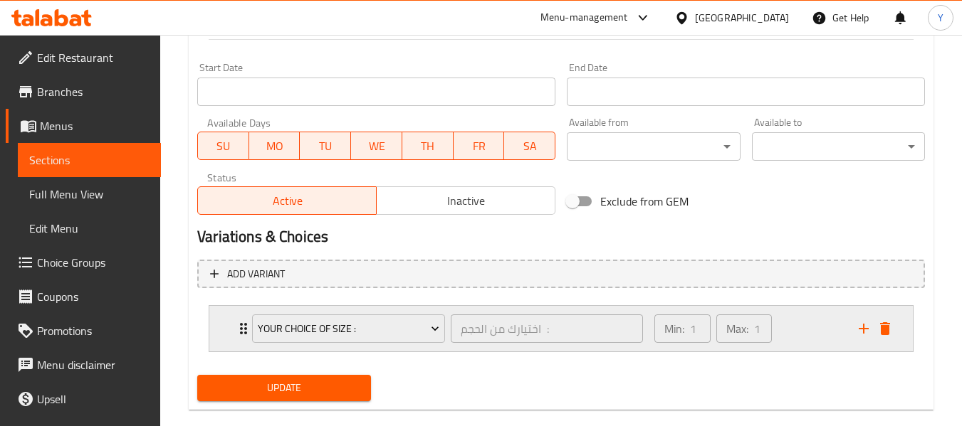
click at [236, 332] on icon "Expand" at bounding box center [243, 328] width 17 height 17
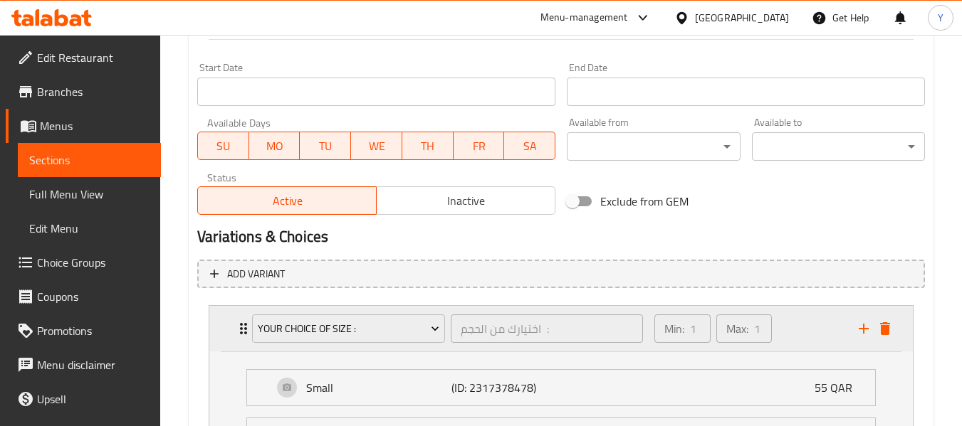
click at [236, 332] on icon "Expand" at bounding box center [243, 328] width 17 height 17
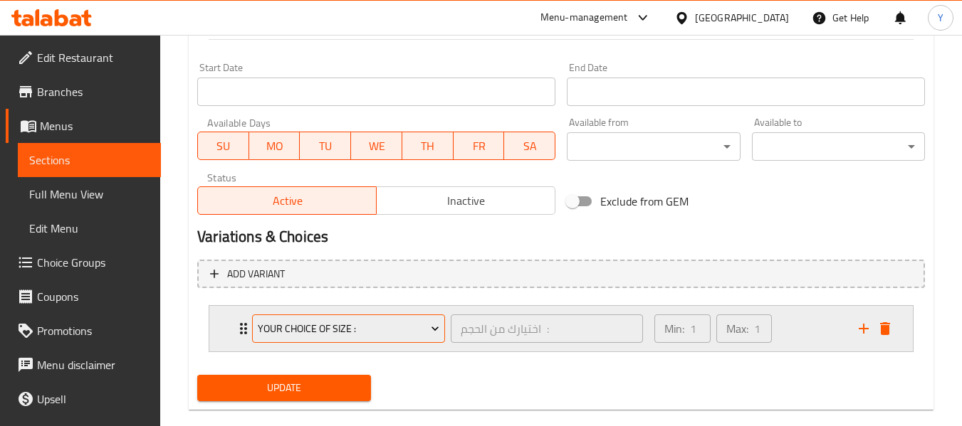
click at [292, 326] on span "Your Choice Of Size :" at bounding box center [349, 329] width 182 height 18
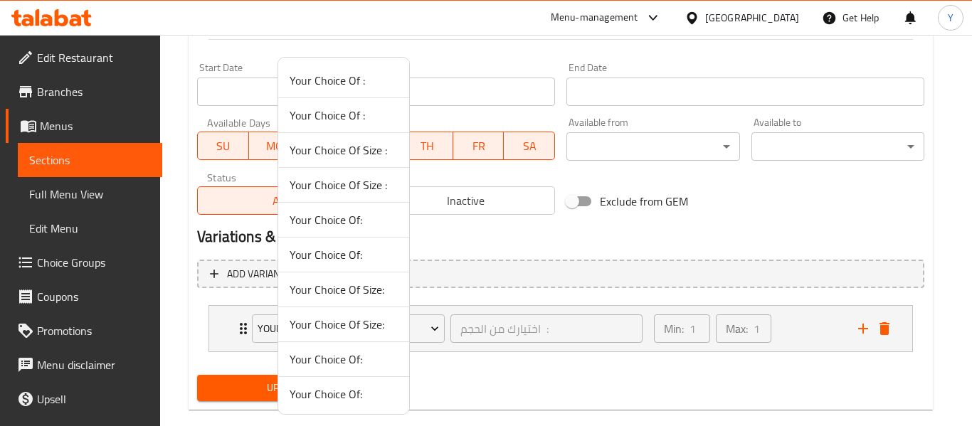
click at [333, 293] on span "Your Choice Of Size:" at bounding box center [344, 289] width 108 height 17
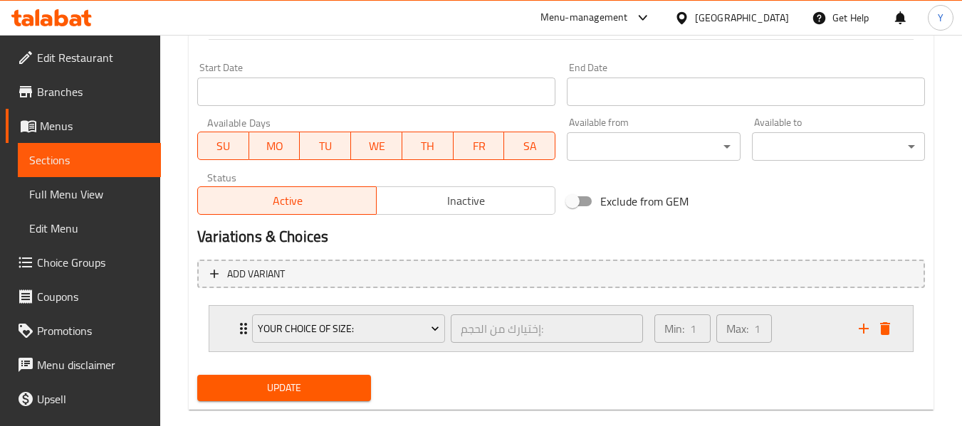
click at [246, 328] on div "Your Choice Of Size: إختيارك من الحجم: ​" at bounding box center [447, 329] width 408 height 46
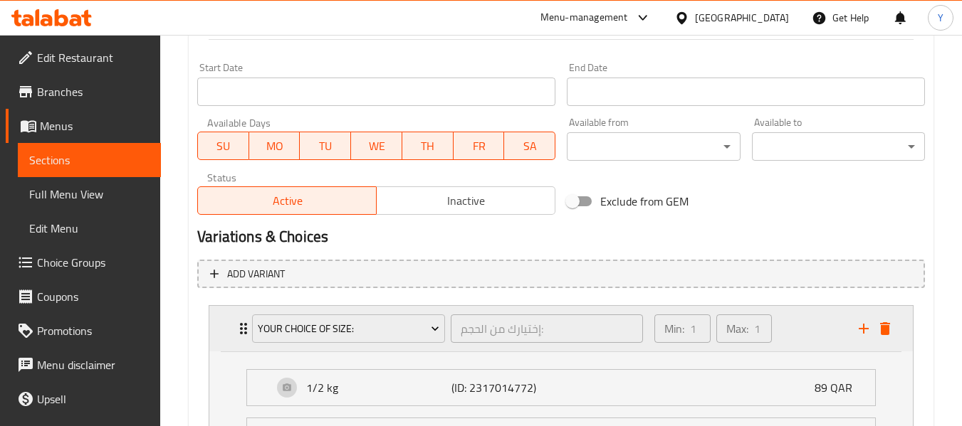
click at [246, 328] on div "Your Choice Of Size: إختيارك من الحجم: ​" at bounding box center [447, 329] width 408 height 46
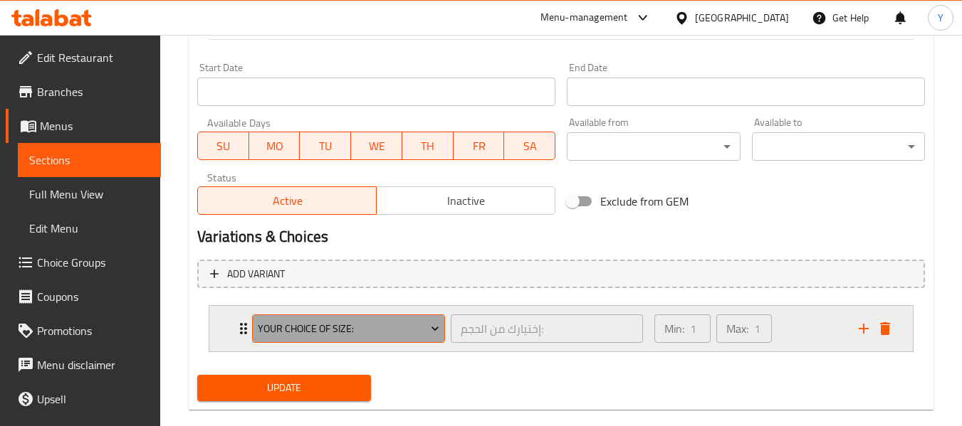
click at [290, 326] on span "Your Choice Of Size:" at bounding box center [349, 329] width 182 height 18
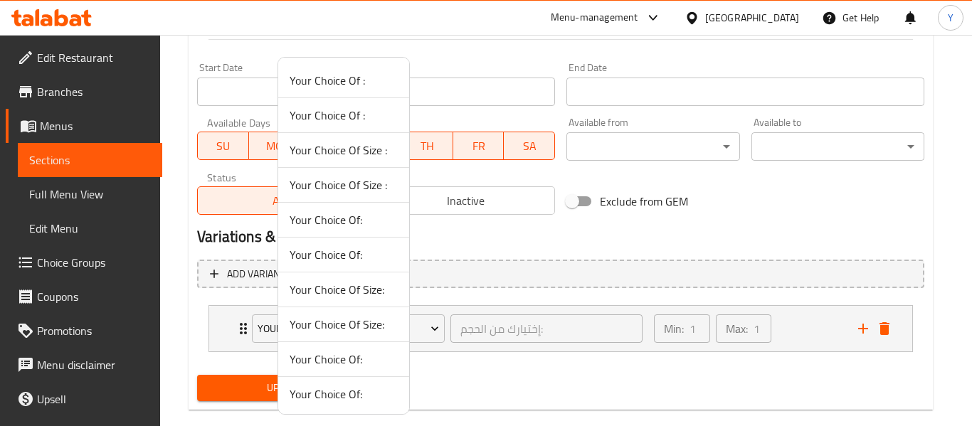
click at [360, 321] on span "Your Choice Of Size:" at bounding box center [344, 324] width 108 height 17
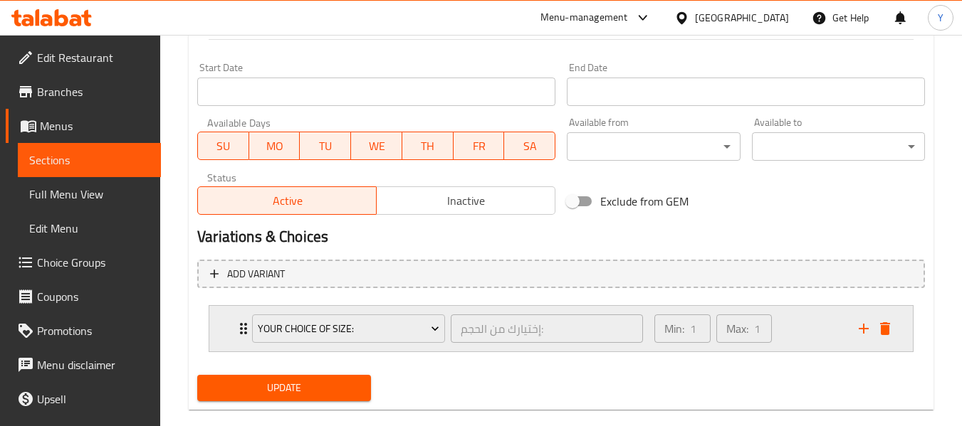
click at [242, 326] on icon "Expand" at bounding box center [243, 328] width 7 height 11
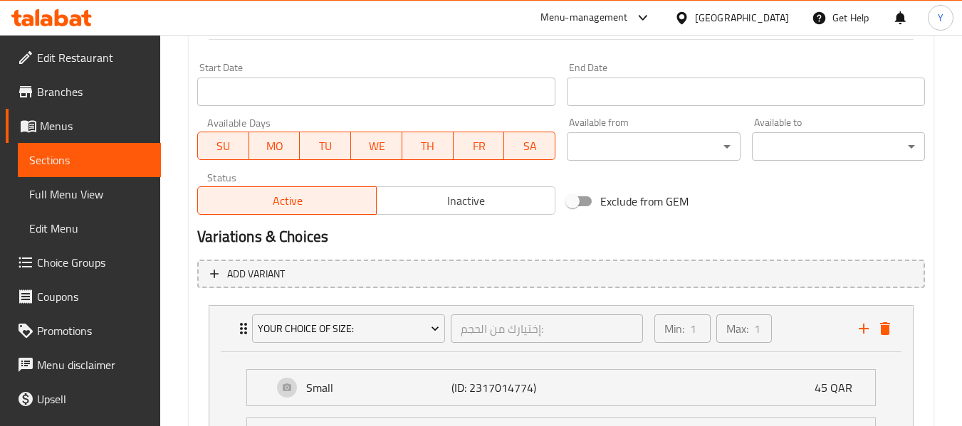
scroll to position [729, 0]
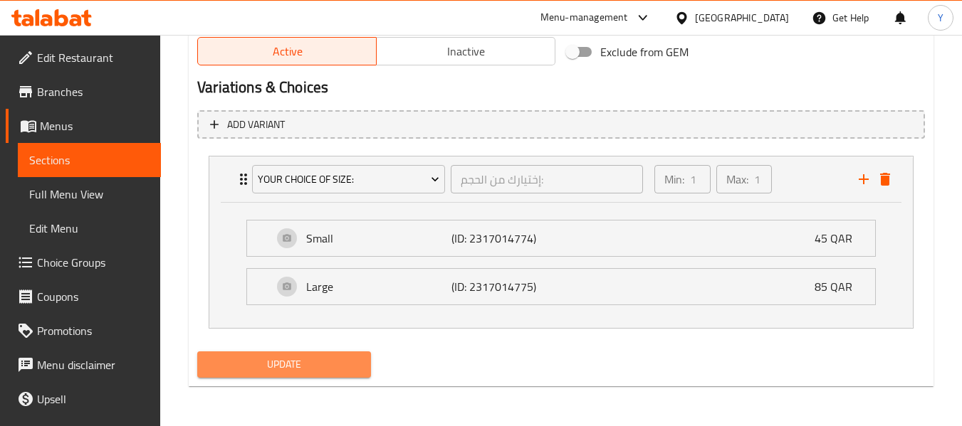
click at [310, 367] on span "Update" at bounding box center [284, 365] width 150 height 18
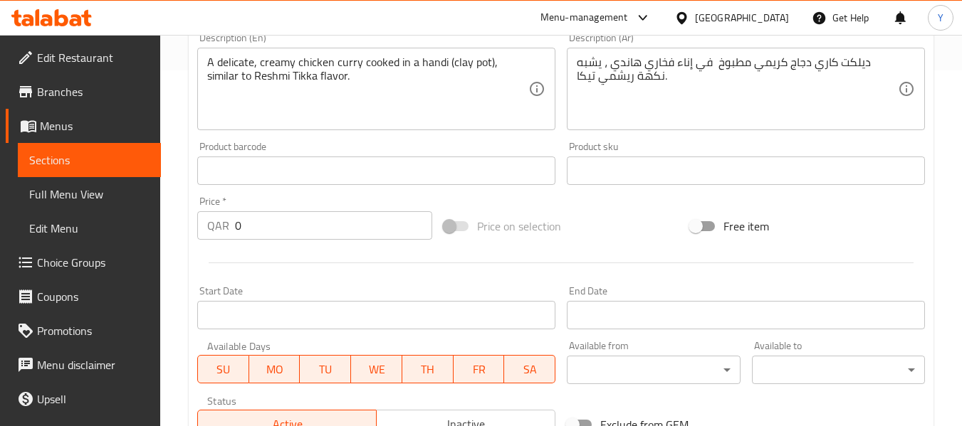
scroll to position [0, 0]
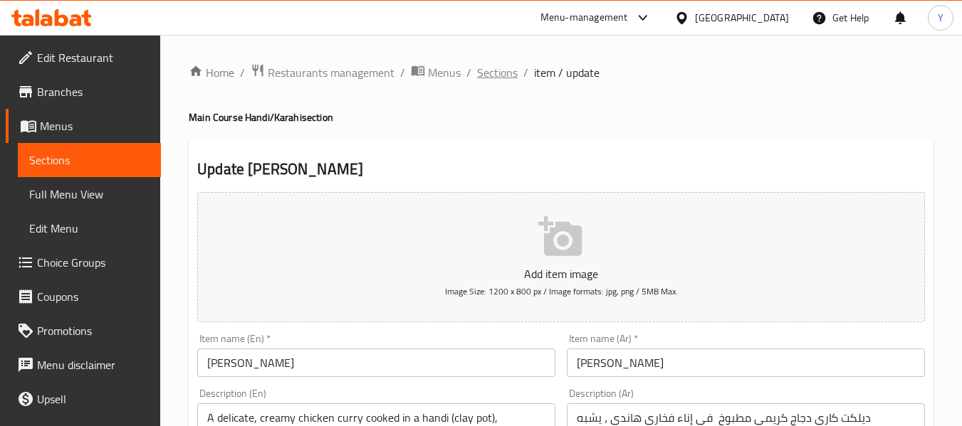
click at [484, 79] on span "Sections" at bounding box center [497, 72] width 41 height 17
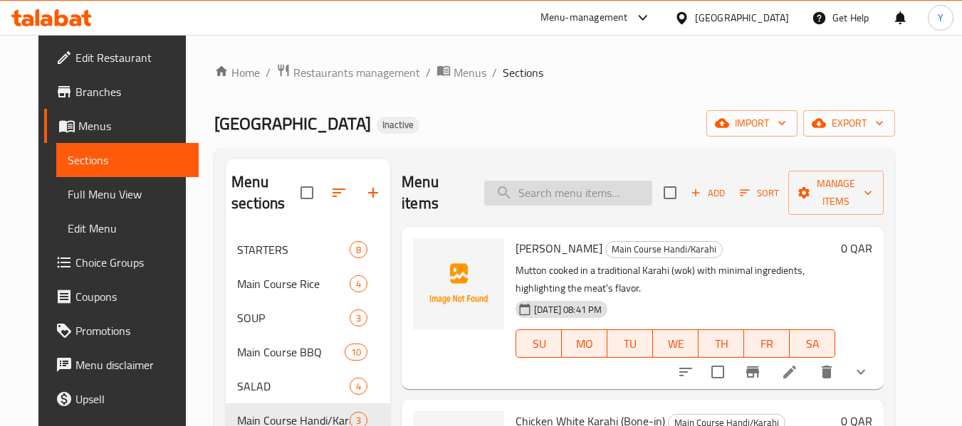
click at [558, 181] on input "search" at bounding box center [568, 193] width 168 height 25
paste input "Daal Makhni"
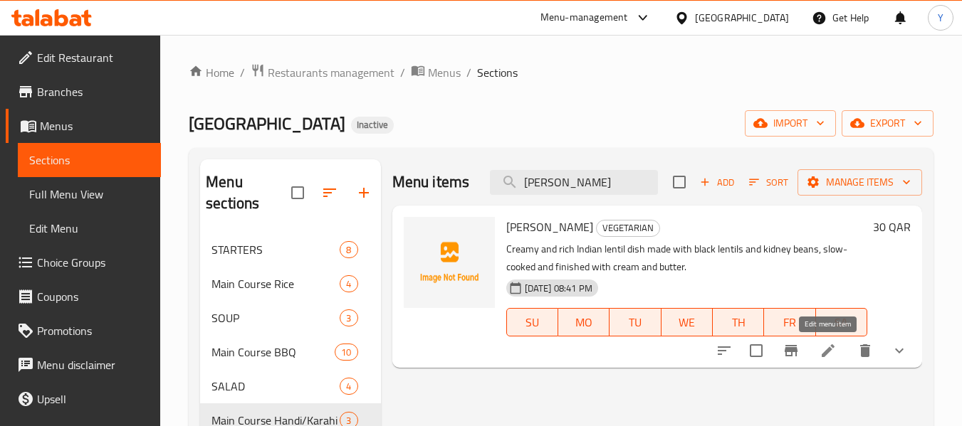
type input "Daal Makhni"
click at [831, 354] on icon at bounding box center [827, 350] width 17 height 17
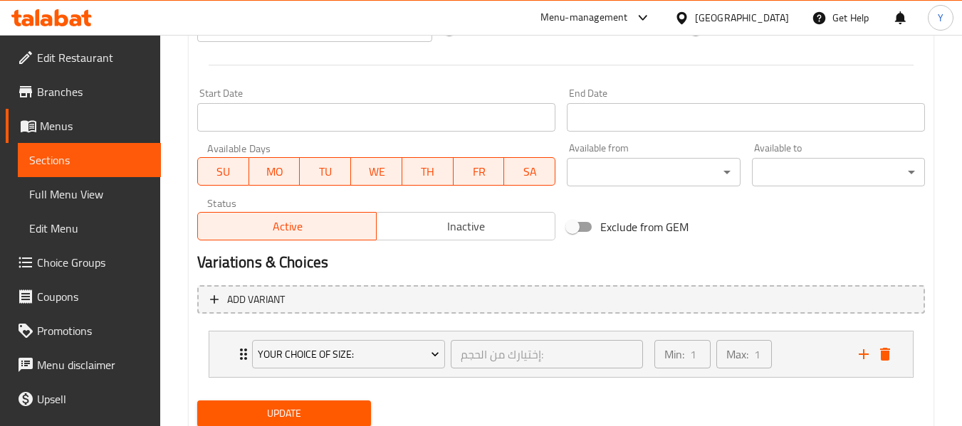
scroll to position [603, 0]
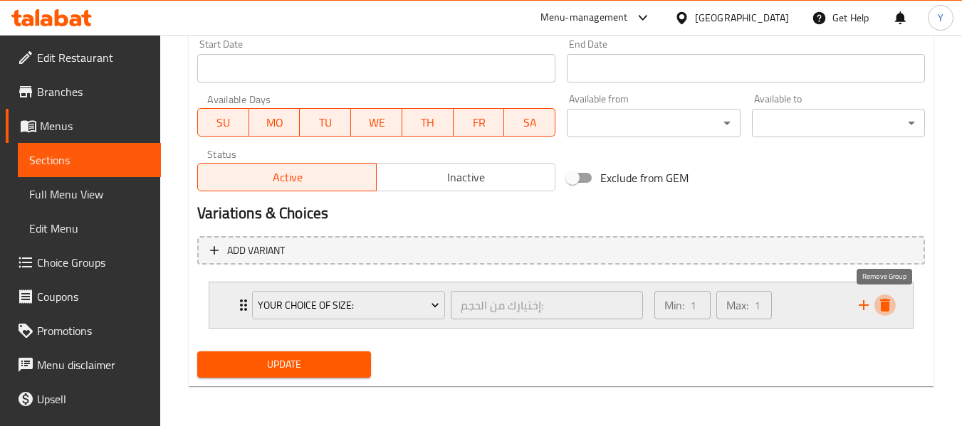
click at [884, 303] on icon "delete" at bounding box center [885, 305] width 10 height 13
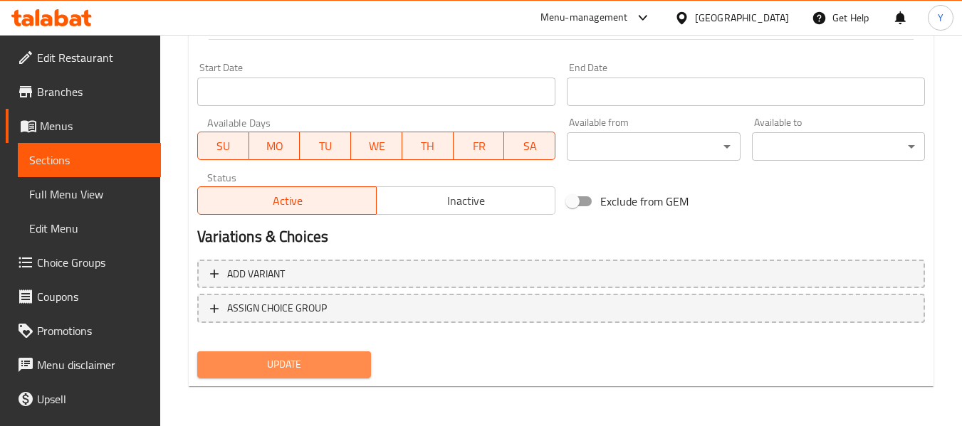
click at [353, 363] on span "Update" at bounding box center [284, 365] width 150 height 18
click at [280, 359] on span "Update" at bounding box center [284, 365] width 150 height 18
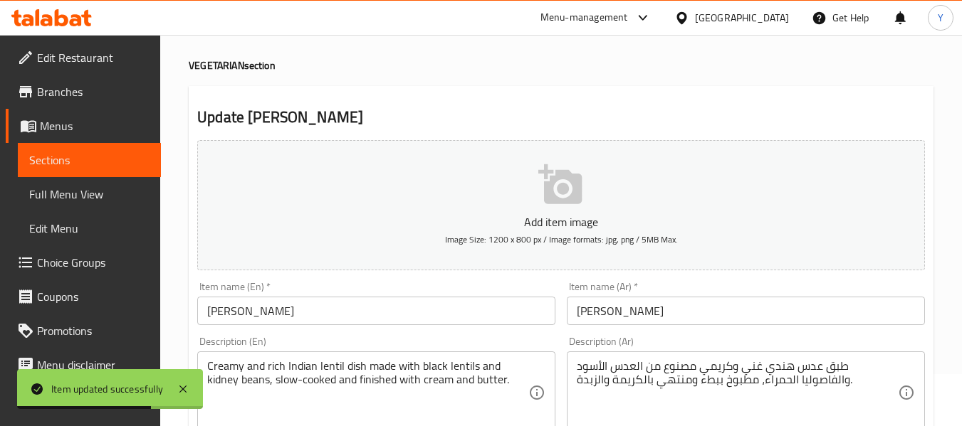
scroll to position [0, 0]
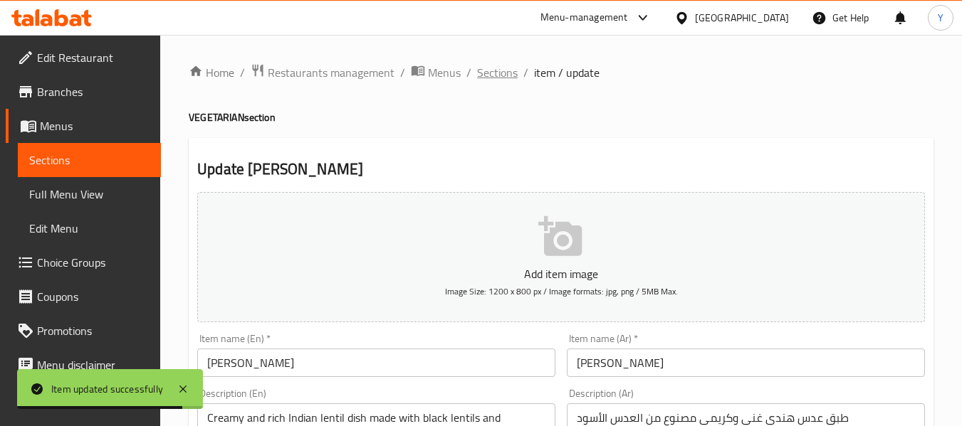
click at [502, 68] on span "Sections" at bounding box center [497, 72] width 41 height 17
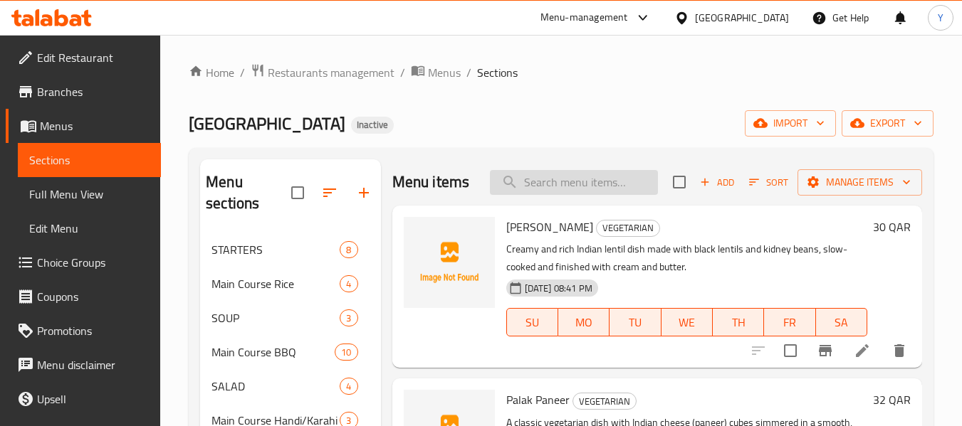
click at [593, 181] on input "search" at bounding box center [574, 182] width 168 height 25
paste input "Palak Paneer"
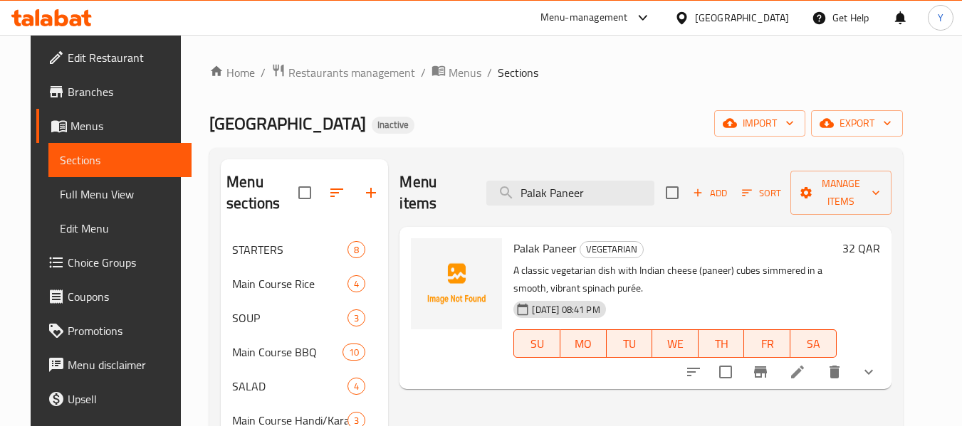
type input "Palak Paneer"
click at [817, 359] on li at bounding box center [797, 372] width 40 height 26
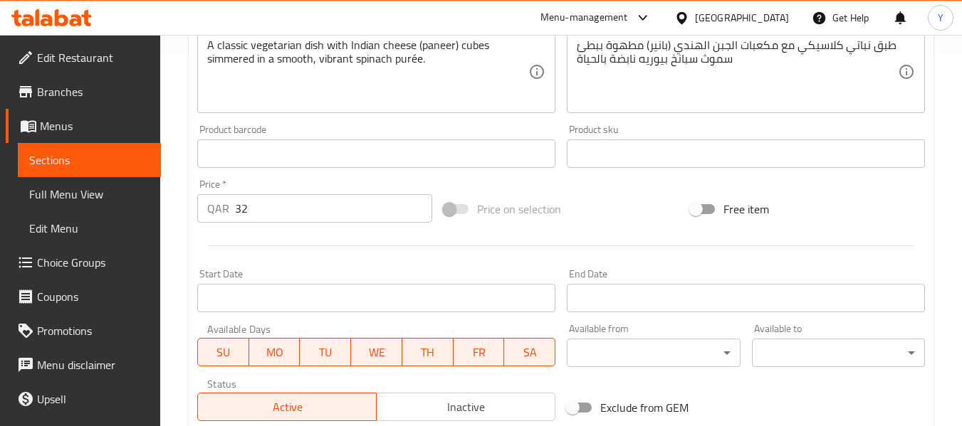
scroll to position [603, 0]
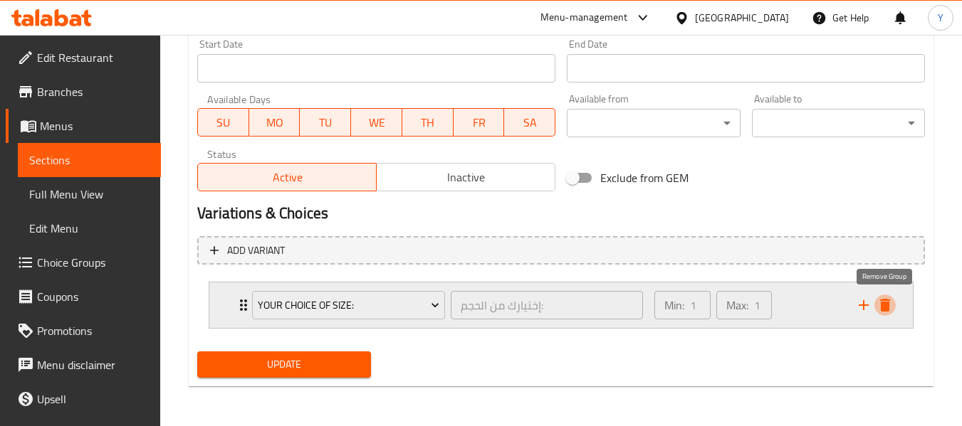
click at [883, 304] on icon "delete" at bounding box center [885, 305] width 10 height 13
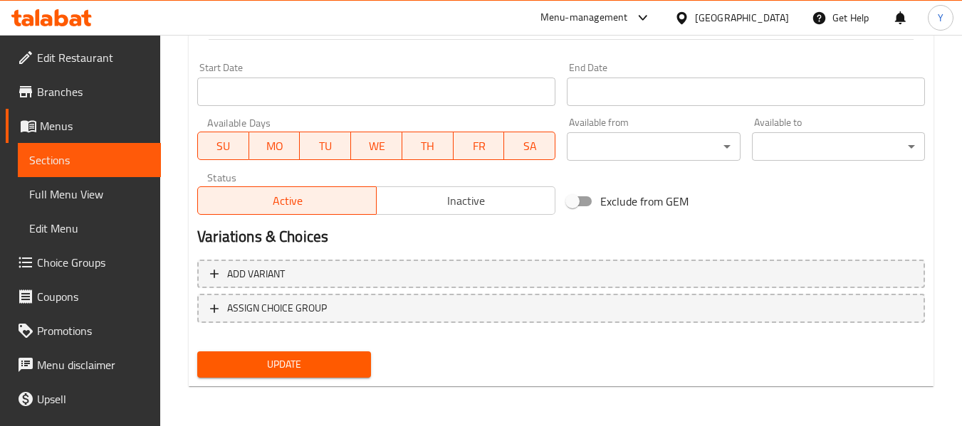
scroll to position [579, 0]
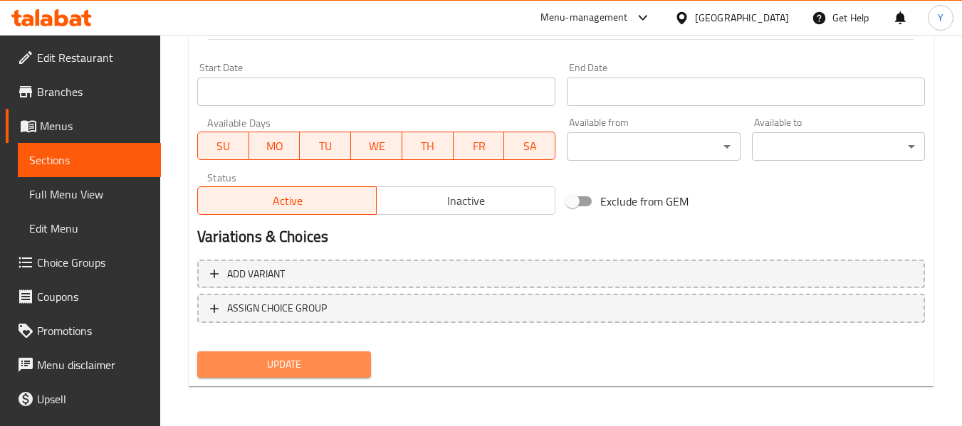
click at [333, 366] on span "Update" at bounding box center [284, 365] width 150 height 18
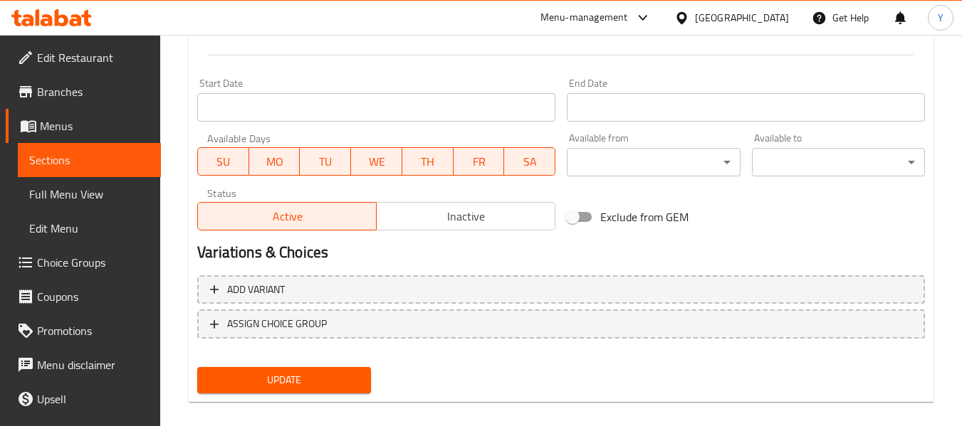
scroll to position [206, 0]
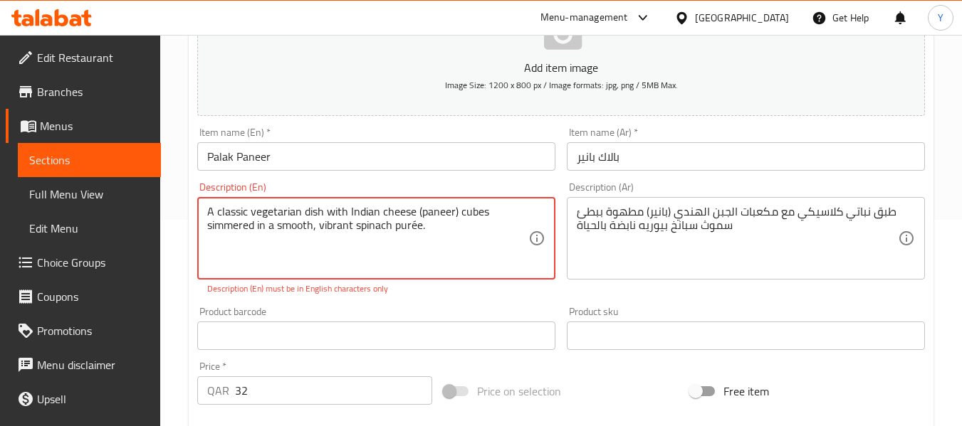
click at [411, 226] on textarea "A classic vegetarian dish with Indian cheese (paneer) cubes simmered in a smoot…" at bounding box center [367, 239] width 321 height 68
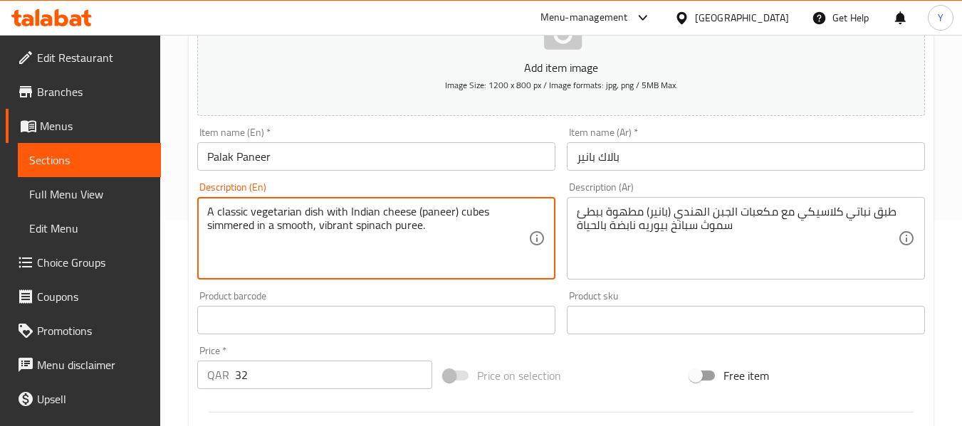
type textarea "A classic vegetarian dish with Indian cheese (paneer) cubes simmered in a smoot…"
click at [410, 152] on input "Palak Paneer" at bounding box center [376, 156] width 358 height 28
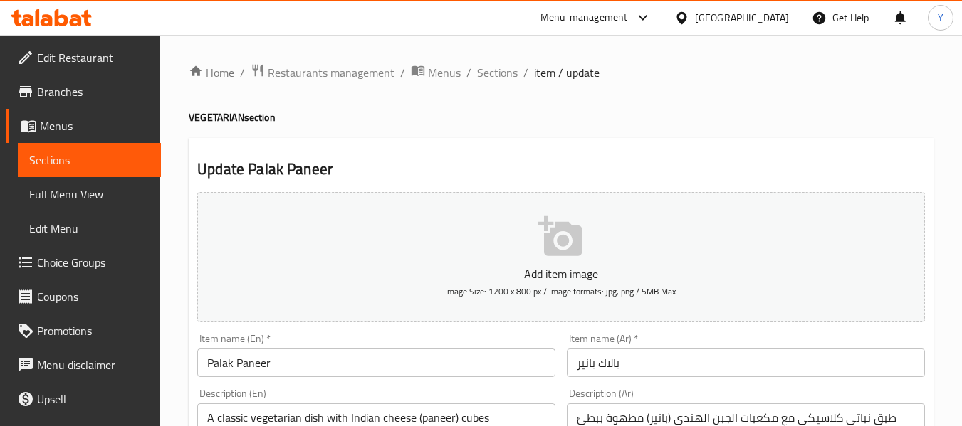
click at [502, 73] on span "Sections" at bounding box center [497, 72] width 41 height 17
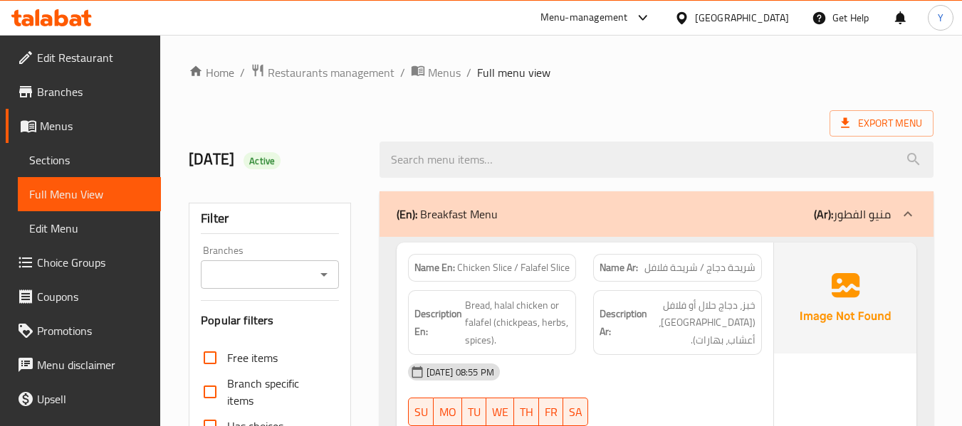
scroll to position [509, 0]
